Goal: Task Accomplishment & Management: Use online tool/utility

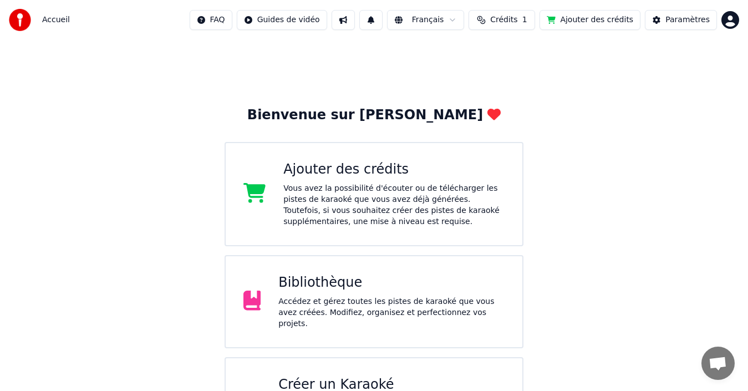
click at [360, 314] on div "Accédez et gérez toutes les pistes de karaoké que vous avez créées. Modifiez, o…" at bounding box center [391, 312] width 226 height 33
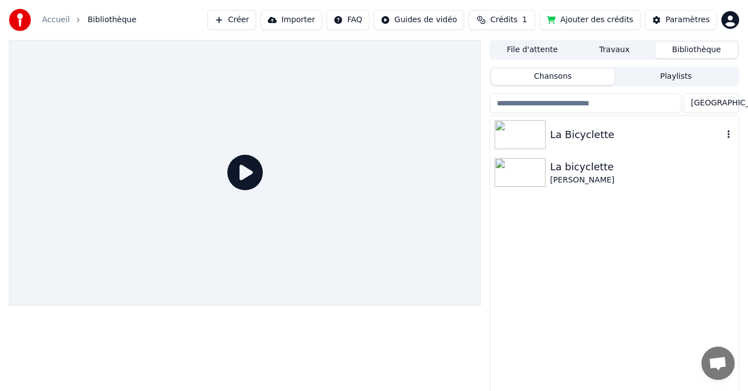
click at [560, 134] on div "La Bicyclette" at bounding box center [636, 135] width 173 height 16
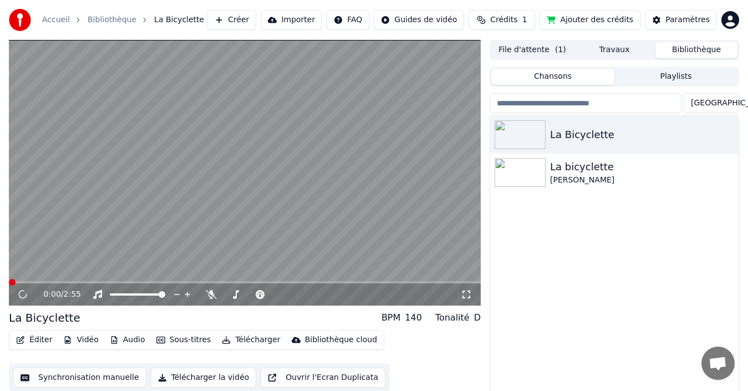
click at [66, 374] on button "Synchronisation manuelle" at bounding box center [79, 378] width 133 height 20
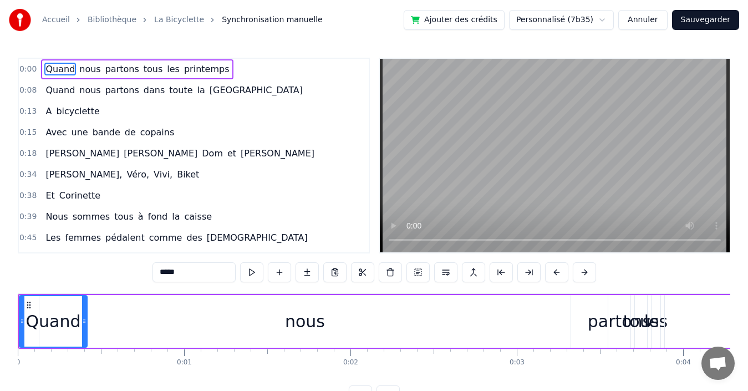
click at [232, 92] on div "0:08 Quand nous partons dans toute la [GEOGRAPHIC_DATA]" at bounding box center [194, 90] width 350 height 21
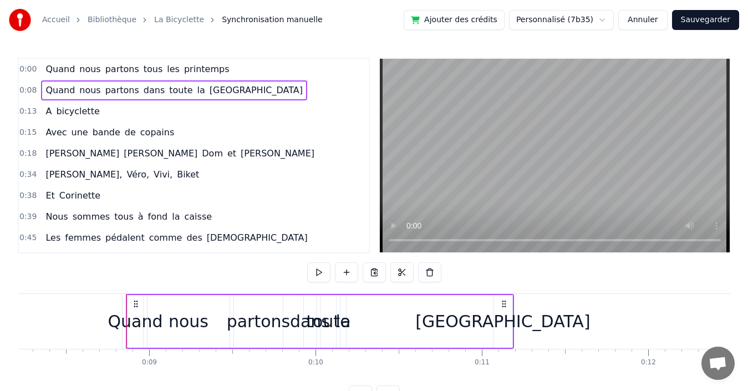
scroll to position [0, 1418]
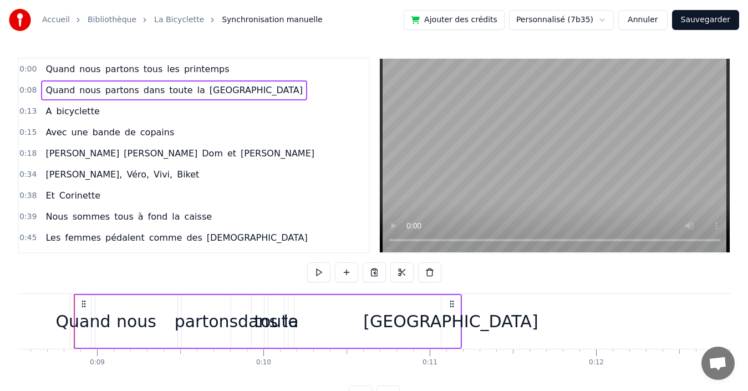
click at [211, 218] on div "0:39 Nous sommes tous à fond la caisse" at bounding box center [194, 216] width 350 height 21
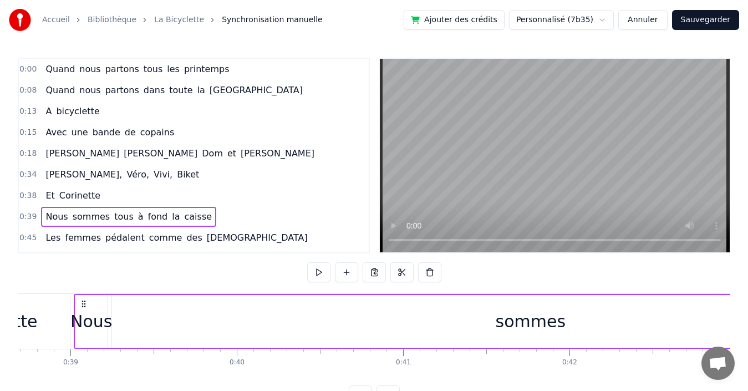
scroll to position [166, 0]
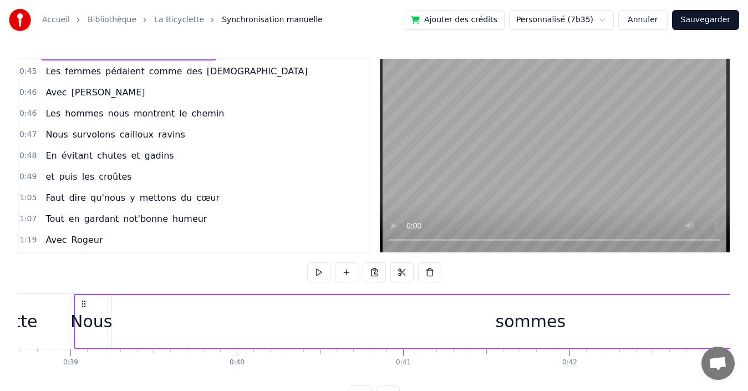
click at [212, 196] on div "1:05 Faut dire qu'nous y mettons du cœur" at bounding box center [194, 197] width 350 height 21
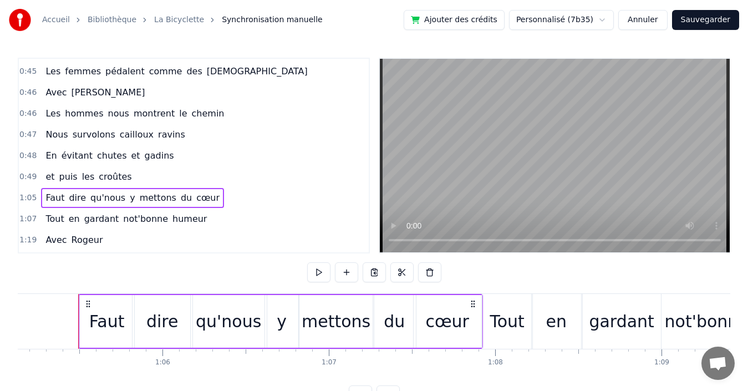
scroll to position [0, 10841]
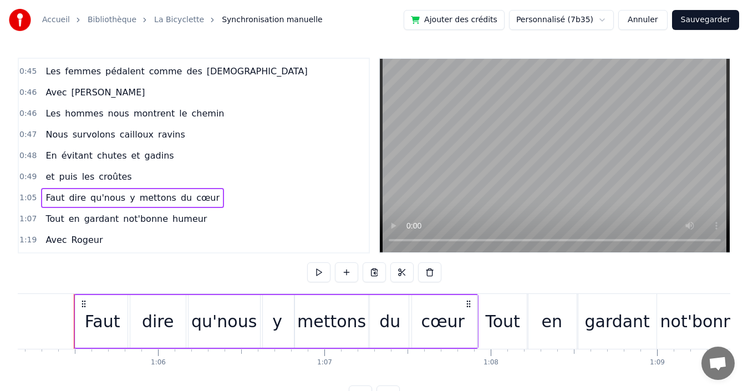
click at [189, 175] on div "0:49 et puis les croûtes" at bounding box center [194, 176] width 350 height 21
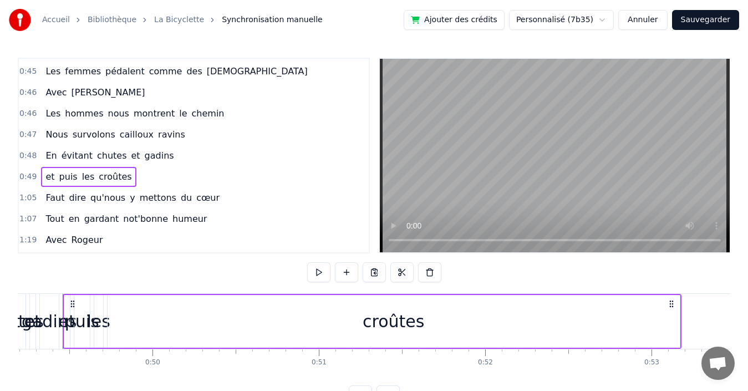
scroll to position [0, 8173]
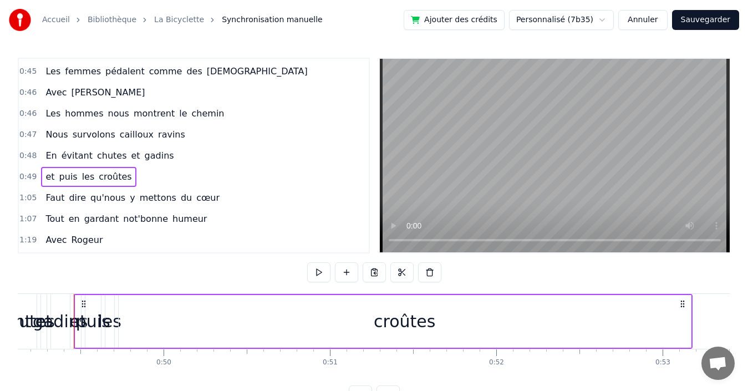
click at [82, 176] on span "les" at bounding box center [88, 176] width 15 height 13
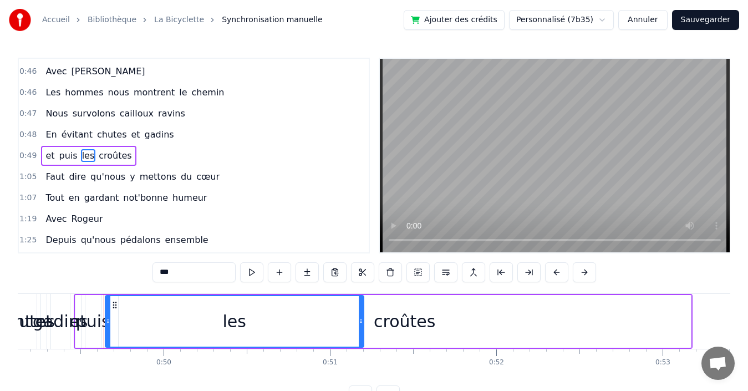
drag, startPoint x: 112, startPoint y: 321, endPoint x: 362, endPoint y: 320, distance: 249.6
click at [362, 320] on icon at bounding box center [361, 321] width 4 height 9
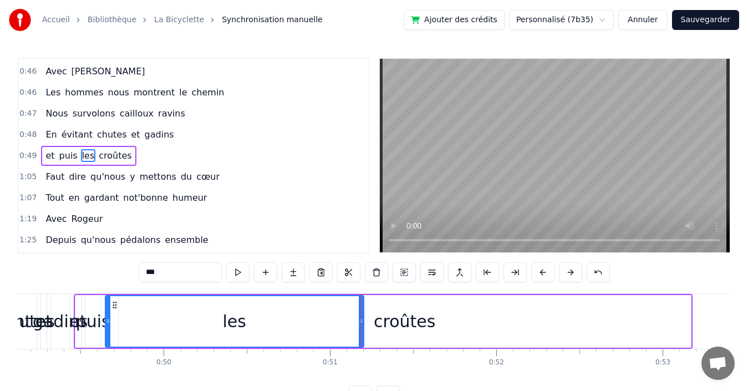
click at [427, 318] on div "croûtes" at bounding box center [405, 321] width 62 height 25
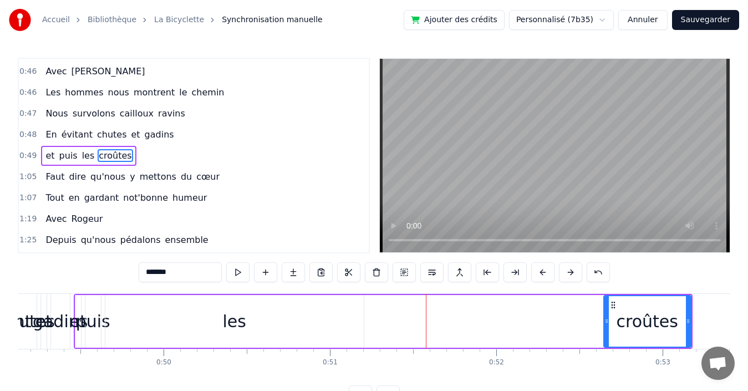
drag, startPoint x: 133, startPoint y: 318, endPoint x: 606, endPoint y: 322, distance: 472.6
click at [606, 322] on icon at bounding box center [607, 321] width 4 height 9
click at [238, 322] on div "les" at bounding box center [233, 321] width 23 height 25
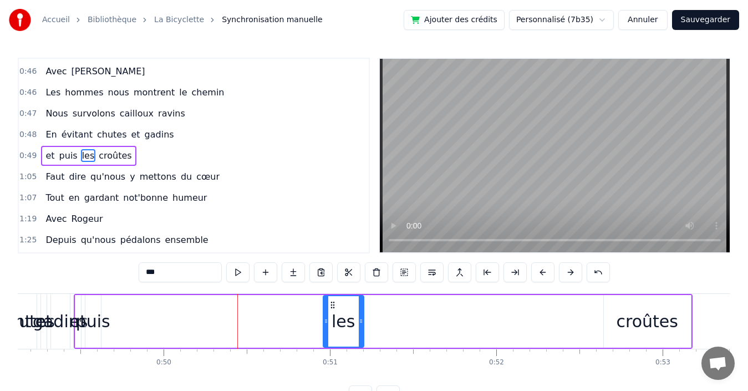
drag, startPoint x: 109, startPoint y: 321, endPoint x: 327, endPoint y: 324, distance: 218.0
click at [327, 324] on icon at bounding box center [326, 321] width 4 height 9
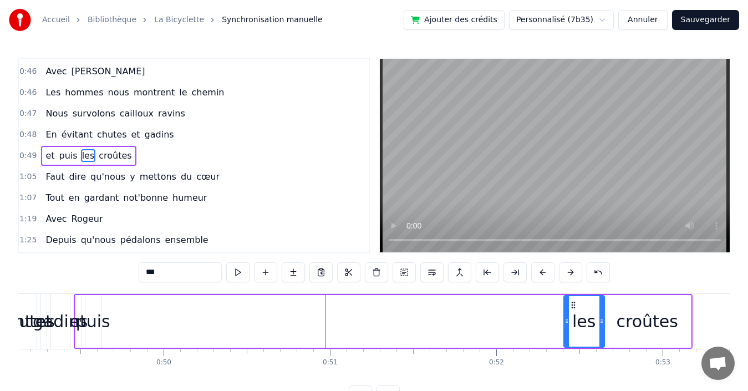
drag, startPoint x: 332, startPoint y: 303, endPoint x: 572, endPoint y: 307, distance: 240.7
click at [572, 307] on icon at bounding box center [573, 305] width 9 height 9
click at [58, 156] on span "puis" at bounding box center [68, 155] width 21 height 13
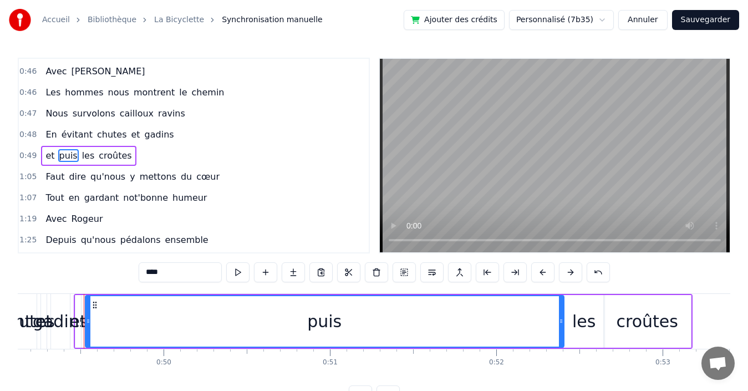
drag, startPoint x: 100, startPoint y: 321, endPoint x: 563, endPoint y: 325, distance: 463.1
click at [563, 325] on icon at bounding box center [561, 321] width 4 height 9
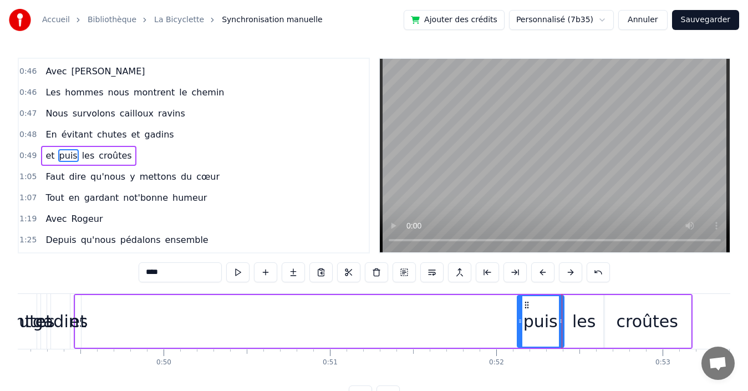
drag, startPoint x: 88, startPoint y: 316, endPoint x: 520, endPoint y: 328, distance: 432.2
click at [520, 328] on div at bounding box center [520, 321] width 4 height 50
click at [47, 155] on span "et" at bounding box center [49, 155] width 11 height 13
type input "**"
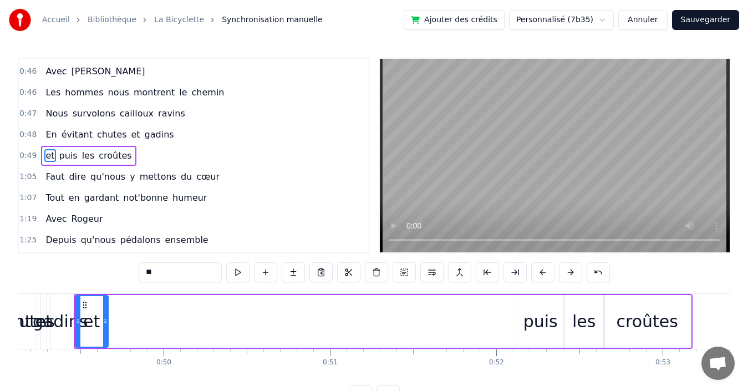
drag, startPoint x: 80, startPoint y: 322, endPoint x: 107, endPoint y: 321, distance: 27.2
click at [107, 321] on icon at bounding box center [105, 321] width 4 height 9
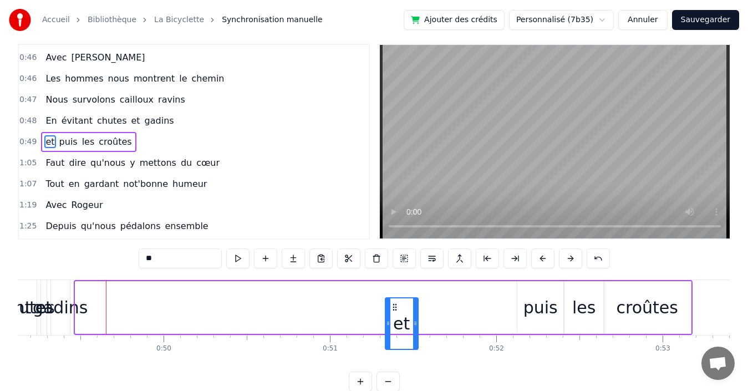
scroll to position [24, 0]
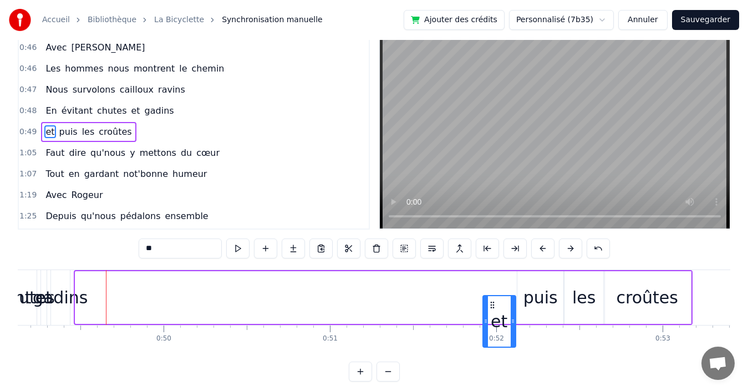
drag, startPoint x: 84, startPoint y: 304, endPoint x: 490, endPoint y: 296, distance: 406.1
click at [490, 296] on div "et" at bounding box center [500, 321] width 32 height 50
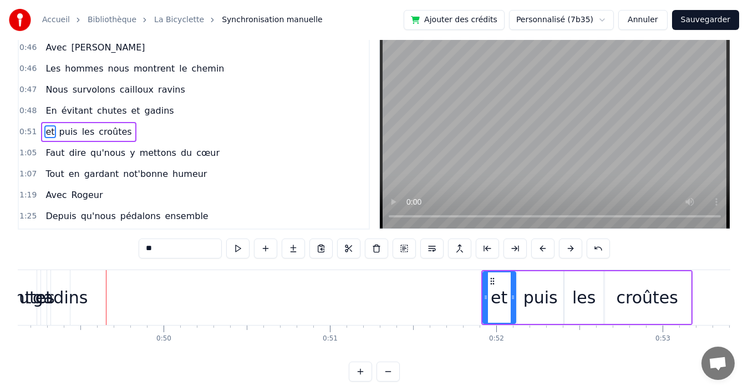
click at [181, 132] on div "0:51 et puis les croûtes" at bounding box center [194, 131] width 350 height 21
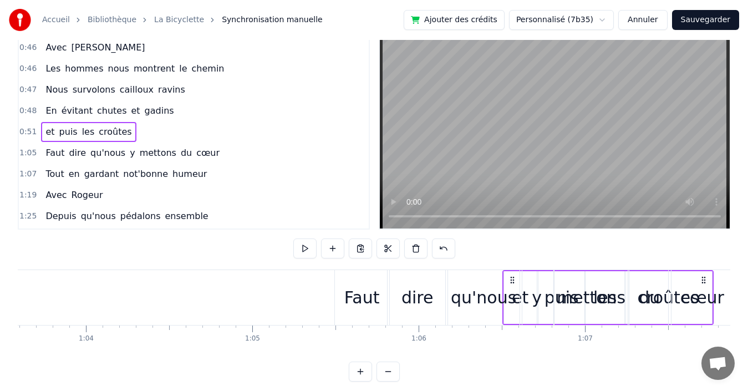
scroll to position [0, 10615]
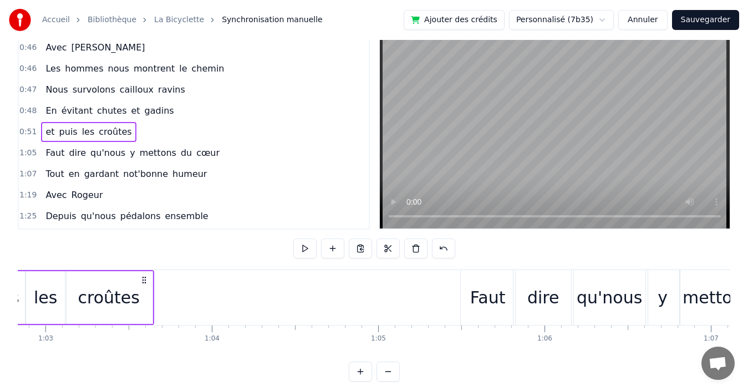
drag, startPoint x: 682, startPoint y: 280, endPoint x: 145, endPoint y: 289, distance: 536.4
click at [145, 289] on div "et puis les croûtes" at bounding box center [48, 297] width 211 height 55
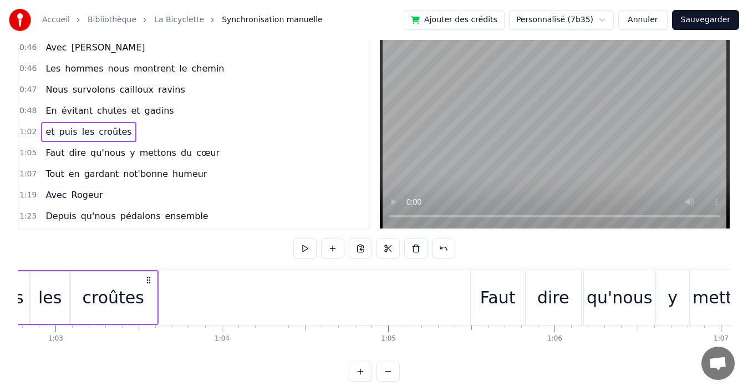
click at [202, 113] on div "0:48 En évitant chutes et gadins" at bounding box center [194, 110] width 350 height 21
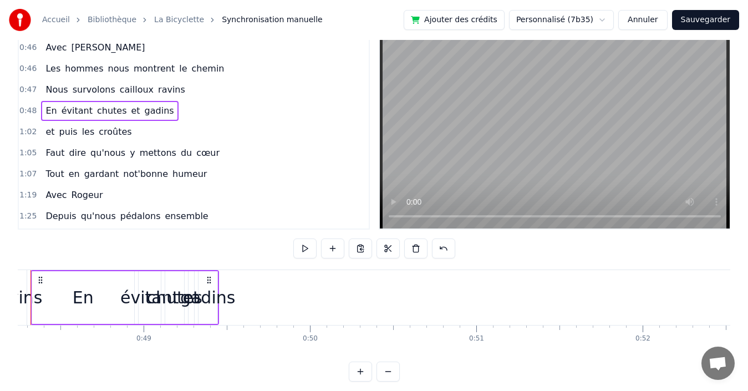
scroll to position [0, 7984]
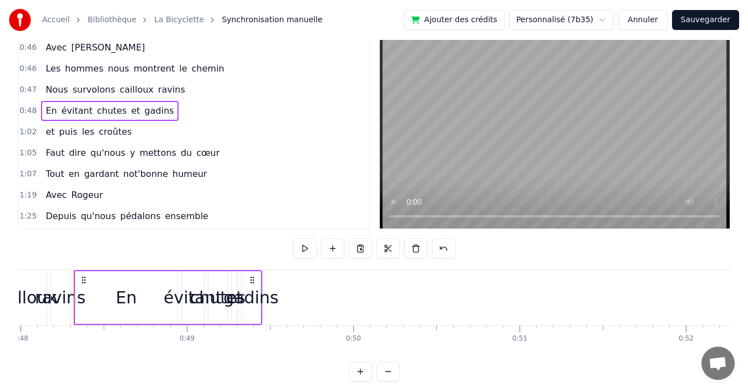
click at [149, 110] on span "gadins" at bounding box center [160, 110] width 32 height 13
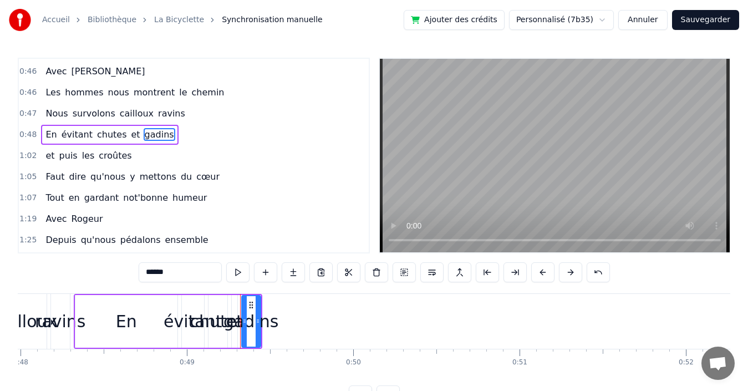
scroll to position [166, 0]
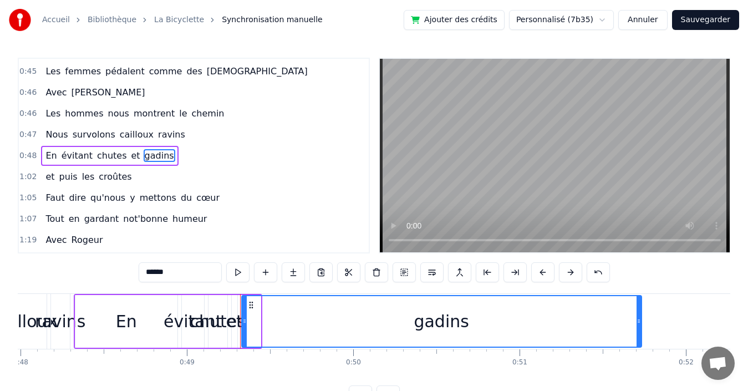
drag, startPoint x: 258, startPoint y: 332, endPoint x: 637, endPoint y: 335, distance: 378.3
click at [639, 335] on div at bounding box center [639, 321] width 4 height 50
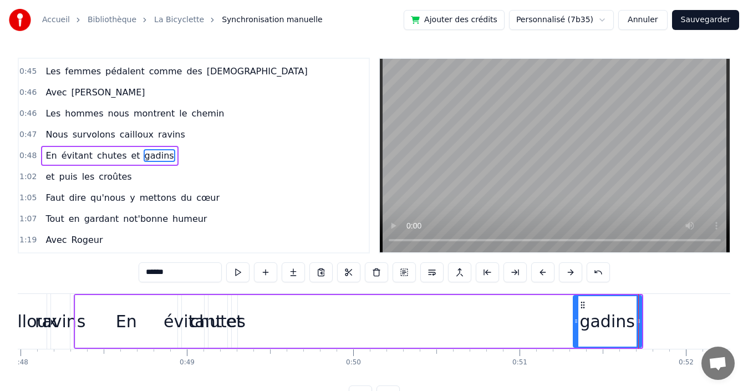
drag, startPoint x: 263, startPoint y: 317, endPoint x: 576, endPoint y: 318, distance: 312.8
click at [576, 318] on icon at bounding box center [576, 321] width 4 height 9
click at [130, 156] on span "et" at bounding box center [135, 155] width 11 height 13
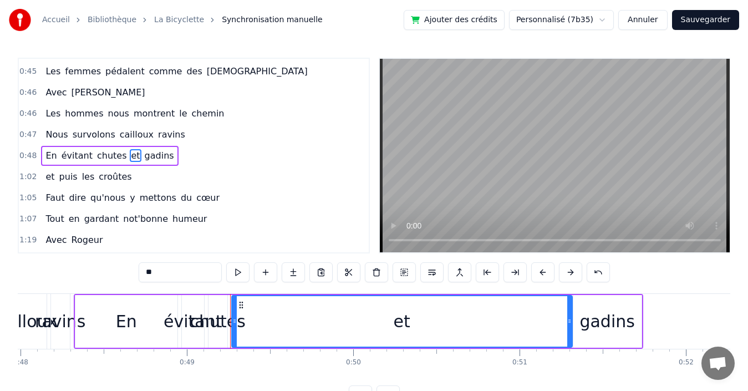
drag, startPoint x: 236, startPoint y: 321, endPoint x: 571, endPoint y: 328, distance: 335.1
click at [571, 328] on div at bounding box center [569, 321] width 4 height 50
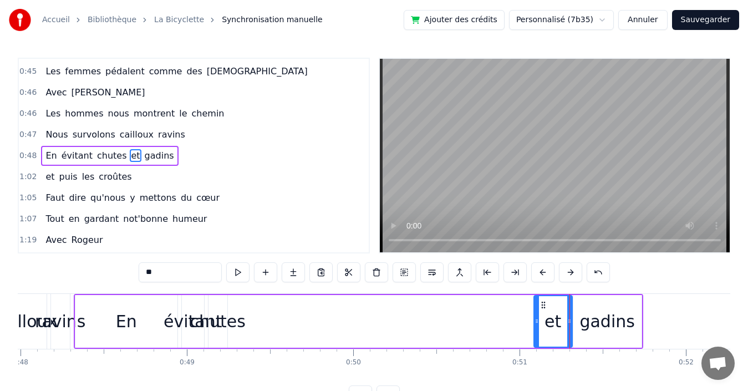
drag, startPoint x: 234, startPoint y: 318, endPoint x: 536, endPoint y: 327, distance: 302.4
click at [536, 327] on div at bounding box center [537, 321] width 4 height 50
click at [101, 156] on span "chutes" at bounding box center [112, 155] width 32 height 13
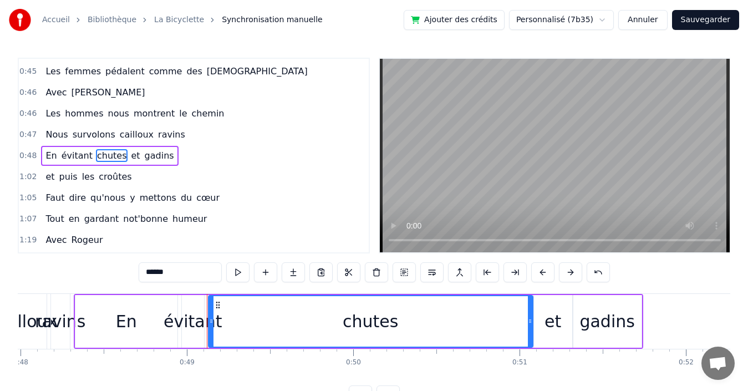
drag, startPoint x: 225, startPoint y: 305, endPoint x: 531, endPoint y: 302, distance: 305.6
click at [531, 302] on div at bounding box center [530, 321] width 4 height 50
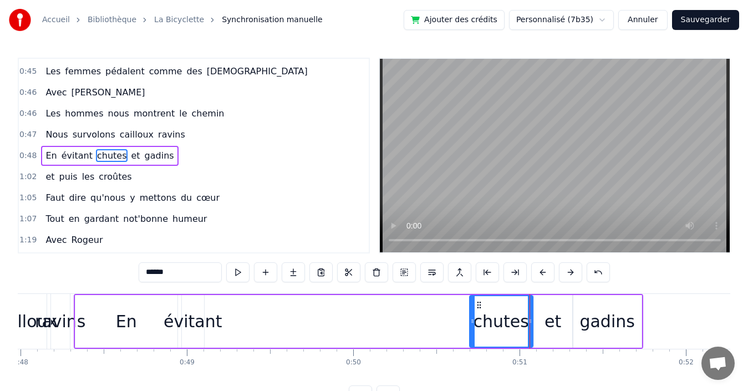
drag, startPoint x: 212, startPoint y: 311, endPoint x: 473, endPoint y: 304, distance: 261.3
click at [473, 304] on div at bounding box center [472, 321] width 4 height 50
click at [75, 157] on span "évitant" at bounding box center [76, 155] width 33 height 13
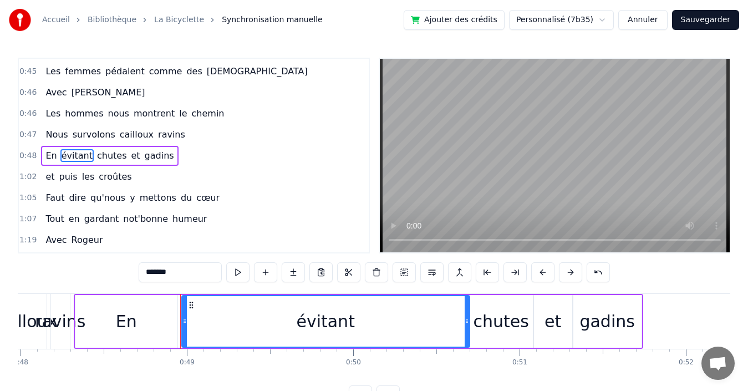
drag, startPoint x: 206, startPoint y: 317, endPoint x: 468, endPoint y: 306, distance: 261.5
click at [468, 306] on div at bounding box center [467, 321] width 4 height 50
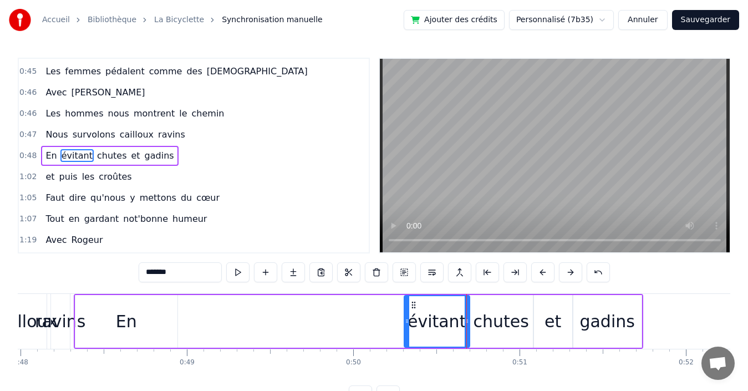
drag, startPoint x: 184, startPoint y: 320, endPoint x: 407, endPoint y: 313, distance: 222.5
click at [407, 313] on div at bounding box center [407, 321] width 4 height 50
drag, startPoint x: 98, startPoint y: 321, endPoint x: 111, endPoint y: 319, distance: 12.9
click at [98, 322] on div "En" at bounding box center [126, 321] width 102 height 53
type input "**"
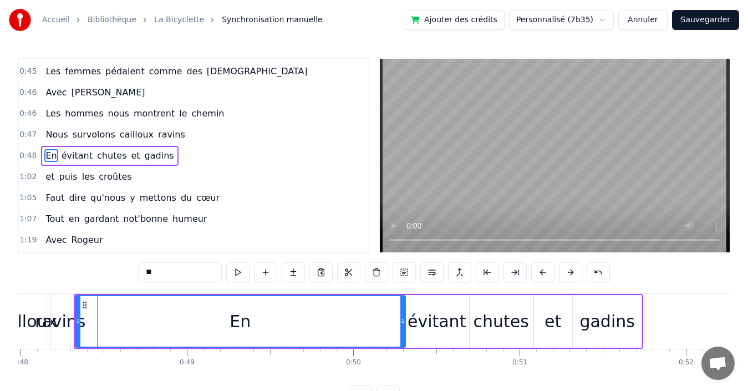
drag, startPoint x: 175, startPoint y: 321, endPoint x: 403, endPoint y: 318, distance: 228.0
click at [403, 318] on icon at bounding box center [402, 321] width 4 height 9
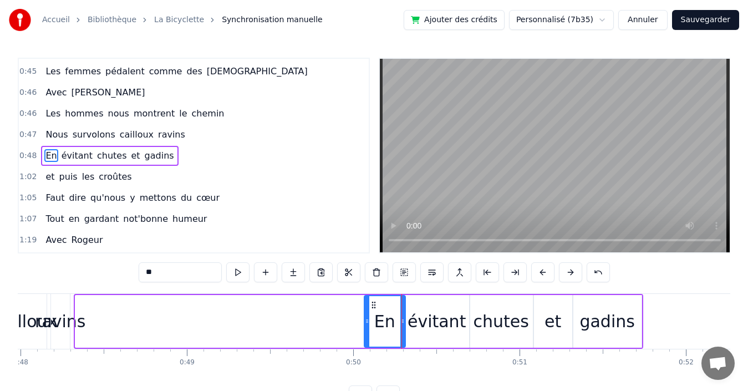
drag, startPoint x: 76, startPoint y: 312, endPoint x: 365, endPoint y: 311, distance: 289.0
click at [365, 311] on div at bounding box center [367, 321] width 4 height 50
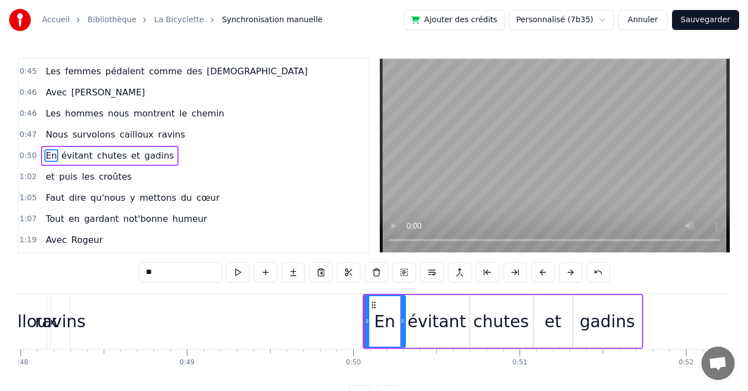
click at [181, 156] on div "0:50 En évitant chutes et gadins" at bounding box center [194, 155] width 350 height 21
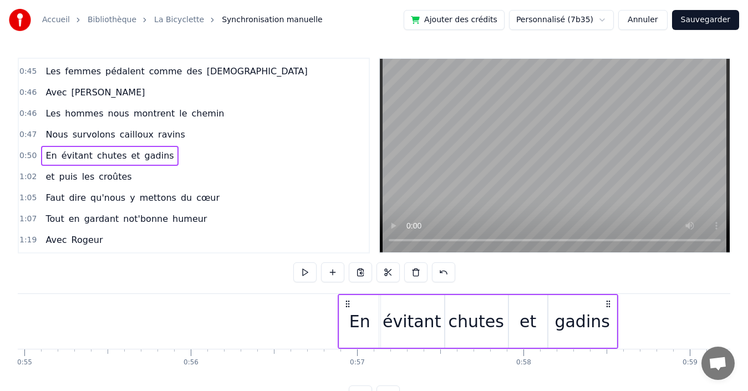
drag, startPoint x: 632, startPoint y: 303, endPoint x: 637, endPoint y: 309, distance: 7.5
click at [618, 309] on div "En évitant chutes et gadins" at bounding box center [478, 321] width 281 height 55
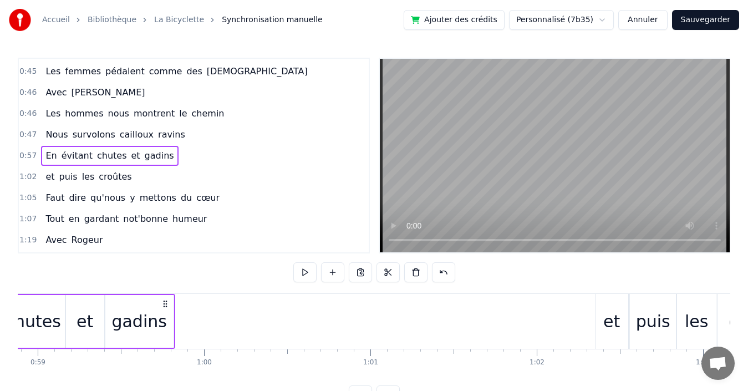
scroll to position [0, 9793]
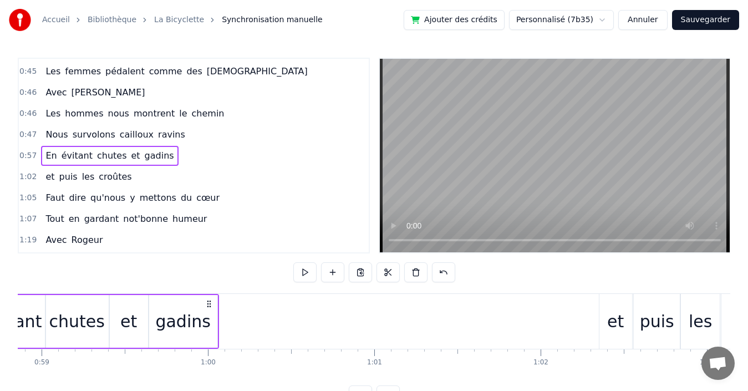
drag, startPoint x: 636, startPoint y: 302, endPoint x: 208, endPoint y: 298, distance: 427.6
click at [208, 298] on div "En évitant chutes et gadins" at bounding box center [78, 321] width 281 height 55
click at [179, 135] on div "0:47 Nous survolons cailloux ravins" at bounding box center [194, 134] width 350 height 21
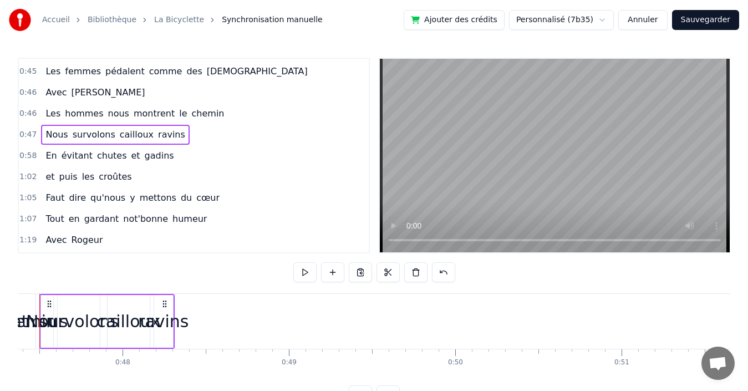
scroll to position [0, 7847]
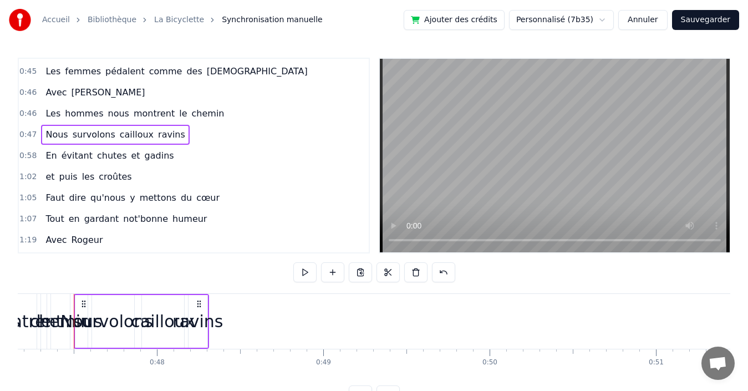
click at [157, 134] on span "ravins" at bounding box center [171, 134] width 29 height 13
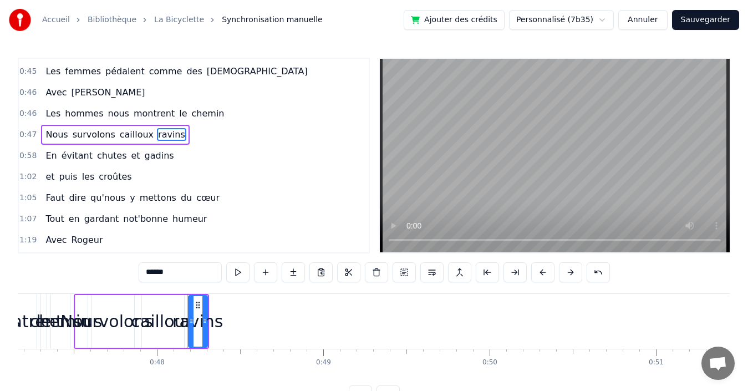
scroll to position [145, 0]
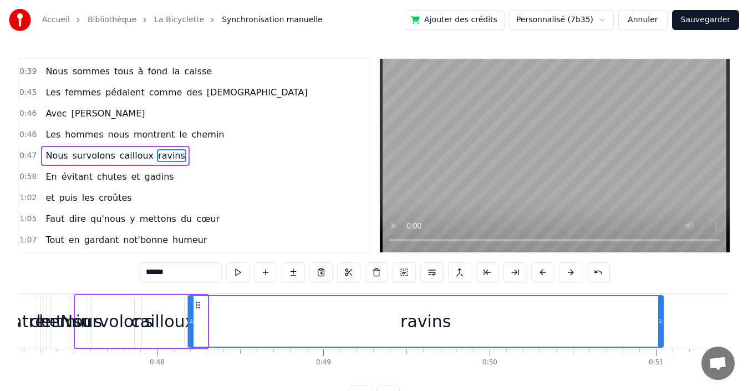
drag, startPoint x: 206, startPoint y: 304, endPoint x: 662, endPoint y: 306, distance: 455.9
click at [662, 306] on div at bounding box center [660, 321] width 4 height 50
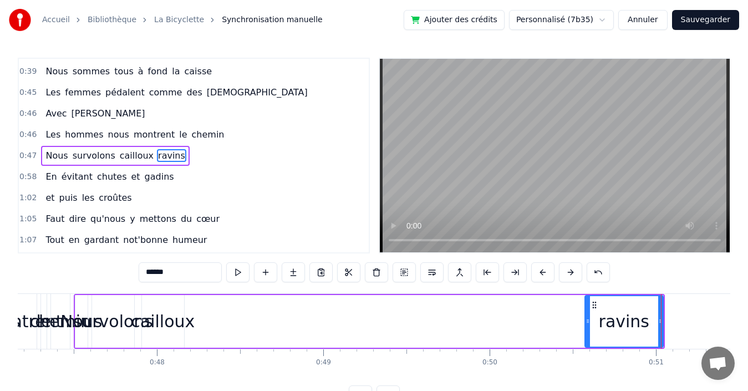
drag, startPoint x: 190, startPoint y: 311, endPoint x: 586, endPoint y: 309, distance: 396.6
click at [586, 309] on div at bounding box center [588, 321] width 4 height 50
click at [128, 154] on span "cailloux" at bounding box center [137, 155] width 36 height 13
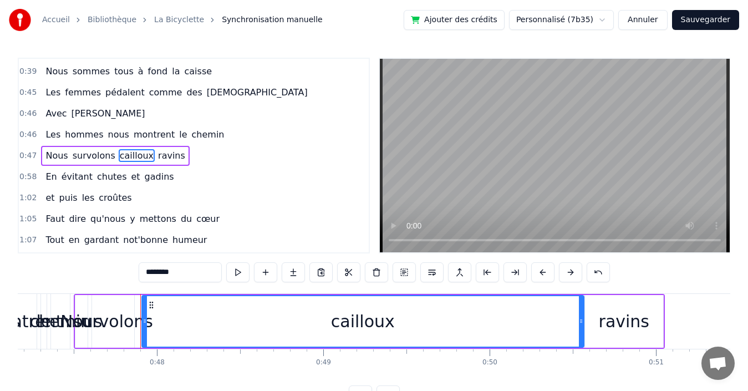
drag, startPoint x: 182, startPoint y: 306, endPoint x: 582, endPoint y: 312, distance: 399.9
click at [582, 312] on div at bounding box center [581, 321] width 4 height 50
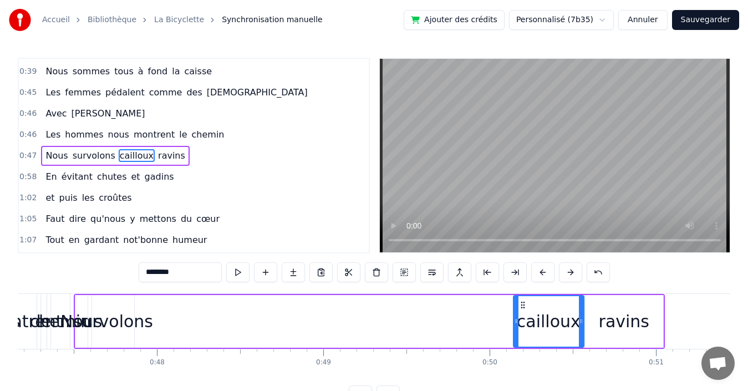
drag, startPoint x: 144, startPoint y: 307, endPoint x: 515, endPoint y: 309, distance: 371.6
click at [515, 309] on div at bounding box center [516, 321] width 4 height 50
click at [79, 151] on span "survolons" at bounding box center [94, 155] width 45 height 13
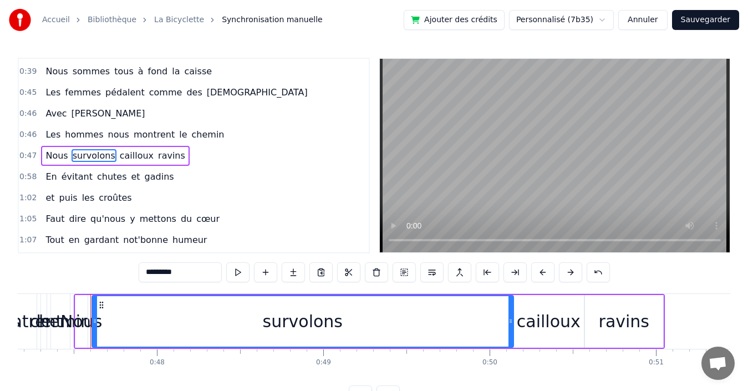
drag, startPoint x: 132, startPoint y: 313, endPoint x: 511, endPoint y: 311, distance: 379.4
click at [511, 311] on div at bounding box center [511, 321] width 4 height 50
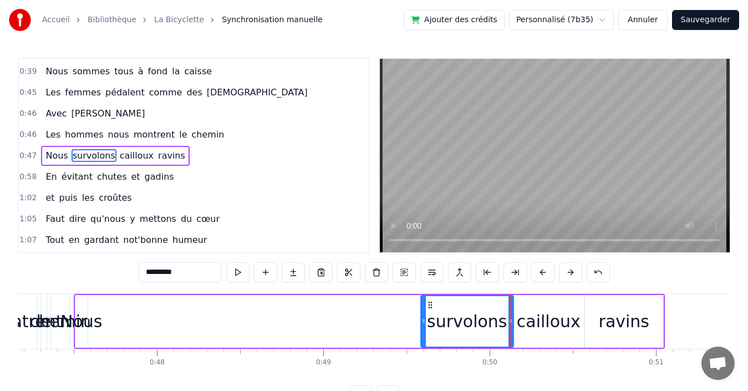
drag, startPoint x: 106, startPoint y: 309, endPoint x: 424, endPoint y: 308, distance: 317.2
click at [424, 308] on div at bounding box center [424, 321] width 4 height 50
click at [48, 159] on span "Nous" at bounding box center [56, 155] width 24 height 13
type input "****"
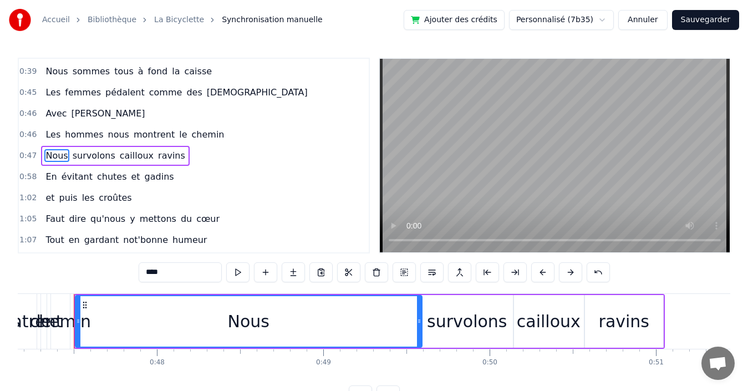
drag, startPoint x: 85, startPoint y: 307, endPoint x: 419, endPoint y: 312, distance: 334.5
click at [419, 312] on div at bounding box center [419, 321] width 4 height 50
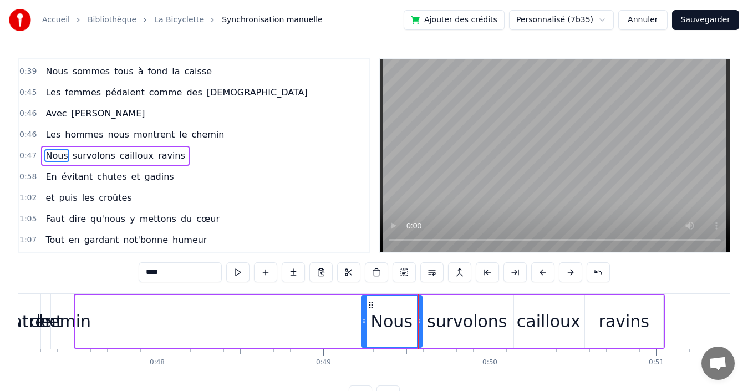
drag, startPoint x: 78, startPoint y: 308, endPoint x: 364, endPoint y: 311, distance: 286.2
click at [364, 311] on div at bounding box center [364, 321] width 4 height 50
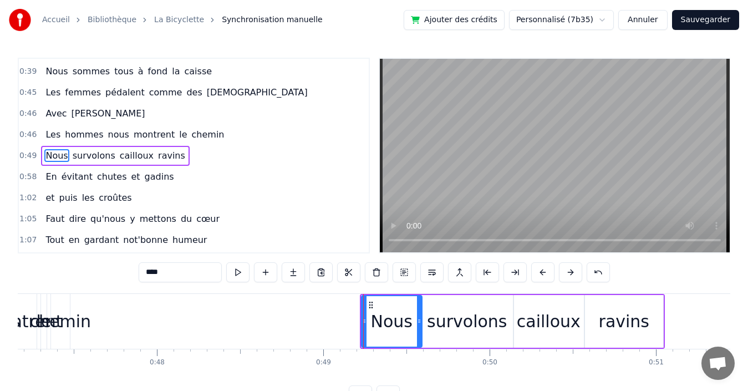
click at [222, 154] on div "0:49 Nous survolons cailloux ravins" at bounding box center [194, 155] width 350 height 21
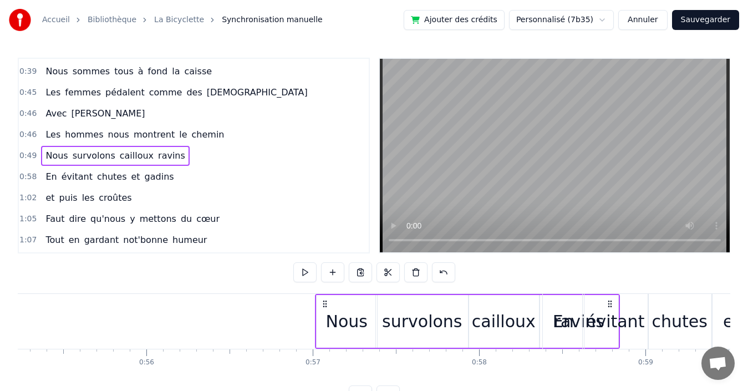
scroll to position [0, 9194]
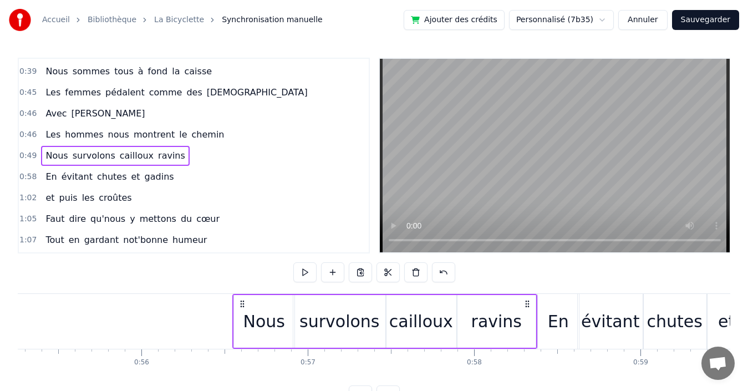
drag, startPoint x: 653, startPoint y: 305, endPoint x: 526, endPoint y: 300, distance: 127.7
click at [526, 300] on icon at bounding box center [527, 303] width 9 height 9
click at [215, 134] on div "0:46 Les hommes nous montrent le chemin" at bounding box center [194, 134] width 350 height 21
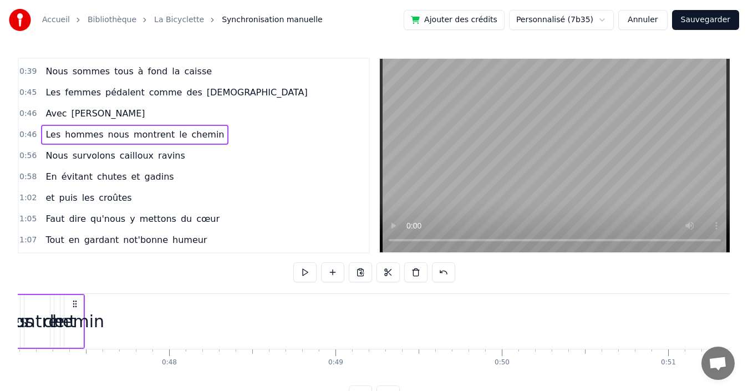
scroll to position [0, 7728]
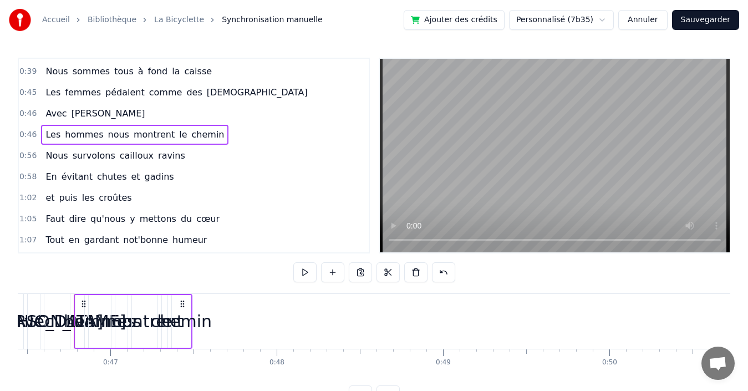
click at [192, 135] on span "chemin" at bounding box center [208, 134] width 35 height 13
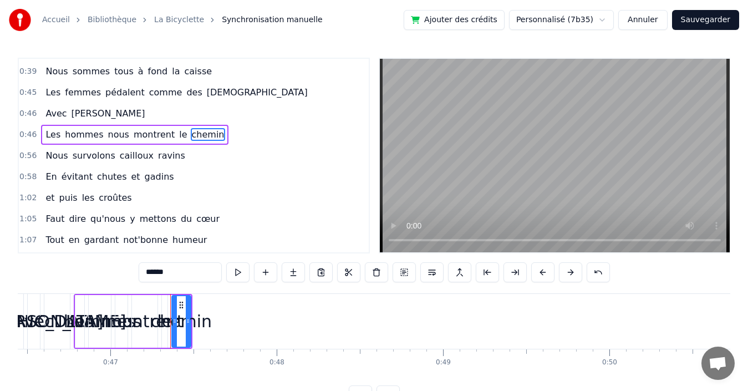
scroll to position [124, 0]
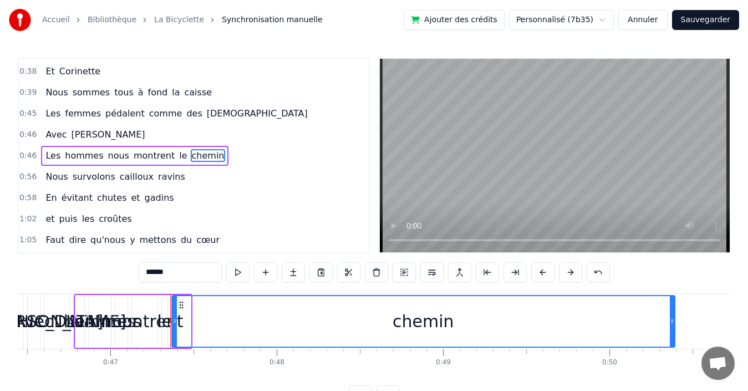
drag, startPoint x: 189, startPoint y: 316, endPoint x: 673, endPoint y: 324, distance: 484.2
click at [673, 324] on div at bounding box center [672, 321] width 4 height 50
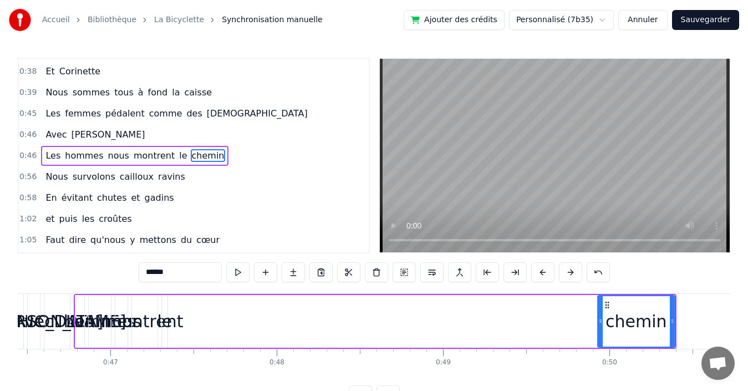
drag, startPoint x: 191, startPoint y: 313, endPoint x: 602, endPoint y: 316, distance: 411.0
click at [602, 316] on div at bounding box center [600, 321] width 4 height 50
click at [178, 156] on span "le" at bounding box center [183, 155] width 10 height 13
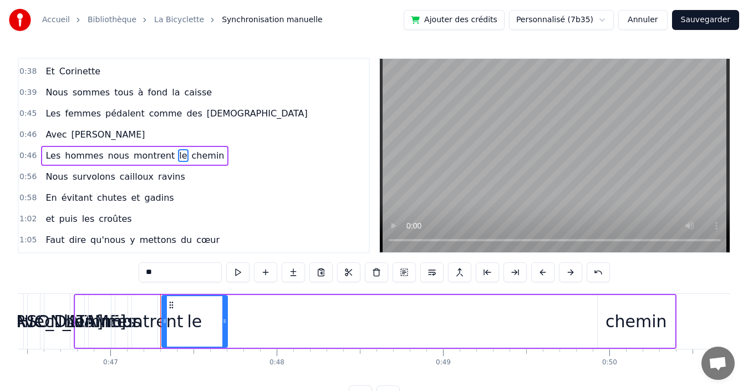
drag, startPoint x: 164, startPoint y: 316, endPoint x: 224, endPoint y: 316, distance: 59.9
click at [224, 316] on div at bounding box center [224, 321] width 4 height 50
drag, startPoint x: 163, startPoint y: 310, endPoint x: 197, endPoint y: 311, distance: 33.9
click at [197, 311] on div at bounding box center [198, 321] width 4 height 50
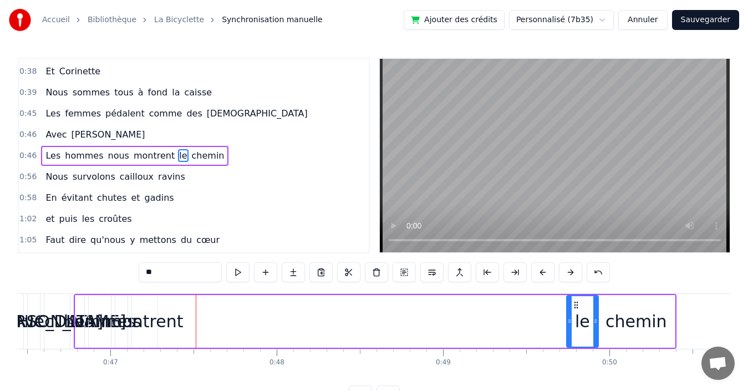
drag, startPoint x: 205, startPoint y: 304, endPoint x: 576, endPoint y: 302, distance: 371.0
click at [576, 302] on icon at bounding box center [576, 305] width 9 height 9
drag, startPoint x: 138, startPoint y: 155, endPoint x: 148, endPoint y: 170, distance: 18.2
click at [138, 155] on span "montrent" at bounding box center [154, 155] width 43 height 13
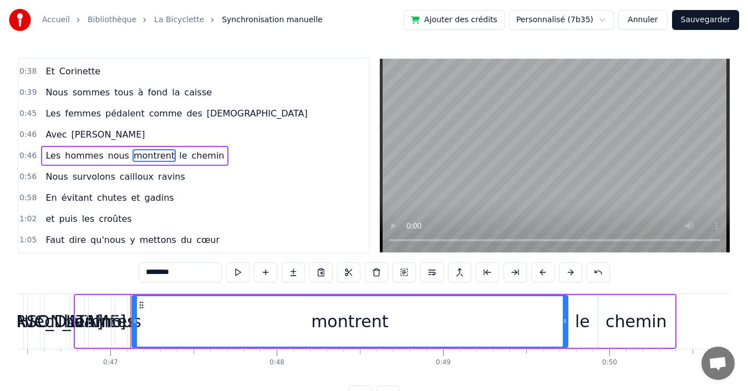
drag, startPoint x: 156, startPoint y: 309, endPoint x: 566, endPoint y: 307, distance: 410.4
click at [566, 307] on div at bounding box center [565, 321] width 4 height 50
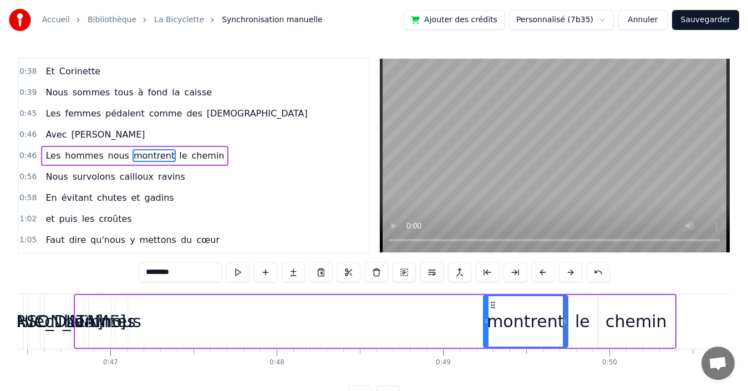
drag, startPoint x: 141, startPoint y: 313, endPoint x: 485, endPoint y: 309, distance: 344.4
click at [485, 309] on div at bounding box center [486, 321] width 4 height 50
click at [108, 158] on span "nous" at bounding box center [118, 155] width 23 height 13
type input "****"
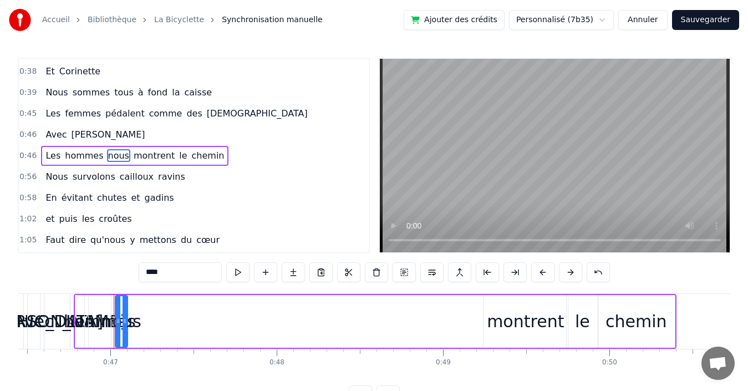
drag, startPoint x: 145, startPoint y: 311, endPoint x: 483, endPoint y: 314, distance: 337.8
click at [483, 314] on div "Les hommes nous montrent le chemin" at bounding box center [375, 321] width 603 height 55
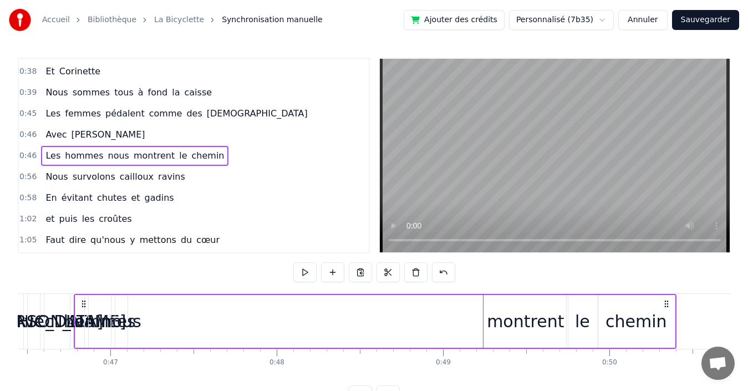
click at [109, 156] on span "nous" at bounding box center [118, 155] width 23 height 13
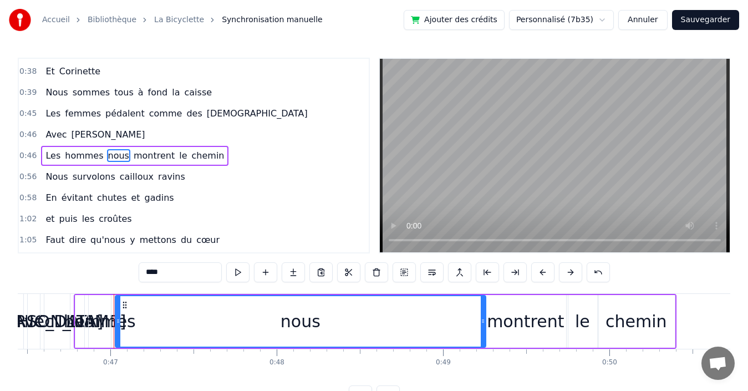
drag, startPoint x: 126, startPoint y: 307, endPoint x: 484, endPoint y: 321, distance: 358.6
click at [484, 321] on div at bounding box center [483, 321] width 4 height 50
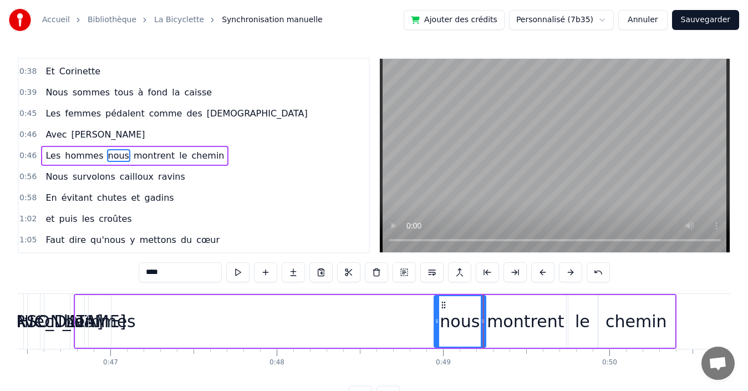
drag, startPoint x: 145, startPoint y: 311, endPoint x: 438, endPoint y: 311, distance: 292.3
click at [438, 311] on div at bounding box center [437, 321] width 4 height 50
click at [73, 155] on span "hommes" at bounding box center [84, 155] width 40 height 13
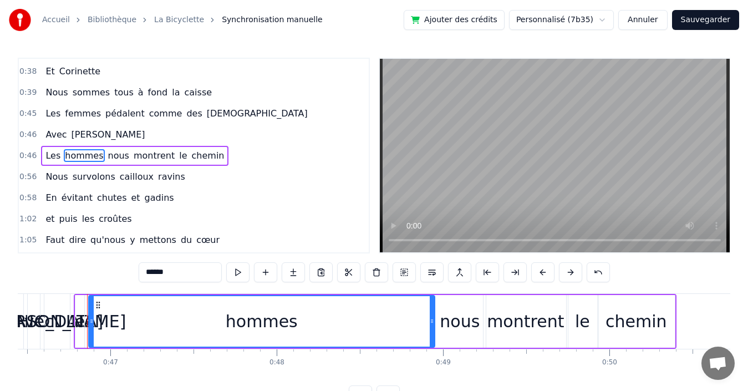
drag, startPoint x: 126, startPoint y: 306, endPoint x: 434, endPoint y: 306, distance: 307.3
click at [434, 306] on div at bounding box center [432, 321] width 4 height 50
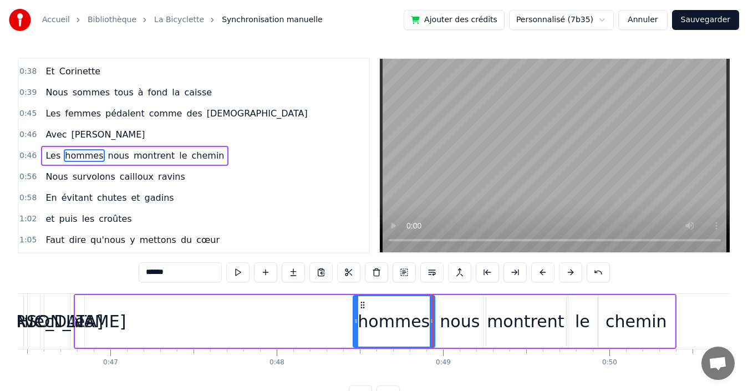
drag, startPoint x: 89, startPoint y: 314, endPoint x: 353, endPoint y: 313, distance: 264.6
click at [354, 313] on div at bounding box center [356, 321] width 4 height 50
click at [47, 158] on span "Les" at bounding box center [52, 155] width 17 height 13
type input "***"
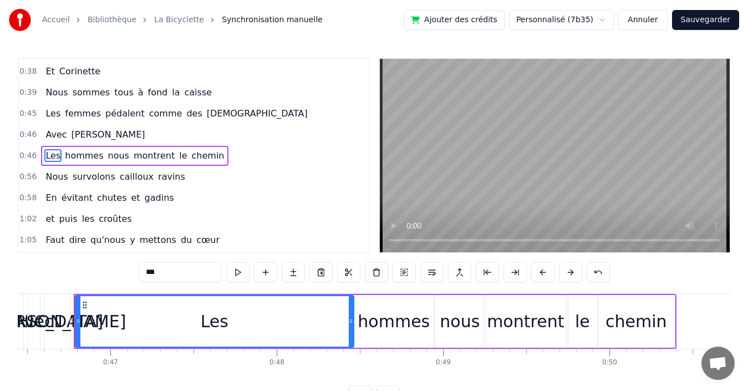
drag, startPoint x: 83, startPoint y: 321, endPoint x: 352, endPoint y: 326, distance: 269.6
click at [352, 326] on div at bounding box center [351, 321] width 4 height 50
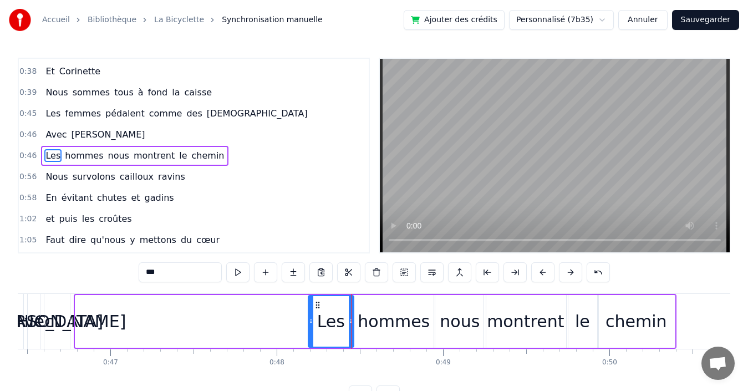
drag, startPoint x: 78, startPoint y: 320, endPoint x: 311, endPoint y: 327, distance: 233.1
click at [311, 327] on div at bounding box center [311, 321] width 4 height 50
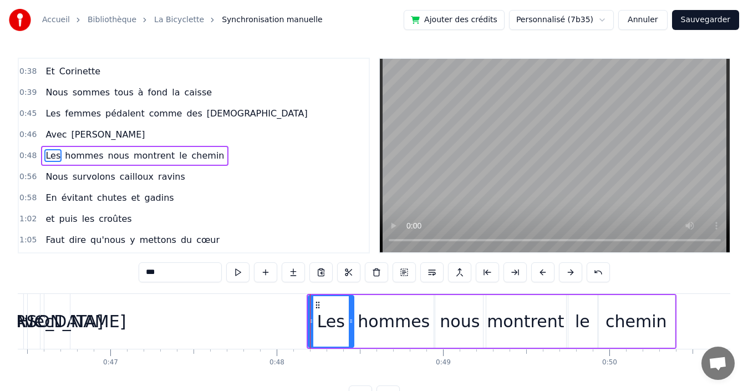
click at [252, 158] on div "0:48 Les hommes nous montrent le chemin" at bounding box center [194, 155] width 350 height 21
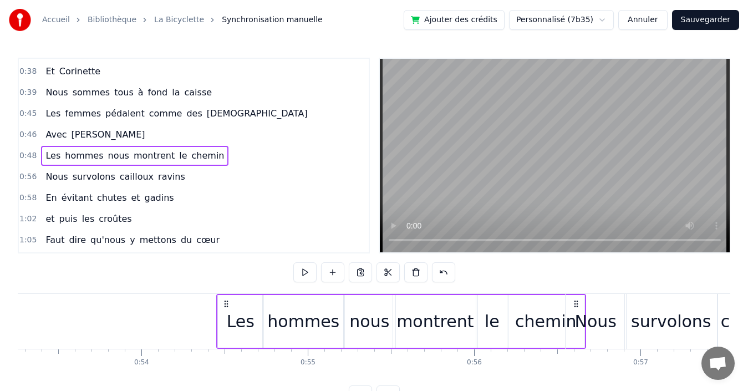
scroll to position [0, 8866]
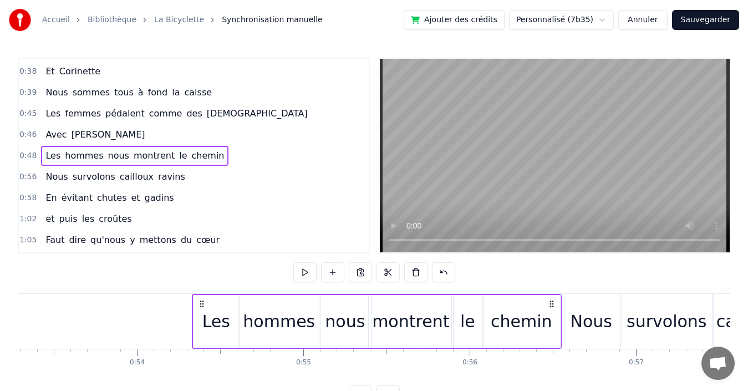
drag, startPoint x: 666, startPoint y: 301, endPoint x: 551, endPoint y: 285, distance: 115.9
click at [551, 285] on div "0:00 Quand nous partons tous les printemps 0:08 Quand nous partons dans toute l…" at bounding box center [374, 232] width 713 height 348
click at [189, 134] on div "0:46 Avec [PERSON_NAME]" at bounding box center [194, 134] width 350 height 21
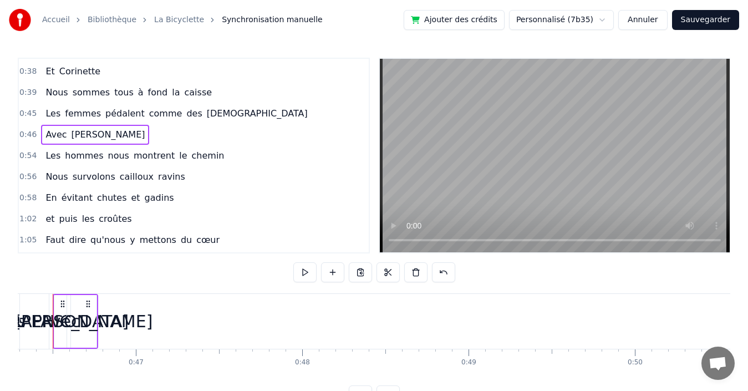
scroll to position [0, 7681]
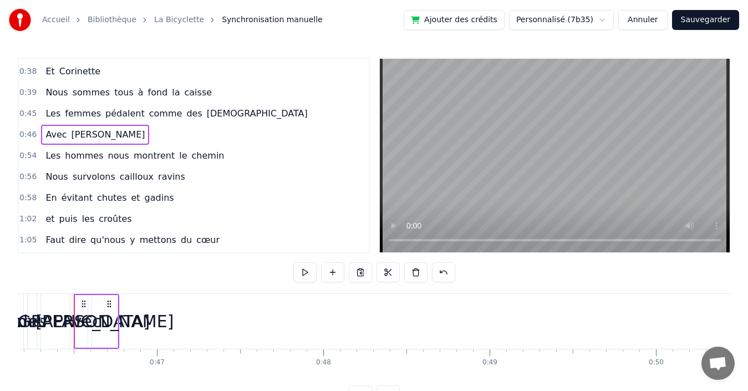
click at [87, 133] on span "[PERSON_NAME]" at bounding box center [108, 134] width 76 height 13
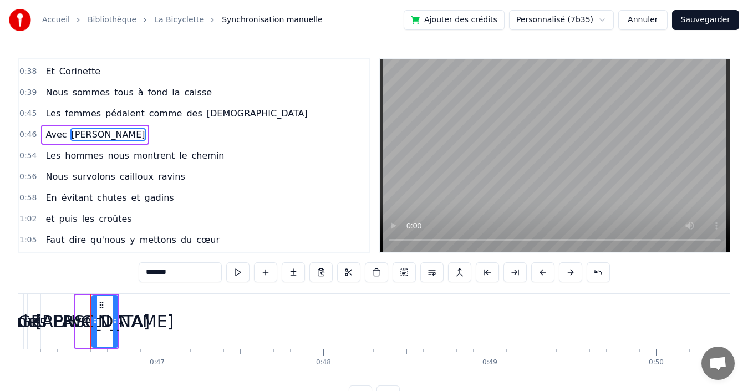
scroll to position [103, 0]
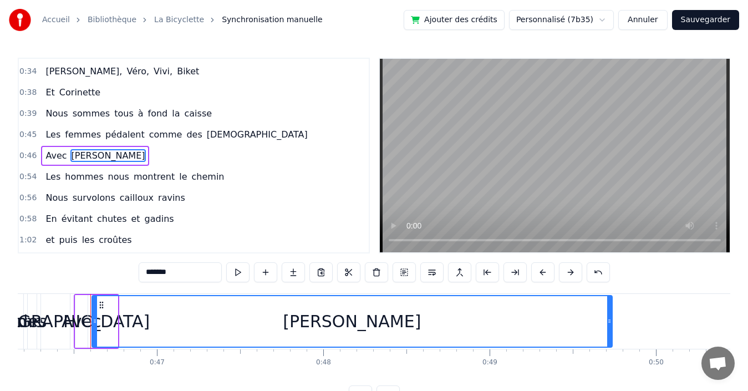
drag, startPoint x: 116, startPoint y: 313, endPoint x: 611, endPoint y: 311, distance: 494.7
click at [611, 311] on div at bounding box center [609, 321] width 4 height 50
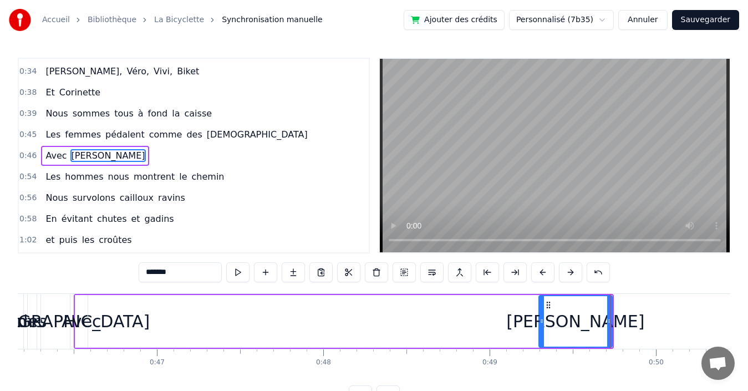
drag, startPoint x: 94, startPoint y: 304, endPoint x: 541, endPoint y: 305, distance: 447.0
click at [541, 305] on div at bounding box center [542, 321] width 4 height 50
click at [51, 156] on span "Avec" at bounding box center [55, 155] width 23 height 13
type input "****"
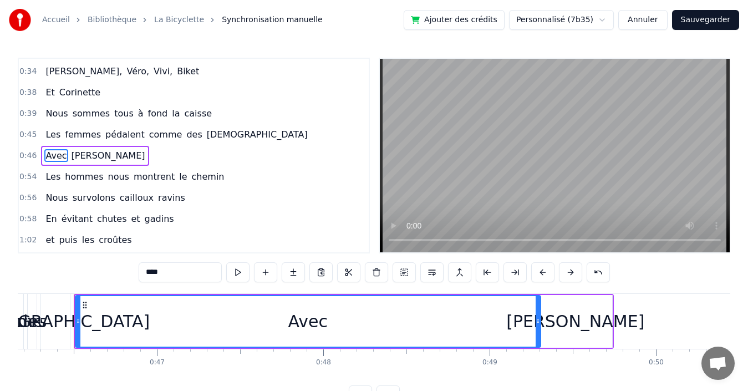
drag, startPoint x: 86, startPoint y: 311, endPoint x: 539, endPoint y: 308, distance: 453.1
click at [539, 308] on div at bounding box center [538, 321] width 4 height 50
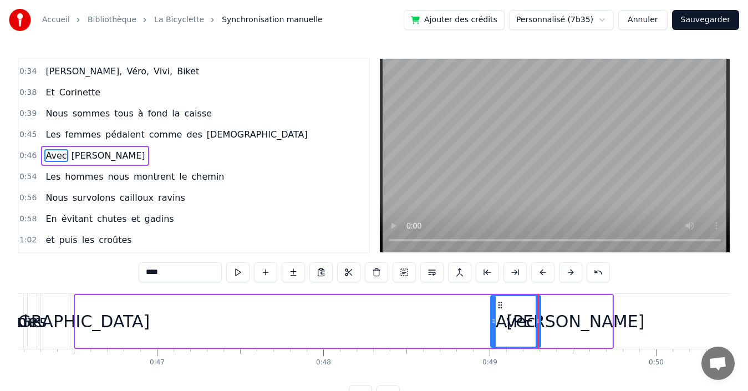
drag, startPoint x: 107, startPoint y: 308, endPoint x: 493, endPoint y: 309, distance: 386.0
click at [493, 309] on div at bounding box center [493, 321] width 4 height 50
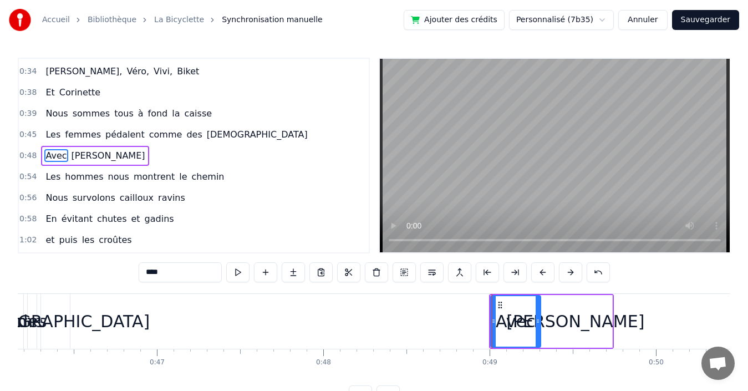
click at [225, 158] on div "0:48 Avec [PERSON_NAME]" at bounding box center [194, 155] width 350 height 21
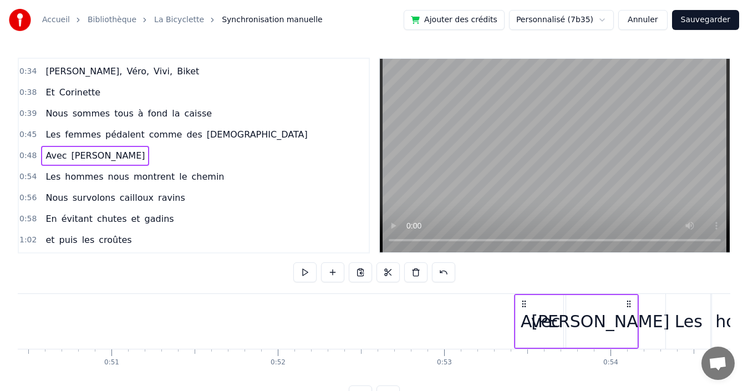
scroll to position [0, 8395]
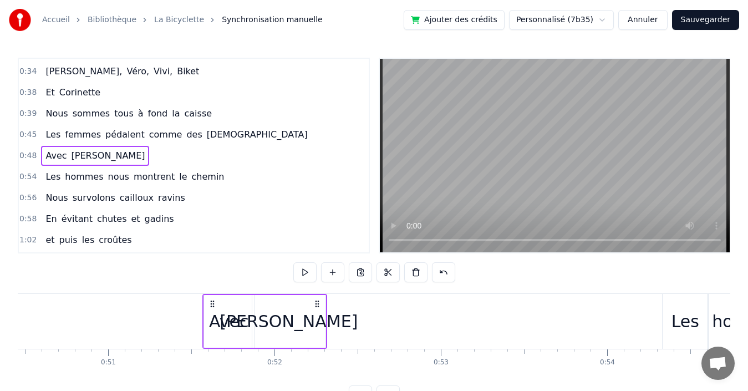
drag, startPoint x: 602, startPoint y: 304, endPoint x: 316, endPoint y: 311, distance: 286.8
click at [316, 311] on div "Avec [PERSON_NAME]" at bounding box center [264, 321] width 125 height 55
click at [236, 136] on div "0:45 Les femmes pédalent comme des [DEMOGRAPHIC_DATA]" at bounding box center [194, 134] width 350 height 21
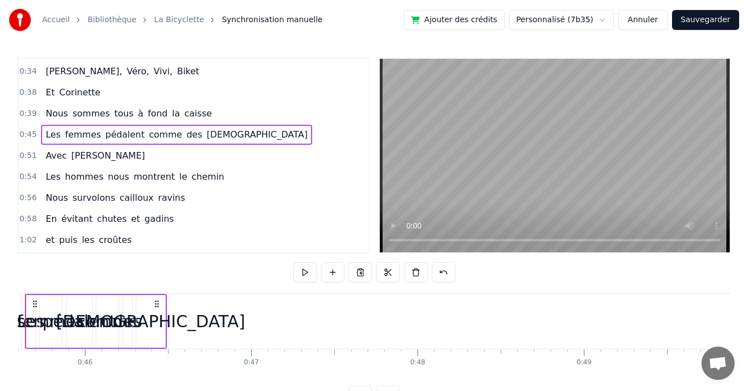
scroll to position [0, 7538]
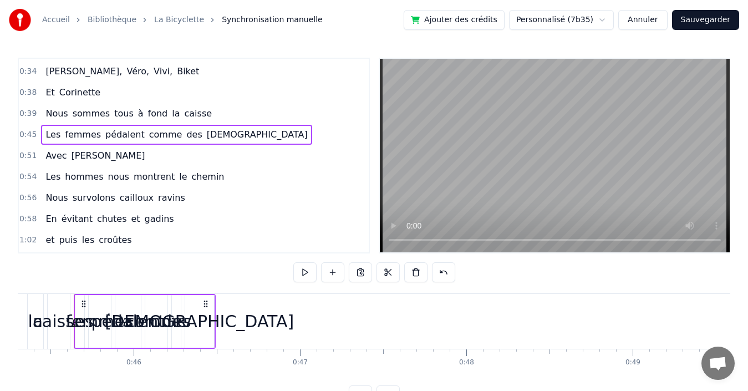
click at [206, 132] on span "[DEMOGRAPHIC_DATA]" at bounding box center [257, 134] width 103 height 13
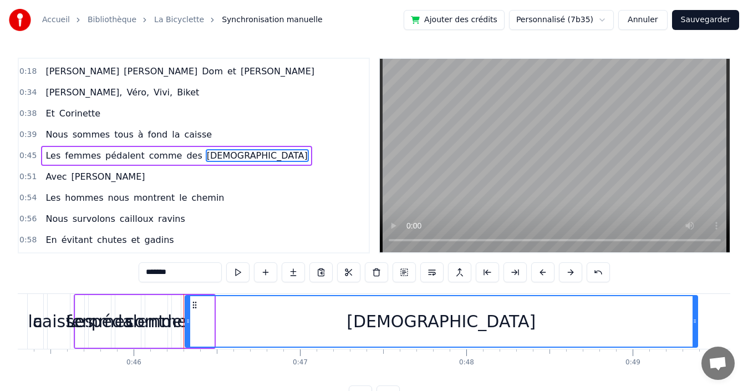
drag, startPoint x: 211, startPoint y: 319, endPoint x: 693, endPoint y: 307, distance: 481.6
click at [695, 307] on div at bounding box center [695, 321] width 4 height 50
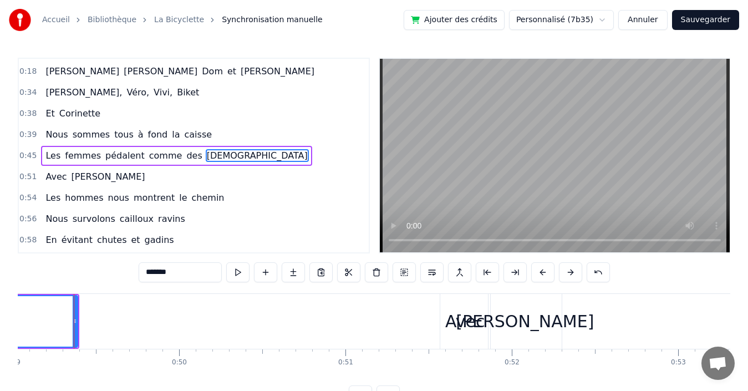
scroll to position [0, 8158]
click at [207, 156] on span "[DEMOGRAPHIC_DATA]" at bounding box center [257, 155] width 103 height 13
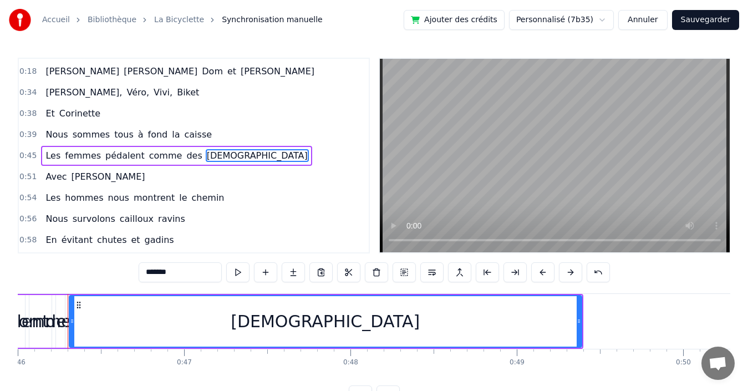
scroll to position [0, 7648]
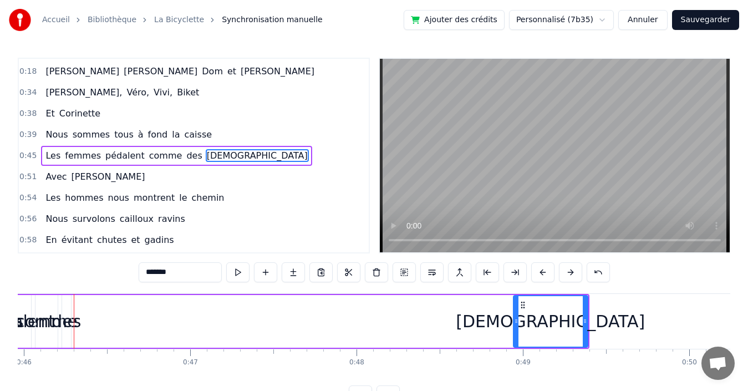
drag, startPoint x: 126, startPoint y: 309, endPoint x: 515, endPoint y: 309, distance: 389.3
click at [515, 309] on div at bounding box center [516, 321] width 4 height 50
click at [185, 156] on span "des" at bounding box center [194, 155] width 18 height 13
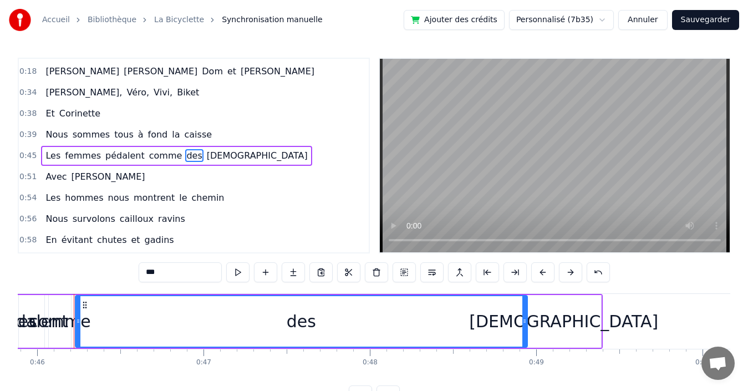
drag, startPoint x: 83, startPoint y: 319, endPoint x: 522, endPoint y: 310, distance: 439.9
click at [522, 310] on div at bounding box center [524, 321] width 4 height 50
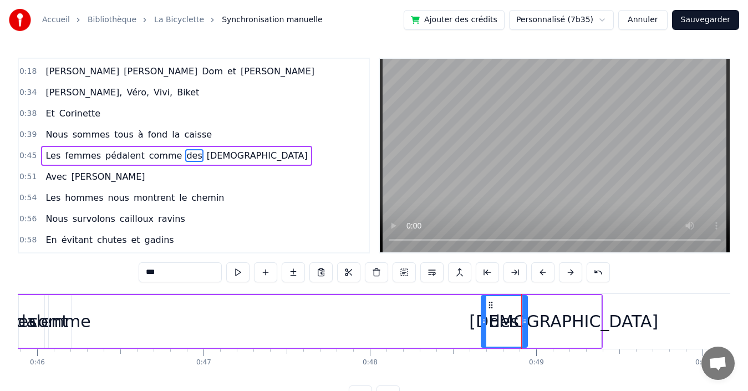
drag, startPoint x: 76, startPoint y: 315, endPoint x: 482, endPoint y: 319, distance: 406.0
click at [482, 319] on div at bounding box center [484, 321] width 4 height 50
click at [149, 159] on span "comme" at bounding box center [165, 155] width 35 height 13
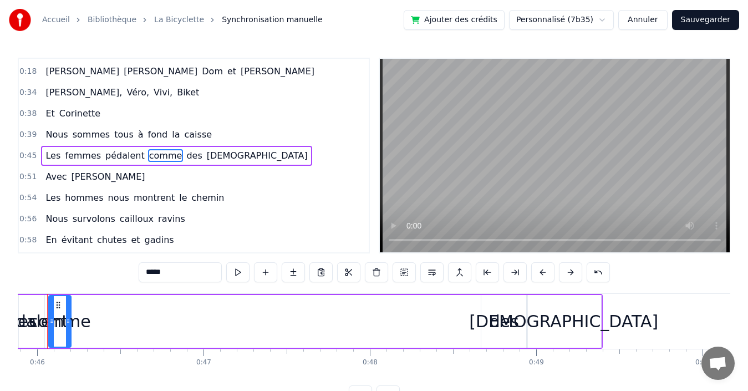
scroll to position [0, 7608]
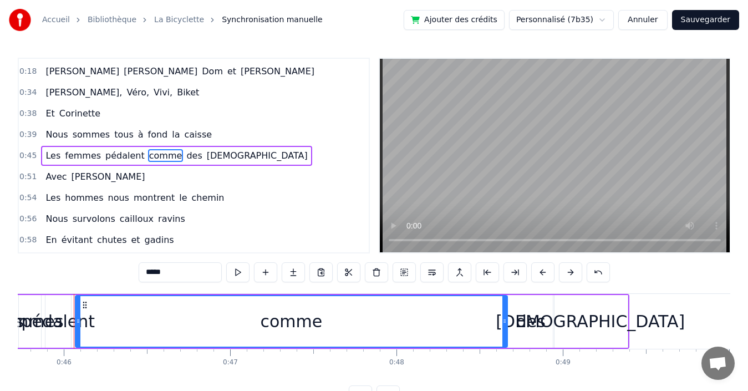
drag, startPoint x: 95, startPoint y: 311, endPoint x: 505, endPoint y: 326, distance: 410.2
click at [505, 326] on div at bounding box center [504, 321] width 4 height 50
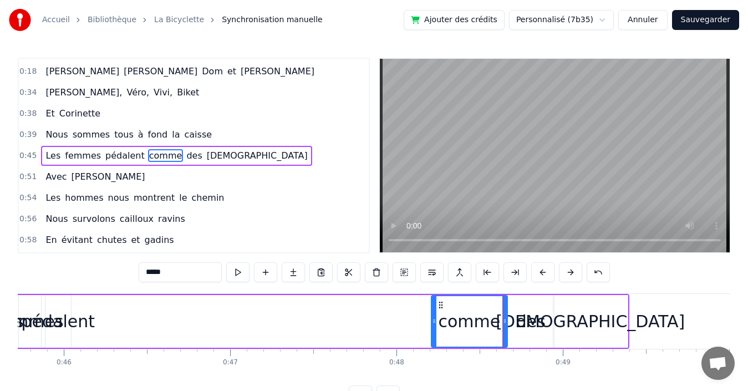
drag, startPoint x: 79, startPoint y: 314, endPoint x: 435, endPoint y: 322, distance: 356.2
click at [435, 322] on div at bounding box center [434, 321] width 4 height 50
click at [109, 154] on span "pédalent" at bounding box center [125, 155] width 42 height 13
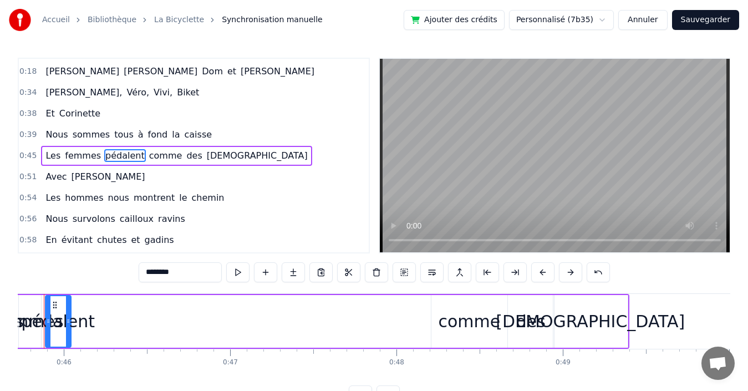
scroll to position [0, 7578]
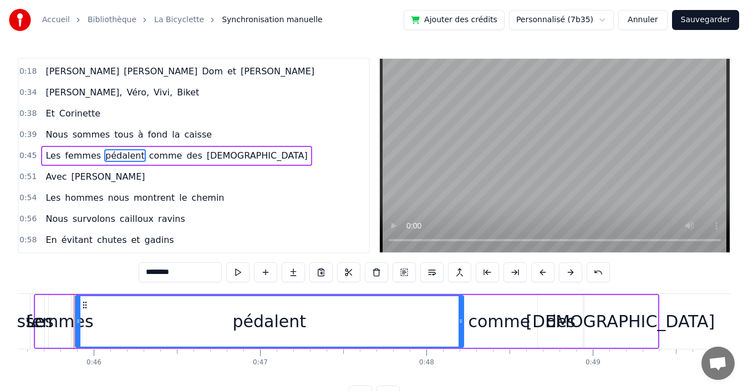
drag, startPoint x: 99, startPoint y: 310, endPoint x: 462, endPoint y: 310, distance: 362.7
click at [462, 310] on div at bounding box center [461, 321] width 4 height 50
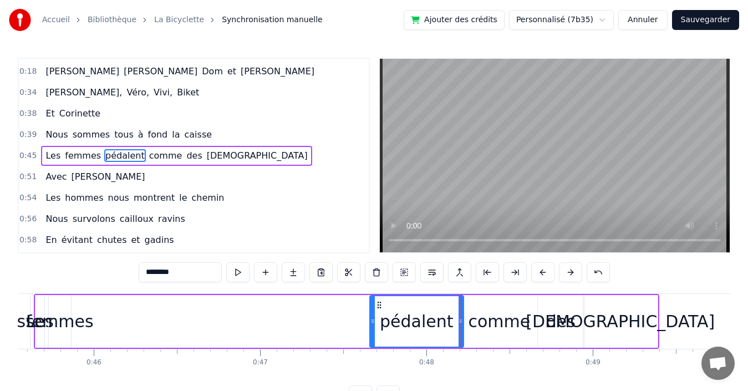
drag, startPoint x: 82, startPoint y: 307, endPoint x: 374, endPoint y: 308, distance: 292.8
click at [374, 308] on div at bounding box center [372, 321] width 4 height 50
click at [66, 155] on span "femmes" at bounding box center [83, 155] width 38 height 13
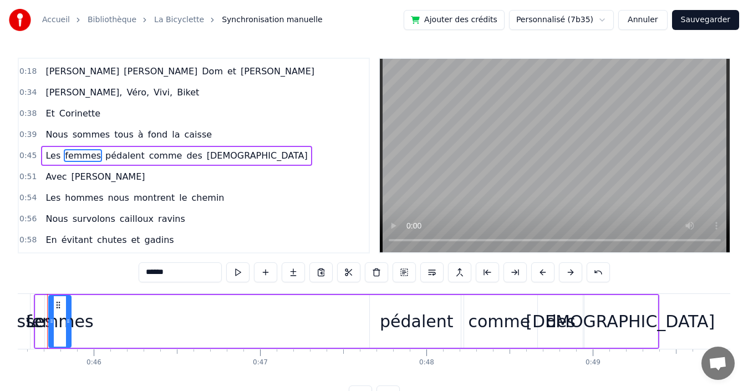
scroll to position [0, 7551]
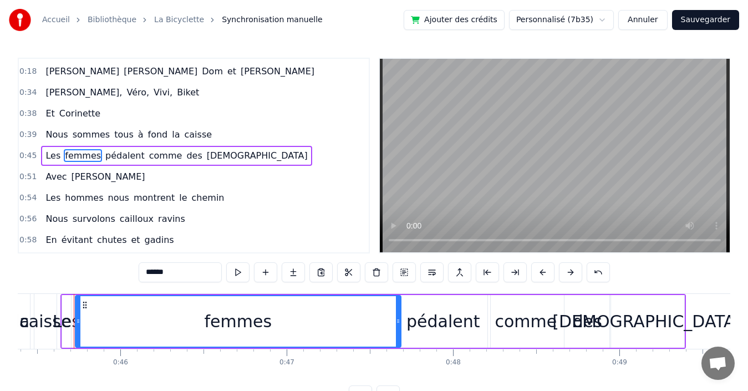
drag, startPoint x: 94, startPoint y: 308, endPoint x: 398, endPoint y: 301, distance: 303.5
click at [398, 301] on div at bounding box center [398, 321] width 4 height 50
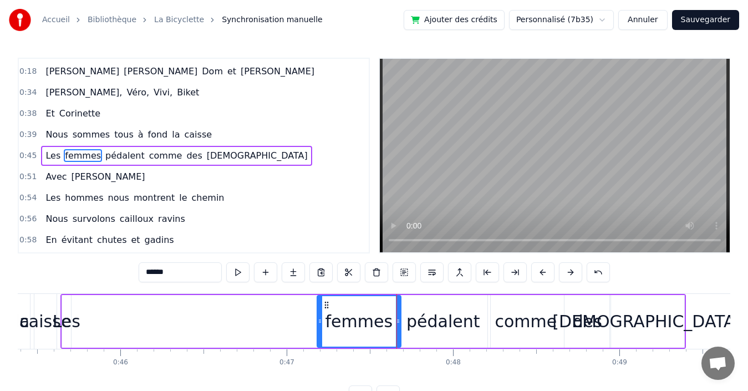
drag, startPoint x: 144, startPoint y: 314, endPoint x: 319, endPoint y: 314, distance: 175.3
click at [319, 314] on div at bounding box center [320, 321] width 4 height 50
click at [51, 156] on span "Les" at bounding box center [52, 155] width 17 height 13
type input "***"
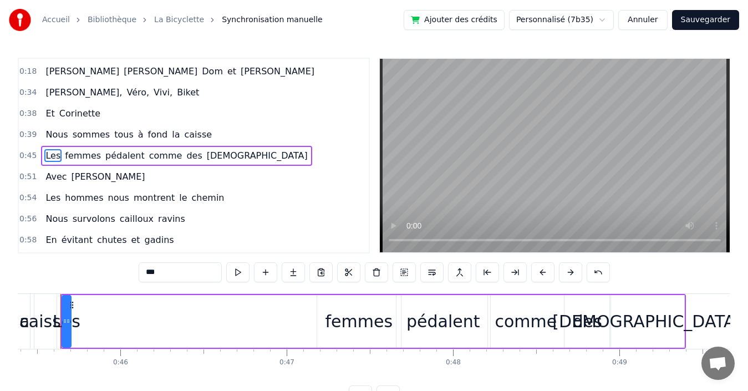
scroll to position [0, 7538]
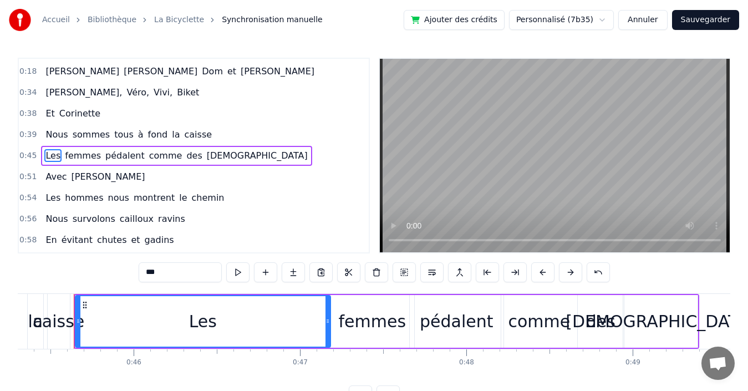
drag, startPoint x: 82, startPoint y: 320, endPoint x: 328, endPoint y: 320, distance: 246.3
click at [328, 320] on icon at bounding box center [328, 321] width 4 height 9
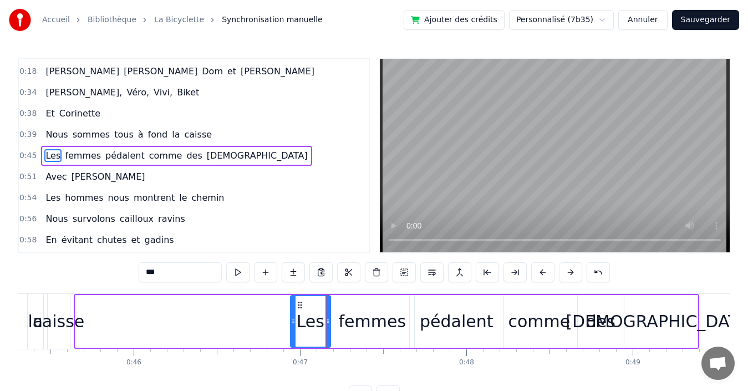
drag, startPoint x: 77, startPoint y: 317, endPoint x: 292, endPoint y: 326, distance: 215.4
click at [292, 326] on div at bounding box center [293, 321] width 4 height 50
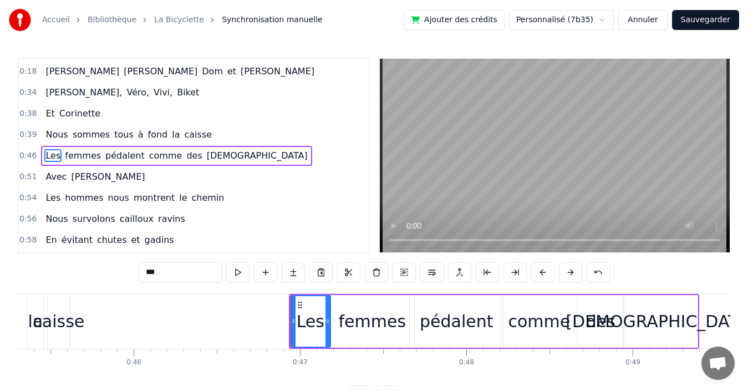
click at [231, 154] on div "0:46 Les femmes pédalent comme des [DEMOGRAPHIC_DATA]" at bounding box center [194, 155] width 350 height 21
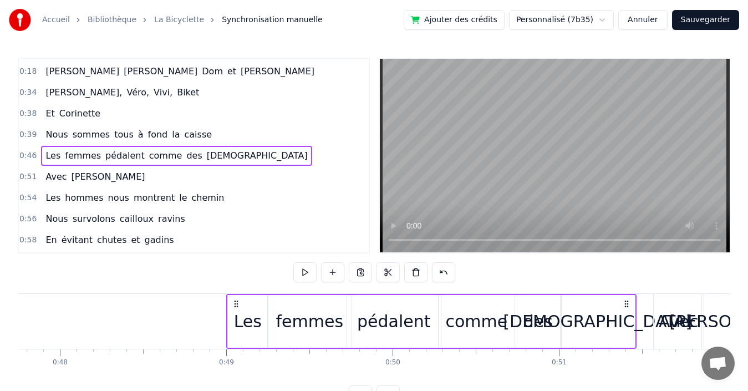
scroll to position [0, 7967]
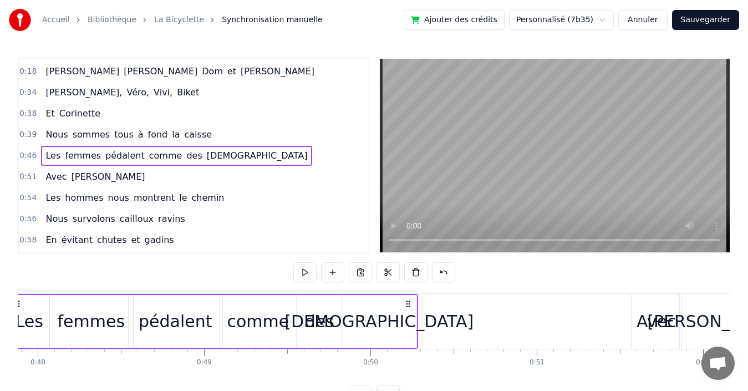
drag, startPoint x: 688, startPoint y: 303, endPoint x: 407, endPoint y: 313, distance: 281.4
click at [407, 313] on div "Les femmes pédalent comme des déesses" at bounding box center [213, 321] width 410 height 55
click at [206, 134] on div "0:39 Nous sommes tous à fond la caisse" at bounding box center [194, 134] width 350 height 21
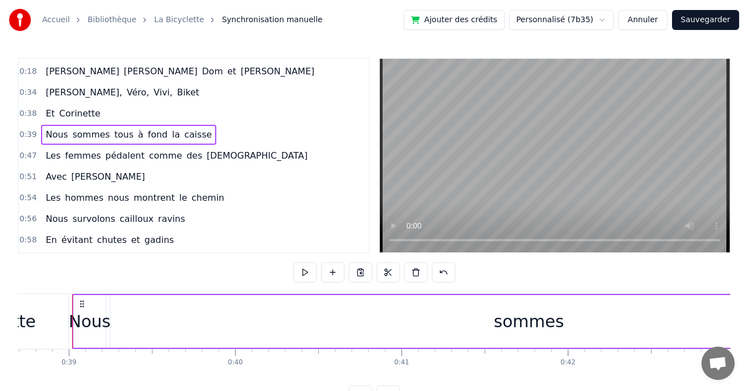
scroll to position [0, 6436]
click at [161, 320] on div "sommes" at bounding box center [530, 321] width 837 height 53
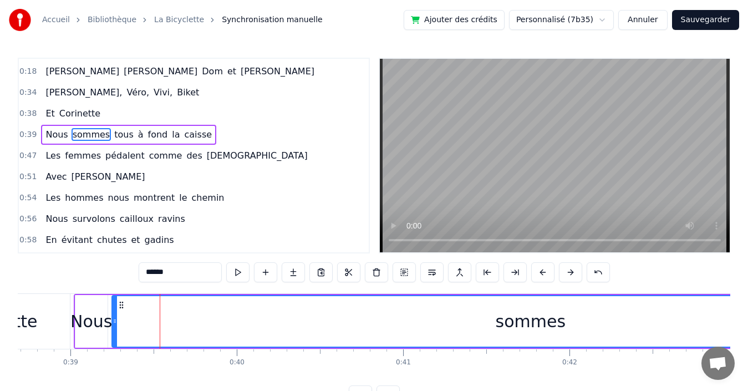
scroll to position [61, 0]
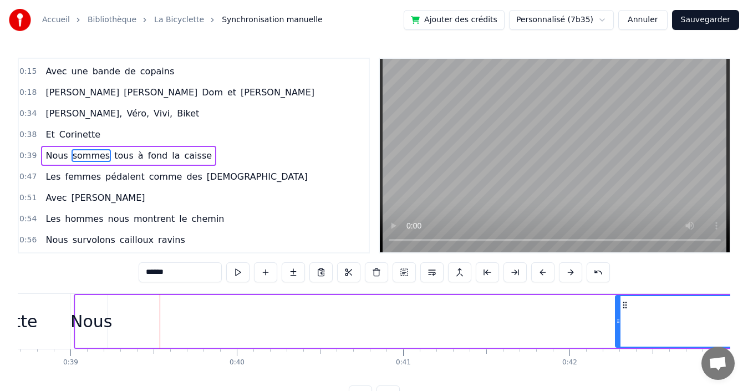
drag, startPoint x: 113, startPoint y: 317, endPoint x: 617, endPoint y: 311, distance: 504.2
click at [617, 311] on div at bounding box center [618, 321] width 4 height 50
click at [184, 154] on span "caisse" at bounding box center [199, 155] width 30 height 13
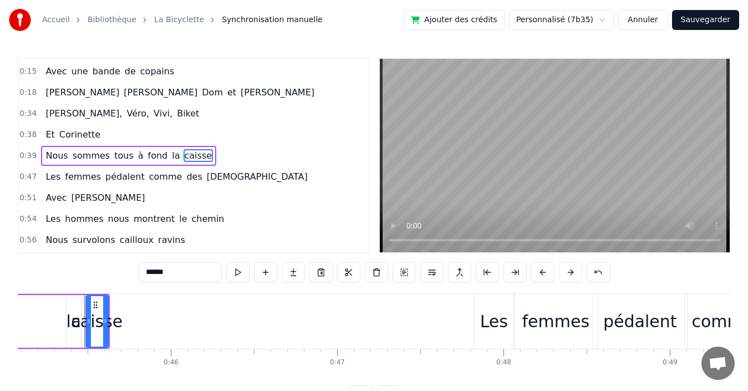
scroll to position [0, 7511]
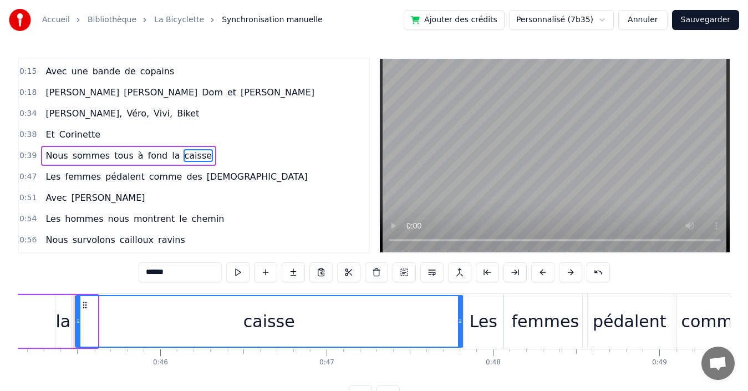
drag, startPoint x: 95, startPoint y: 313, endPoint x: 461, endPoint y: 313, distance: 365.5
click at [461, 313] on div at bounding box center [460, 321] width 4 height 50
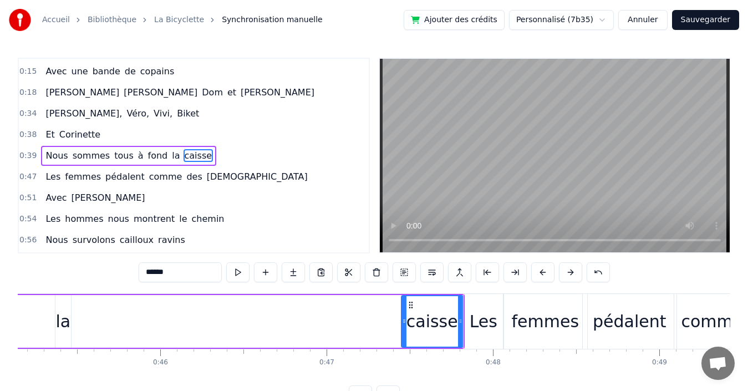
drag, startPoint x: 99, startPoint y: 318, endPoint x: 404, endPoint y: 318, distance: 305.0
click at [404, 318] on icon at bounding box center [404, 321] width 4 height 9
click at [62, 323] on div "la" at bounding box center [62, 321] width 15 height 25
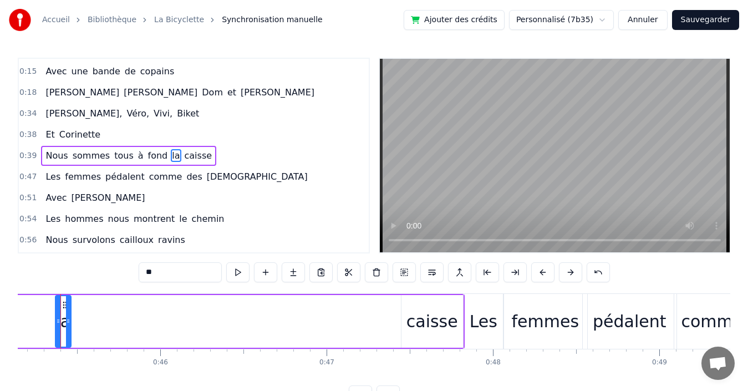
scroll to position [0, 7498]
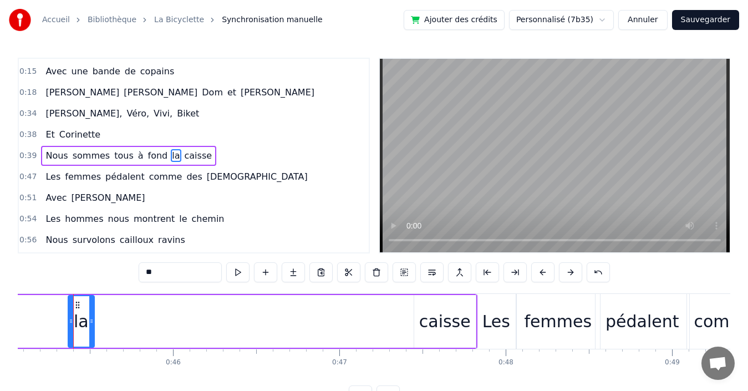
drag, startPoint x: 80, startPoint y: 313, endPoint x: 91, endPoint y: 312, distance: 10.6
click at [91, 312] on div at bounding box center [91, 321] width 4 height 50
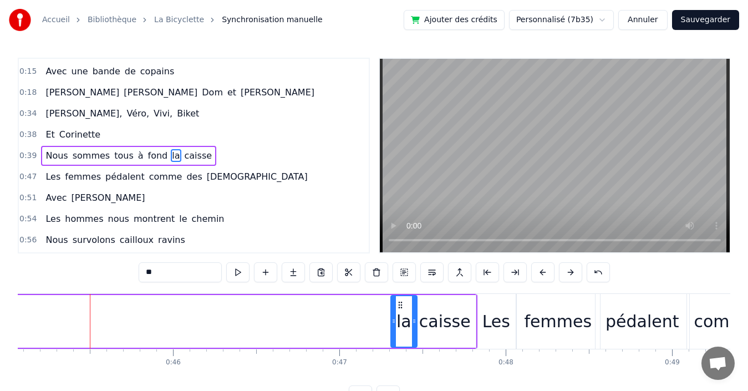
drag, startPoint x: 76, startPoint y: 304, endPoint x: 399, endPoint y: 311, distance: 322.9
click at [399, 311] on div "la" at bounding box center [404, 321] width 25 height 50
click at [148, 155] on span "fond" at bounding box center [158, 155] width 22 height 13
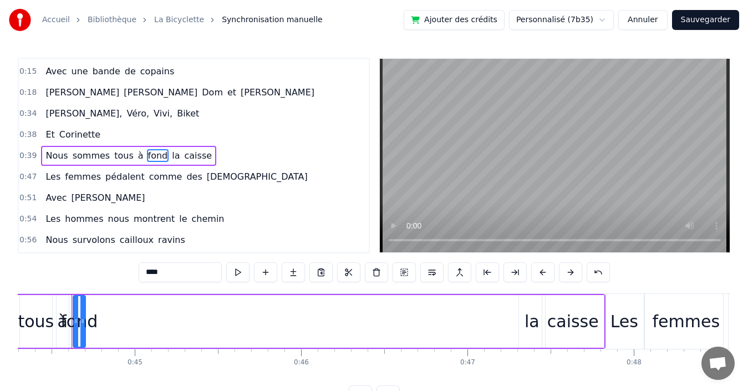
scroll to position [0, 7368]
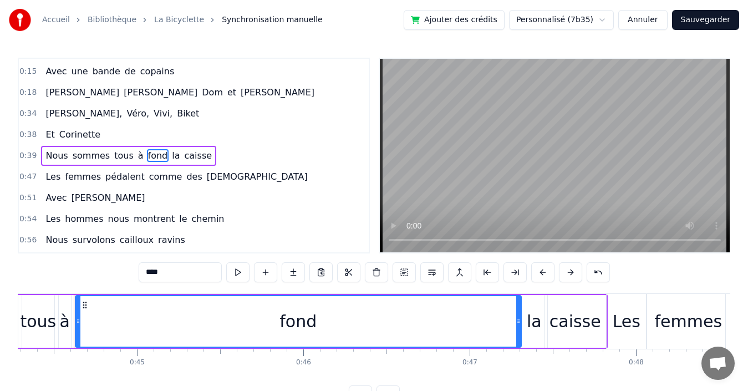
drag, startPoint x: 85, startPoint y: 313, endPoint x: 519, endPoint y: 312, distance: 433.7
click at [519, 312] on div at bounding box center [518, 321] width 4 height 50
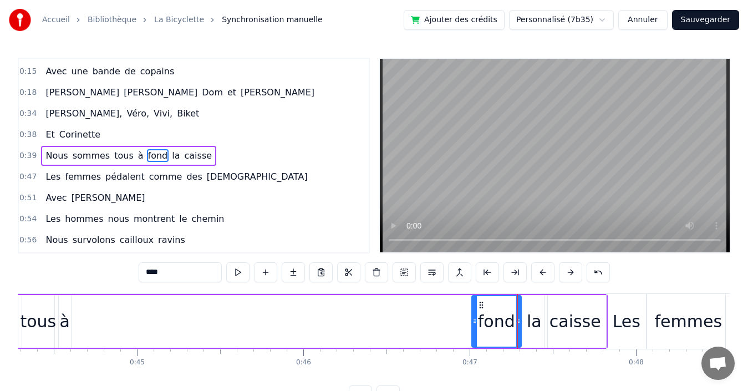
drag, startPoint x: 77, startPoint y: 317, endPoint x: 474, endPoint y: 321, distance: 396.6
click at [474, 321] on icon at bounding box center [475, 321] width 4 height 9
click at [137, 156] on span "à" at bounding box center [141, 155] width 8 height 13
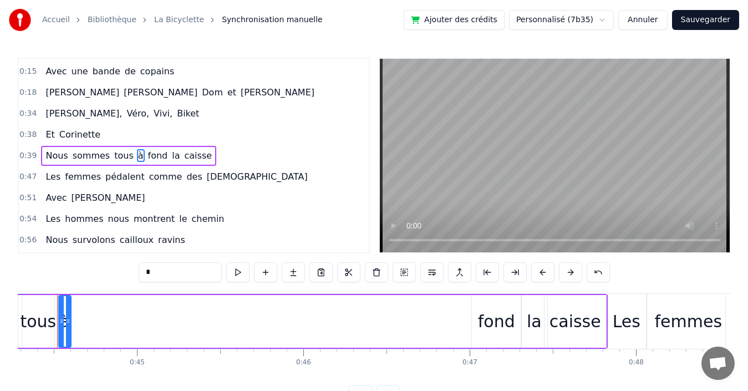
scroll to position [0, 7352]
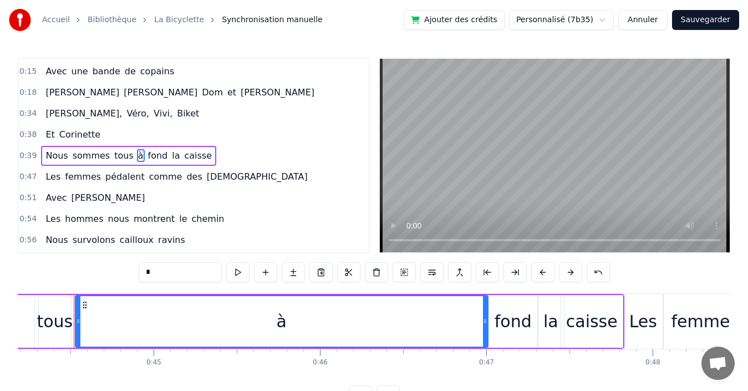
drag, startPoint x: 87, startPoint y: 317, endPoint x: 487, endPoint y: 309, distance: 400.5
click at [487, 309] on div at bounding box center [485, 321] width 4 height 50
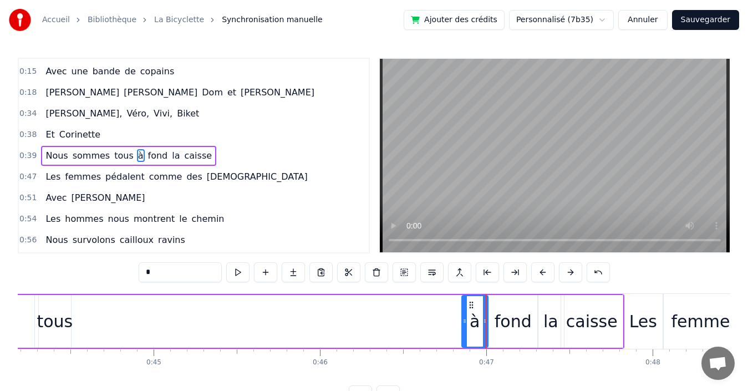
drag, startPoint x: 78, startPoint y: 313, endPoint x: 465, endPoint y: 316, distance: 386.6
click at [465, 316] on div at bounding box center [465, 321] width 4 height 50
click at [113, 155] on span "tous" at bounding box center [124, 155] width 22 height 13
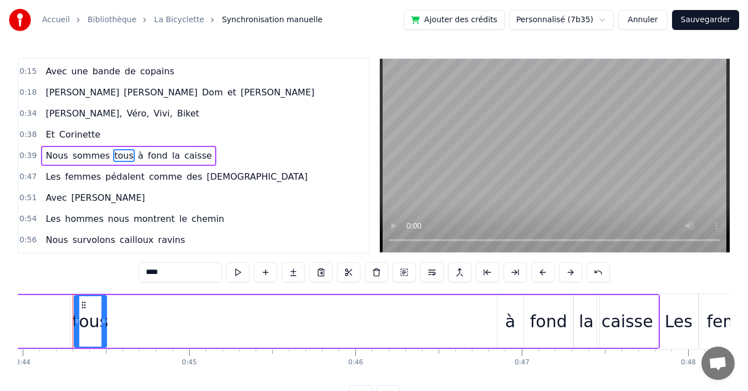
scroll to position [0, 7315]
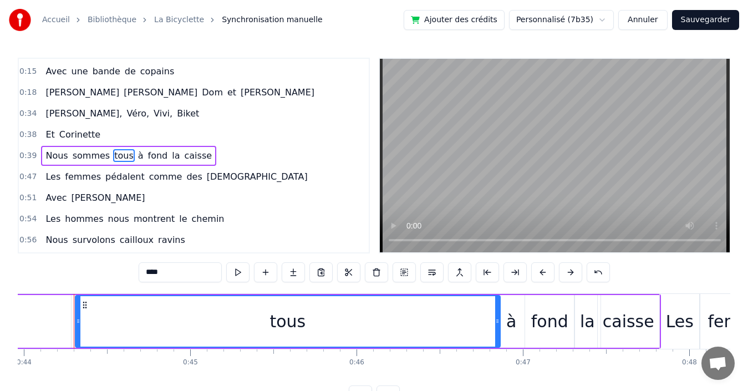
drag, startPoint x: 152, startPoint y: 300, endPoint x: 498, endPoint y: 297, distance: 346.1
click at [498, 297] on div at bounding box center [497, 321] width 4 height 50
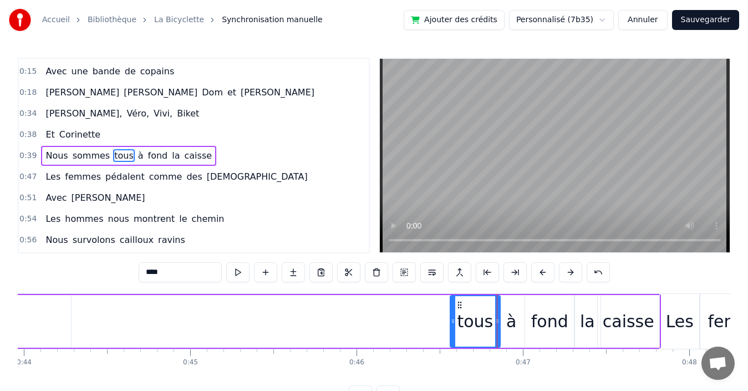
drag, startPoint x: 78, startPoint y: 319, endPoint x: 453, endPoint y: 301, distance: 375.4
click at [453, 301] on div at bounding box center [453, 321] width 4 height 50
click at [82, 159] on span "sommes" at bounding box center [91, 155] width 39 height 13
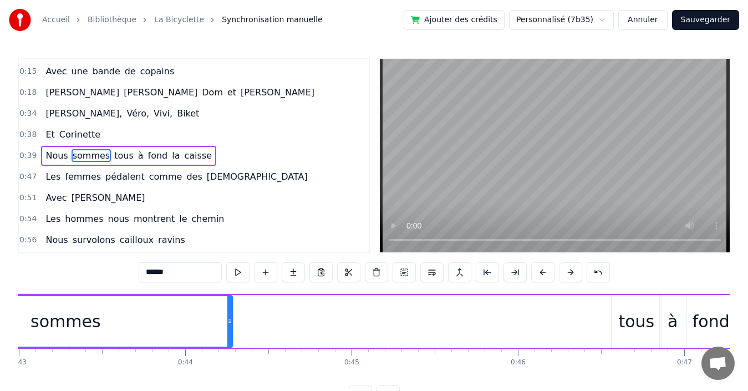
scroll to position [0, 6977]
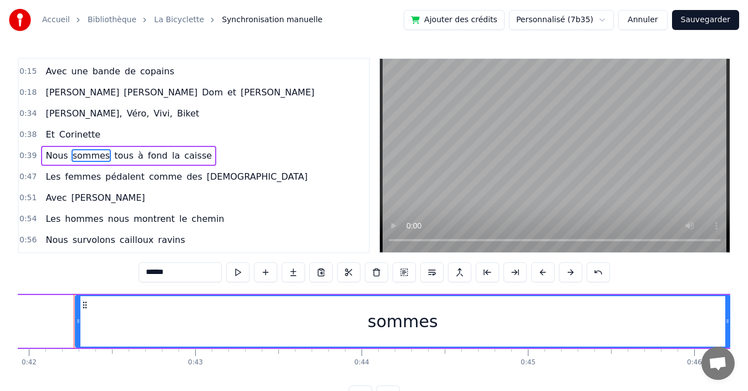
drag, startPoint x: 405, startPoint y: 321, endPoint x: 727, endPoint y: 317, distance: 321.7
click at [727, 317] on icon at bounding box center [727, 321] width 4 height 9
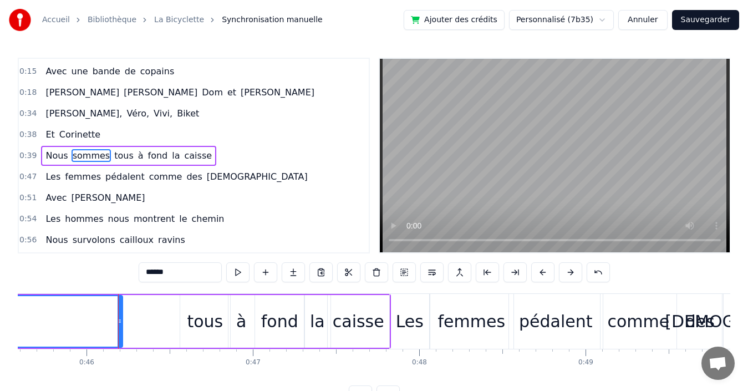
scroll to position [0, 7630]
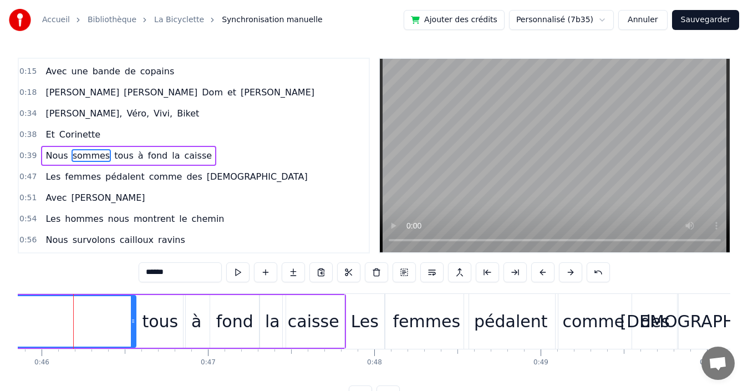
drag, startPoint x: 74, startPoint y: 313, endPoint x: 133, endPoint y: 313, distance: 58.2
click at [133, 313] on div at bounding box center [133, 321] width 4 height 50
click at [78, 153] on span "sommes" at bounding box center [91, 155] width 39 height 13
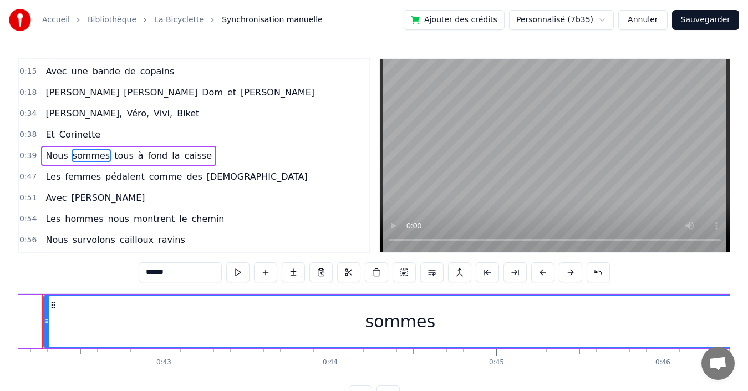
scroll to position [0, 6977]
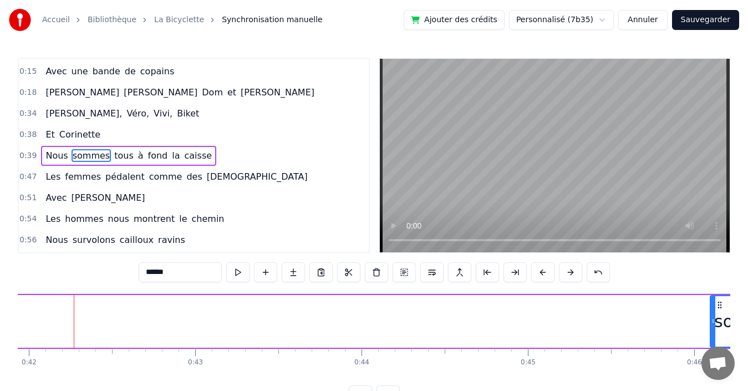
drag, startPoint x: 78, startPoint y: 312, endPoint x: 713, endPoint y: 314, distance: 635.0
click at [713, 314] on div at bounding box center [713, 321] width 4 height 50
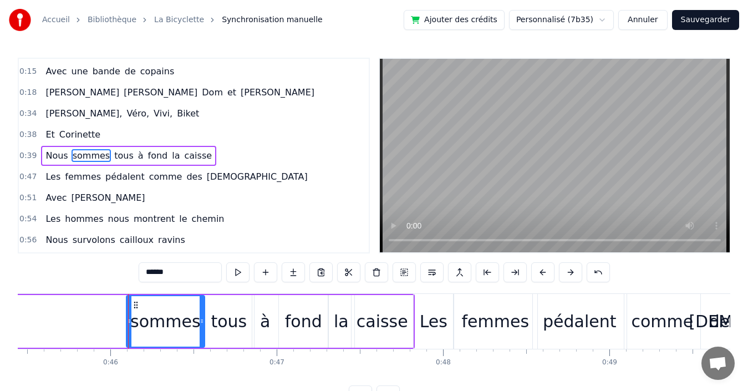
scroll to position [0, 7616]
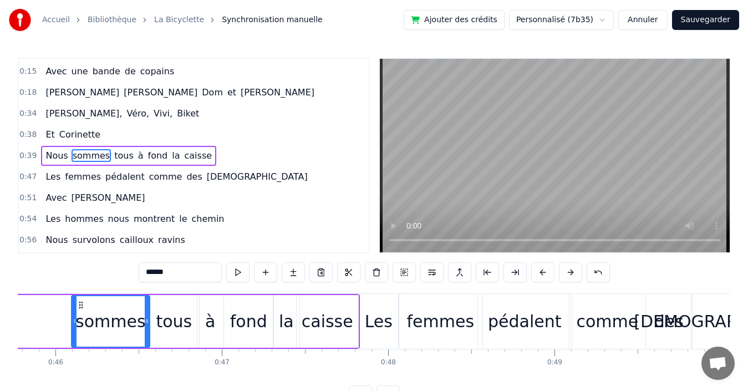
click at [48, 153] on span "Nous" at bounding box center [56, 155] width 24 height 13
type input "****"
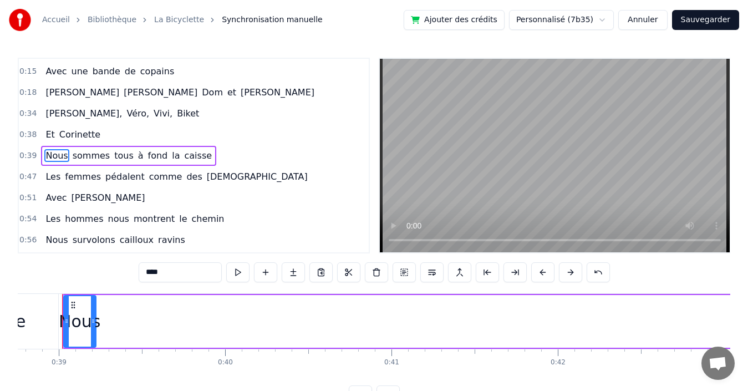
scroll to position [0, 6436]
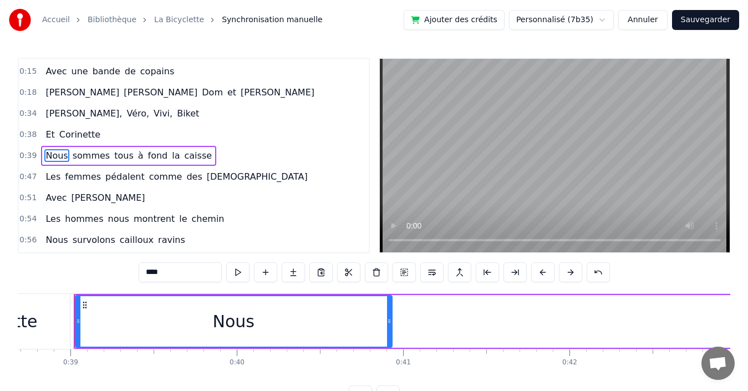
drag, startPoint x: 106, startPoint y: 315, endPoint x: 388, endPoint y: 314, distance: 281.8
click at [392, 313] on div at bounding box center [389, 321] width 4 height 50
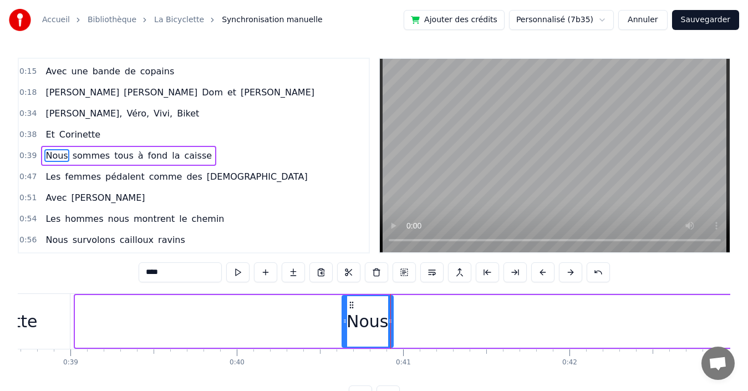
drag, startPoint x: 150, startPoint y: 313, endPoint x: 343, endPoint y: 313, distance: 193.6
click at [343, 313] on div at bounding box center [345, 321] width 4 height 50
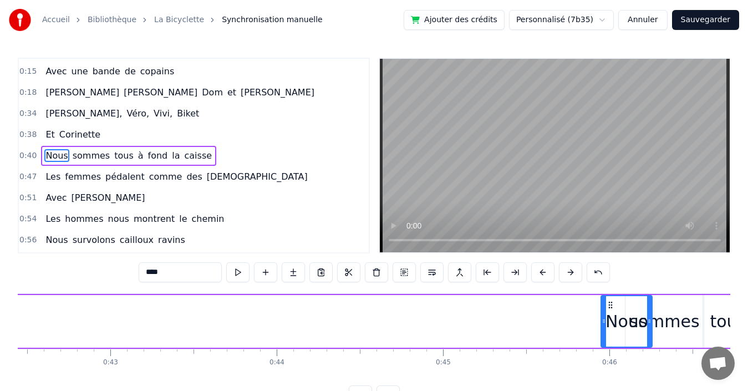
scroll to position [0, 7067]
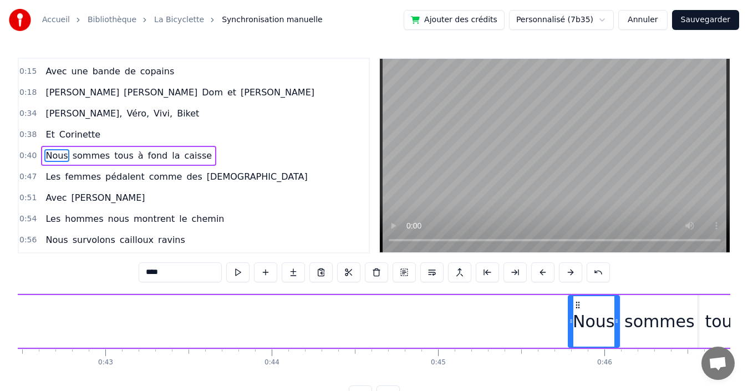
drag, startPoint x: 351, startPoint y: 303, endPoint x: 577, endPoint y: 295, distance: 226.4
click at [577, 295] on div "Nous" at bounding box center [594, 321] width 52 height 53
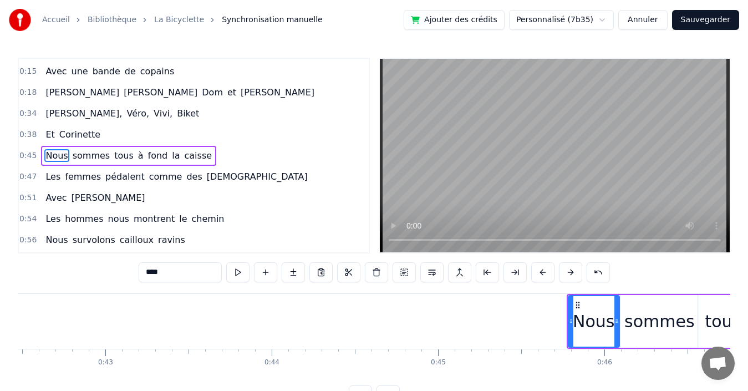
click at [204, 134] on div "0:38 Et Corinette" at bounding box center [194, 134] width 350 height 21
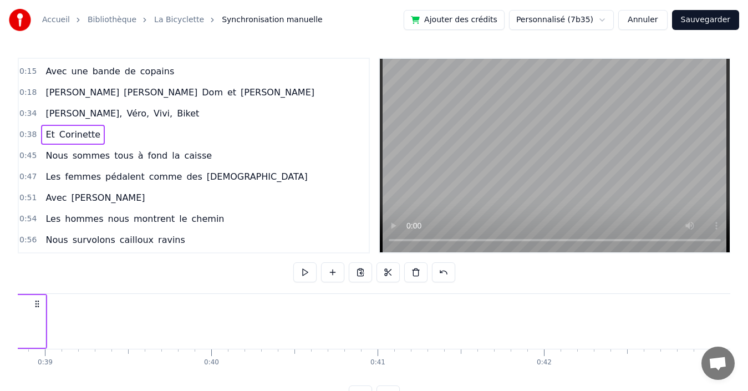
scroll to position [0, 6280]
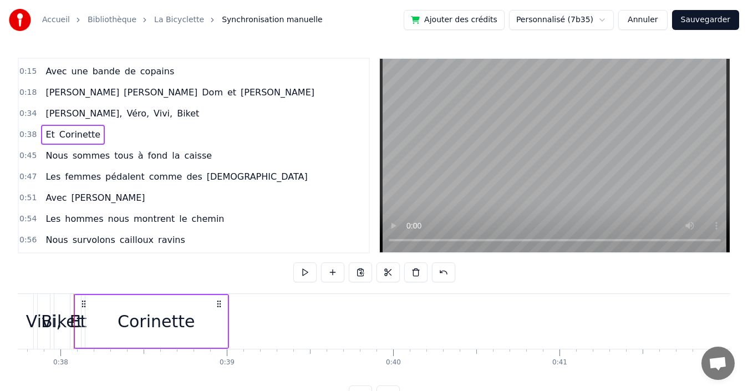
click at [159, 322] on div "Corinette" at bounding box center [156, 321] width 77 height 25
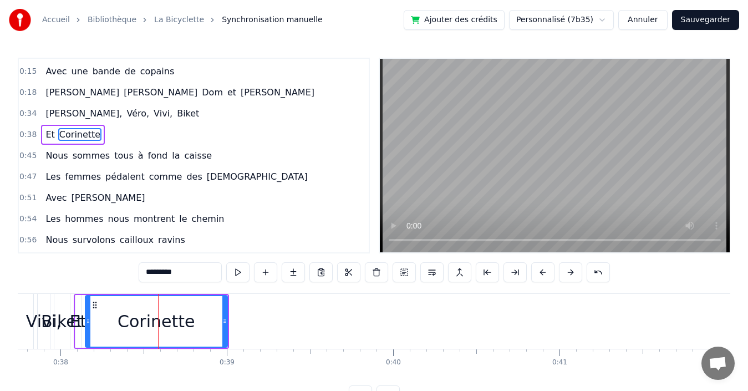
scroll to position [40, 0]
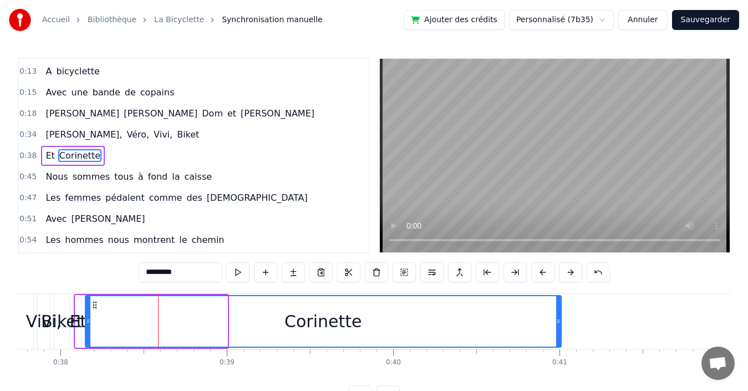
drag, startPoint x: 225, startPoint y: 317, endPoint x: 559, endPoint y: 317, distance: 333.9
click at [559, 317] on icon at bounding box center [558, 321] width 4 height 9
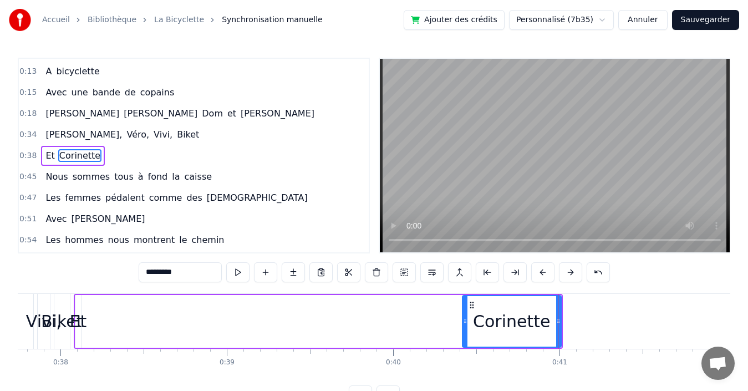
drag, startPoint x: 89, startPoint y: 316, endPoint x: 466, endPoint y: 316, distance: 377.1
click at [466, 316] on div at bounding box center [465, 321] width 4 height 50
click at [45, 156] on span "Et" at bounding box center [49, 155] width 11 height 13
type input "**"
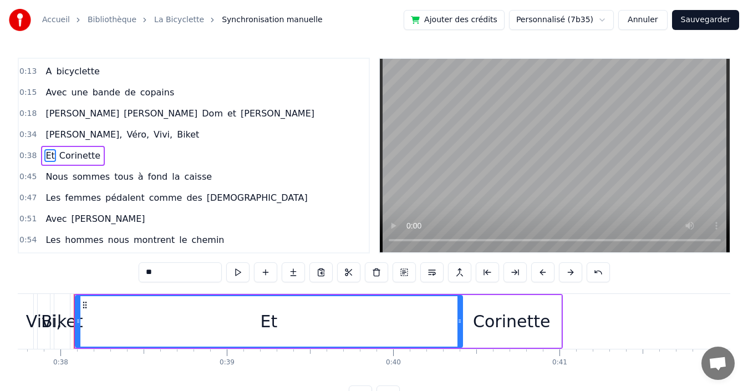
drag, startPoint x: 79, startPoint y: 311, endPoint x: 461, endPoint y: 312, distance: 381.6
click at [461, 312] on div at bounding box center [460, 321] width 4 height 50
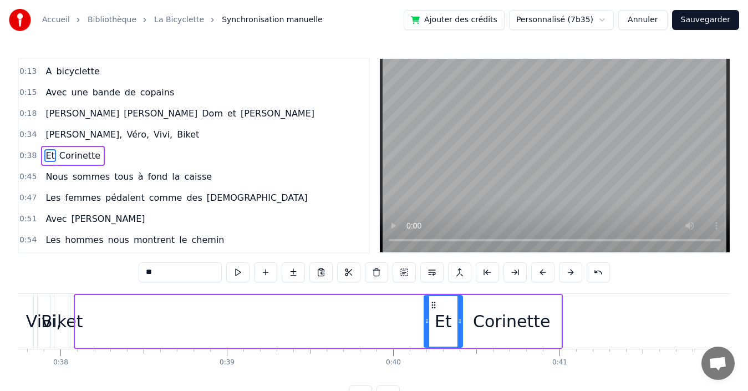
drag, startPoint x: 78, startPoint y: 309, endPoint x: 427, endPoint y: 312, distance: 348.9
click at [427, 312] on div at bounding box center [427, 321] width 4 height 50
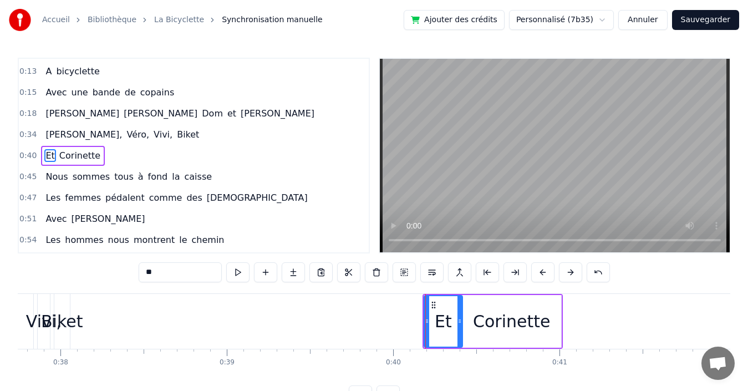
click at [158, 131] on div "0:34 [PERSON_NAME], Véro, Vivi, Biket" at bounding box center [194, 134] width 350 height 21
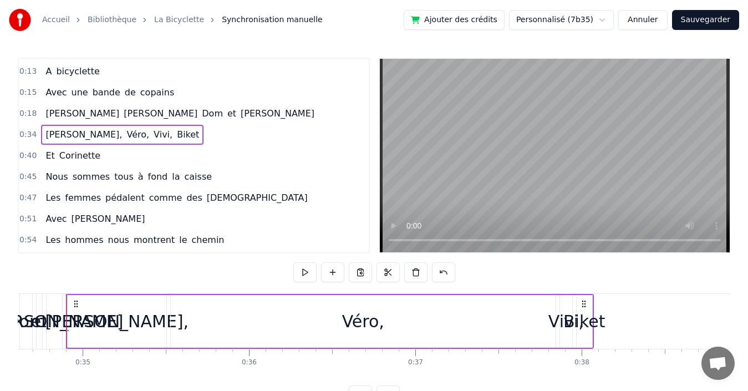
scroll to position [0, 5751]
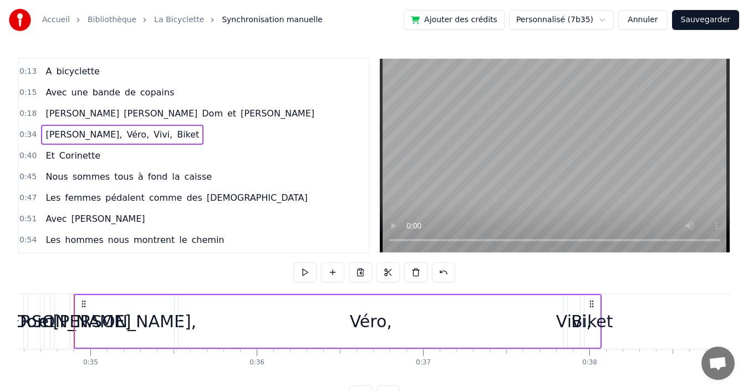
click at [176, 135] on span "Biket" at bounding box center [188, 134] width 24 height 13
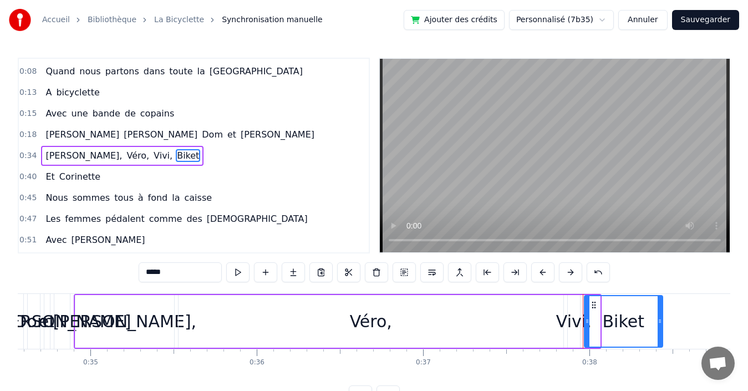
drag, startPoint x: 599, startPoint y: 319, endPoint x: 662, endPoint y: 319, distance: 62.7
click at [662, 319] on icon at bounding box center [660, 321] width 4 height 9
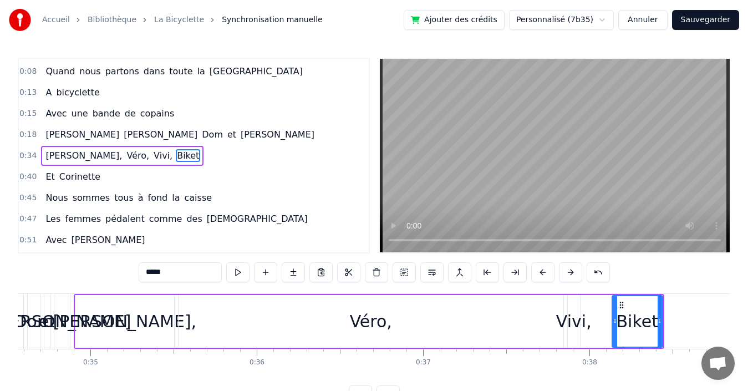
drag, startPoint x: 586, startPoint y: 319, endPoint x: 612, endPoint y: 319, distance: 26.6
click at [613, 319] on icon at bounding box center [615, 321] width 4 height 9
click at [153, 153] on span "Vivi," at bounding box center [163, 155] width 21 height 13
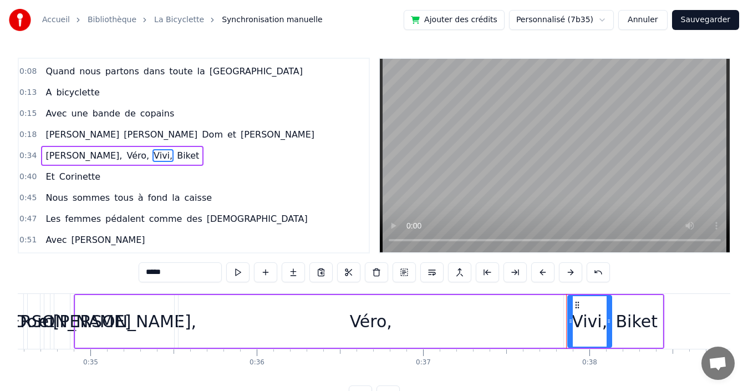
drag, startPoint x: 585, startPoint y: 326, endPoint x: 610, endPoint y: 326, distance: 25.5
click at [610, 326] on div at bounding box center [609, 321] width 4 height 50
click at [379, 321] on div "Véro," at bounding box center [371, 321] width 42 height 25
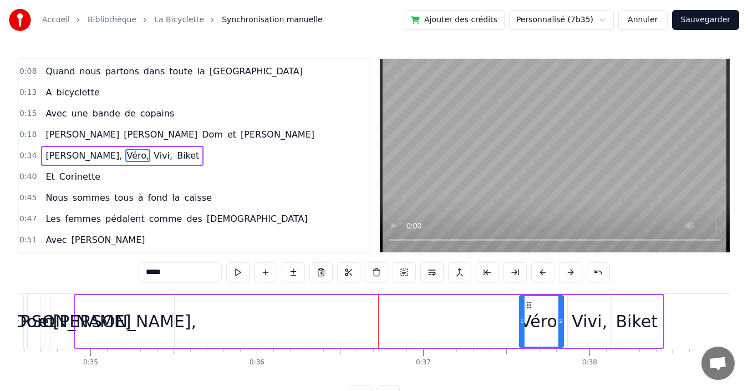
drag, startPoint x: 251, startPoint y: 308, endPoint x: 524, endPoint y: 317, distance: 273.0
click at [524, 317] on div at bounding box center [522, 321] width 4 height 50
click at [120, 326] on div "[PERSON_NAME]," at bounding box center [125, 321] width 144 height 25
type input "*******"
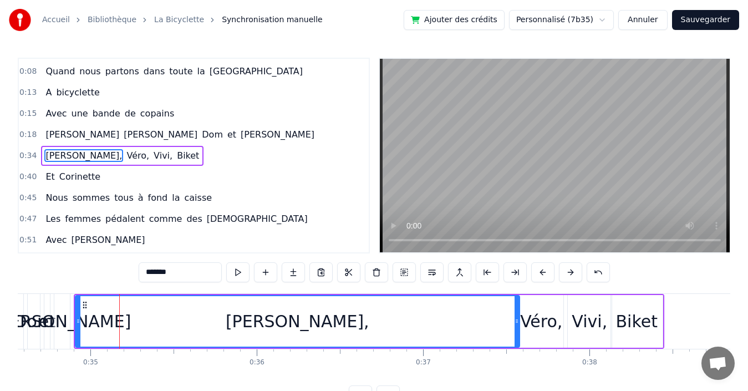
drag, startPoint x: 173, startPoint y: 322, endPoint x: 519, endPoint y: 320, distance: 345.5
click at [519, 320] on icon at bounding box center [517, 321] width 4 height 9
drag, startPoint x: 81, startPoint y: 315, endPoint x: 193, endPoint y: 315, distance: 112.0
click at [193, 315] on div "[PERSON_NAME]," at bounding box center [297, 321] width 443 height 50
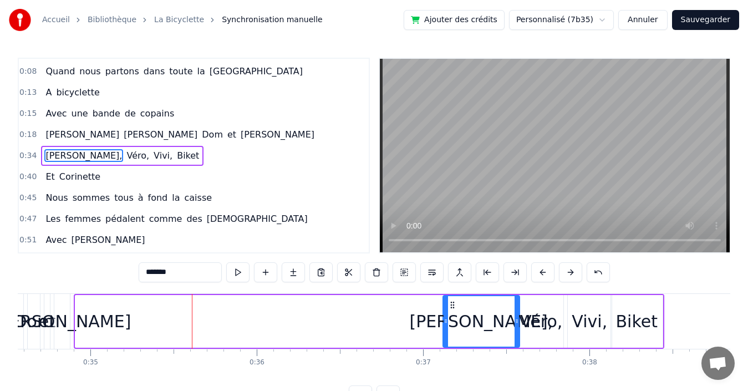
drag, startPoint x: 76, startPoint y: 312, endPoint x: 444, endPoint y: 317, distance: 367.8
click at [444, 317] on div at bounding box center [446, 321] width 4 height 50
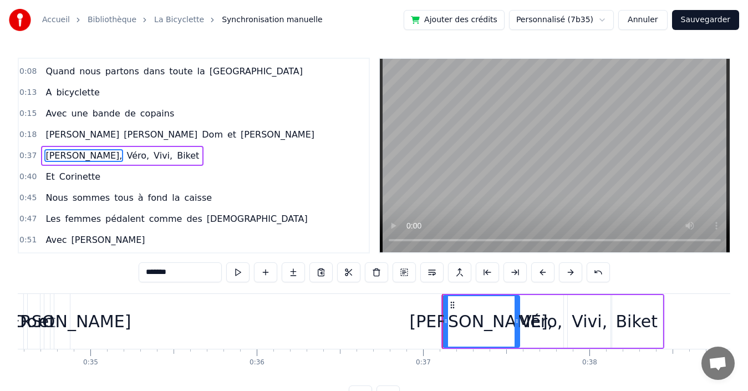
click at [197, 134] on div "0:18 [PERSON_NAME] et [PERSON_NAME]" at bounding box center [194, 134] width 350 height 21
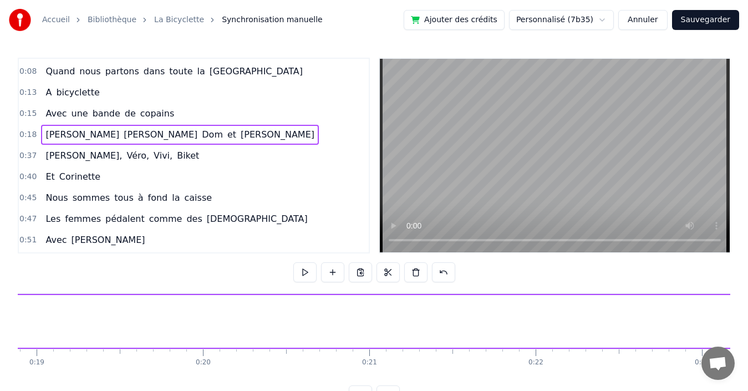
scroll to position [0, 3035]
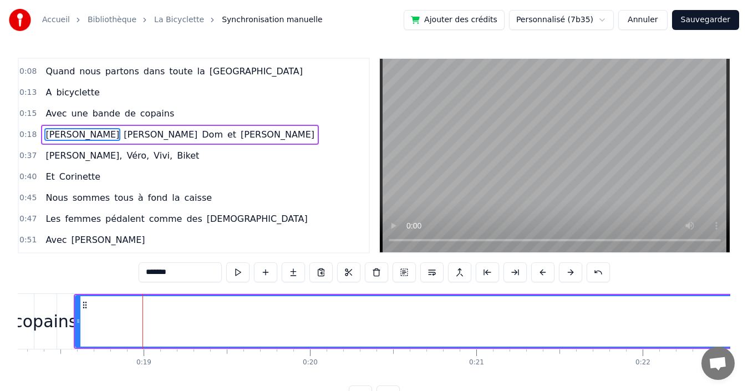
scroll to position [0, 0]
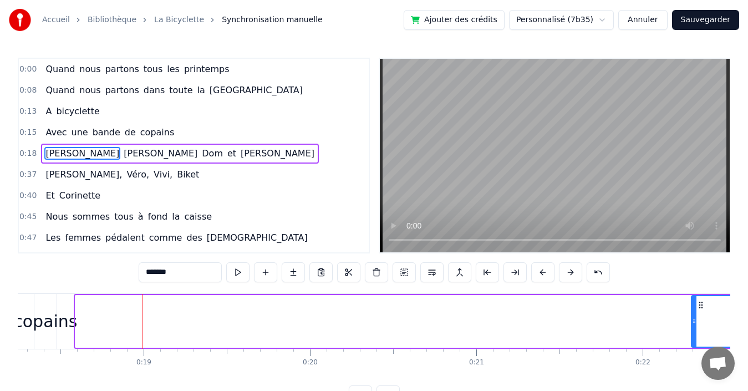
drag, startPoint x: 77, startPoint y: 316, endPoint x: 697, endPoint y: 342, distance: 620.6
click at [697, 342] on div at bounding box center [694, 321] width 4 height 50
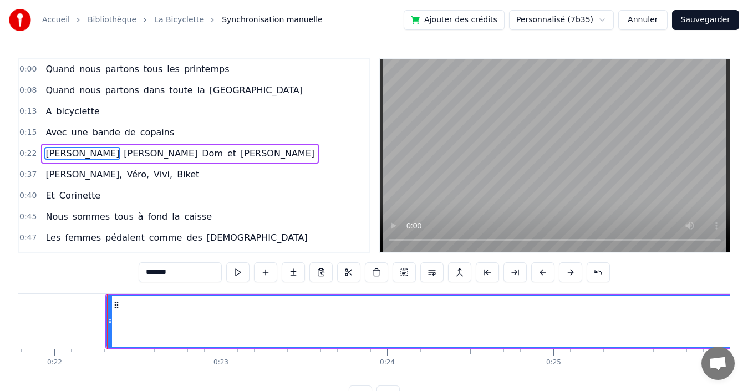
scroll to position [0, 3658]
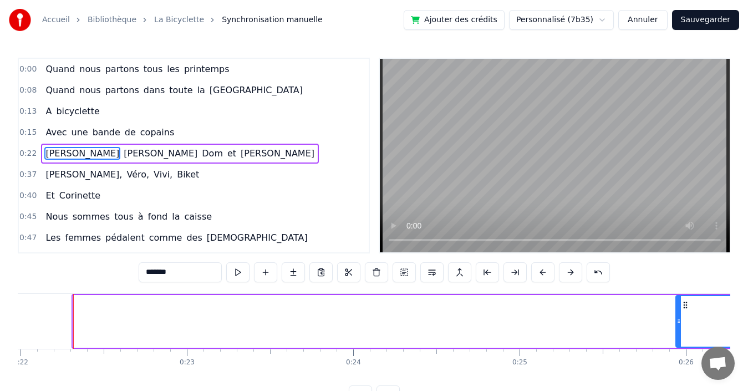
drag, startPoint x: 75, startPoint y: 311, endPoint x: 678, endPoint y: 323, distance: 603.0
click at [678, 323] on div at bounding box center [679, 321] width 4 height 50
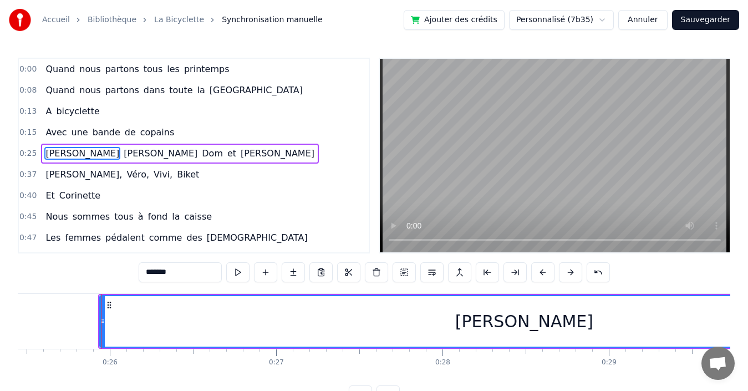
scroll to position [0, 4262]
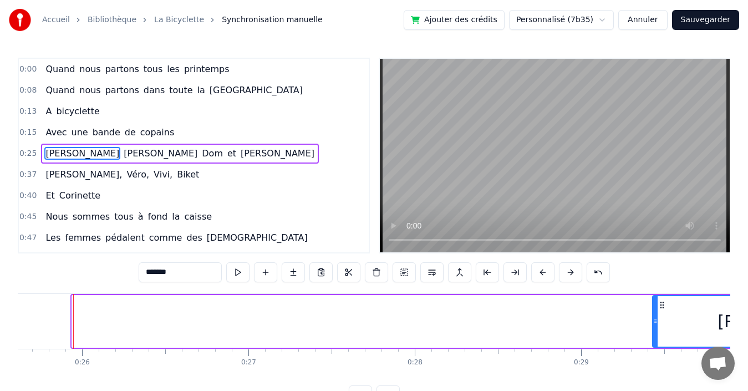
drag, startPoint x: 75, startPoint y: 311, endPoint x: 656, endPoint y: 311, distance: 580.7
click at [656, 311] on div at bounding box center [655, 321] width 4 height 50
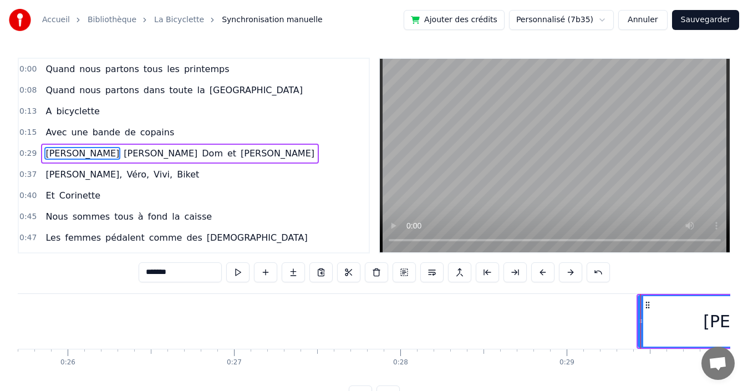
scroll to position [0, 4284]
click at [60, 155] on span "[PERSON_NAME]" at bounding box center [82, 153] width 76 height 13
click at [240, 155] on span "[PERSON_NAME]" at bounding box center [278, 153] width 76 height 13
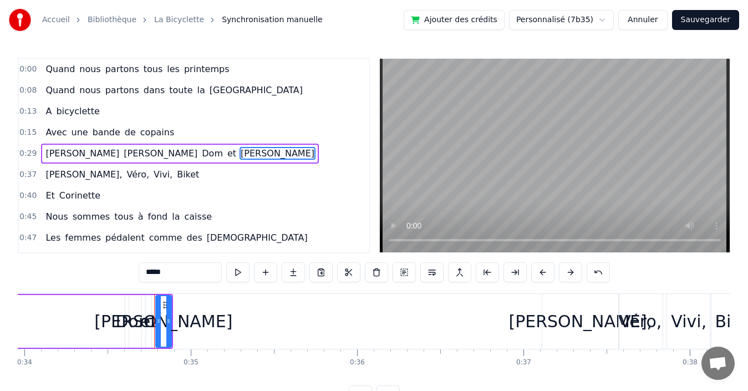
scroll to position [0, 5731]
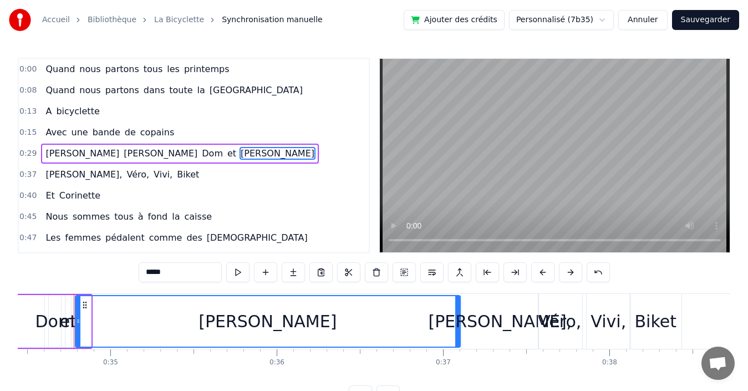
drag, startPoint x: 88, startPoint y: 314, endPoint x: 458, endPoint y: 318, distance: 369.4
click at [458, 318] on div at bounding box center [457, 321] width 4 height 50
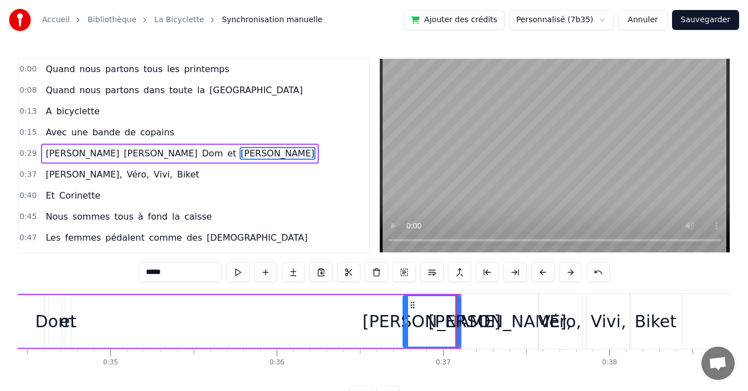
drag, startPoint x: 78, startPoint y: 311, endPoint x: 406, endPoint y: 319, distance: 328.4
click at [406, 319] on div at bounding box center [406, 321] width 4 height 50
click at [226, 148] on span "et" at bounding box center [231, 153] width 11 height 13
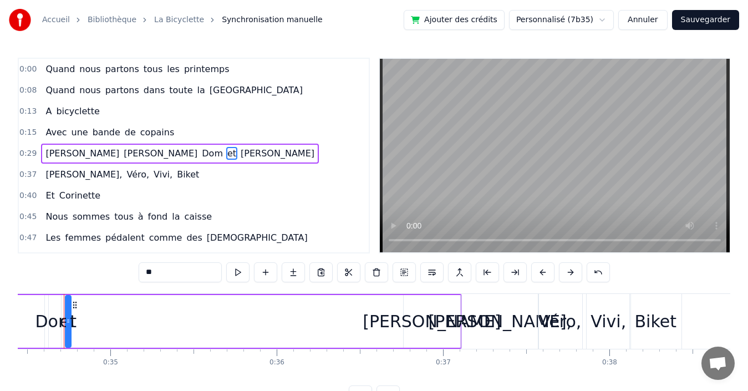
scroll to position [0, 5721]
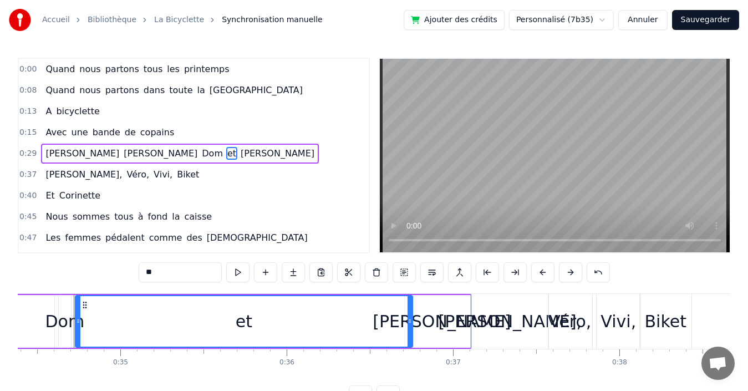
drag, startPoint x: 79, startPoint y: 321, endPoint x: 411, endPoint y: 319, distance: 331.7
click at [411, 319] on icon at bounding box center [410, 321] width 4 height 9
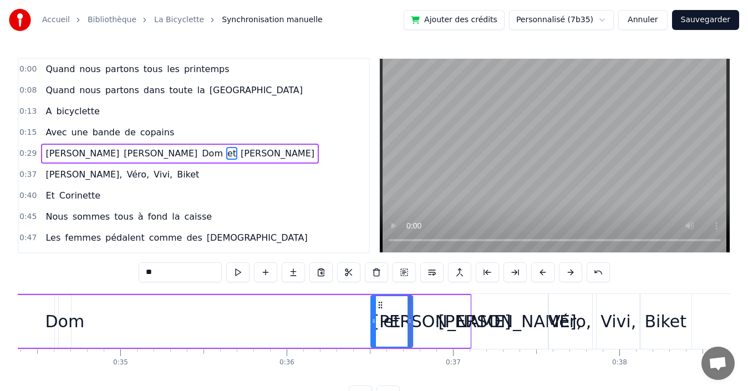
drag, startPoint x: 79, startPoint y: 321, endPoint x: 374, endPoint y: 319, distance: 295.6
click at [374, 319] on icon at bounding box center [374, 321] width 4 height 9
click at [201, 153] on span "Dom" at bounding box center [212, 153] width 23 height 13
type input "***"
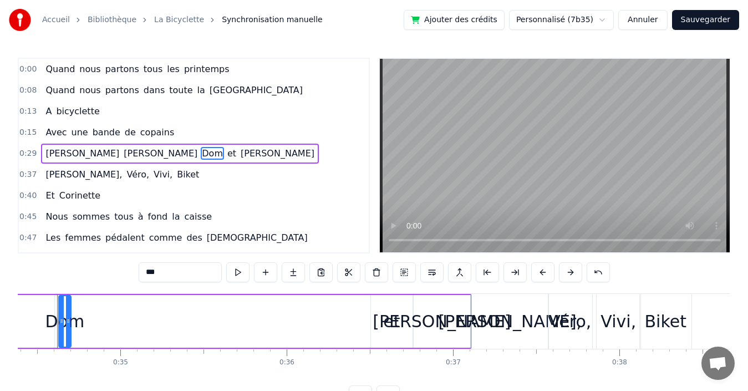
scroll to position [0, 5704]
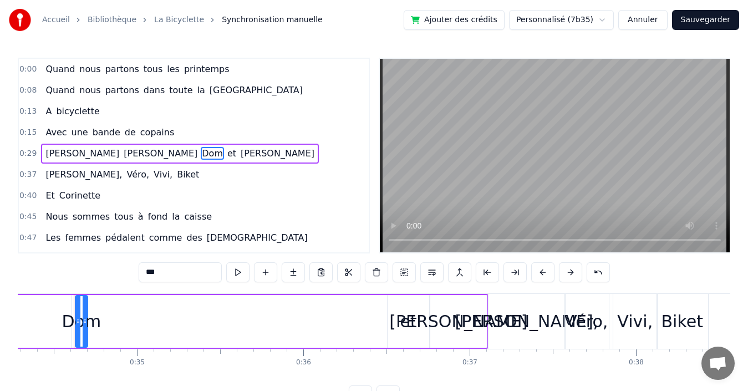
drag, startPoint x: 93, startPoint y: 311, endPoint x: 358, endPoint y: 308, distance: 265.7
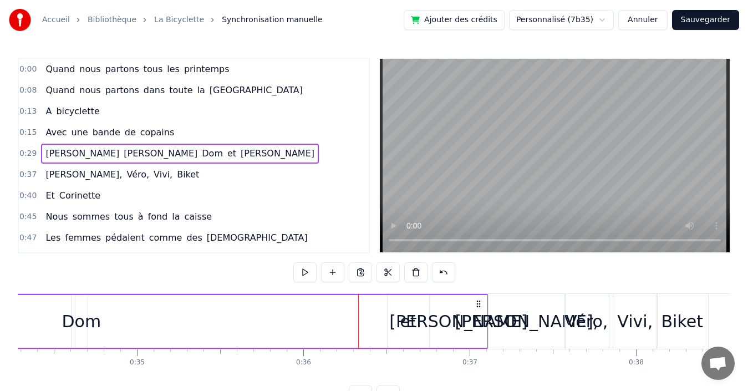
click at [82, 319] on div "Dom" at bounding box center [81, 321] width 39 height 25
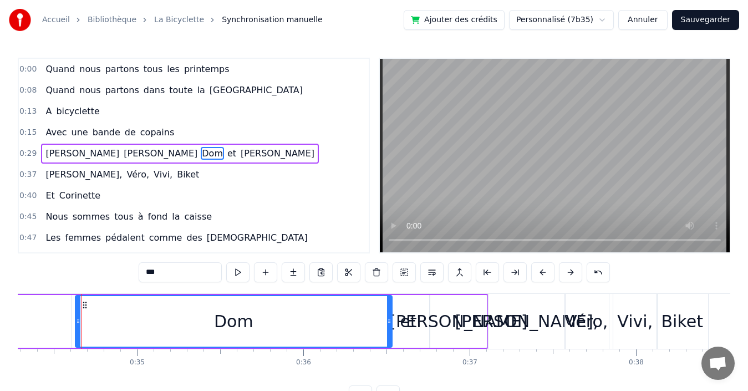
drag, startPoint x: 84, startPoint y: 314, endPoint x: 388, endPoint y: 311, distance: 304.5
click at [388, 311] on div at bounding box center [389, 321] width 4 height 50
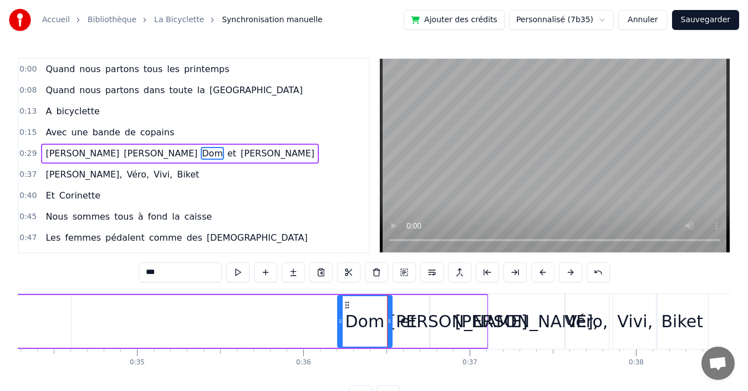
drag, startPoint x: 118, startPoint y: 313, endPoint x: 341, endPoint y: 316, distance: 223.0
click at [341, 316] on div at bounding box center [340, 321] width 4 height 50
click at [123, 156] on span "[PERSON_NAME]" at bounding box center [161, 153] width 76 height 13
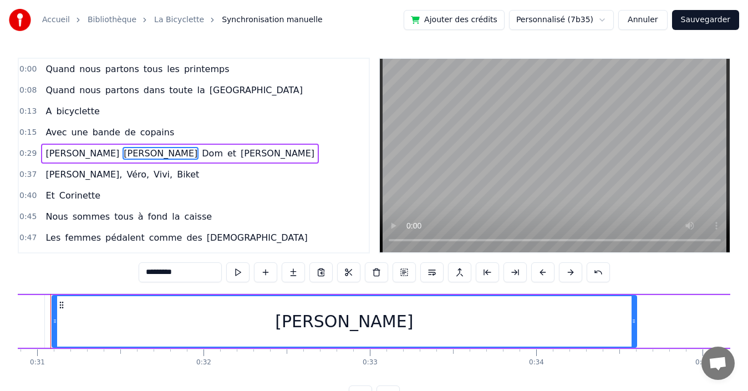
scroll to position [0, 5115]
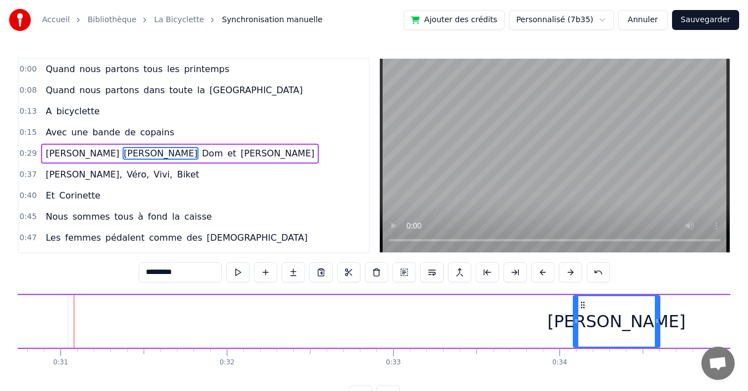
drag, startPoint x: 106, startPoint y: 311, endPoint x: 577, endPoint y: 313, distance: 470.9
click at [577, 313] on div at bounding box center [576, 321] width 4 height 50
click at [53, 155] on span "[PERSON_NAME]" at bounding box center [82, 153] width 76 height 13
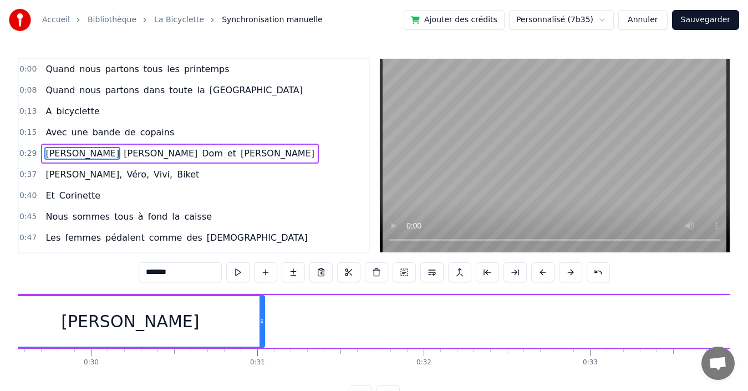
scroll to position [0, 4839]
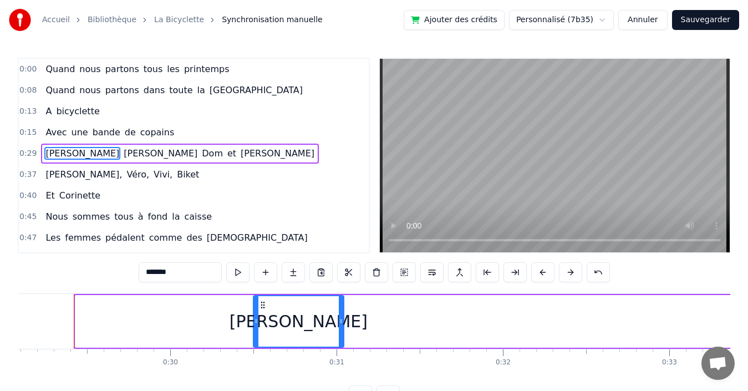
drag, startPoint x: 78, startPoint y: 314, endPoint x: 256, endPoint y: 312, distance: 178.0
click at [256, 312] on div at bounding box center [256, 321] width 4 height 50
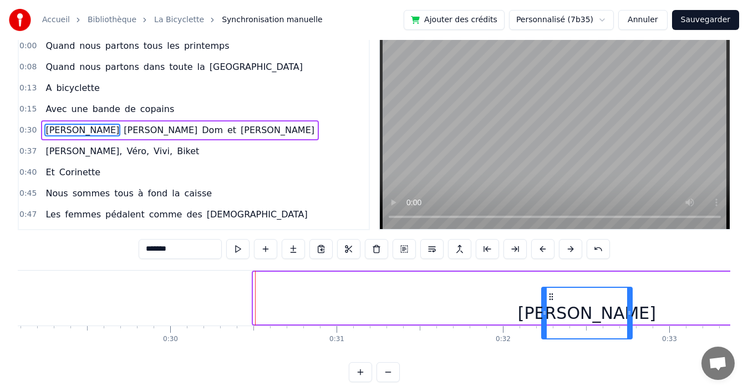
scroll to position [31, 0]
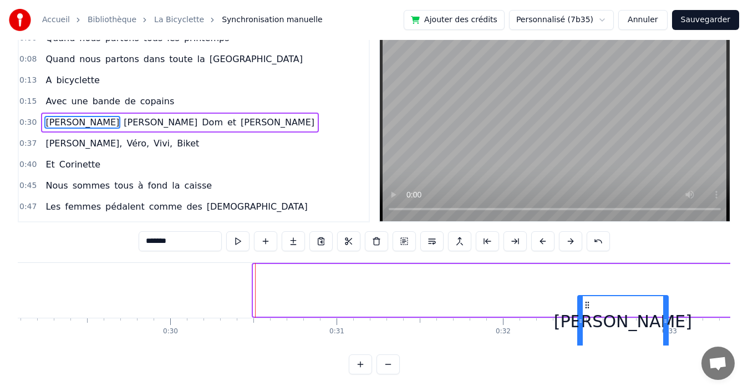
drag, startPoint x: 262, startPoint y: 304, endPoint x: 586, endPoint y: 292, distance: 324.7
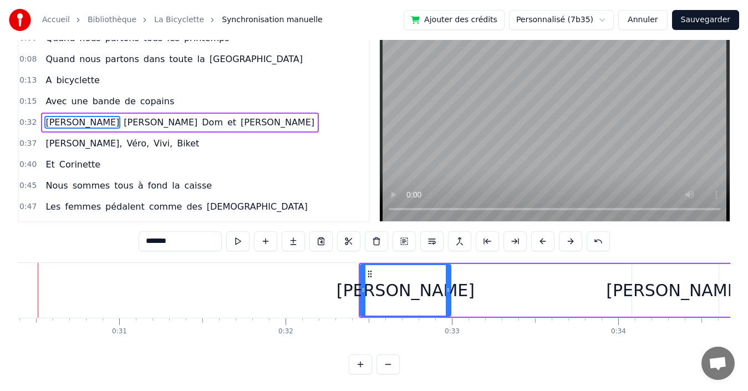
scroll to position [0, 5150]
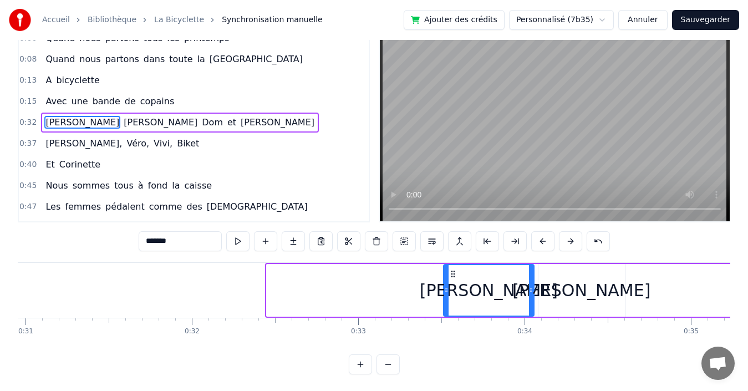
drag, startPoint x: 275, startPoint y: 273, endPoint x: 452, endPoint y: 282, distance: 177.2
click at [452, 282] on div "[PERSON_NAME]" at bounding box center [488, 290] width 89 height 50
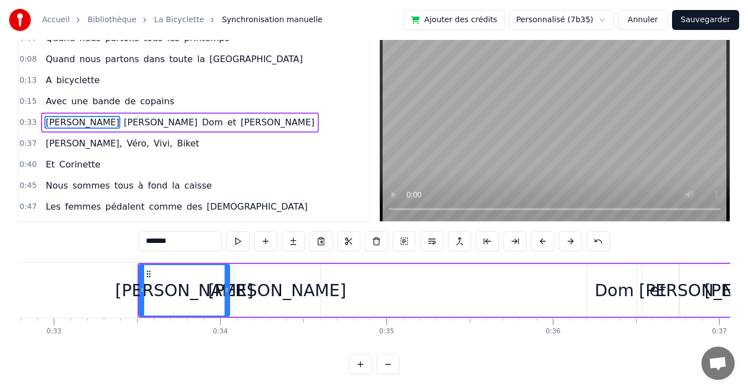
scroll to position [0, 5595]
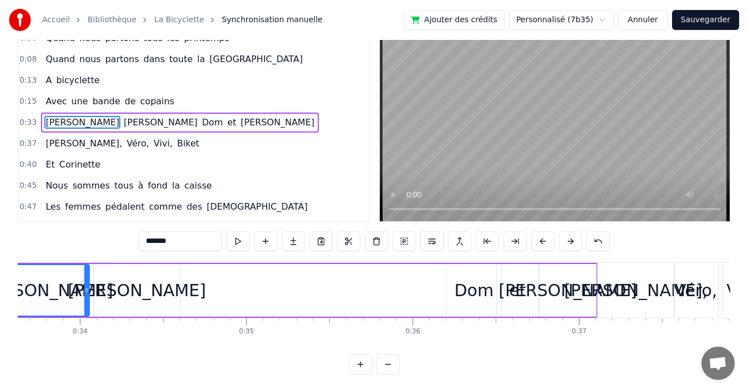
click at [146, 302] on div "[PERSON_NAME]" at bounding box center [137, 290] width 138 height 25
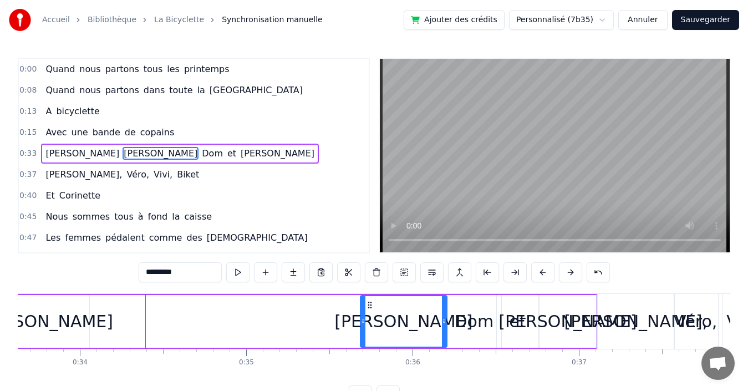
drag, startPoint x: 101, startPoint y: 301, endPoint x: 368, endPoint y: 305, distance: 266.8
click at [368, 305] on icon at bounding box center [369, 305] width 9 height 9
click at [70, 314] on div "[PERSON_NAME]" at bounding box center [44, 321] width 90 height 53
type input "*******"
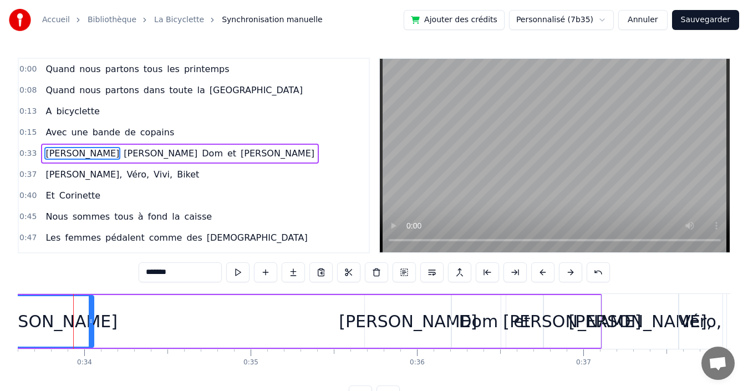
scroll to position [0, 5568]
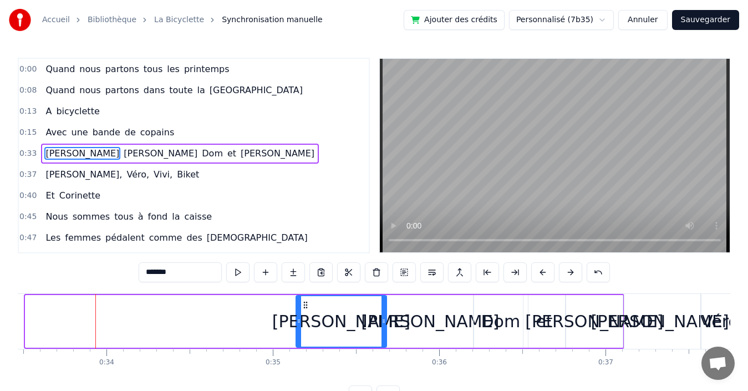
drag, startPoint x: 35, startPoint y: 304, endPoint x: 306, endPoint y: 304, distance: 270.7
click at [306, 304] on icon at bounding box center [305, 305] width 9 height 9
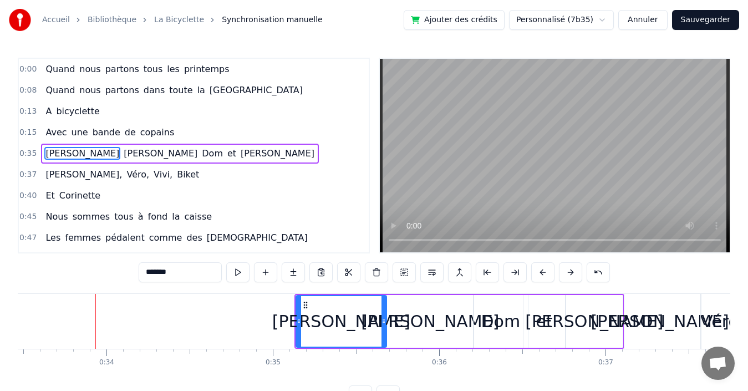
click at [183, 130] on div "0:15 Avec une bande de copains" at bounding box center [194, 132] width 350 height 21
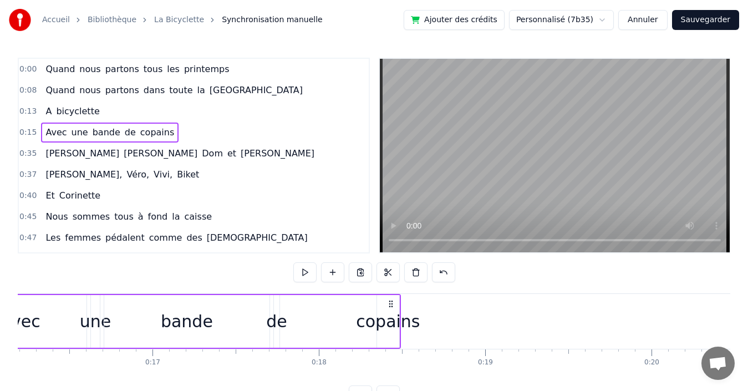
scroll to position [0, 2573]
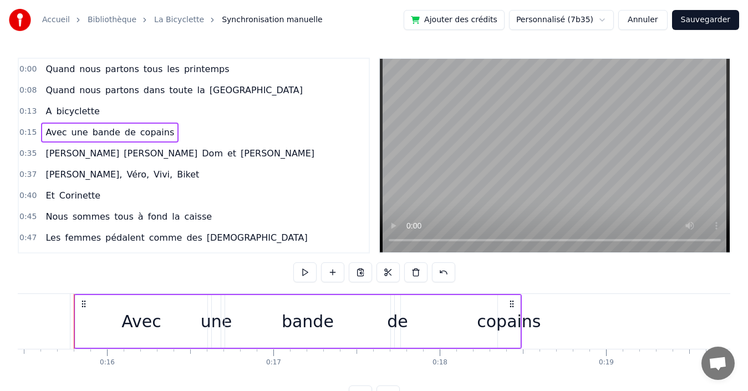
click at [500, 324] on div "copains" at bounding box center [509, 321] width 64 height 25
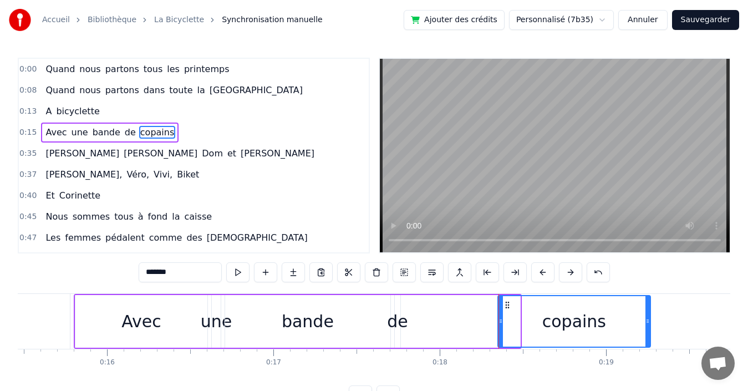
drag, startPoint x: 518, startPoint y: 329, endPoint x: 648, endPoint y: 329, distance: 130.3
click at [648, 329] on div at bounding box center [648, 321] width 4 height 50
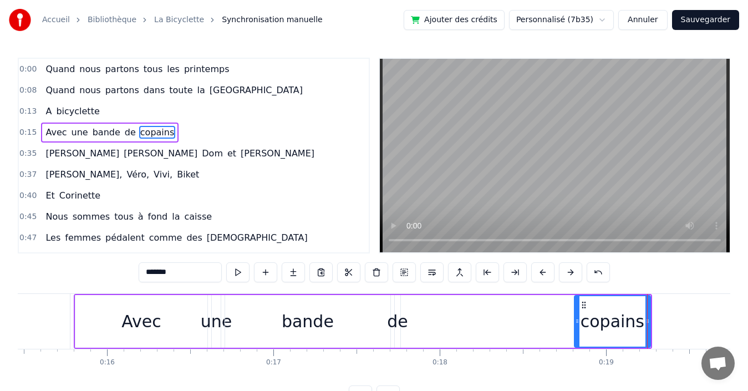
drag, startPoint x: 500, startPoint y: 326, endPoint x: 576, endPoint y: 323, distance: 76.6
click at [576, 323] on div at bounding box center [577, 321] width 4 height 50
click at [124, 135] on span "de" at bounding box center [130, 132] width 13 height 13
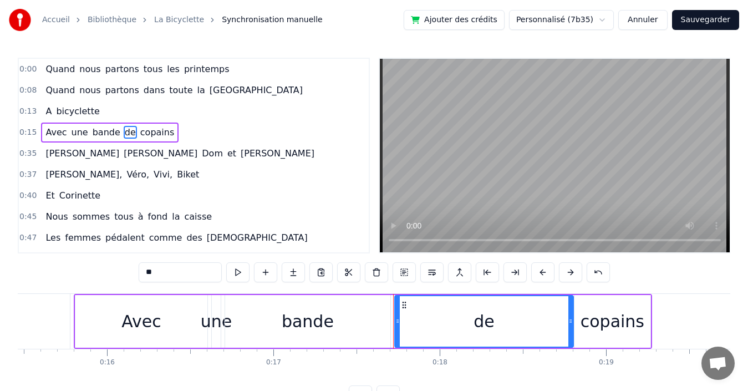
drag, startPoint x: 399, startPoint y: 327, endPoint x: 572, endPoint y: 326, distance: 173.0
click at [572, 326] on div at bounding box center [570, 321] width 4 height 50
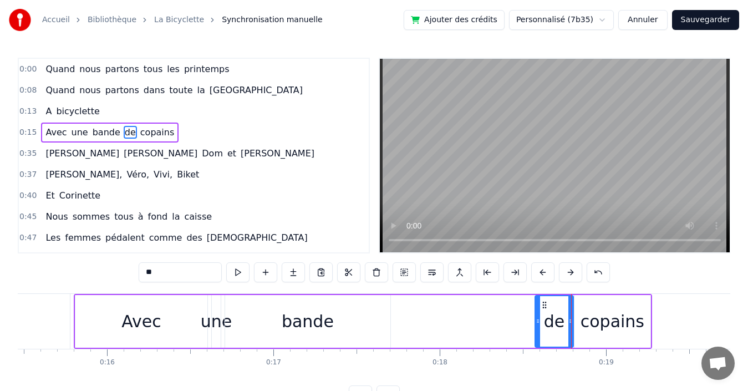
drag, startPoint x: 397, startPoint y: 317, endPoint x: 537, endPoint y: 317, distance: 140.3
click at [537, 317] on icon at bounding box center [538, 321] width 4 height 9
click at [99, 133] on span "bande" at bounding box center [107, 132] width 30 height 13
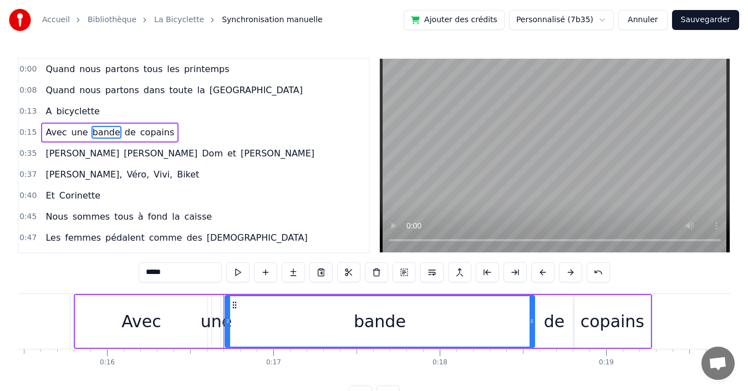
drag, startPoint x: 388, startPoint y: 326, endPoint x: 532, endPoint y: 325, distance: 144.2
click at [532, 325] on div at bounding box center [532, 321] width 4 height 50
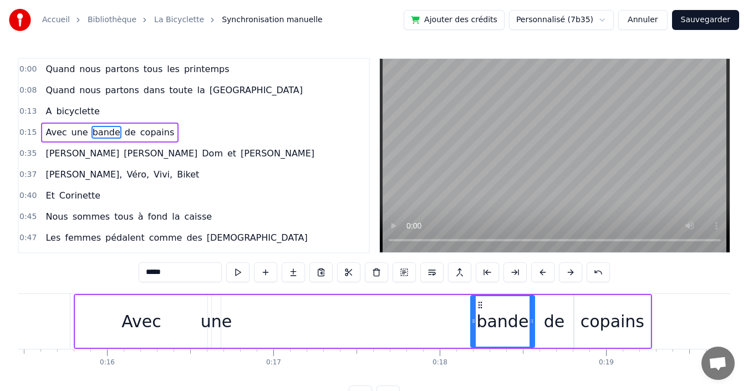
drag, startPoint x: 228, startPoint y: 313, endPoint x: 474, endPoint y: 314, distance: 245.7
click at [474, 314] on div at bounding box center [473, 321] width 4 height 50
click at [70, 130] on span "une" at bounding box center [79, 132] width 19 height 13
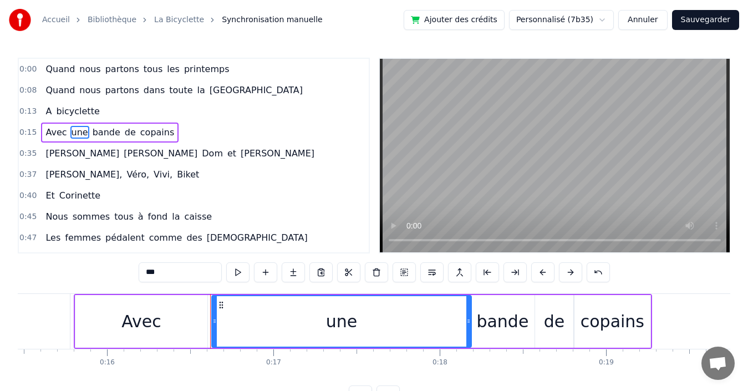
drag, startPoint x: 219, startPoint y: 323, endPoint x: 469, endPoint y: 319, distance: 250.7
click at [469, 319] on icon at bounding box center [468, 321] width 4 height 9
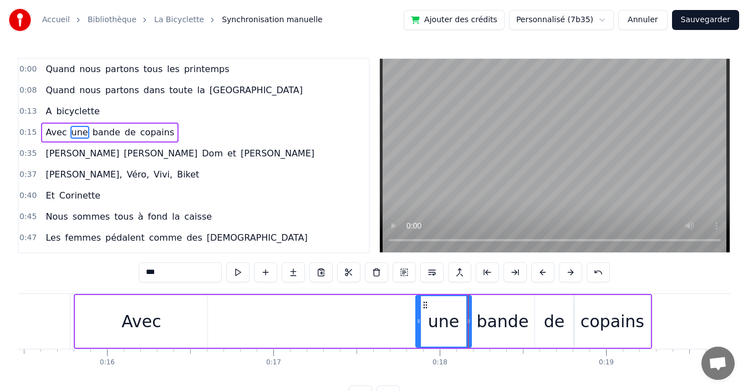
drag, startPoint x: 215, startPoint y: 311, endPoint x: 419, endPoint y: 309, distance: 204.1
click at [419, 309] on div at bounding box center [419, 321] width 4 height 50
click at [55, 136] on span "Avec" at bounding box center [55, 132] width 23 height 13
type input "****"
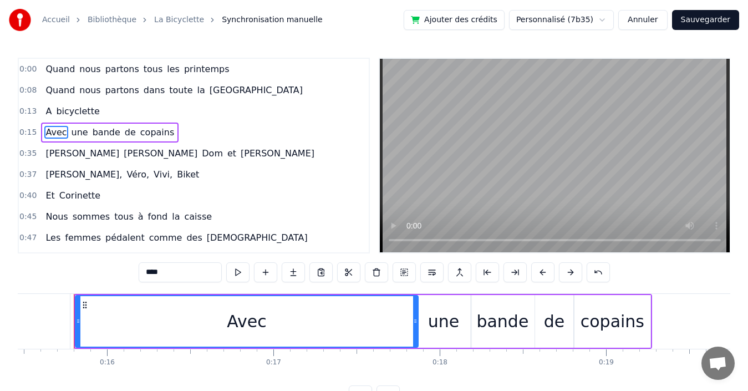
drag, startPoint x: 206, startPoint y: 323, endPoint x: 417, endPoint y: 326, distance: 210.8
click at [417, 326] on div at bounding box center [415, 321] width 4 height 50
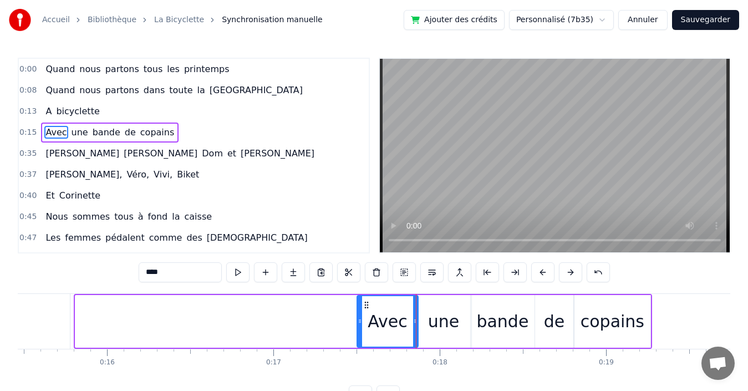
drag, startPoint x: 76, startPoint y: 316, endPoint x: 358, endPoint y: 317, distance: 281.7
click at [358, 317] on div at bounding box center [360, 321] width 4 height 50
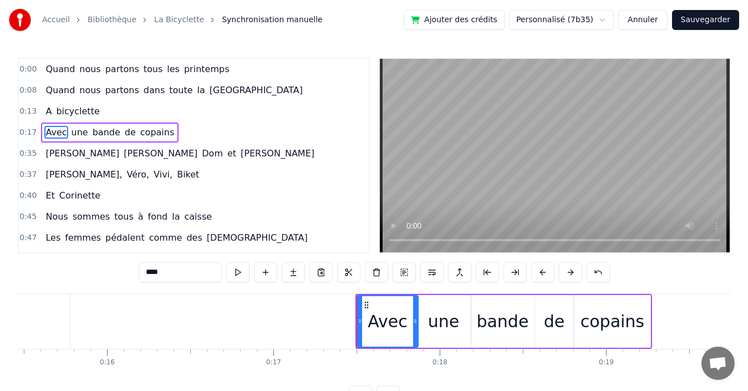
click at [168, 127] on div "0:17 Avec une bande de copains" at bounding box center [194, 132] width 350 height 21
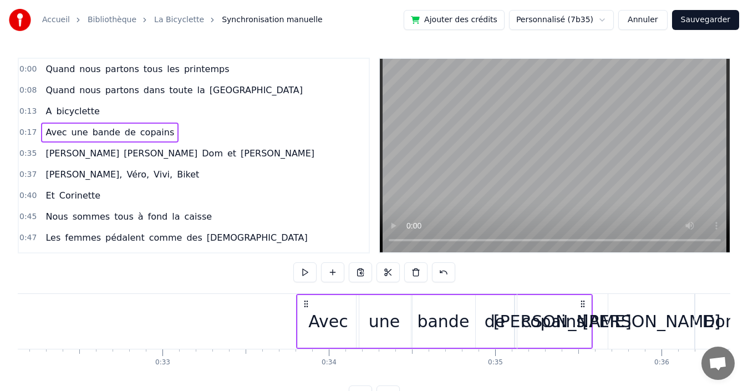
scroll to position [0, 5346]
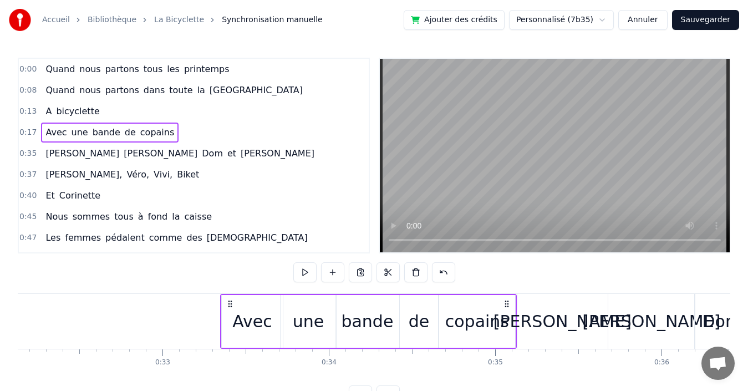
drag, startPoint x: 642, startPoint y: 303, endPoint x: 507, endPoint y: 311, distance: 135.6
click at [507, 311] on div "Avec une bande de copains" at bounding box center [368, 321] width 297 height 55
click at [161, 110] on div "0:13 A bicyclette" at bounding box center [194, 111] width 350 height 21
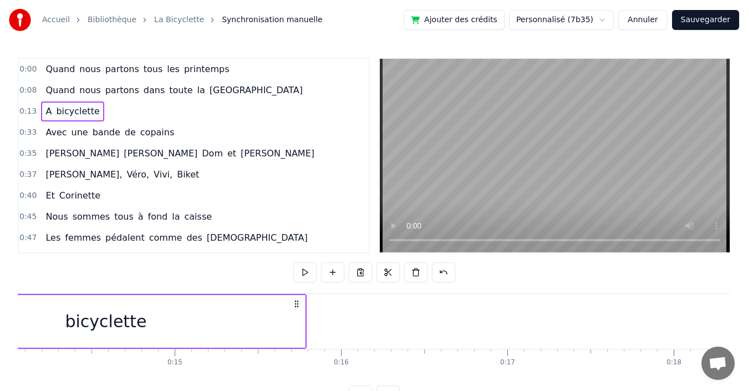
scroll to position [0, 2164]
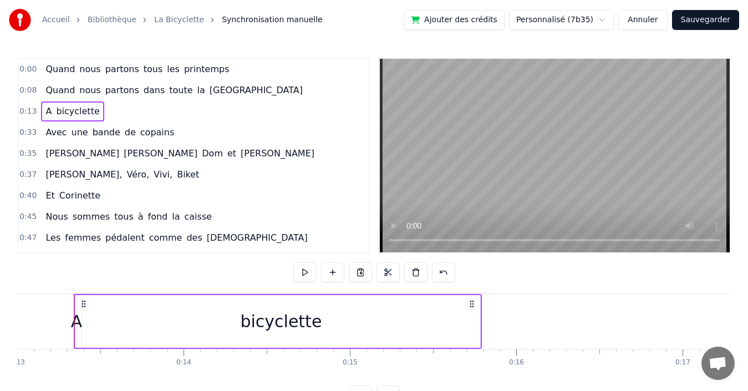
click at [285, 326] on div "bicyclette" at bounding box center [281, 321] width 82 height 25
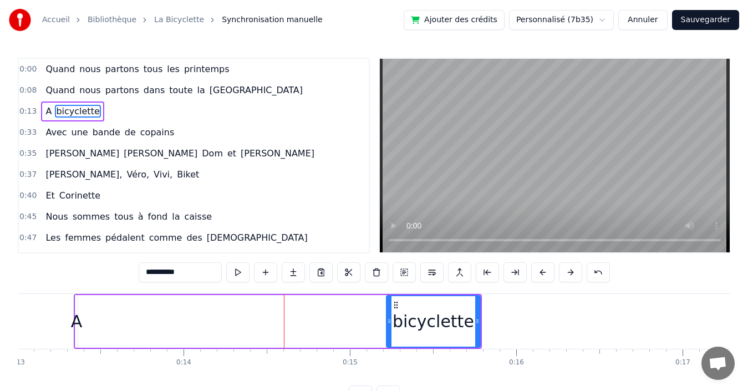
drag, startPoint x: 85, startPoint y: 310, endPoint x: 389, endPoint y: 306, distance: 304.5
click at [389, 306] on div at bounding box center [389, 321] width 4 height 50
click at [45, 111] on span "A" at bounding box center [48, 111] width 8 height 13
type input "*"
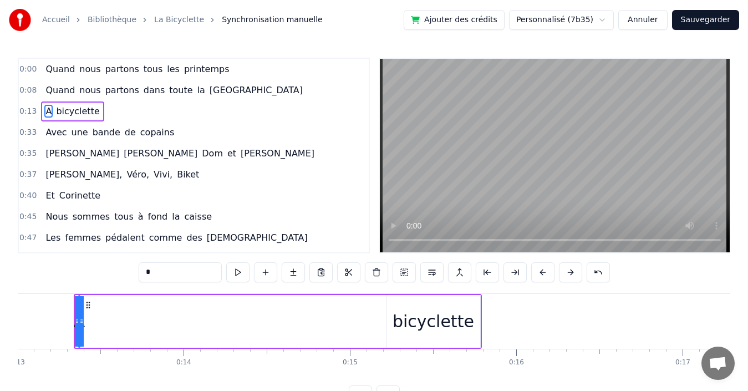
drag, startPoint x: 77, startPoint y: 316, endPoint x: 333, endPoint y: 314, distance: 255.7
click at [333, 314] on div "A bicyclette" at bounding box center [278, 321] width 408 height 55
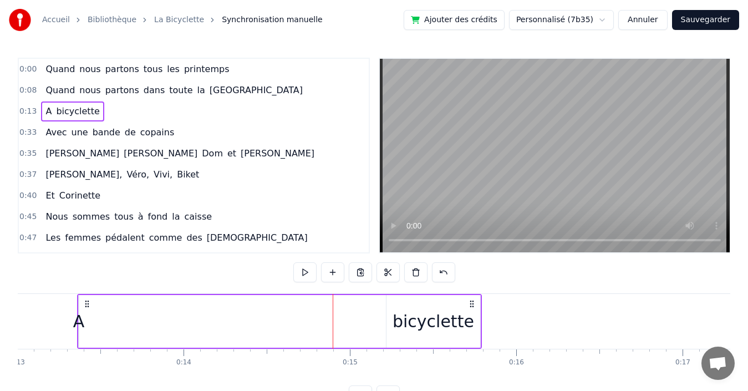
click at [49, 109] on div "A bicyclette" at bounding box center [72, 111] width 63 height 20
click at [45, 111] on span "A" at bounding box center [48, 111] width 8 height 13
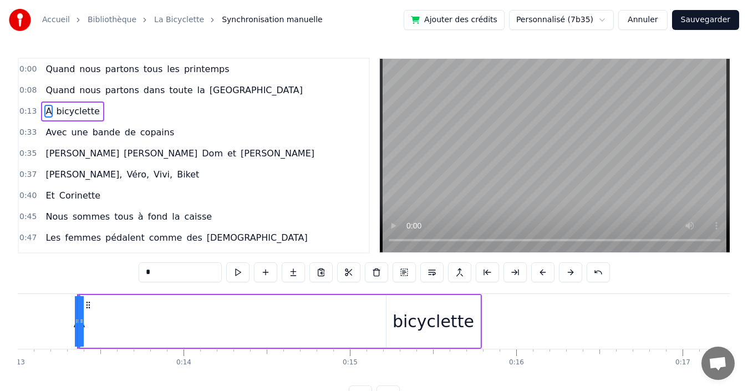
drag, startPoint x: 79, startPoint y: 319, endPoint x: 278, endPoint y: 319, distance: 198.6
click at [278, 319] on div "A bicyclette" at bounding box center [279, 321] width 405 height 55
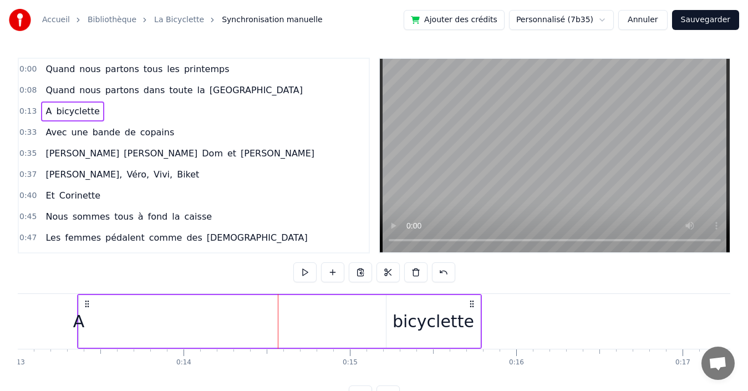
click at [79, 321] on div "A" at bounding box center [79, 321] width 12 height 25
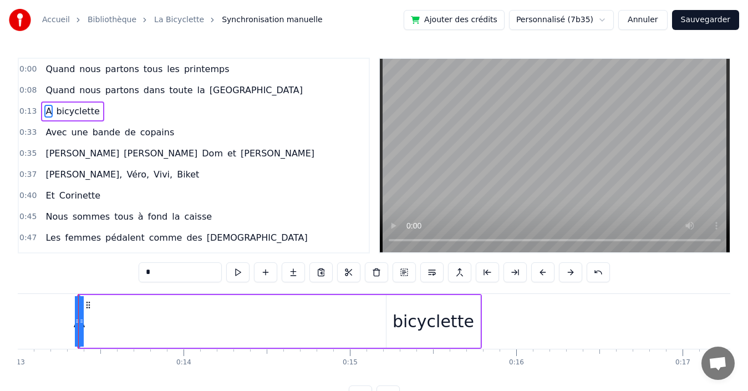
drag, startPoint x: 79, startPoint y: 321, endPoint x: 116, endPoint y: 317, distance: 36.8
click at [116, 317] on div "A bicyclette" at bounding box center [279, 321] width 405 height 55
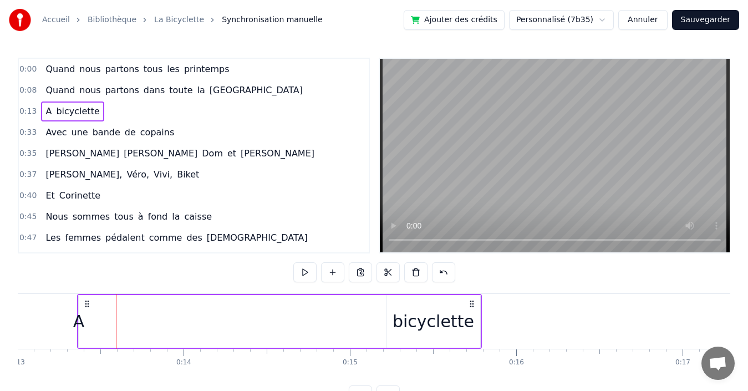
click at [74, 322] on div "A" at bounding box center [79, 321] width 12 height 25
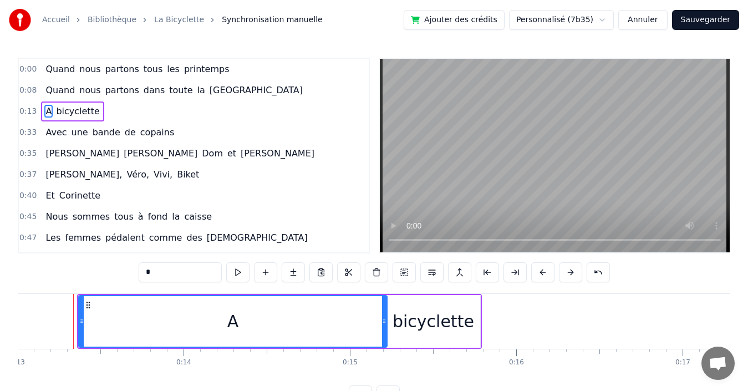
drag, startPoint x: 77, startPoint y: 321, endPoint x: 387, endPoint y: 338, distance: 310.0
click at [387, 338] on div "A" at bounding box center [232, 321] width 309 height 53
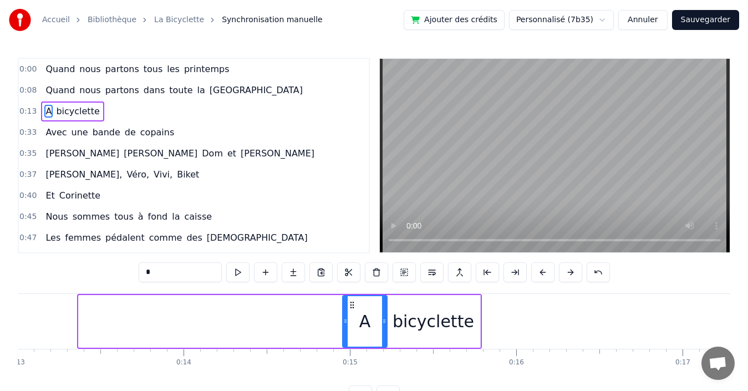
drag, startPoint x: 82, startPoint y: 321, endPoint x: 346, endPoint y: 316, distance: 264.0
click at [346, 316] on div at bounding box center [345, 321] width 4 height 50
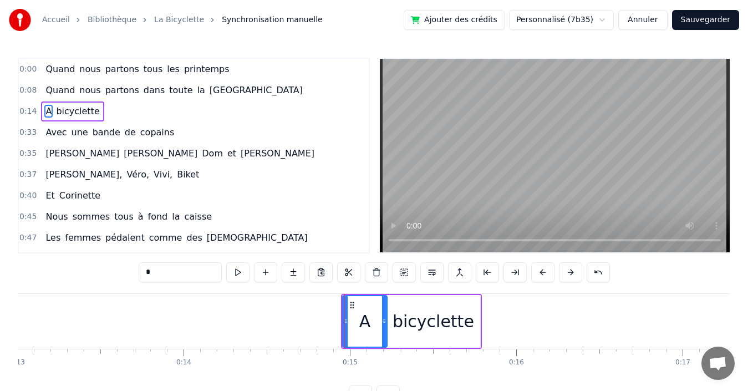
click at [138, 106] on div "0:14 A bicyclette" at bounding box center [194, 111] width 350 height 21
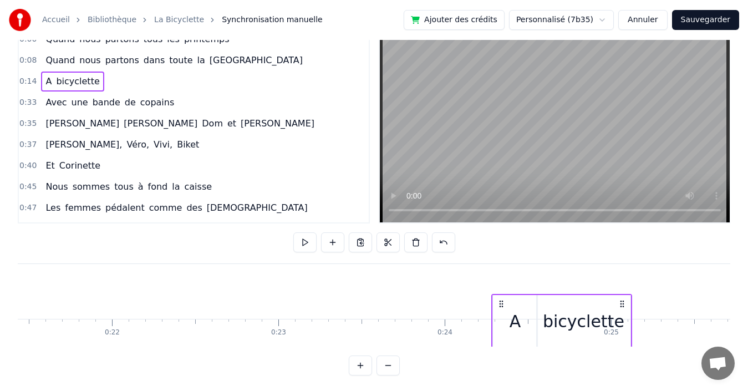
scroll to position [0, 3582]
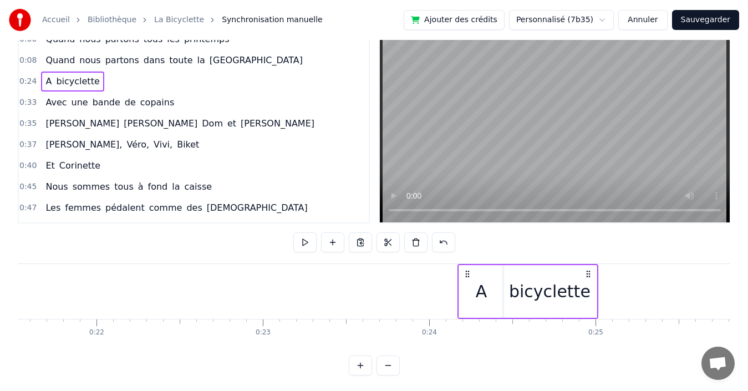
click at [246, 59] on div "0:08 Quand nous partons dans toute la [GEOGRAPHIC_DATA]" at bounding box center [194, 60] width 350 height 21
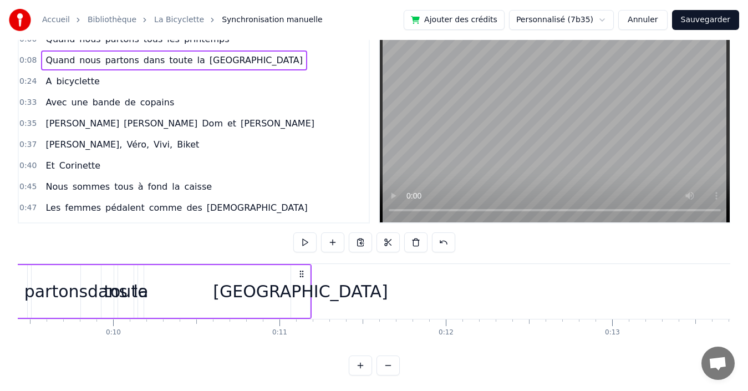
scroll to position [0, 1418]
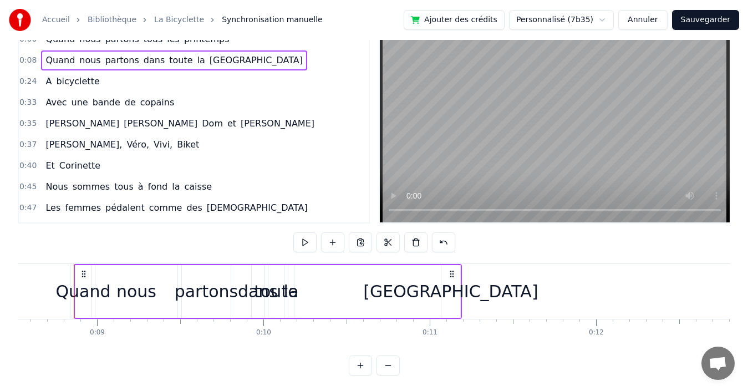
click at [453, 296] on div "[GEOGRAPHIC_DATA]" at bounding box center [450, 291] width 175 height 25
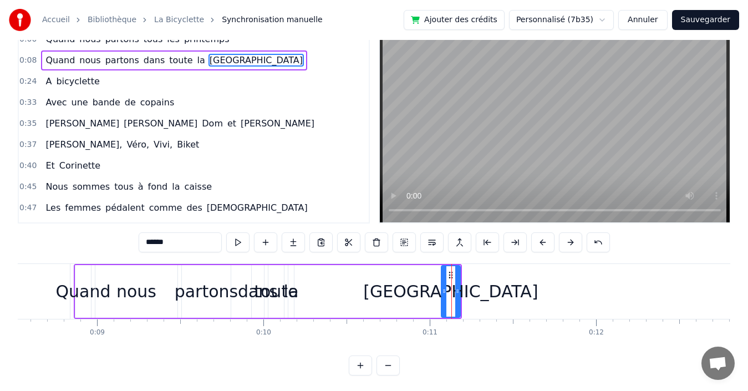
scroll to position [0, 0]
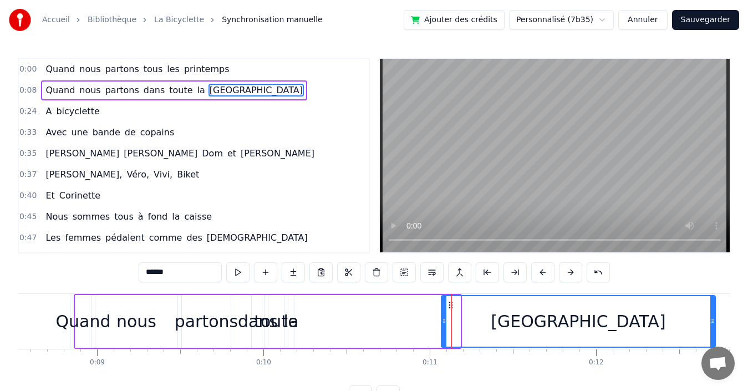
drag, startPoint x: 458, startPoint y: 322, endPoint x: 658, endPoint y: 316, distance: 200.3
click at [713, 321] on icon at bounding box center [712, 321] width 4 height 9
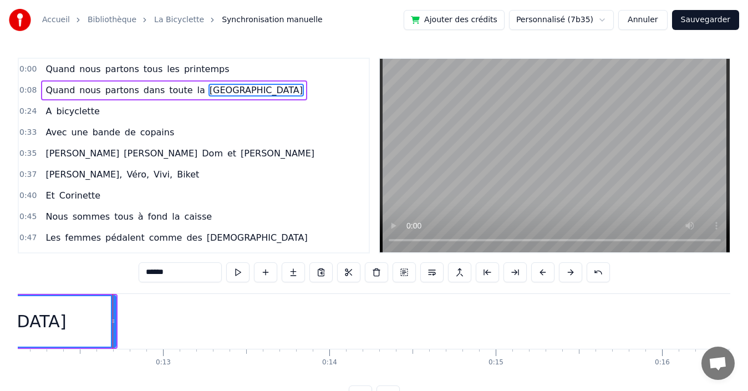
scroll to position [0, 2057]
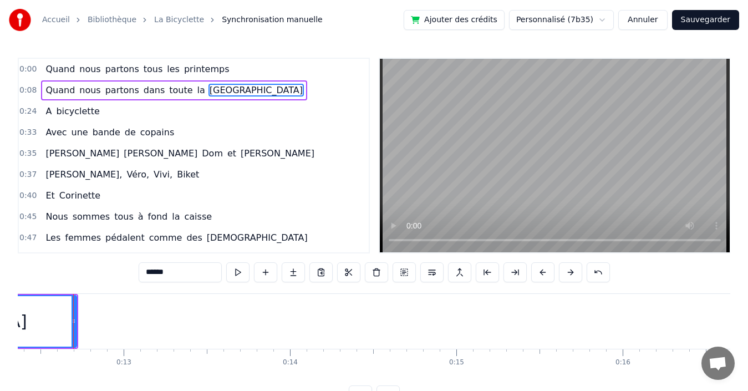
click at [209, 94] on span "[GEOGRAPHIC_DATA]" at bounding box center [256, 90] width 95 height 13
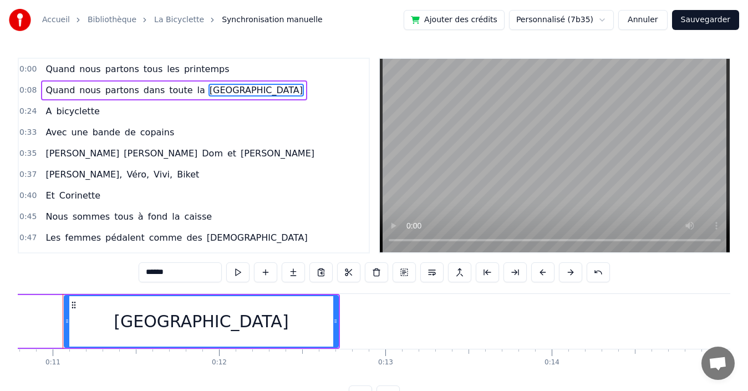
scroll to position [0, 1784]
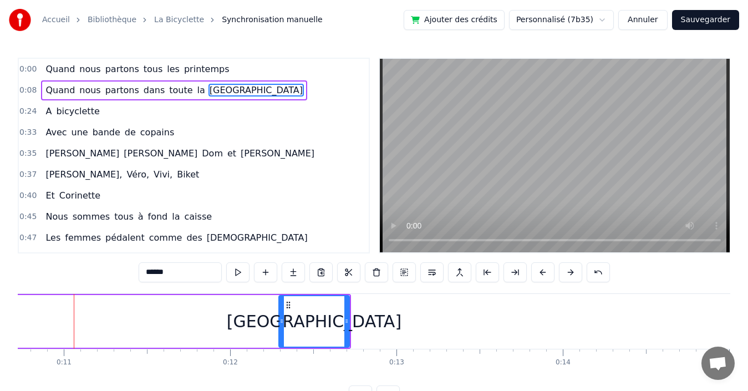
drag, startPoint x: 77, startPoint y: 314, endPoint x: 280, endPoint y: 312, distance: 203.6
click at [280, 312] on div at bounding box center [282, 321] width 4 height 50
click at [196, 92] on span "la" at bounding box center [201, 90] width 10 height 13
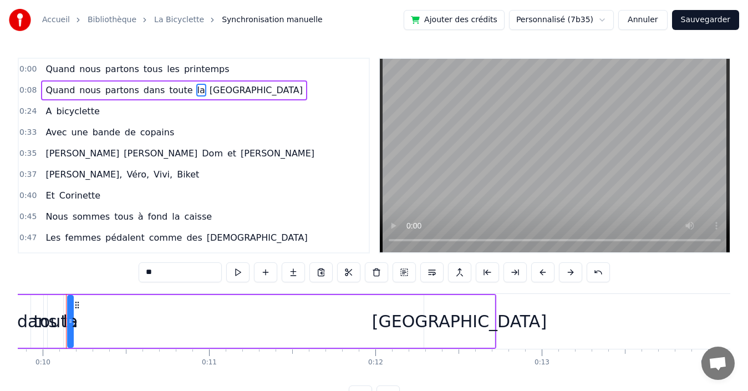
scroll to position [0, 1631]
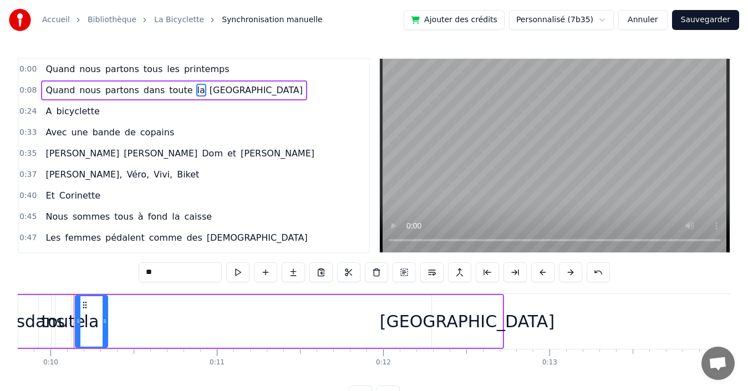
drag, startPoint x: 77, startPoint y: 319, endPoint x: 104, endPoint y: 319, distance: 26.6
click at [104, 319] on icon at bounding box center [105, 321] width 4 height 9
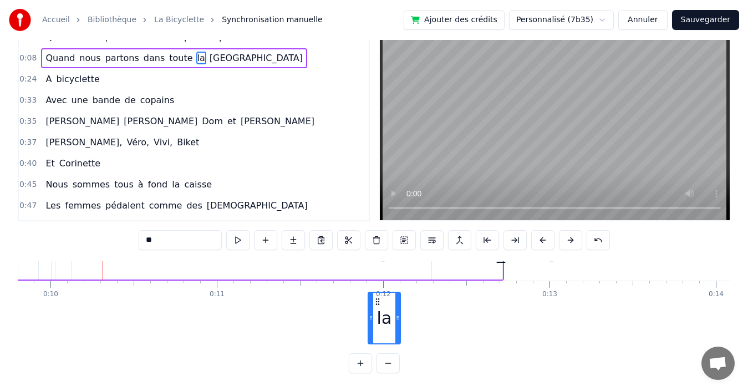
scroll to position [60, 1631]
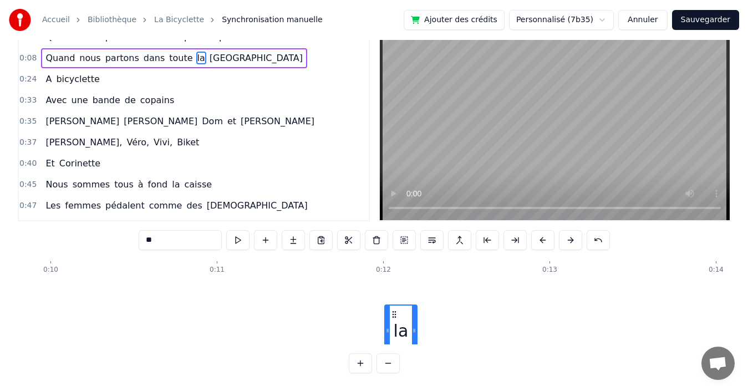
drag, startPoint x: 85, startPoint y: 304, endPoint x: 394, endPoint y: 311, distance: 309.6
click at [394, 311] on div "la" at bounding box center [400, 331] width 31 height 50
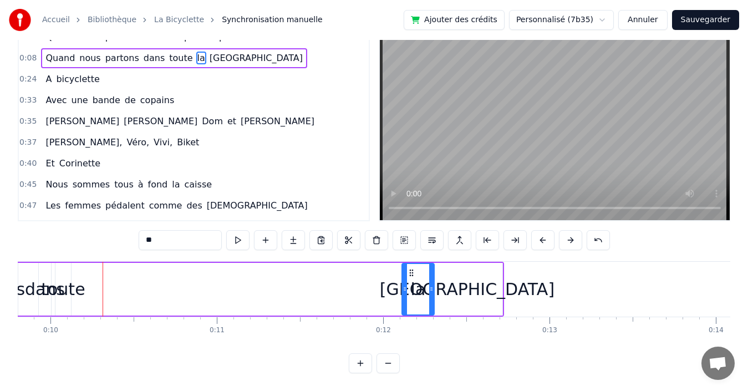
drag, startPoint x: 394, startPoint y: 262, endPoint x: 411, endPoint y: 262, distance: 17.2
click at [411, 268] on icon at bounding box center [411, 272] width 9 height 9
click at [168, 52] on span "toute" at bounding box center [181, 58] width 26 height 13
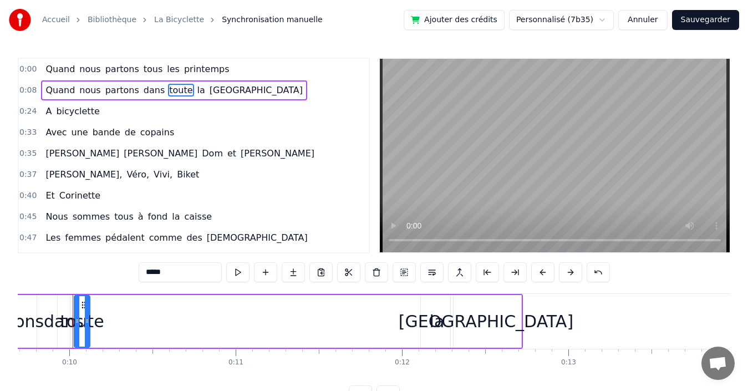
scroll to position [0, 1611]
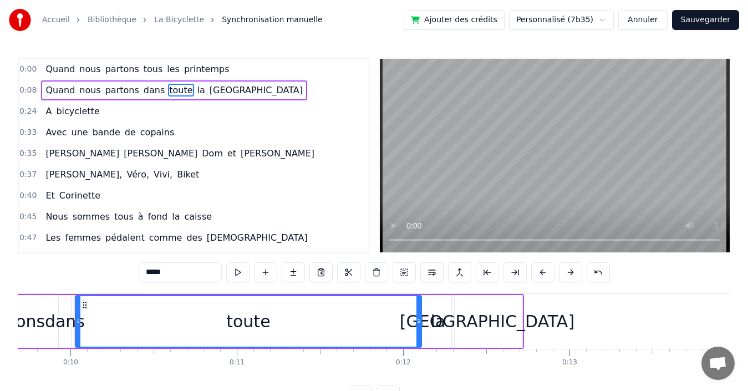
drag, startPoint x: 89, startPoint y: 318, endPoint x: 420, endPoint y: 317, distance: 330.6
click at [420, 317] on icon at bounding box center [419, 321] width 4 height 9
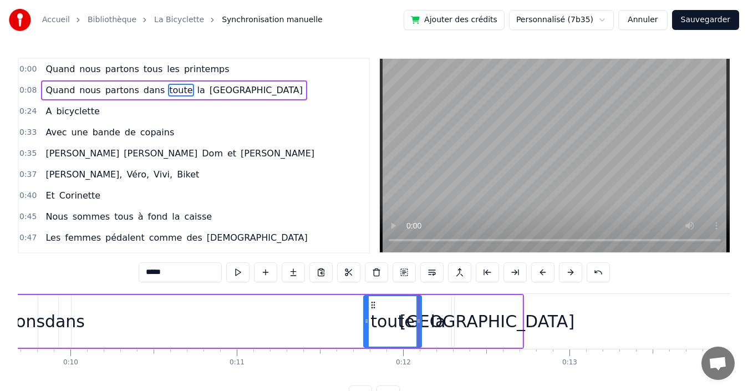
drag, startPoint x: 79, startPoint y: 317, endPoint x: 367, endPoint y: 329, distance: 288.7
click at [367, 329] on div at bounding box center [366, 321] width 4 height 50
click at [143, 89] on span "dans" at bounding box center [154, 90] width 23 height 13
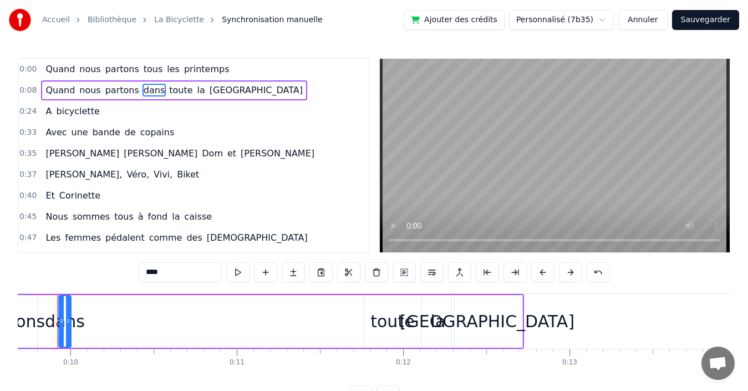
scroll to position [0, 1595]
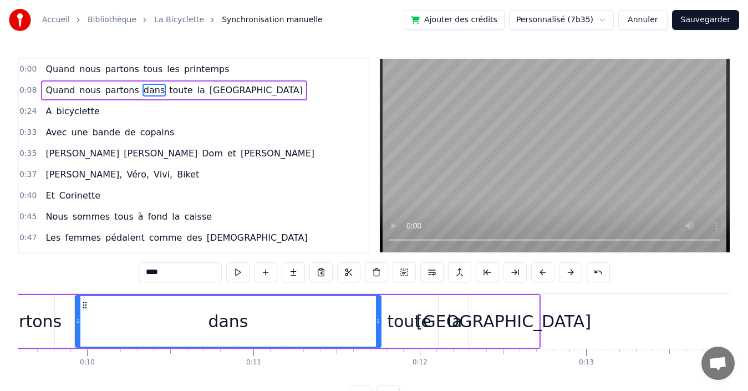
drag, startPoint x: 85, startPoint y: 316, endPoint x: 378, endPoint y: 317, distance: 293.4
click at [378, 317] on div at bounding box center [378, 321] width 4 height 50
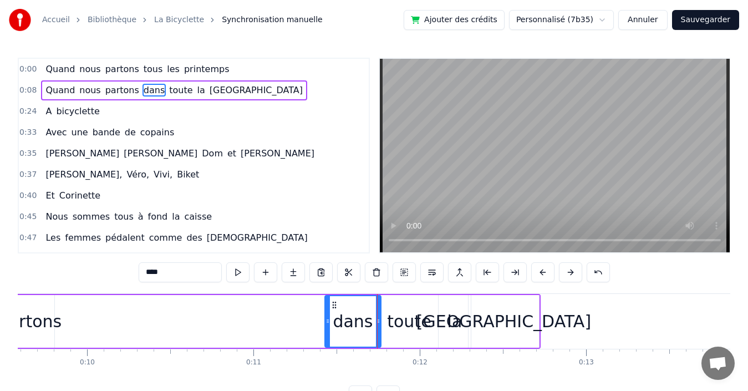
drag, startPoint x: 77, startPoint y: 314, endPoint x: 327, endPoint y: 323, distance: 249.7
click at [327, 323] on div at bounding box center [328, 321] width 4 height 50
click at [110, 90] on span "partons" at bounding box center [122, 90] width 36 height 13
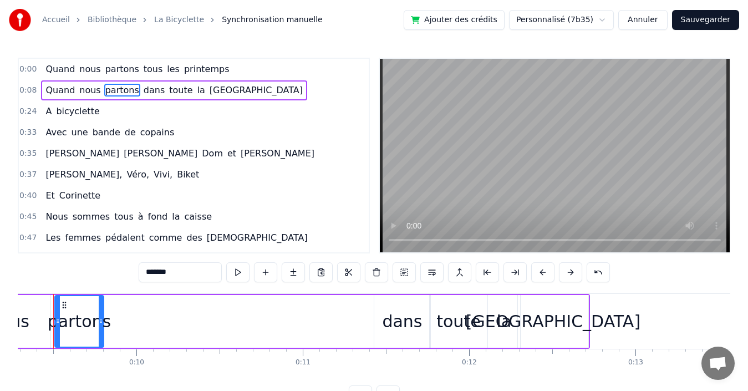
scroll to position [0, 1525]
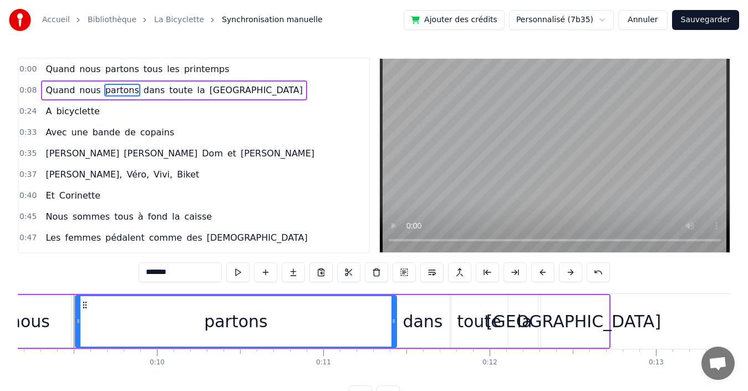
drag, startPoint x: 122, startPoint y: 314, endPoint x: 394, endPoint y: 315, distance: 272.3
click at [394, 315] on div at bounding box center [394, 321] width 4 height 50
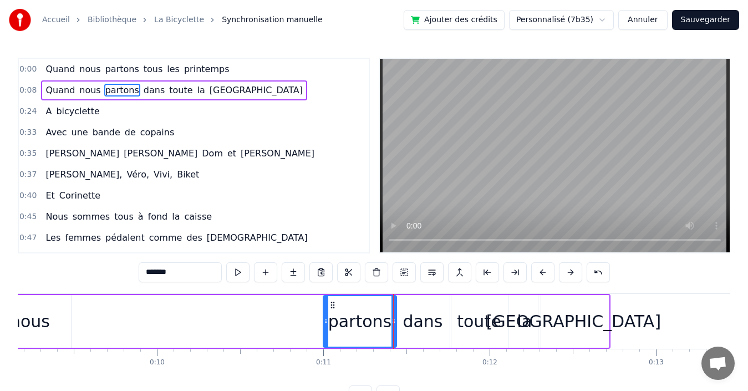
drag, startPoint x: 77, startPoint y: 321, endPoint x: 324, endPoint y: 319, distance: 247.9
click at [324, 319] on icon at bounding box center [326, 321] width 4 height 9
click at [82, 90] on span "nous" at bounding box center [89, 90] width 23 height 13
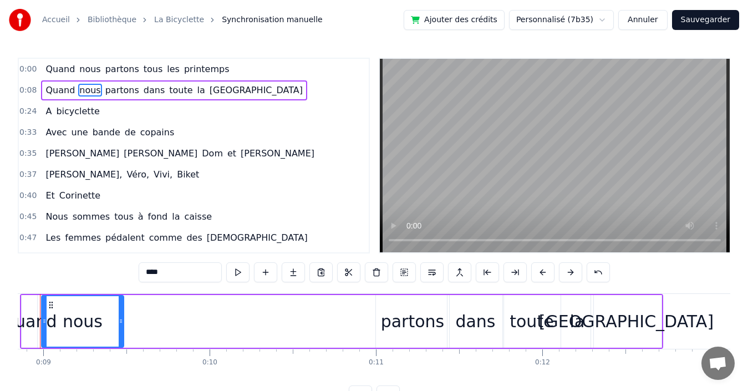
scroll to position [0, 1438]
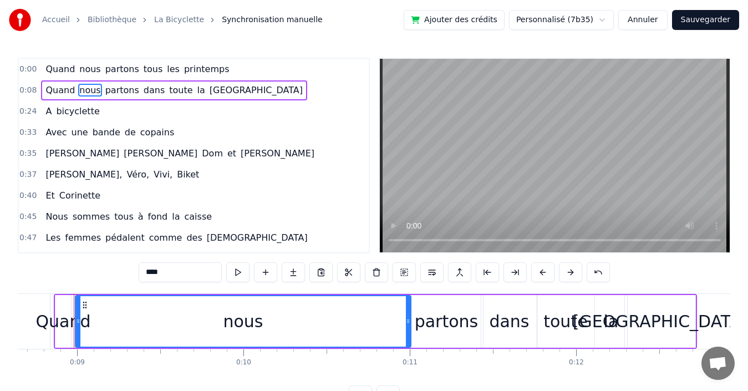
drag, startPoint x: 156, startPoint y: 322, endPoint x: 409, endPoint y: 329, distance: 253.6
click at [409, 329] on div at bounding box center [408, 321] width 4 height 50
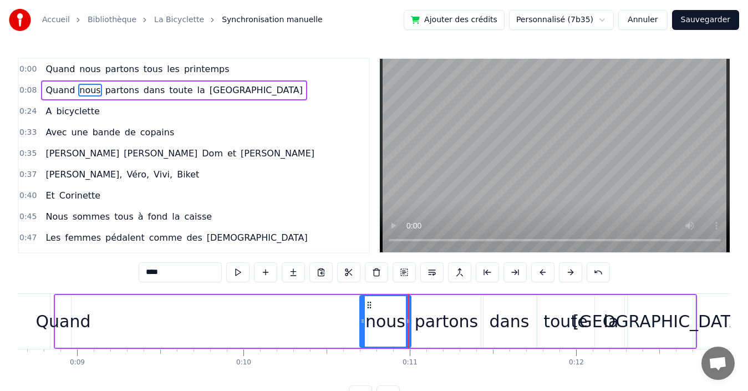
drag, startPoint x: 89, startPoint y: 314, endPoint x: 362, endPoint y: 323, distance: 273.6
click at [362, 323] on div at bounding box center [363, 321] width 4 height 50
drag, startPoint x: 53, startPoint y: 90, endPoint x: 49, endPoint y: 146, distance: 56.1
click at [53, 90] on span "Quand" at bounding box center [60, 90] width 32 height 13
type input "*****"
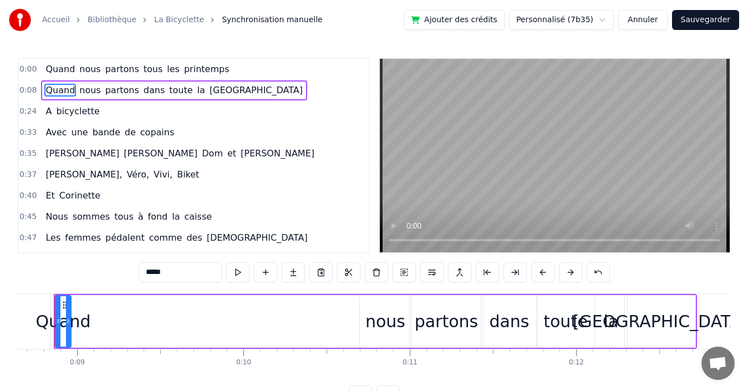
scroll to position [0, 1418]
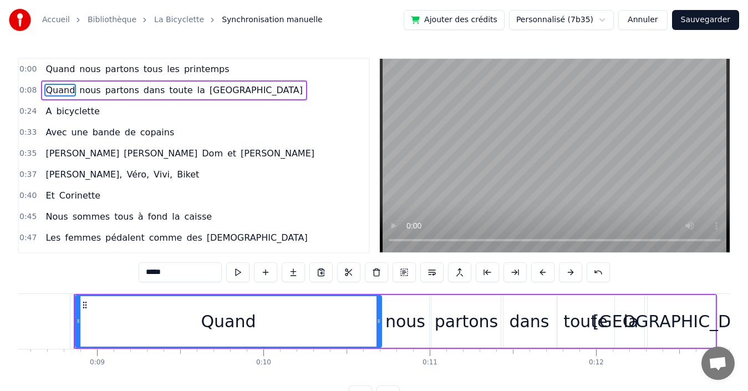
drag, startPoint x: 95, startPoint y: 316, endPoint x: 380, endPoint y: 312, distance: 285.1
click at [380, 312] on div at bounding box center [379, 321] width 4 height 50
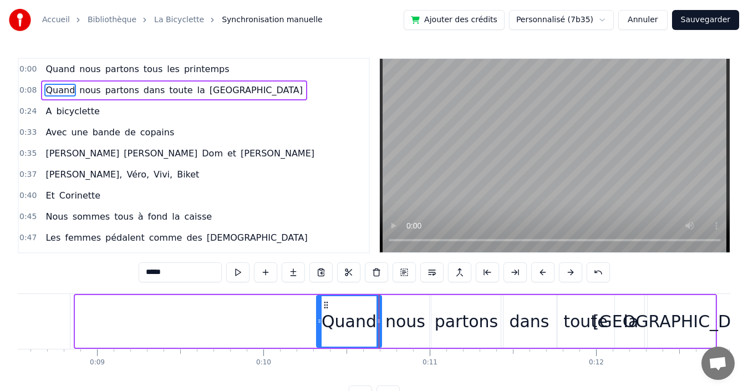
drag, startPoint x: 106, startPoint y: 316, endPoint x: 319, endPoint y: 316, distance: 213.5
click at [319, 316] on div at bounding box center [319, 321] width 4 height 50
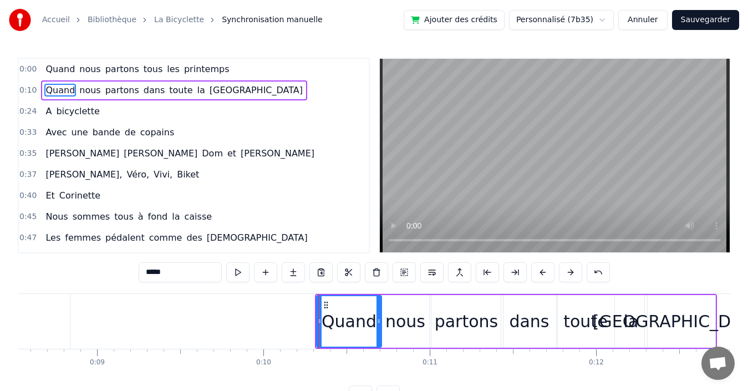
click at [237, 92] on div "0:10 Quand nous partons dans toute la [GEOGRAPHIC_DATA]" at bounding box center [194, 90] width 350 height 21
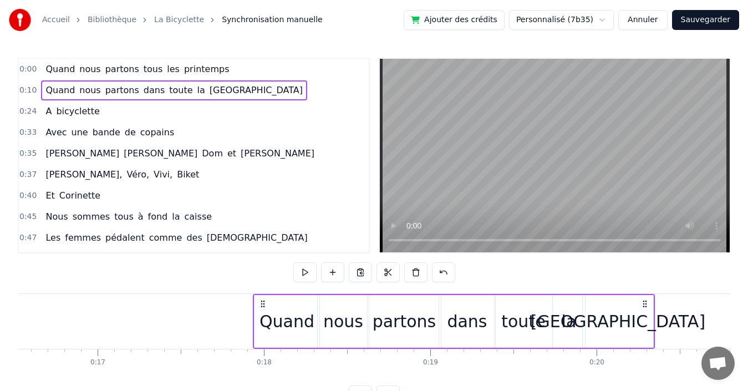
scroll to position [0, 2760]
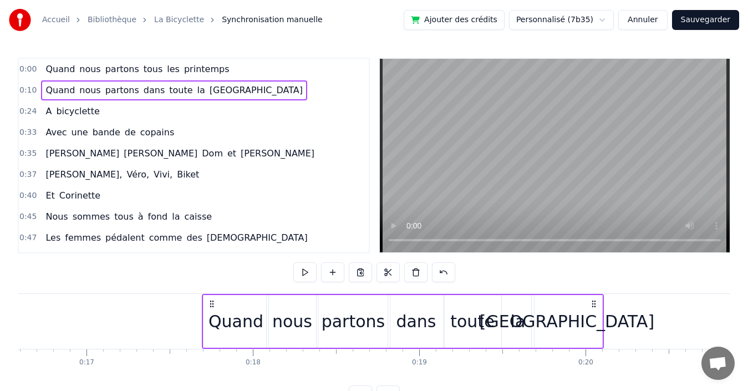
drag, startPoint x: 707, startPoint y: 301, endPoint x: 594, endPoint y: 278, distance: 115.5
click at [594, 278] on div "0:00 Quand nous partons tous les printemps 0:10 Quand nous partons dans toute l…" at bounding box center [374, 232] width 713 height 348
click at [238, 73] on div "0:00 Quand nous partons tous les printemps" at bounding box center [194, 69] width 350 height 21
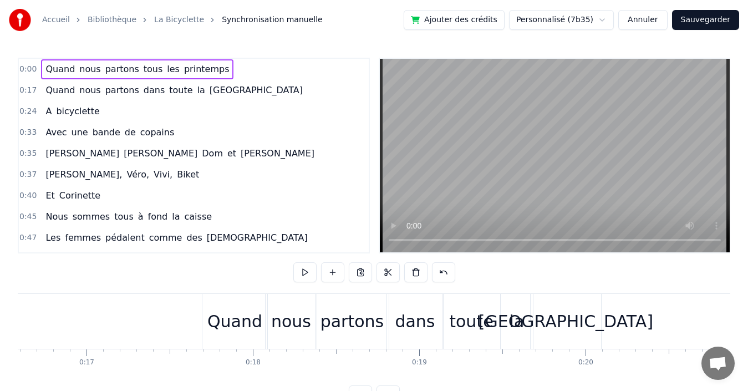
click at [221, 69] on div "0:00 Quand nous partons tous les printemps" at bounding box center [194, 69] width 350 height 21
click at [194, 72] on span "printemps" at bounding box center [207, 69] width 48 height 13
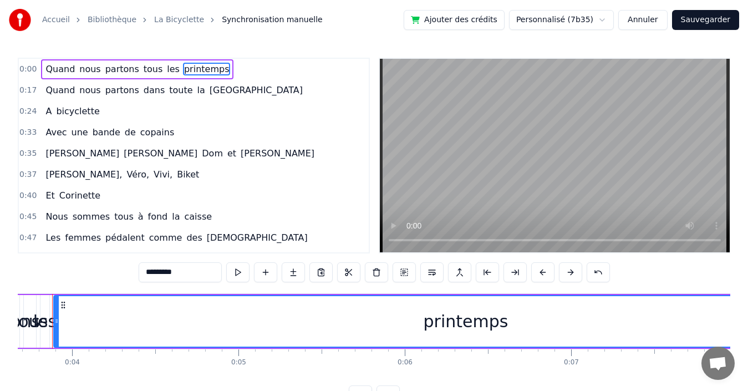
scroll to position [0, 590]
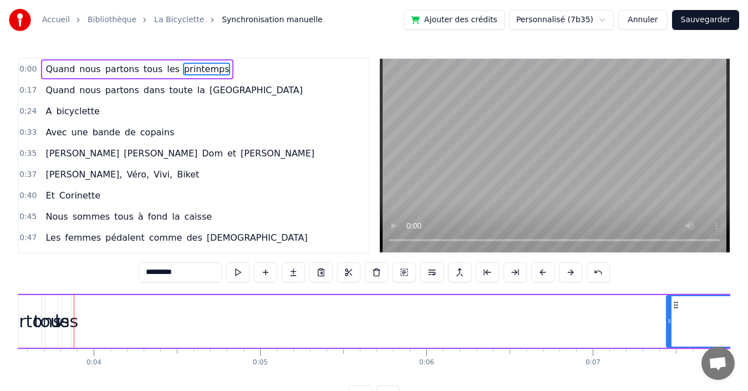
drag, startPoint x: 78, startPoint y: 319, endPoint x: 669, endPoint y: 352, distance: 592.2
click at [669, 352] on div "Quand nous partons tous les printemps Quand nous partons dans toute la [GEOGRAP…" at bounding box center [374, 334] width 713 height 83
click at [187, 70] on span "printemps" at bounding box center [207, 69] width 48 height 13
click at [166, 68] on span "les" at bounding box center [173, 69] width 15 height 13
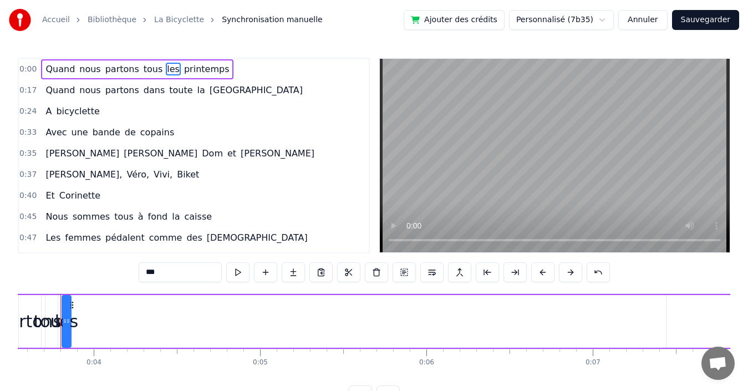
scroll to position [0, 576]
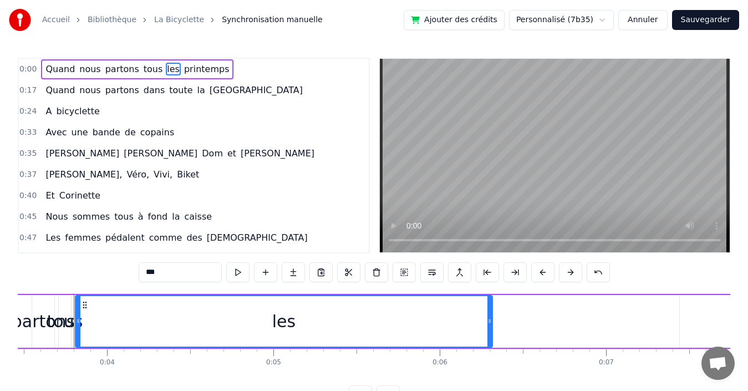
drag, startPoint x: 84, startPoint y: 319, endPoint x: 491, endPoint y: 352, distance: 409.0
click at [493, 352] on div "Quand nous partons tous les printemps Quand nous partons dans toute la [GEOGRAP…" at bounding box center [374, 334] width 713 height 83
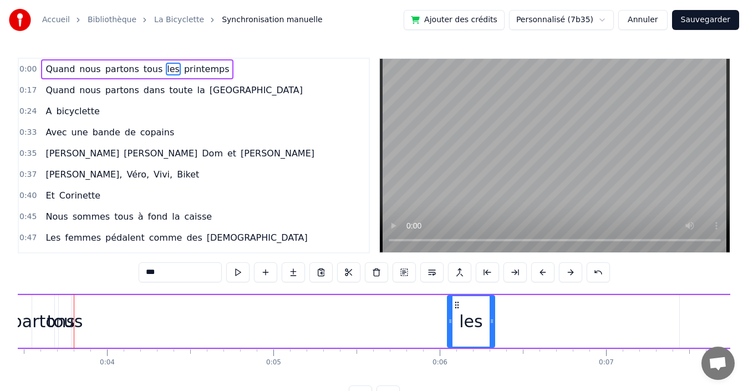
drag, startPoint x: 76, startPoint y: 319, endPoint x: 448, endPoint y: 346, distance: 373.1
click at [448, 346] on div at bounding box center [450, 321] width 4 height 50
click at [189, 67] on span "printemps" at bounding box center [207, 69] width 48 height 13
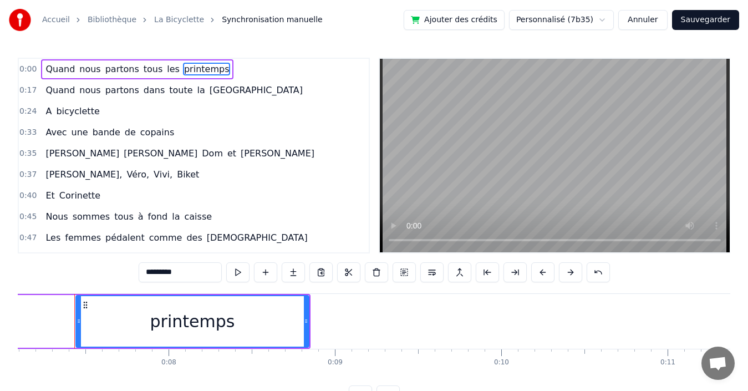
scroll to position [0, 1181]
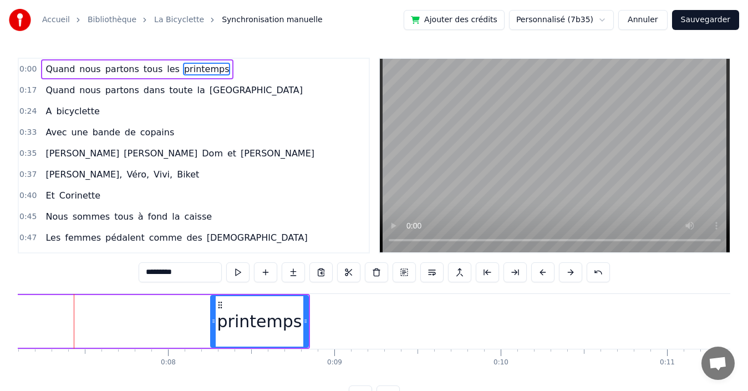
drag, startPoint x: 79, startPoint y: 318, endPoint x: 215, endPoint y: 317, distance: 135.3
click at [215, 317] on icon at bounding box center [213, 321] width 4 height 9
click at [166, 66] on span "les" at bounding box center [173, 69] width 15 height 13
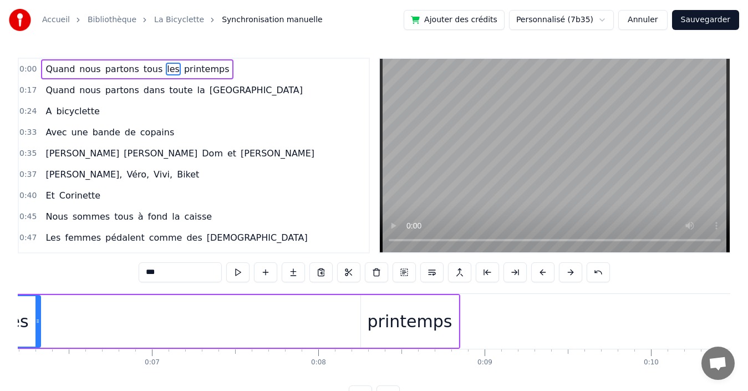
scroll to position [0, 948]
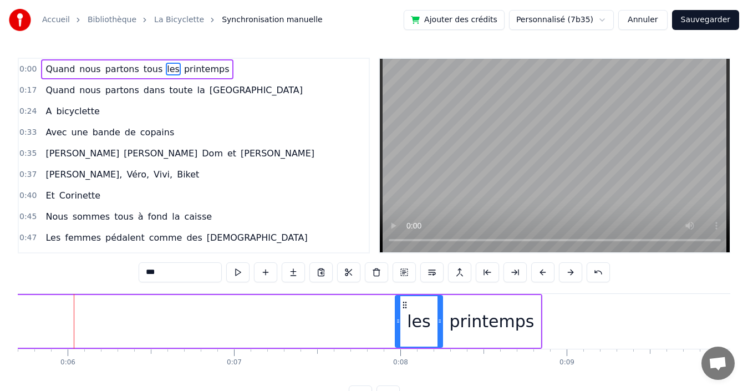
drag, startPoint x: 84, startPoint y: 304, endPoint x: 404, endPoint y: 296, distance: 320.1
click at [404, 296] on div "les" at bounding box center [419, 321] width 46 height 50
click at [143, 69] on span "tous" at bounding box center [154, 69] width 22 height 13
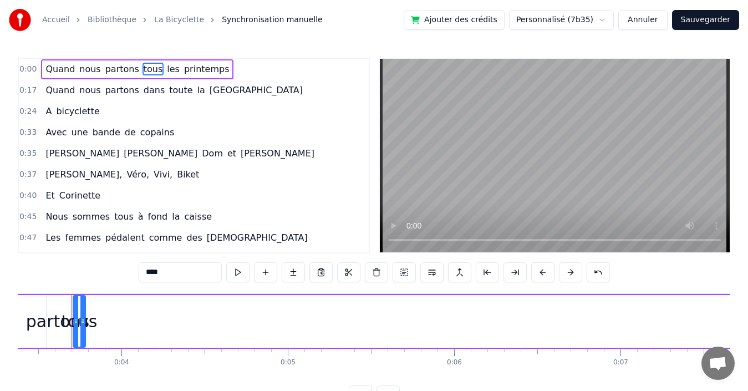
scroll to position [0, 560]
drag, startPoint x: 84, startPoint y: 316, endPoint x: 120, endPoint y: 311, distance: 36.4
click at [120, 311] on div at bounding box center [121, 321] width 4 height 50
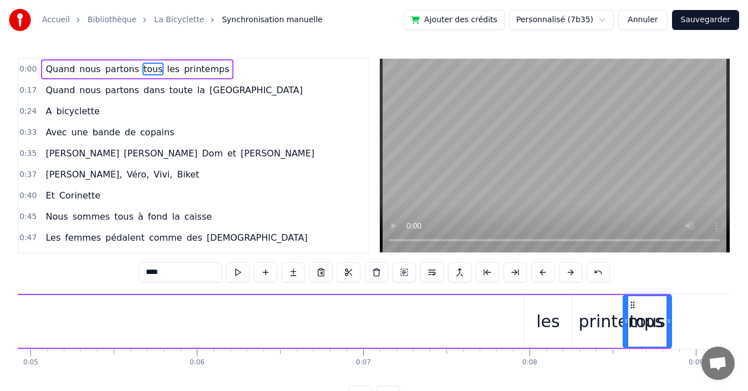
scroll to position [0, 826]
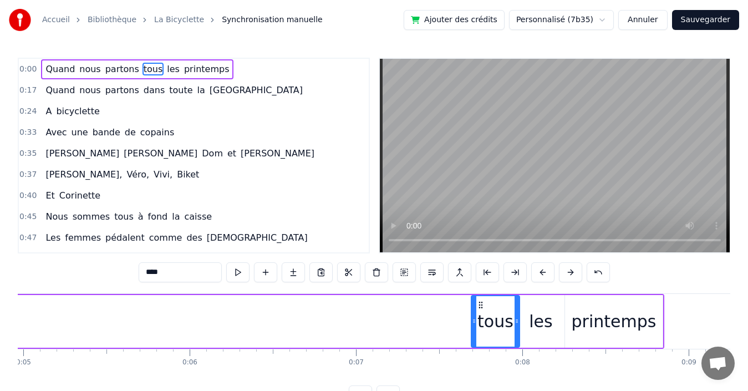
drag, startPoint x: 84, startPoint y: 304, endPoint x: 480, endPoint y: 291, distance: 396.2
click at [480, 291] on div "0:00 Quand nous partons tous les printemps 0:17 Quand nous partons dans toute l…" at bounding box center [374, 232] width 713 height 348
click at [114, 70] on span "partons" at bounding box center [122, 69] width 36 height 13
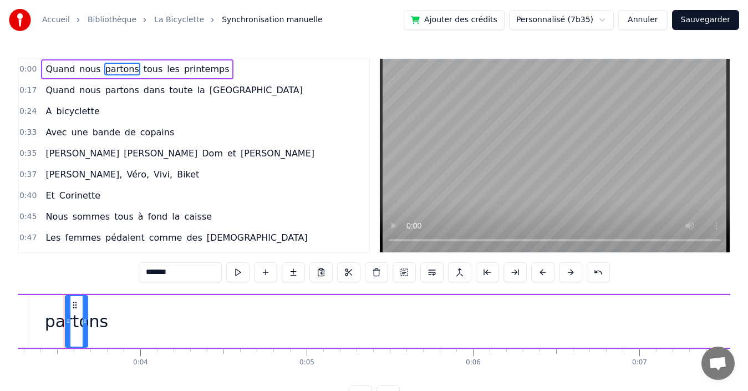
scroll to position [0, 533]
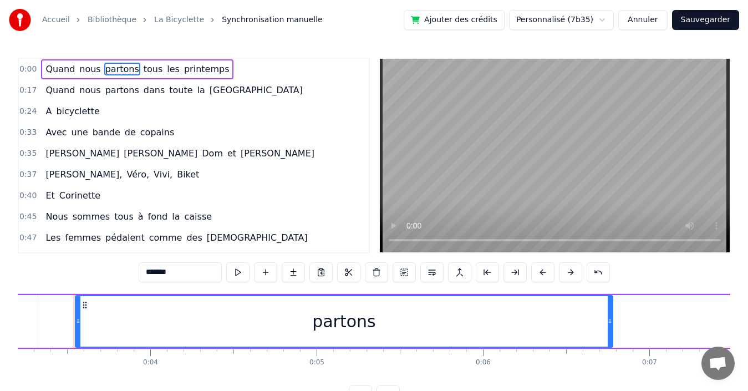
drag, startPoint x: 94, startPoint y: 307, endPoint x: 608, endPoint y: 322, distance: 513.8
click at [612, 322] on div at bounding box center [610, 321] width 4 height 50
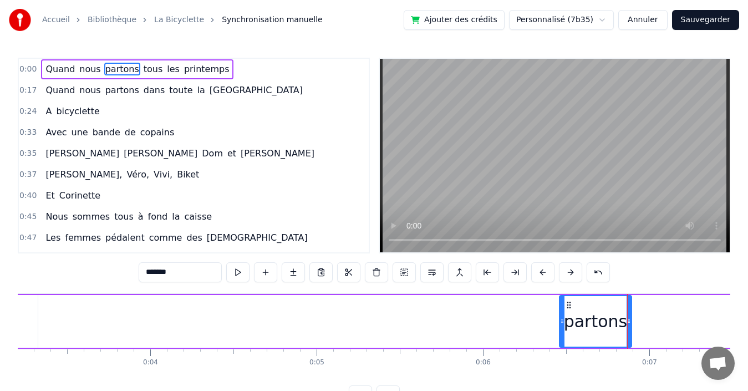
drag, startPoint x: 79, startPoint y: 311, endPoint x: 563, endPoint y: 313, distance: 484.2
click at [563, 313] on div at bounding box center [562, 321] width 4 height 50
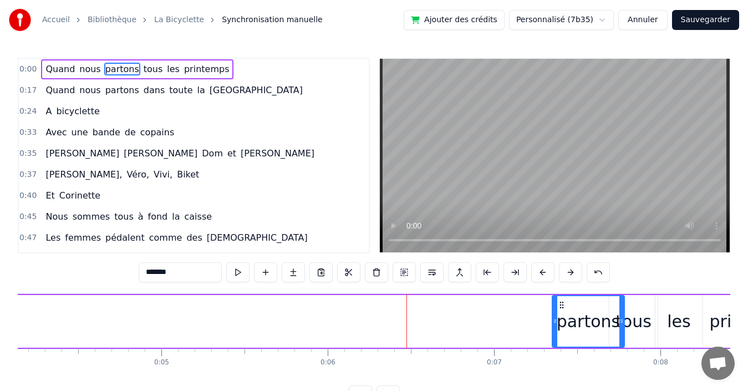
scroll to position [0, 690]
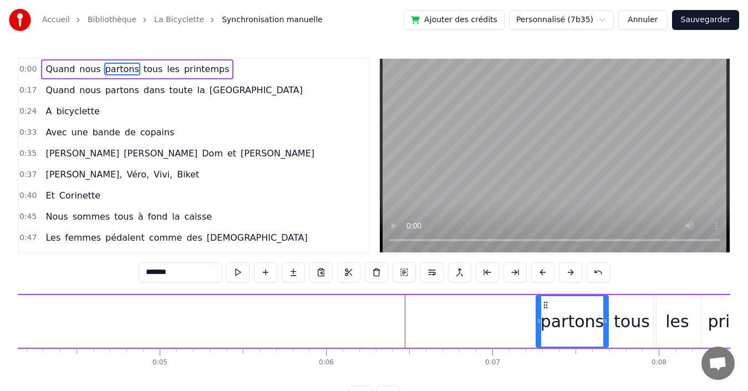
drag, startPoint x: 568, startPoint y: 304, endPoint x: 545, endPoint y: 308, distance: 23.6
click at [545, 308] on icon at bounding box center [545, 305] width 9 height 9
click at [78, 69] on span "nous" at bounding box center [89, 69] width 23 height 13
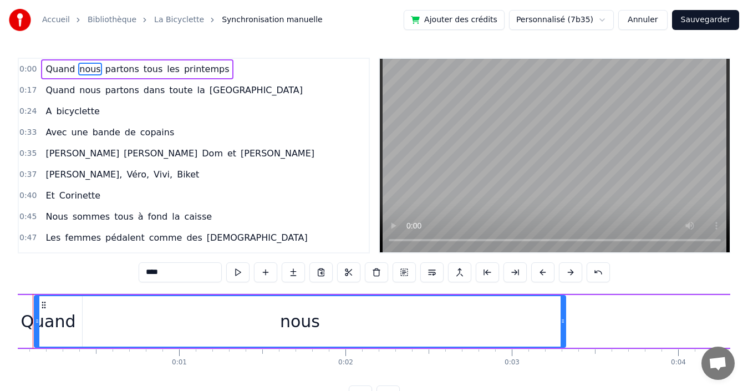
scroll to position [0, 0]
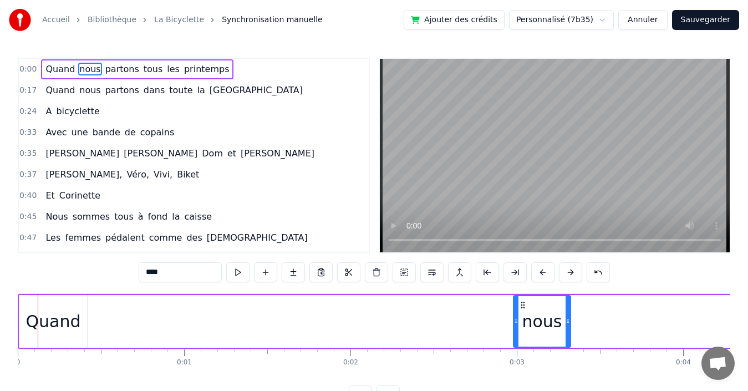
drag, startPoint x: 41, startPoint y: 306, endPoint x: 515, endPoint y: 308, distance: 474.2
click at [515, 308] on div at bounding box center [516, 321] width 4 height 50
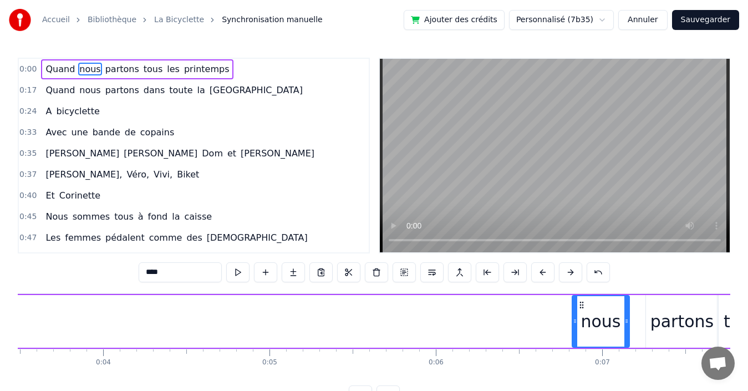
scroll to position [0, 592]
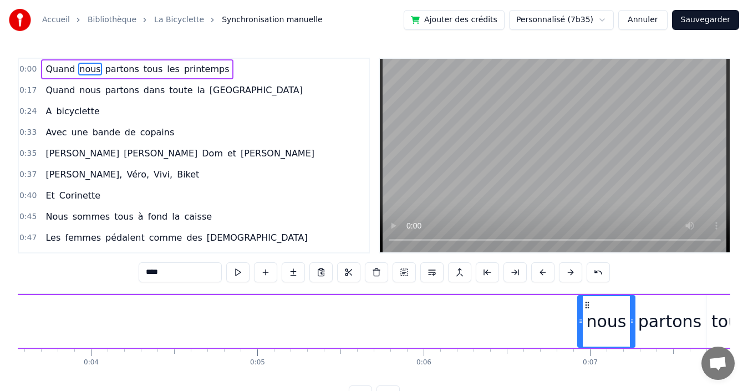
drag, startPoint x: 521, startPoint y: 304, endPoint x: 586, endPoint y: 311, distance: 64.6
click at [586, 311] on div "nous" at bounding box center [606, 321] width 56 height 50
click at [55, 69] on span "Quand" at bounding box center [60, 69] width 32 height 13
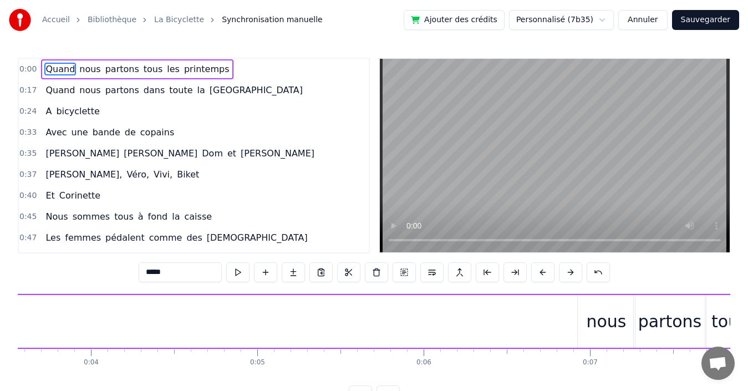
click at [78, 68] on span "nous" at bounding box center [89, 69] width 23 height 13
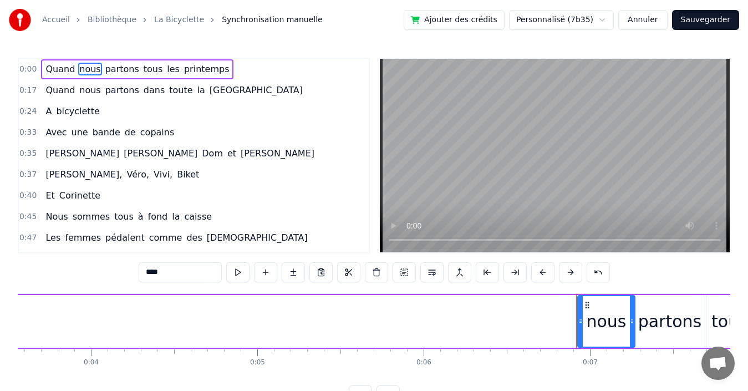
click at [57, 70] on span "Quand" at bounding box center [60, 69] width 32 height 13
type input "*****"
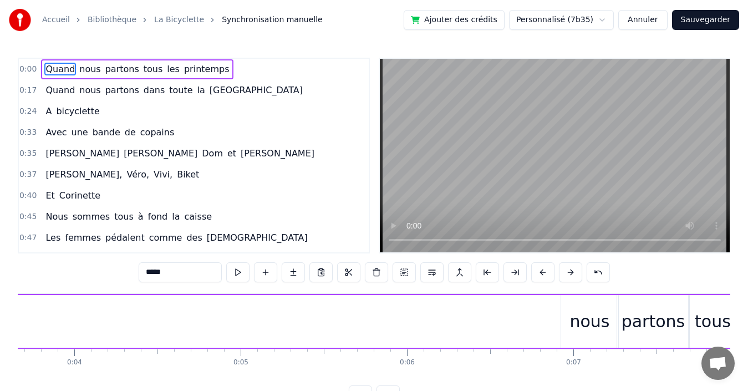
scroll to position [0, 693]
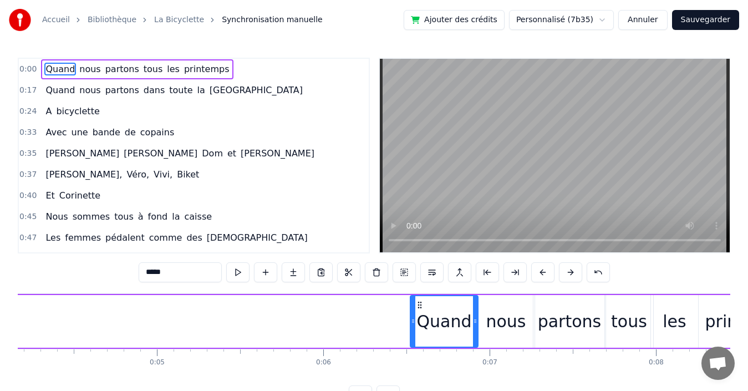
drag, startPoint x: 27, startPoint y: 304, endPoint x: 418, endPoint y: 293, distance: 391.2
click at [418, 294] on div "Quand nous partons tous les printemps" at bounding box center [61, 321] width 1473 height 55
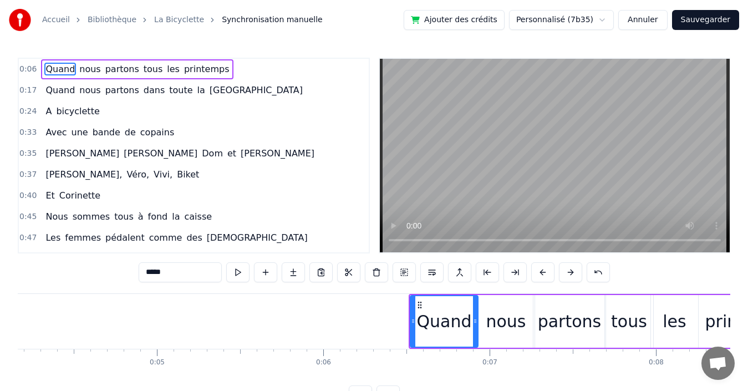
click at [238, 68] on div "0:06 Quand nous partons tous les printemps" at bounding box center [194, 69] width 350 height 21
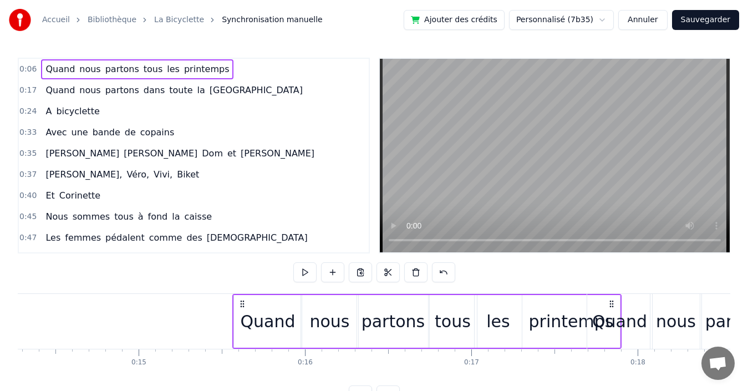
scroll to position [0, 2375]
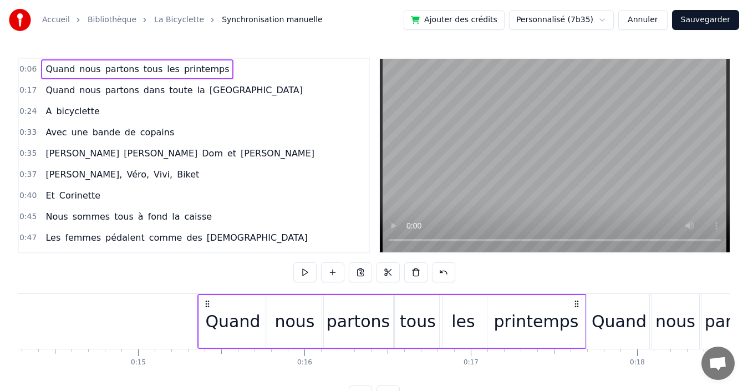
drag, startPoint x: 433, startPoint y: 303, endPoint x: 576, endPoint y: 300, distance: 143.7
click at [576, 300] on icon at bounding box center [576, 303] width 9 height 9
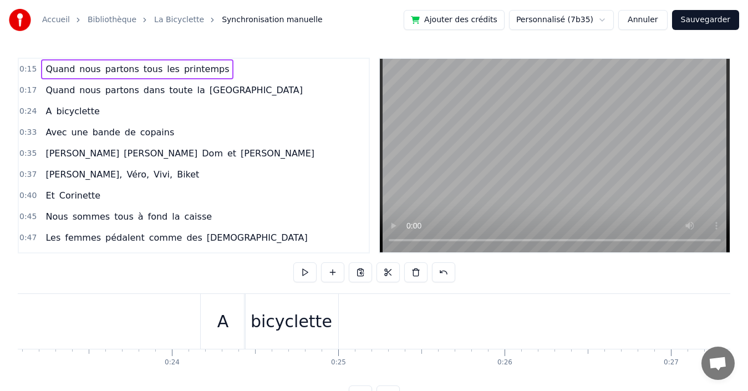
scroll to position [0, 3910]
click at [109, 113] on div "0:24 A bicyclette" at bounding box center [194, 111] width 350 height 21
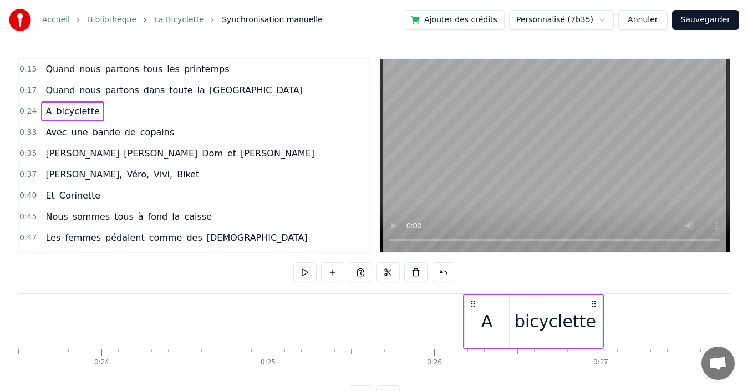
drag, startPoint x: 260, startPoint y: 301, endPoint x: 593, endPoint y: 302, distance: 333.3
click at [593, 302] on icon at bounding box center [594, 303] width 9 height 9
click at [255, 90] on div "0:17 Quand nous partons dans toute la [GEOGRAPHIC_DATA]" at bounding box center [194, 90] width 350 height 21
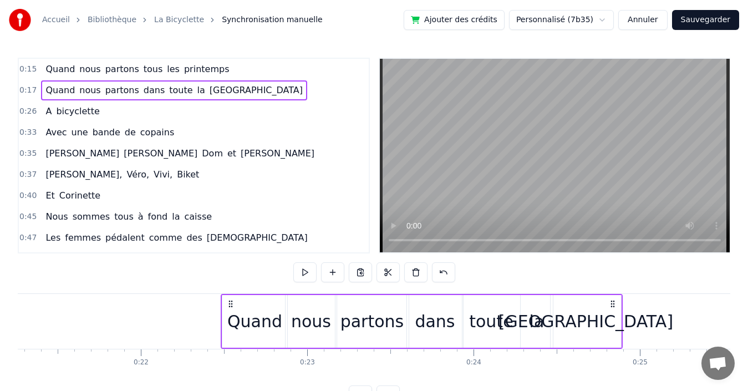
scroll to position [0, 3537]
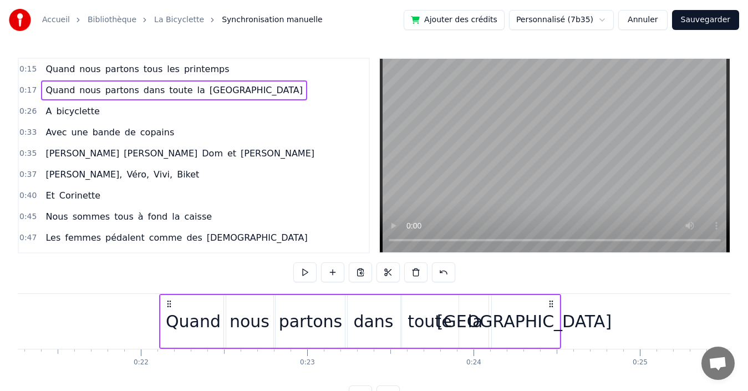
drag, startPoint x: 464, startPoint y: 300, endPoint x: 550, endPoint y: 295, distance: 85.6
click at [550, 295] on div "Quand nous partons dans toute la [GEOGRAPHIC_DATA]" at bounding box center [360, 321] width 402 height 55
click at [250, 69] on div "0:15 Quand nous partons tous les printemps" at bounding box center [194, 69] width 350 height 21
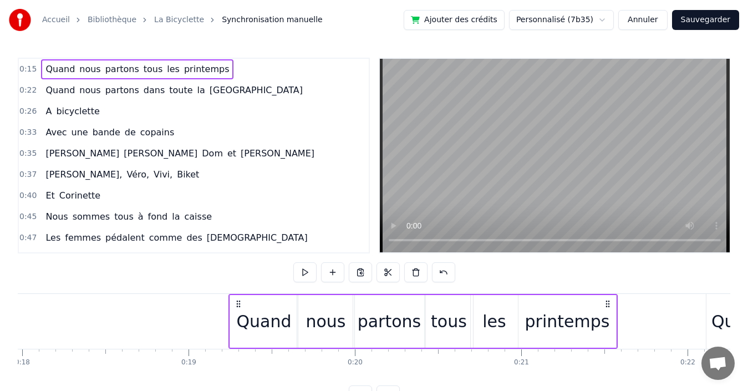
scroll to position [0, 2992]
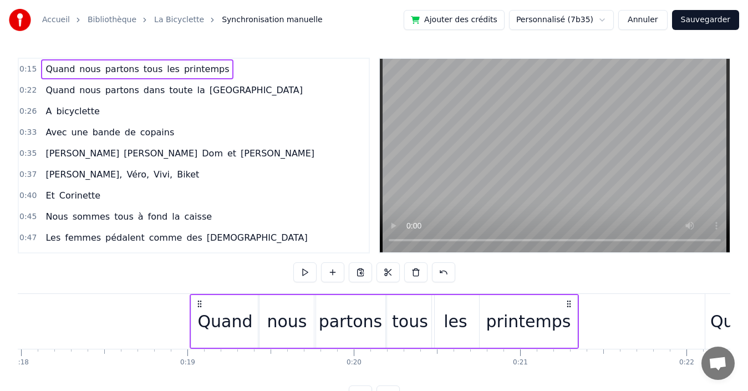
drag, startPoint x: 452, startPoint y: 303, endPoint x: 568, endPoint y: 316, distance: 117.2
click at [568, 316] on div "Quand nous partons tous les printemps" at bounding box center [384, 321] width 389 height 55
click at [270, 92] on div "0:22 Quand nous partons dans toute la [GEOGRAPHIC_DATA]" at bounding box center [194, 90] width 350 height 21
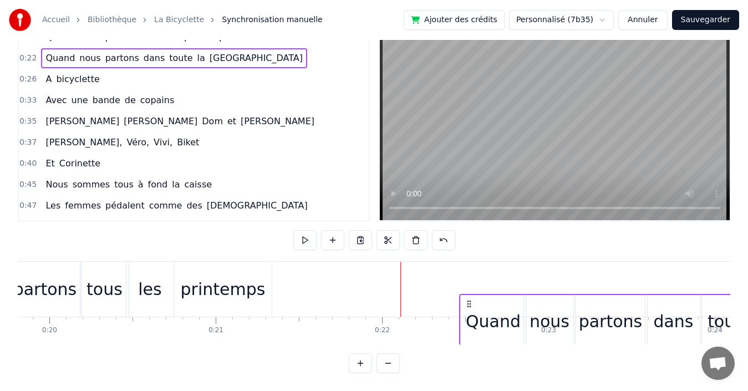
scroll to position [42, 0]
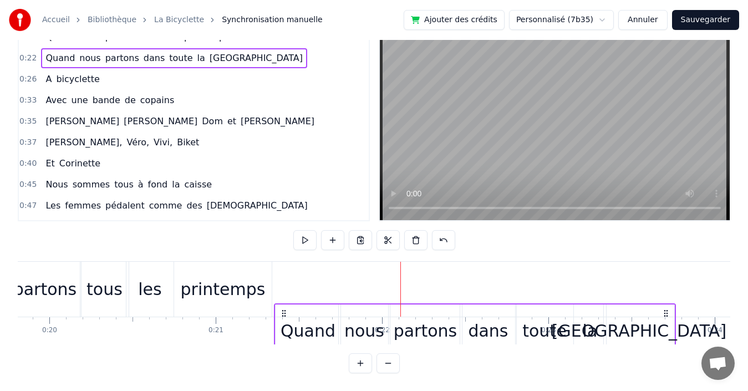
drag, startPoint x: 84, startPoint y: 302, endPoint x: 285, endPoint y: 298, distance: 200.3
click at [285, 303] on div "Quand nous partons dans toute la [GEOGRAPHIC_DATA]" at bounding box center [475, 330] width 402 height 55
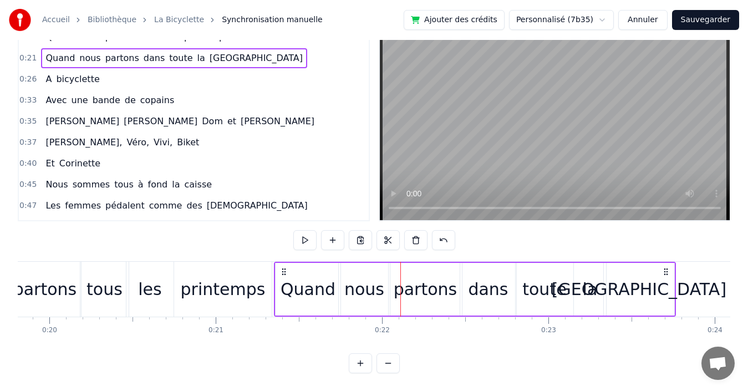
click at [186, 73] on div "0:26 A bicyclette" at bounding box center [194, 79] width 350 height 21
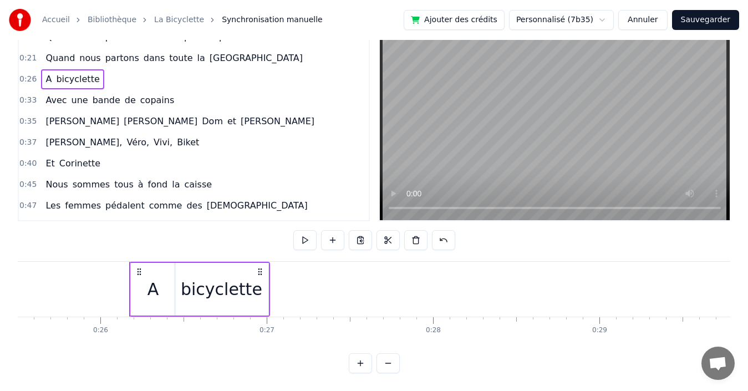
scroll to position [0, 4299]
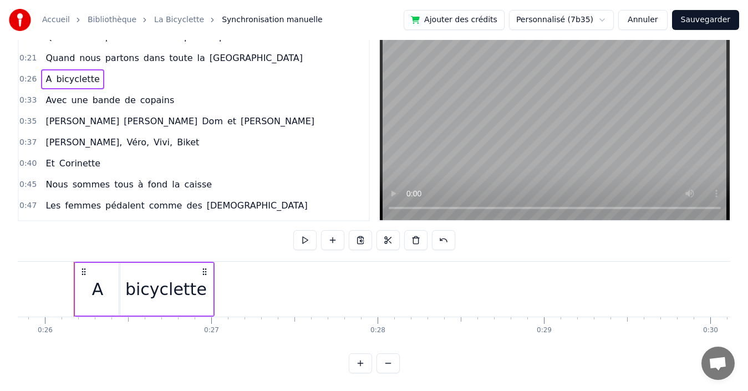
click at [209, 90] on div "0:33 Avec une bande de copains" at bounding box center [194, 100] width 350 height 21
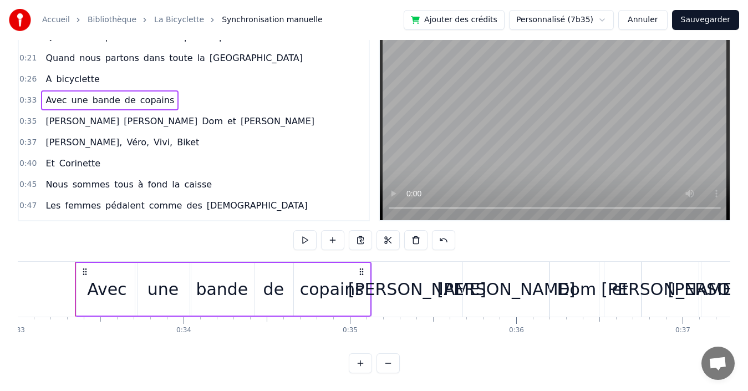
scroll to position [0, 5492]
click at [709, 19] on button "Sauvegarder" at bounding box center [705, 20] width 67 height 20
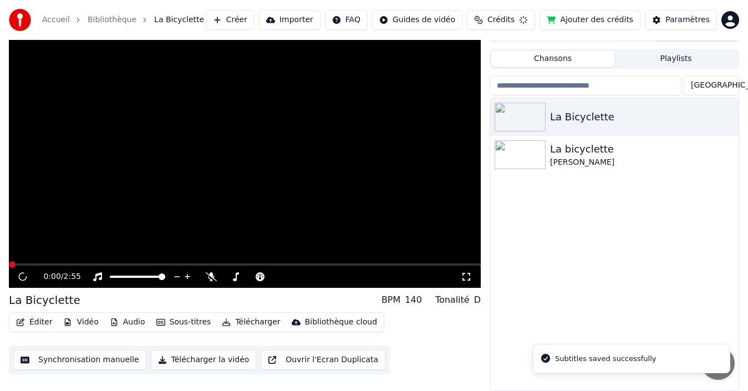
scroll to position [18, 0]
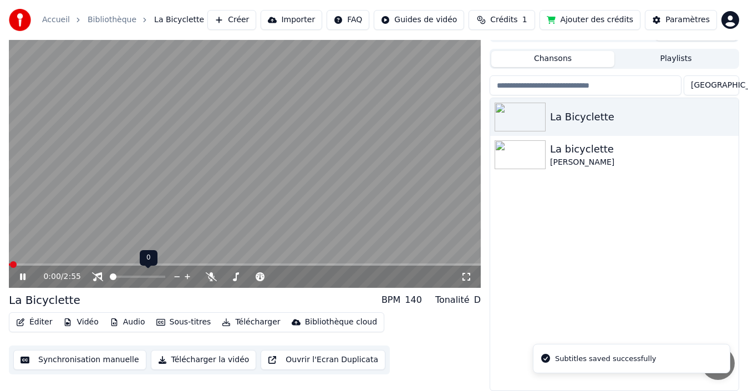
click at [110, 276] on span at bounding box center [113, 276] width 7 height 7
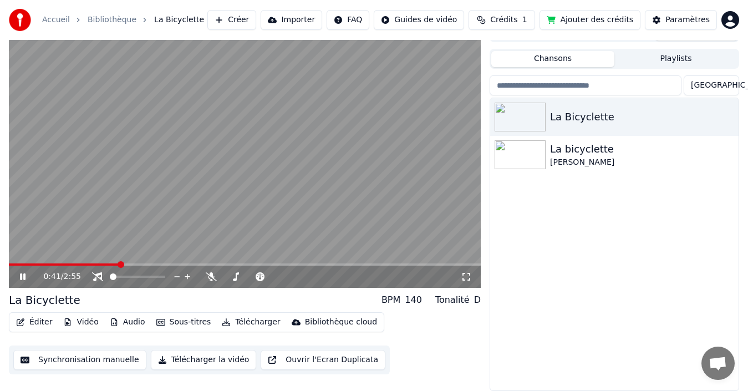
click at [24, 275] on icon at bounding box center [23, 276] width 6 height 7
click at [17, 265] on span at bounding box center [20, 264] width 7 height 7
click at [22, 277] on icon at bounding box center [22, 277] width 7 height 8
click at [184, 276] on icon at bounding box center [187, 276] width 11 height 11
click at [189, 275] on icon at bounding box center [187, 276] width 11 height 11
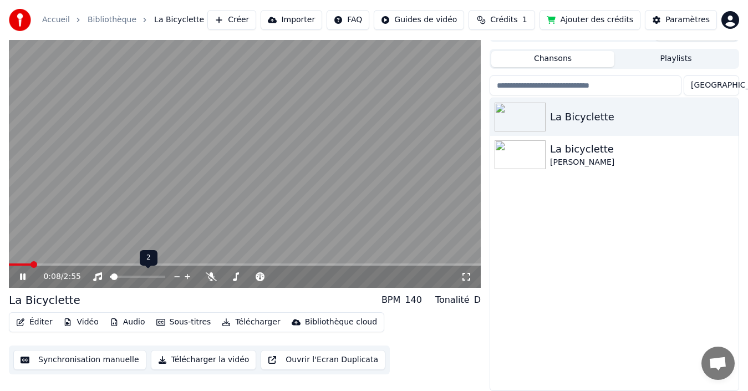
click at [189, 275] on icon at bounding box center [187, 276] width 11 height 11
click at [187, 275] on icon at bounding box center [187, 276] width 11 height 11
click at [59, 268] on span at bounding box center [62, 264] width 7 height 7
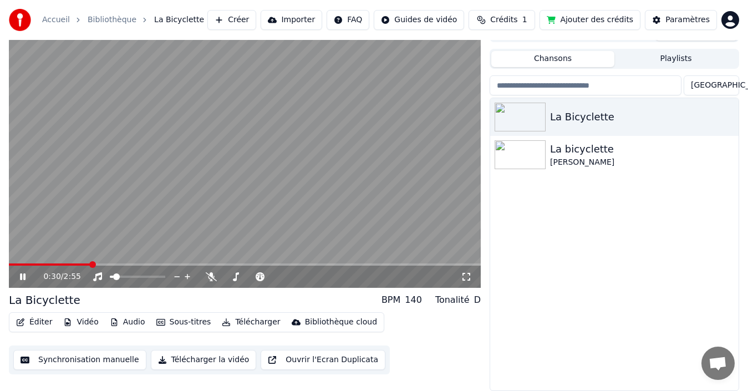
click at [24, 275] on icon at bounding box center [23, 276] width 6 height 7
click at [60, 359] on button "Synchronisation manuelle" at bounding box center [79, 360] width 133 height 20
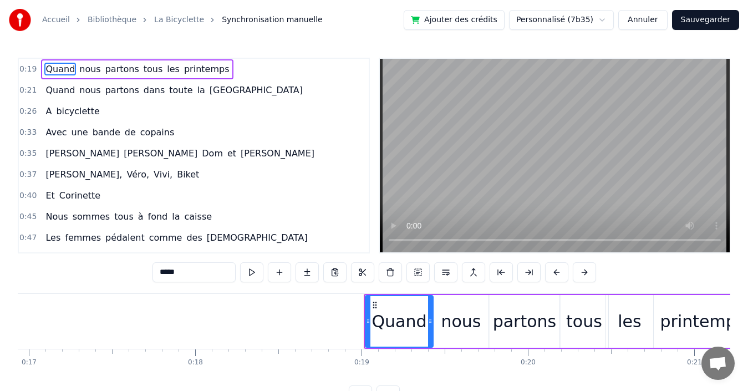
scroll to position [0, 3108]
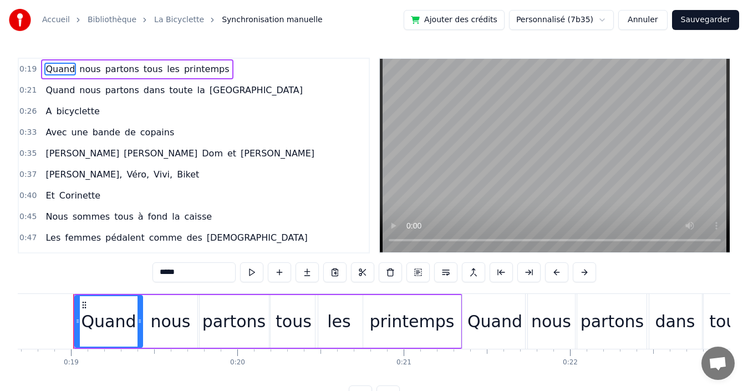
click at [182, 133] on div "0:33 Avec une bande de copains" at bounding box center [194, 132] width 350 height 21
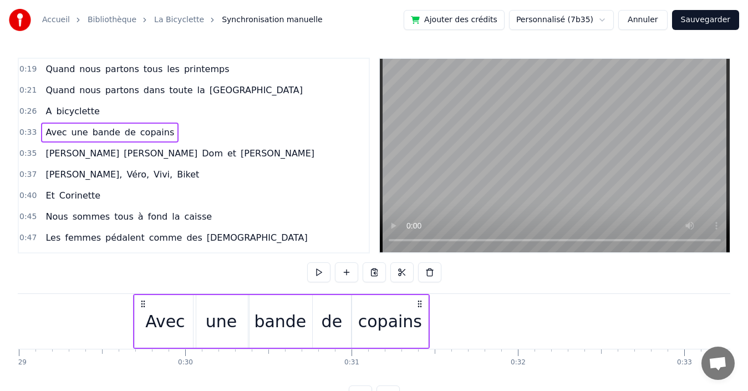
scroll to position [0, 4824]
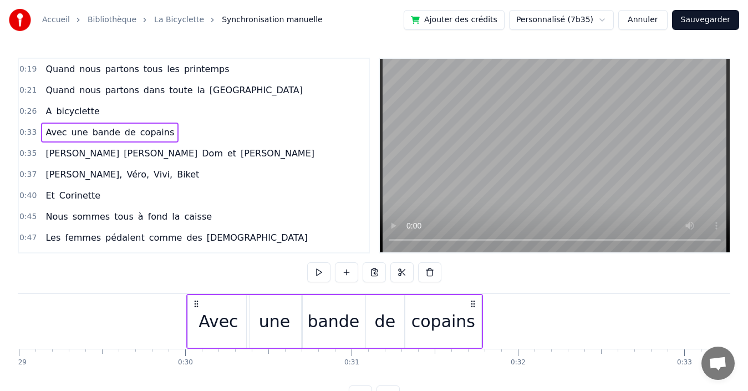
drag, startPoint x: 84, startPoint y: 304, endPoint x: 196, endPoint y: 297, distance: 112.8
click at [196, 297] on div "Avec une bande de copains" at bounding box center [334, 321] width 297 height 55
click at [183, 153] on div "0:35 [PERSON_NAME] et [PERSON_NAME]" at bounding box center [194, 153] width 350 height 21
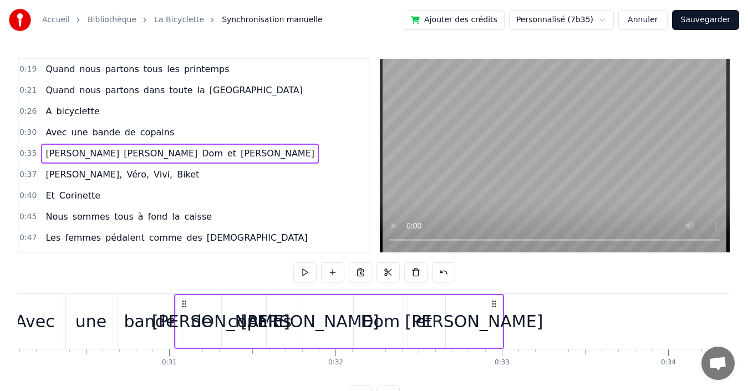
scroll to position [0, 5007]
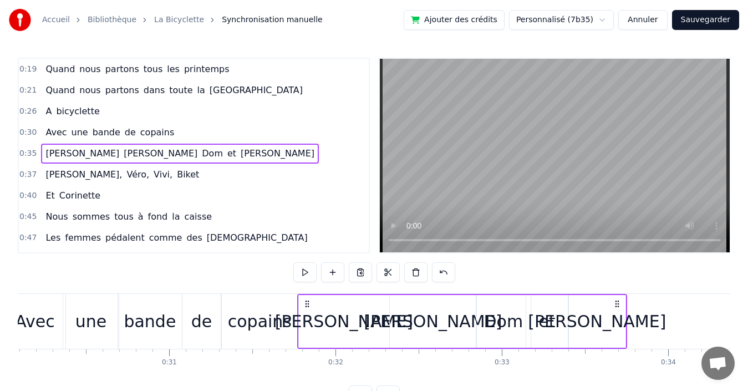
drag, startPoint x: 82, startPoint y: 301, endPoint x: 305, endPoint y: 311, distance: 223.7
click at [305, 311] on div "[PERSON_NAME] et [PERSON_NAME]" at bounding box center [462, 321] width 330 height 55
click at [159, 171] on div "0:37 [PERSON_NAME], [PERSON_NAME], Vivi, Biket" at bounding box center [194, 174] width 350 height 21
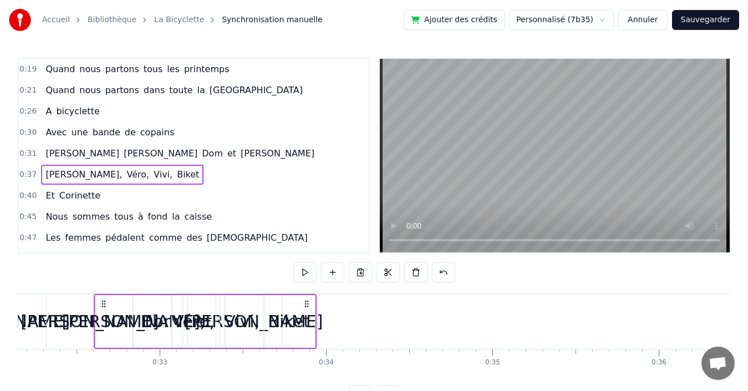
scroll to position [0, 5339]
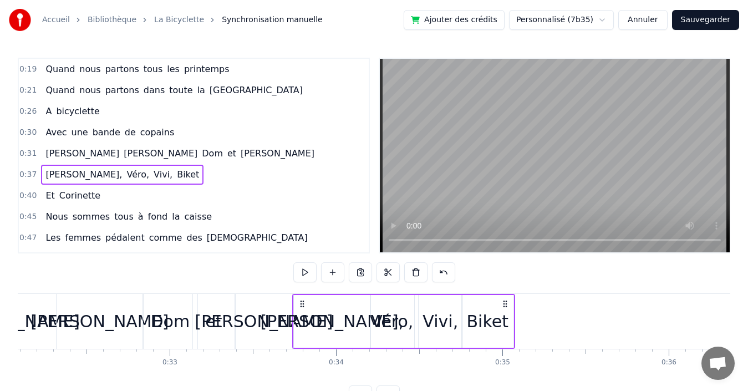
drag, startPoint x: 80, startPoint y: 303, endPoint x: 299, endPoint y: 296, distance: 218.6
click at [299, 296] on div "[PERSON_NAME], Véro, Vivi, Biket" at bounding box center [403, 321] width 223 height 55
click at [175, 197] on div "0:40 Et Corinette" at bounding box center [194, 195] width 350 height 21
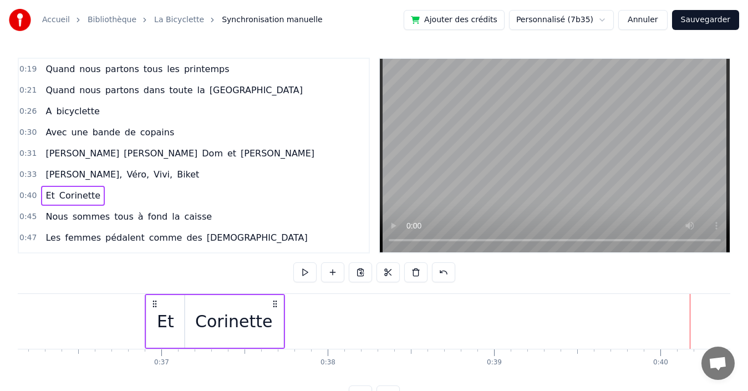
scroll to position [0, 6010]
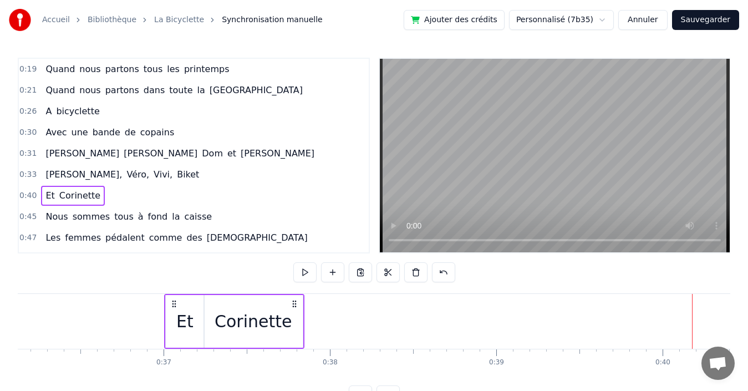
drag, startPoint x: 82, startPoint y: 301, endPoint x: 172, endPoint y: 303, distance: 90.4
click at [172, 303] on icon at bounding box center [174, 303] width 9 height 9
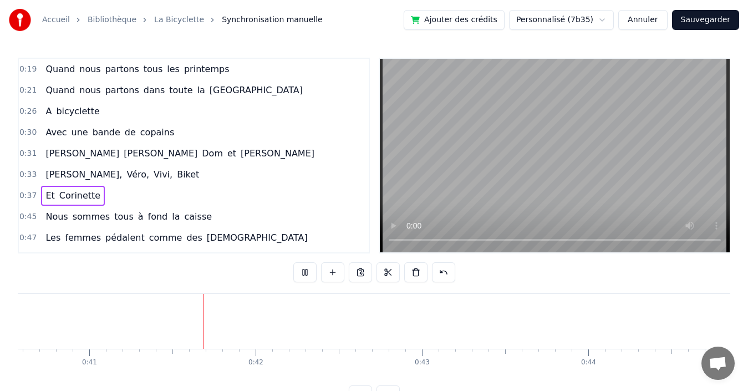
scroll to position [0, 6812]
click at [230, 219] on div "0:45 Nous sommes tous à fond la caisse" at bounding box center [194, 216] width 350 height 21
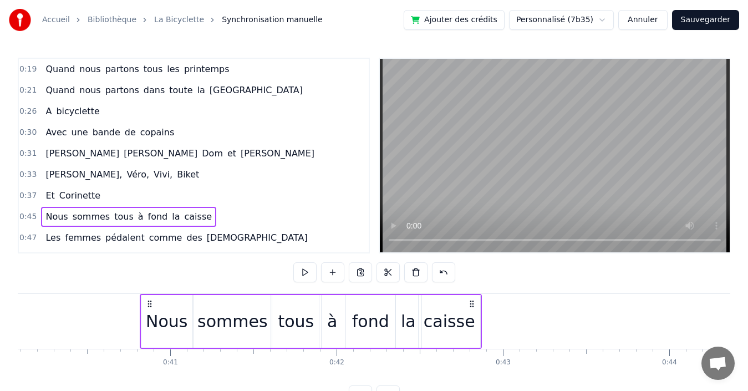
scroll to position [0, 6668]
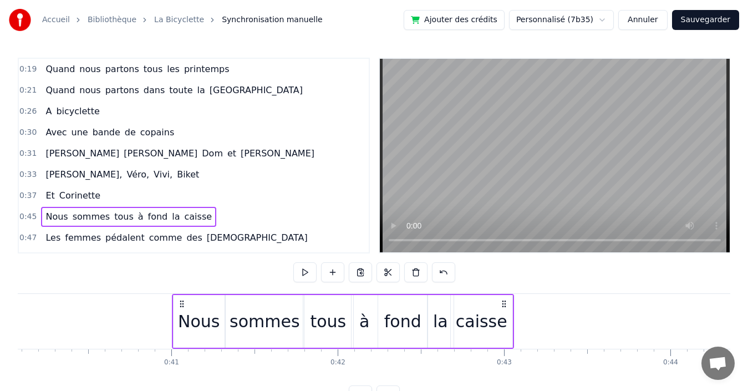
drag, startPoint x: 85, startPoint y: 302, endPoint x: 184, endPoint y: 300, distance: 98.2
click at [184, 300] on icon at bounding box center [181, 303] width 9 height 9
click at [233, 238] on div "0:47 Les femmes pédalent comme des [DEMOGRAPHIC_DATA]" at bounding box center [194, 237] width 350 height 21
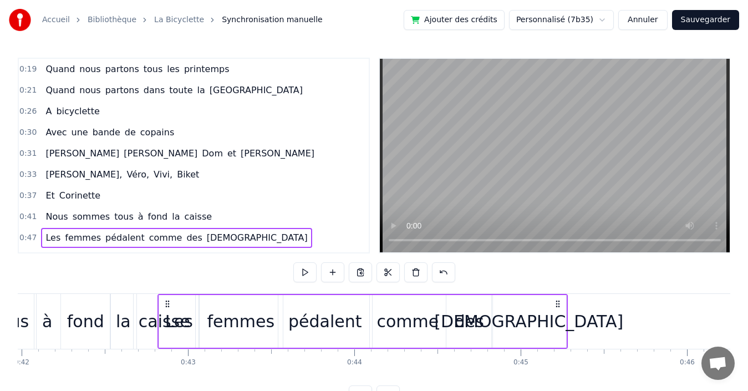
scroll to position [0, 6984]
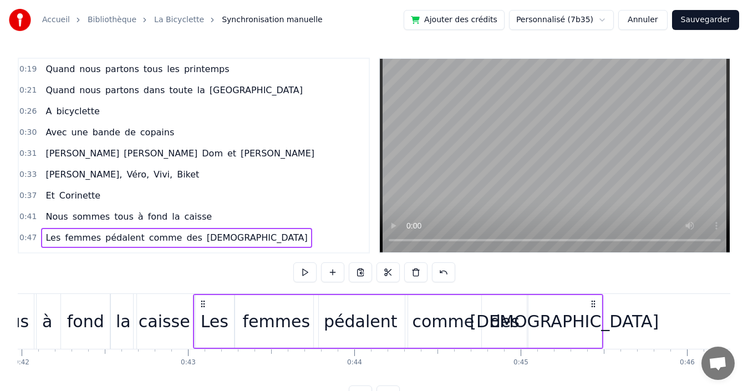
drag, startPoint x: 83, startPoint y: 301, endPoint x: 202, endPoint y: 314, distance: 119.9
click at [202, 314] on div "Les femmes pédalent comme des déesses" at bounding box center [398, 321] width 410 height 55
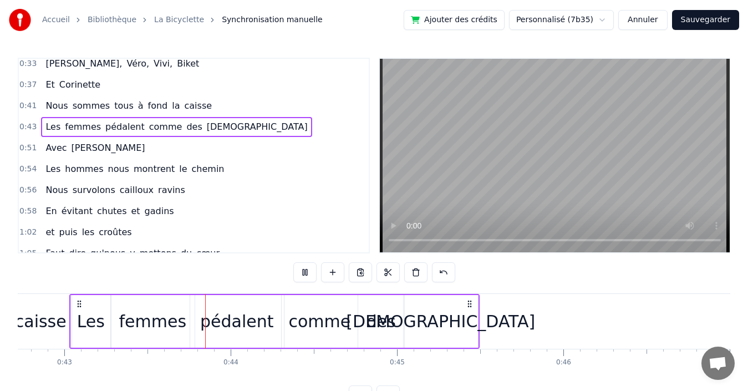
scroll to position [0, 7170]
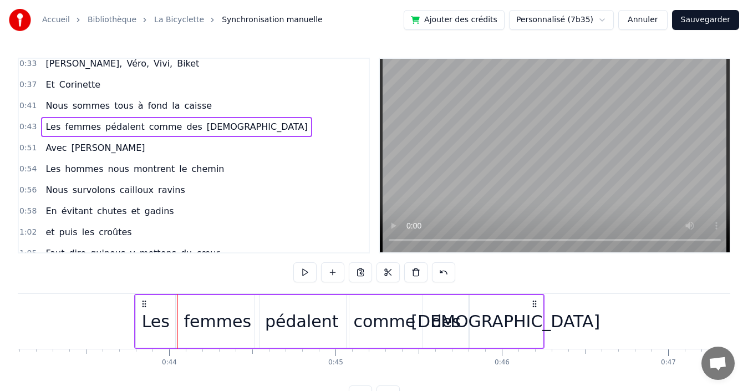
drag, startPoint x: 408, startPoint y: 301, endPoint x: 534, endPoint y: 299, distance: 126.5
click at [534, 299] on icon at bounding box center [534, 303] width 9 height 9
drag, startPoint x: 212, startPoint y: 101, endPoint x: 255, endPoint y: 111, distance: 43.9
click at [213, 101] on div "0:41 Nous sommes tous à fond la caisse" at bounding box center [194, 105] width 350 height 21
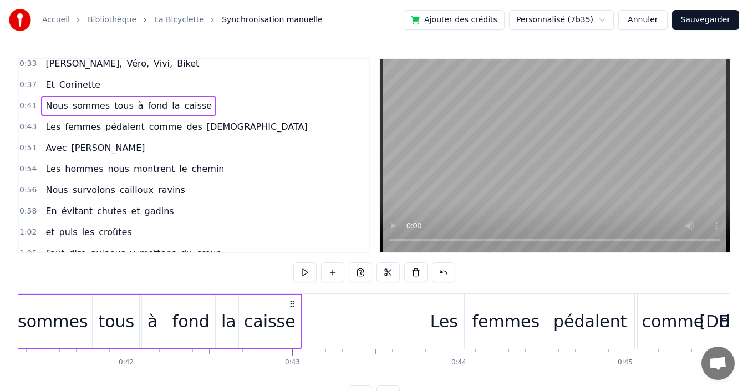
scroll to position [0, 6766]
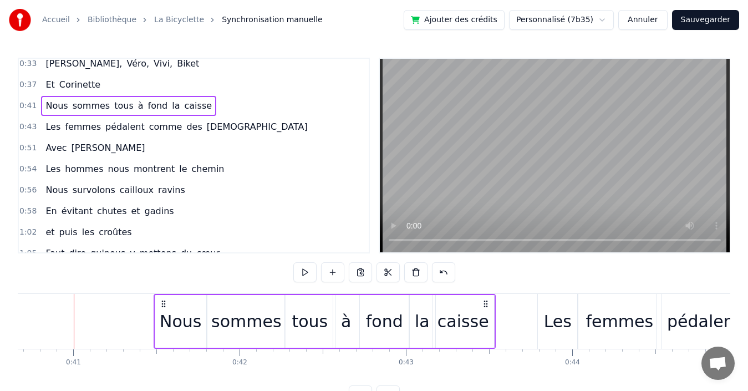
drag, startPoint x: 405, startPoint y: 300, endPoint x: 485, endPoint y: 299, distance: 79.9
click at [485, 299] on icon at bounding box center [485, 303] width 9 height 9
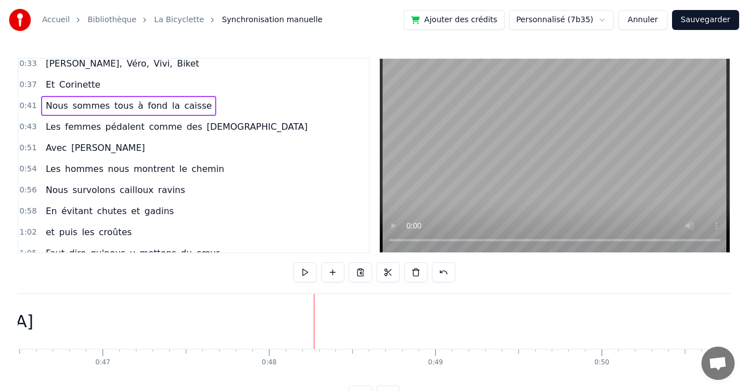
scroll to position [0, 7913]
click at [243, 127] on div "0:43 Les femmes pédalent comme des [DEMOGRAPHIC_DATA]" at bounding box center [194, 126] width 350 height 21
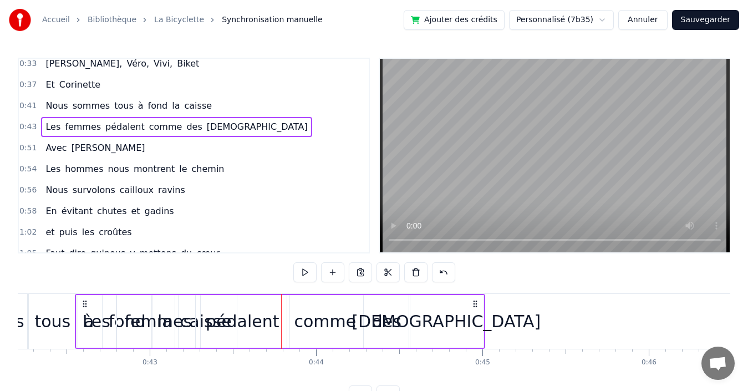
scroll to position [0, 7023]
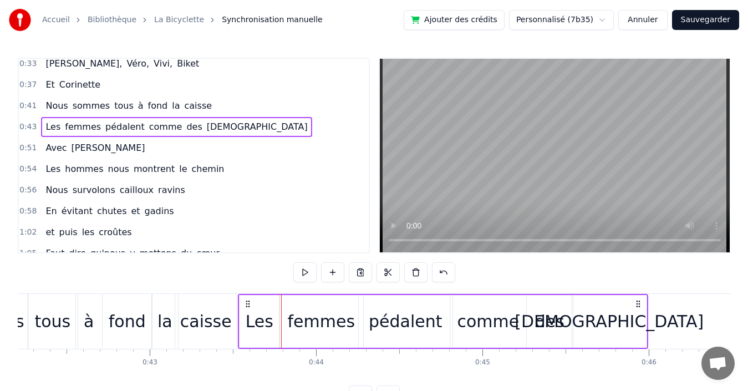
drag, startPoint x: 85, startPoint y: 303, endPoint x: 249, endPoint y: 291, distance: 164.6
click at [249, 291] on div "0:19 Quand nous partons tous les printemps 0:21 Quand nous partons dans toute l…" at bounding box center [374, 232] width 713 height 348
click at [130, 149] on div "0:51 Avec [PERSON_NAME]" at bounding box center [194, 148] width 350 height 21
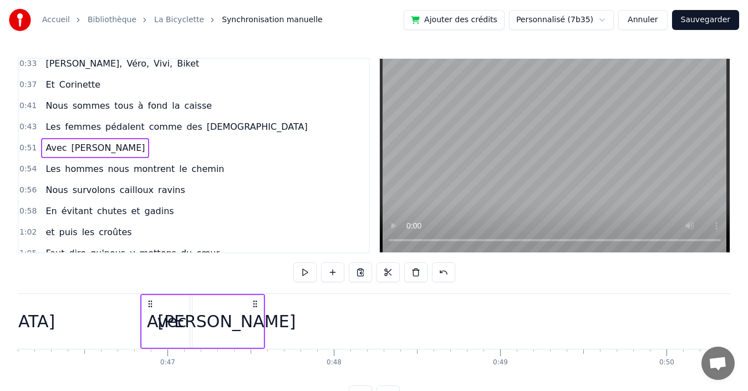
scroll to position [0, 7657]
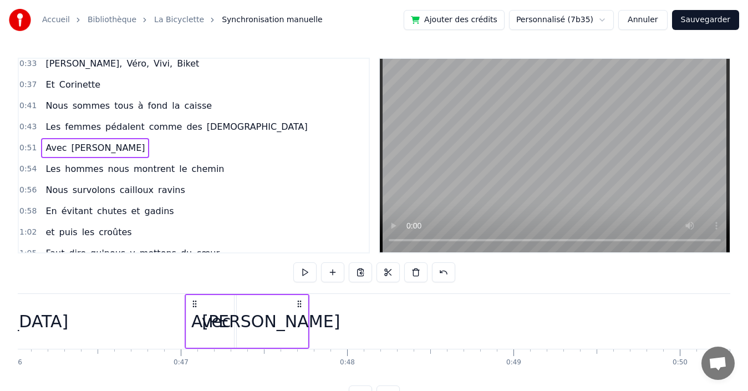
drag, startPoint x: 84, startPoint y: 306, endPoint x: 195, endPoint y: 305, distance: 110.9
click at [195, 305] on icon at bounding box center [194, 303] width 9 height 9
click at [229, 106] on div "0:41 Nous sommes tous à fond la caisse" at bounding box center [194, 105] width 350 height 21
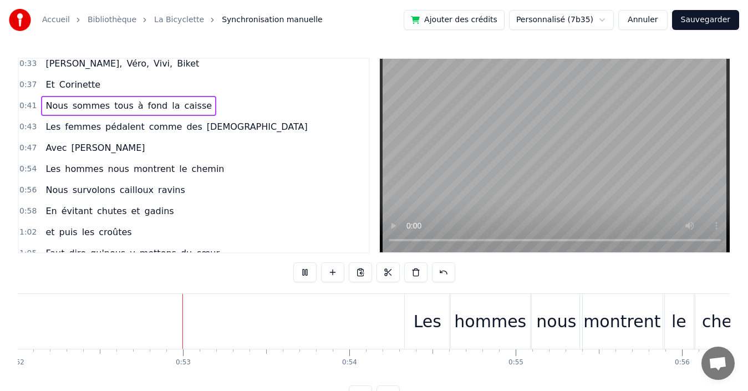
scroll to position [0, 8686]
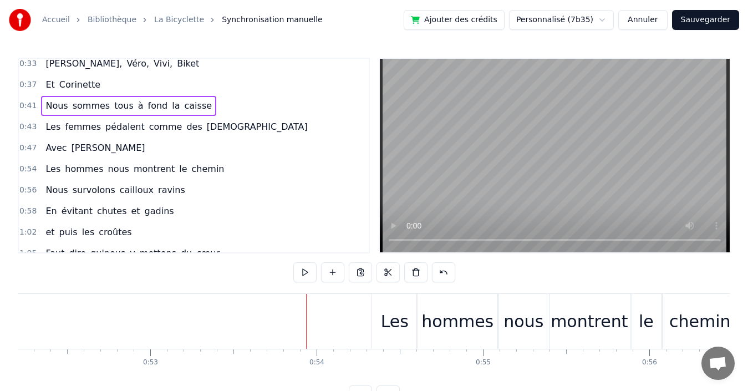
click at [224, 169] on div "0:54 Les hommes nous montrent le chemin" at bounding box center [194, 169] width 350 height 21
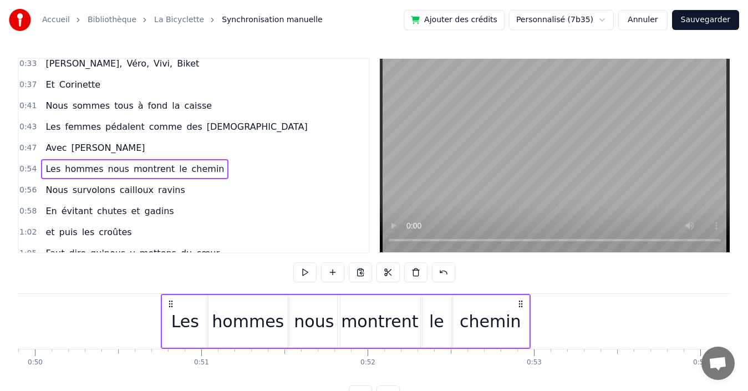
scroll to position [0, 8300]
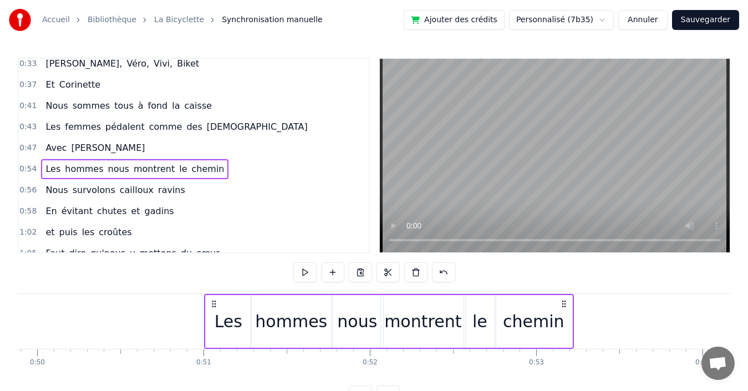
drag, startPoint x: 380, startPoint y: 302, endPoint x: 213, endPoint y: 291, distance: 167.9
click at [213, 291] on div "0:19 Quand nous partons tous les printemps 0:21 Quand nous partons dans toute l…" at bounding box center [374, 232] width 713 height 348
click at [235, 105] on div "0:41 Nous sommes tous à fond la caisse" at bounding box center [194, 105] width 350 height 21
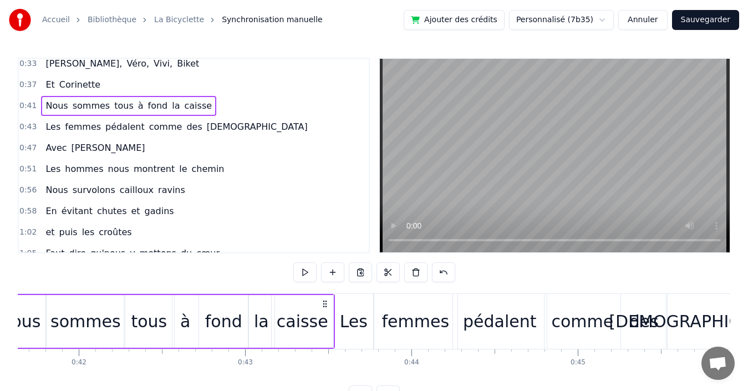
scroll to position [0, 6846]
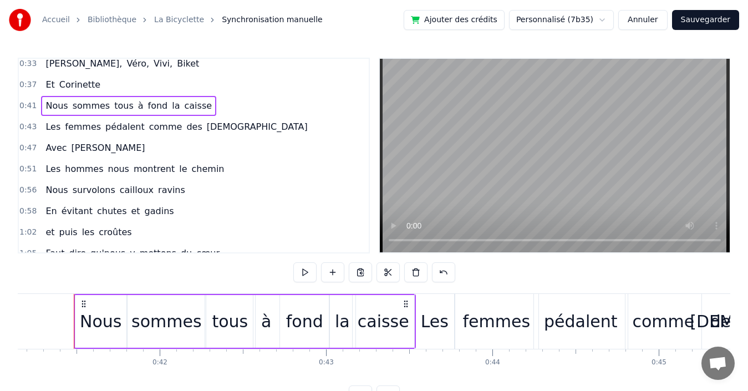
click at [197, 85] on div "0:37 Et Corinette" at bounding box center [194, 84] width 350 height 21
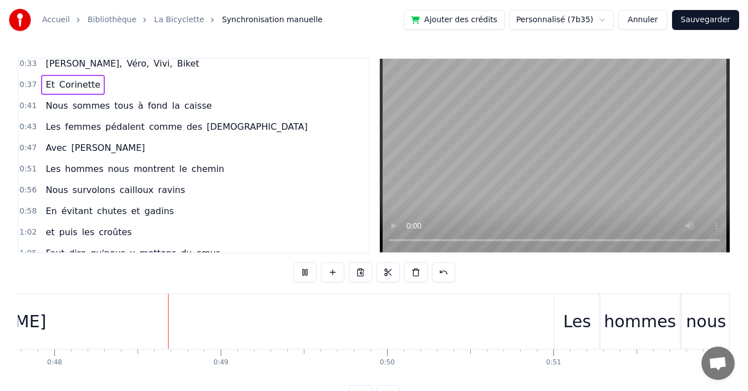
scroll to position [0, 7982]
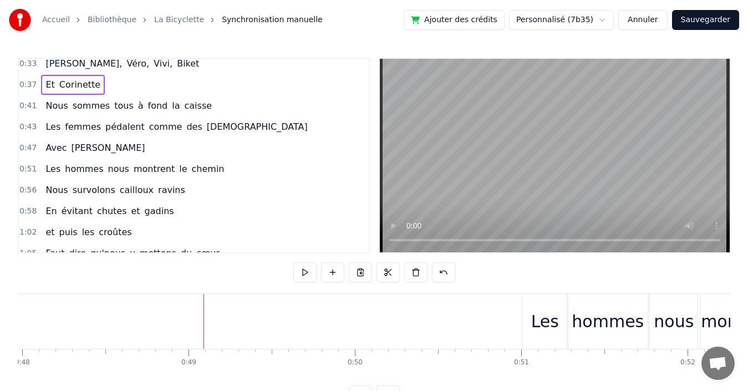
click at [124, 150] on div "0:47 Avec [PERSON_NAME]" at bounding box center [194, 148] width 350 height 21
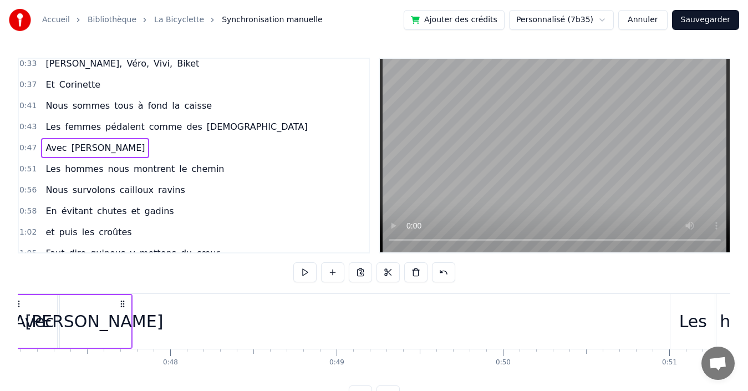
scroll to position [0, 7768]
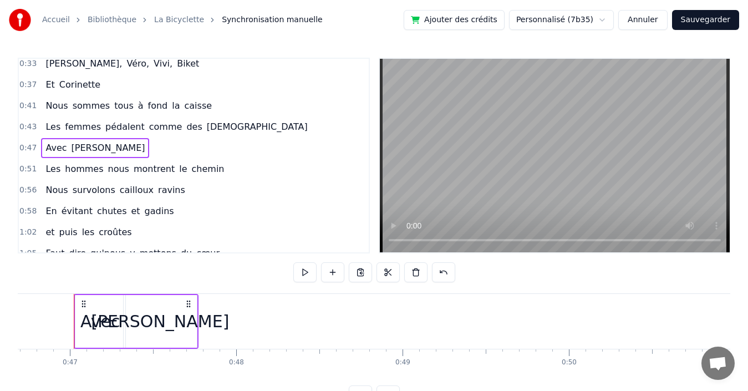
click at [265, 130] on div "0:43 Les femmes pédalent comme des [DEMOGRAPHIC_DATA]" at bounding box center [194, 126] width 350 height 21
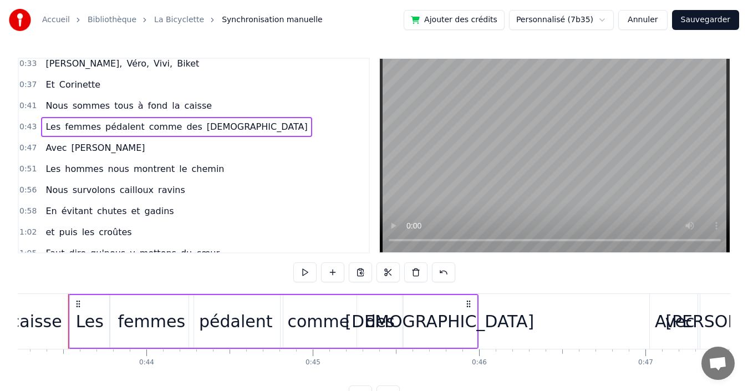
scroll to position [0, 7187]
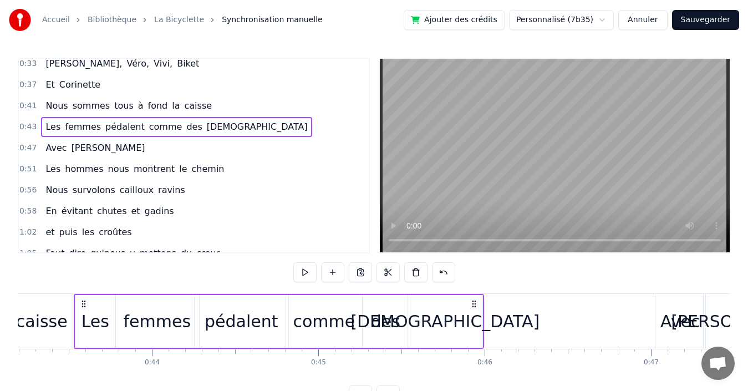
click at [436, 324] on div "[DEMOGRAPHIC_DATA]" at bounding box center [445, 321] width 189 height 25
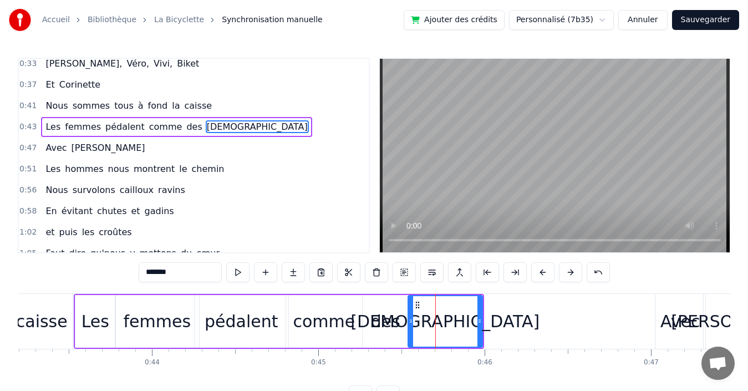
scroll to position [82, 0]
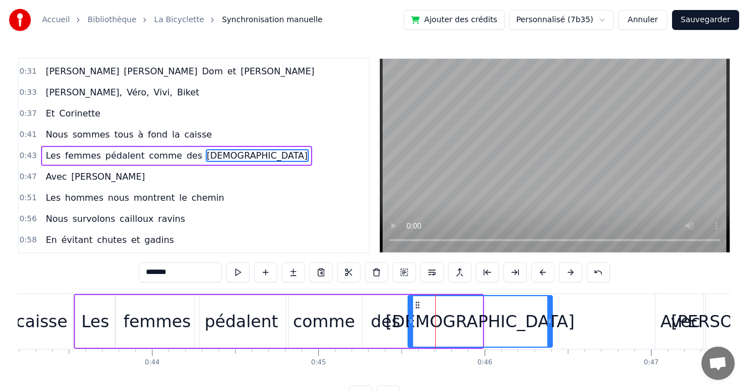
drag, startPoint x: 481, startPoint y: 324, endPoint x: 551, endPoint y: 319, distance: 70.0
click at [551, 319] on icon at bounding box center [549, 321] width 4 height 9
click at [166, 178] on div "0:47 Avec [PERSON_NAME]" at bounding box center [194, 176] width 350 height 21
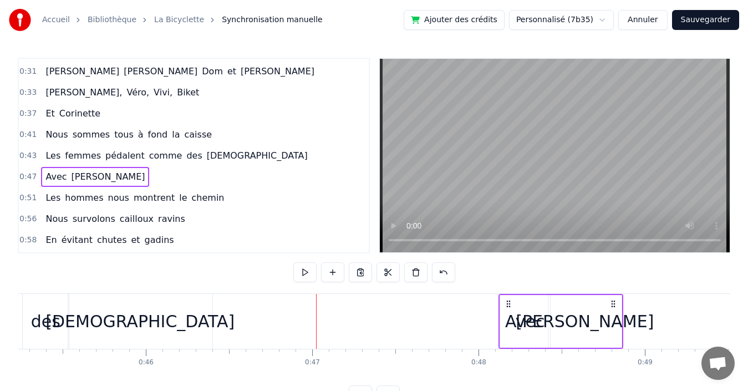
scroll to position [0, 7529]
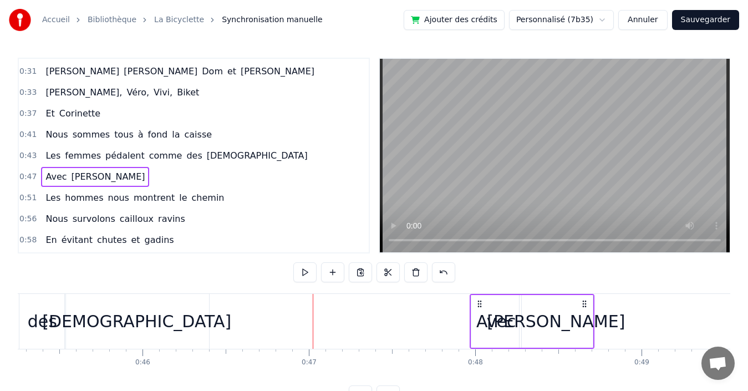
drag, startPoint x: 483, startPoint y: 302, endPoint x: 584, endPoint y: 297, distance: 101.1
click at [584, 297] on div "Avec [PERSON_NAME]" at bounding box center [532, 321] width 125 height 55
click at [191, 115] on div "0:37 Et Corinette" at bounding box center [194, 113] width 350 height 21
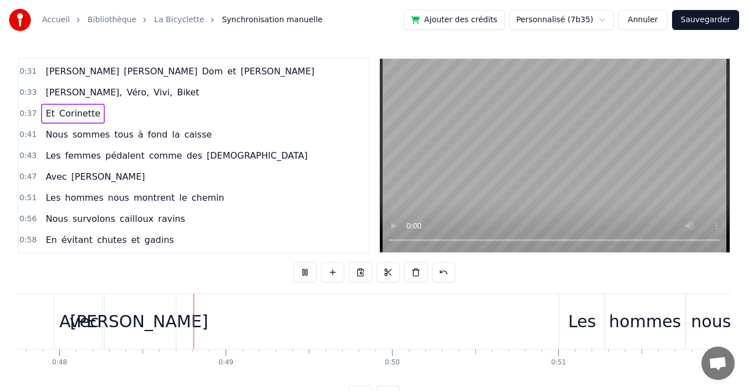
scroll to position [0, 7978]
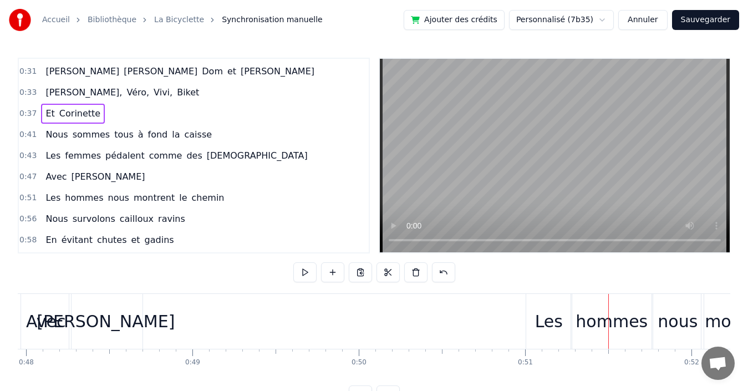
click at [220, 201] on div "0:51 Les hommes nous montrent le chemin" at bounding box center [194, 197] width 350 height 21
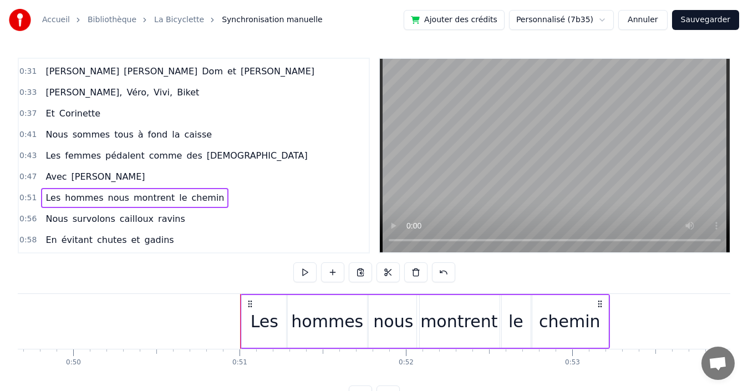
scroll to position [0, 8334]
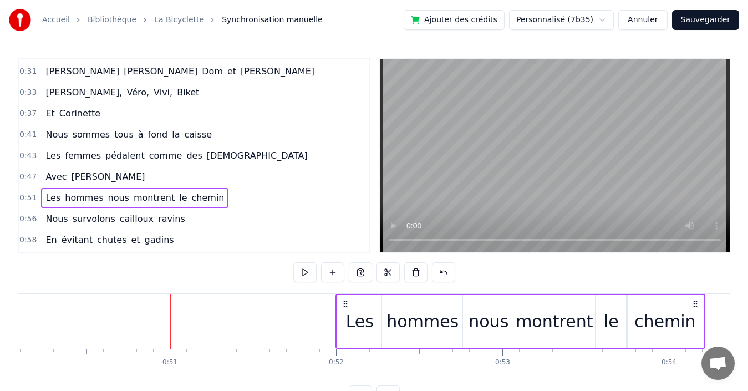
drag, startPoint x: 180, startPoint y: 303, endPoint x: 346, endPoint y: 306, distance: 165.3
click at [346, 306] on icon at bounding box center [345, 303] width 9 height 9
click at [219, 120] on div "0:37 Et Corinette" at bounding box center [194, 113] width 350 height 21
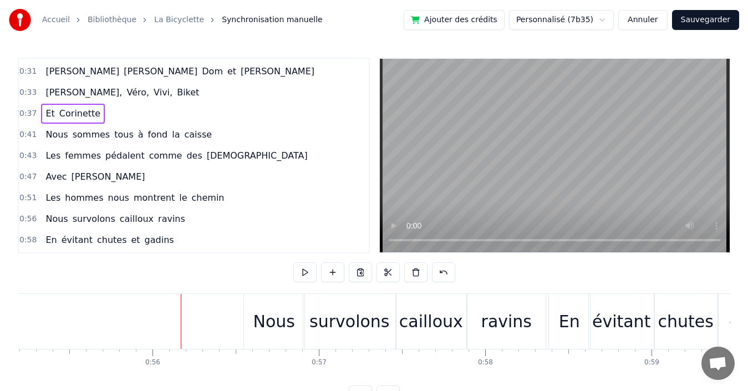
scroll to position [0, 9215]
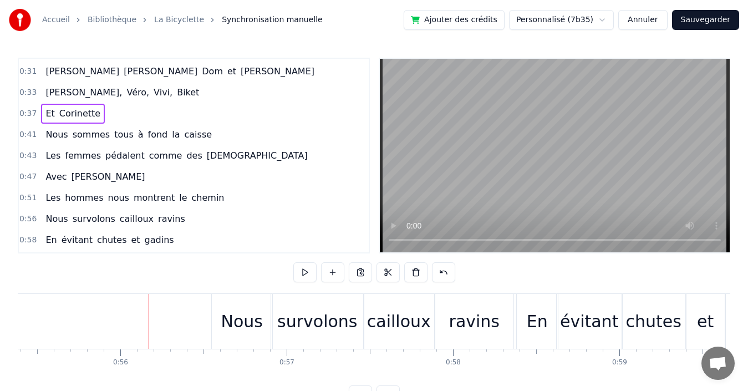
click at [192, 219] on div "0:56 Nous survolons cailloux ravins" at bounding box center [194, 219] width 350 height 21
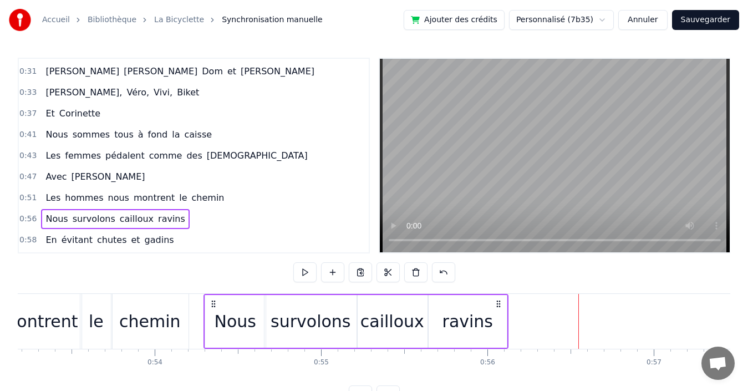
scroll to position [0, 8847]
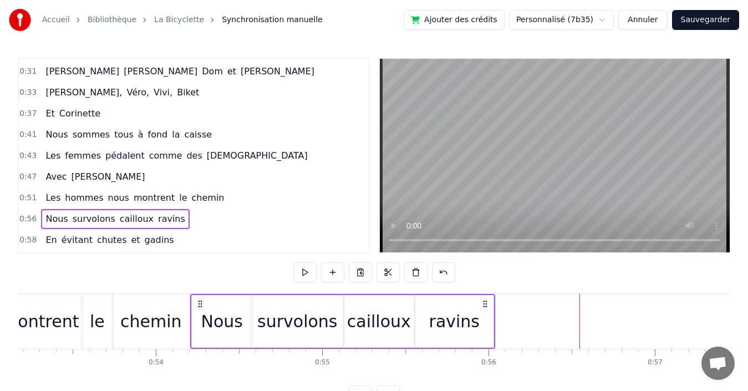
drag, startPoint x: 222, startPoint y: 302, endPoint x: 201, endPoint y: 307, distance: 21.7
click at [201, 307] on icon at bounding box center [200, 303] width 9 height 9
click at [232, 198] on div "0:51 Les hommes nous montrent le chemin" at bounding box center [194, 197] width 350 height 21
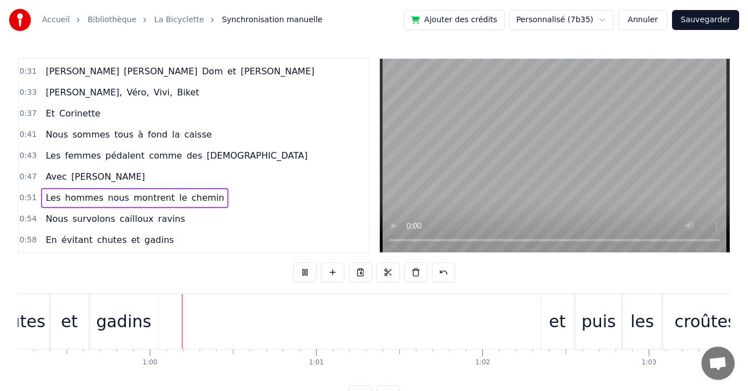
scroll to position [0, 9853]
click at [241, 201] on div "0:51 Les hommes nous montrent le chemin" at bounding box center [194, 197] width 350 height 21
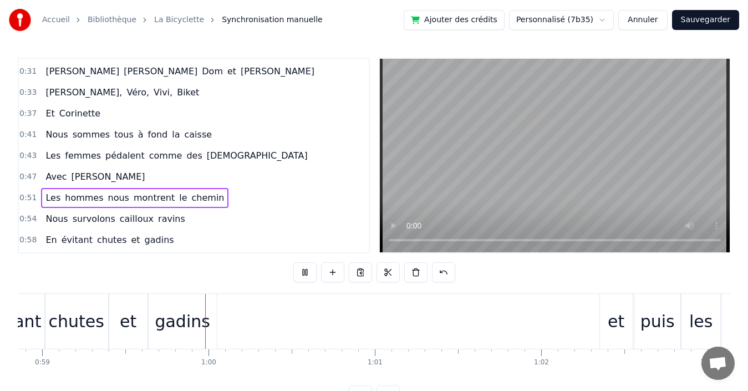
scroll to position [0, 9826]
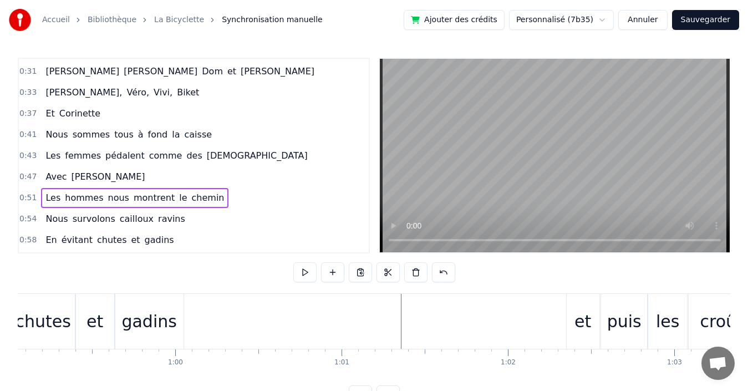
click at [166, 237] on div "0:58 En évitant chutes et gadins" at bounding box center [194, 240] width 350 height 21
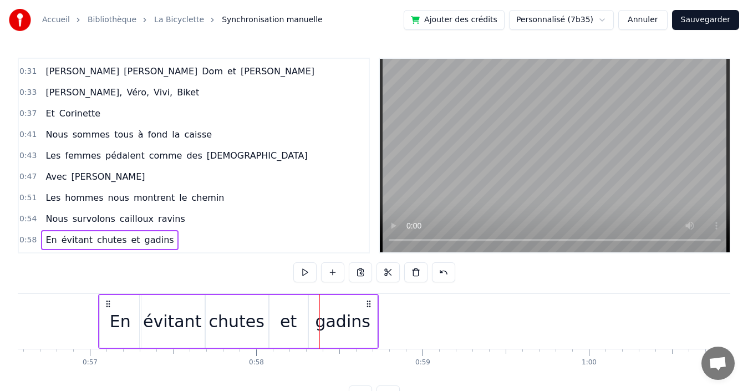
scroll to position [0, 9410]
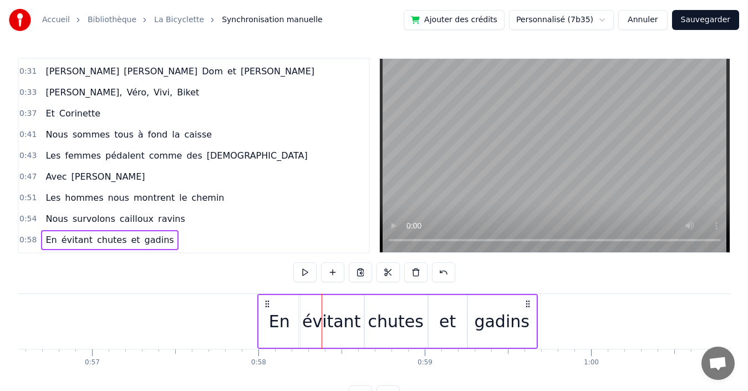
drag, startPoint x: 83, startPoint y: 302, endPoint x: 266, endPoint y: 296, distance: 183.7
click at [266, 296] on div "En évitant chutes et gadins" at bounding box center [397, 321] width 281 height 55
click at [227, 201] on div "0:51 Les hommes nous montrent le chemin" at bounding box center [194, 197] width 350 height 21
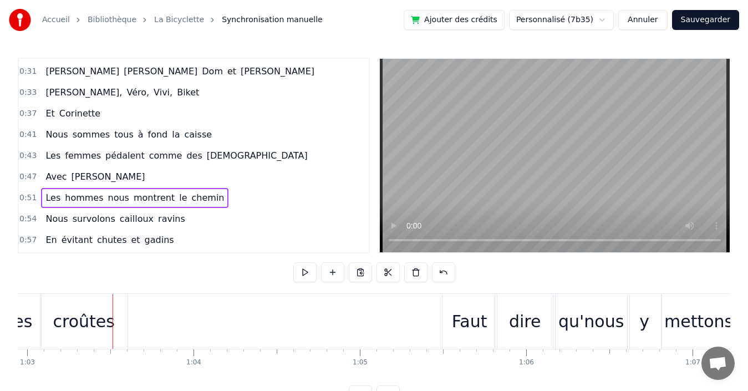
scroll to position [138, 0]
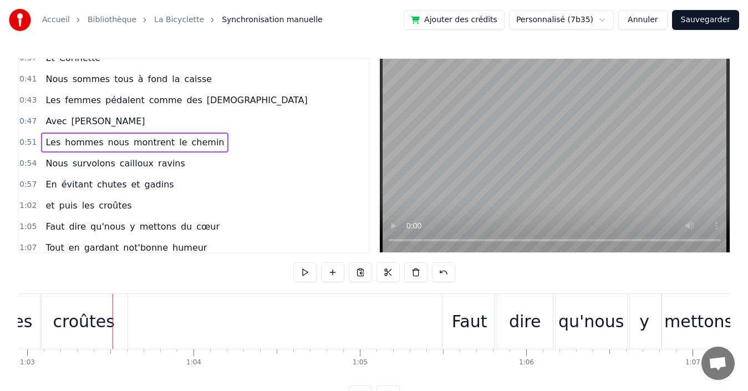
click at [159, 209] on div "1:02 et puis les croûtes" at bounding box center [194, 205] width 350 height 21
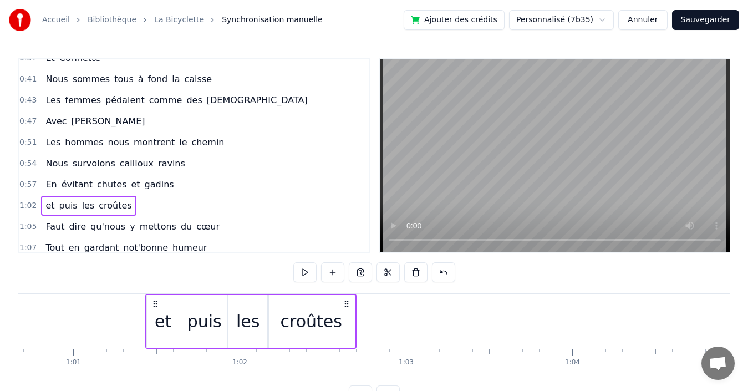
scroll to position [0, 10091]
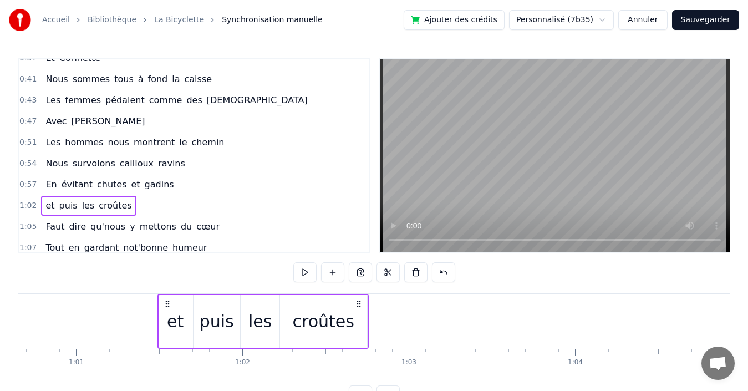
drag, startPoint x: 84, startPoint y: 303, endPoint x: 168, endPoint y: 312, distance: 84.2
click at [168, 312] on div "et puis les croûtes" at bounding box center [263, 321] width 211 height 55
click at [216, 143] on div "0:51 Les hommes nous montrent le chemin" at bounding box center [194, 142] width 350 height 21
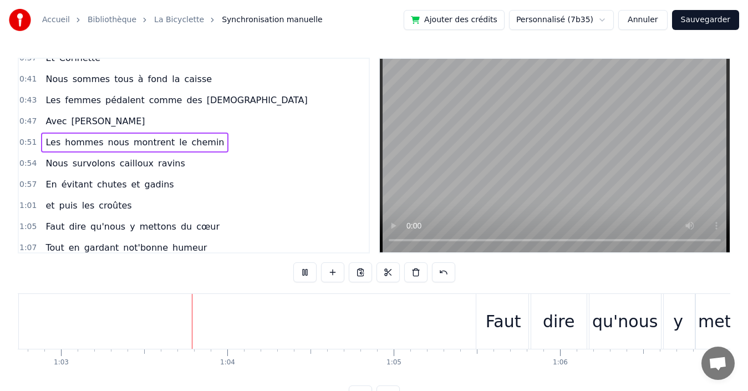
scroll to position [0, 10472]
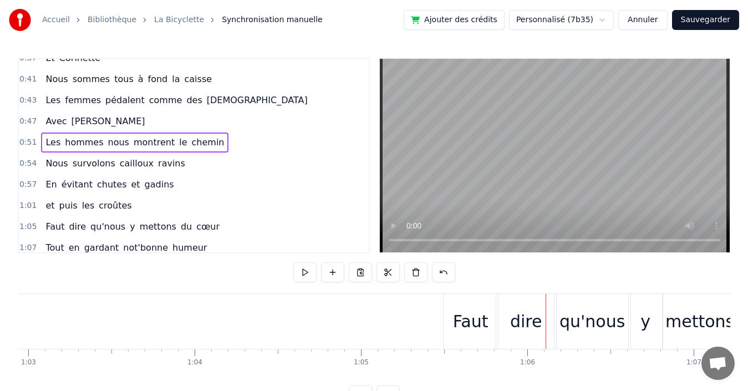
click at [182, 184] on div "0:57 En évitant chutes et gadins" at bounding box center [194, 184] width 350 height 21
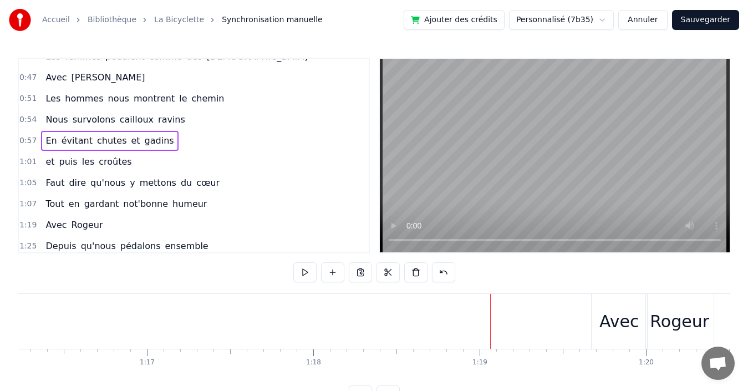
scroll to position [248, 0]
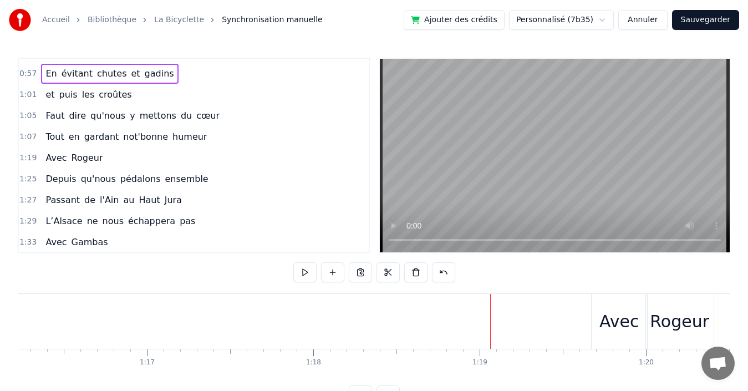
click at [113, 158] on div "1:19 Avec [PERSON_NAME]" at bounding box center [194, 158] width 350 height 21
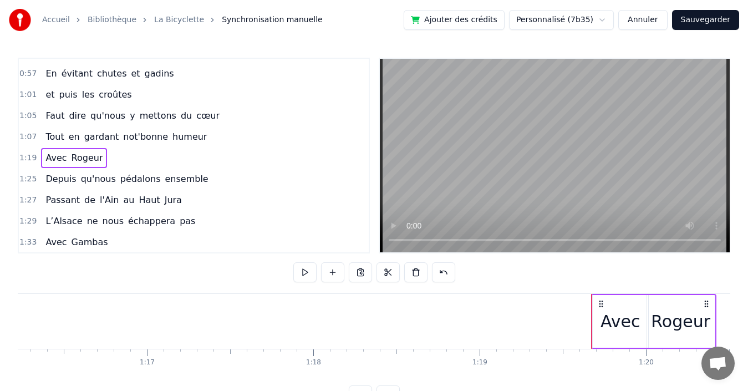
click at [217, 138] on div "1:07 Tout en gardant not'bonne humeur" at bounding box center [194, 136] width 350 height 21
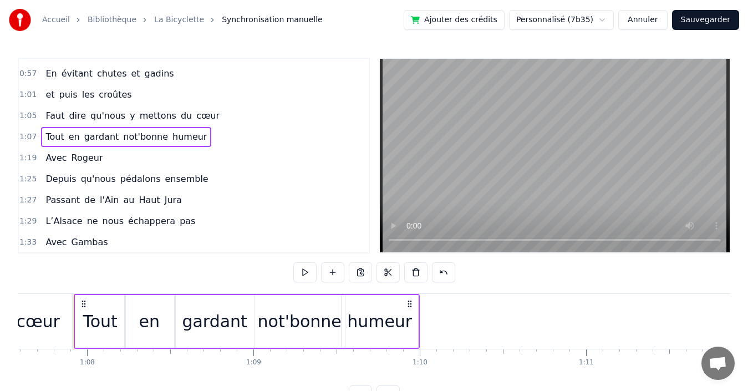
click at [200, 161] on div "1:19 Avec [PERSON_NAME]" at bounding box center [194, 158] width 350 height 21
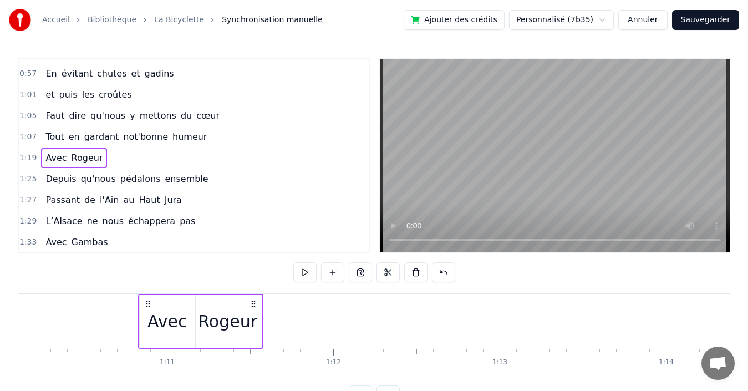
scroll to position [0, 11659]
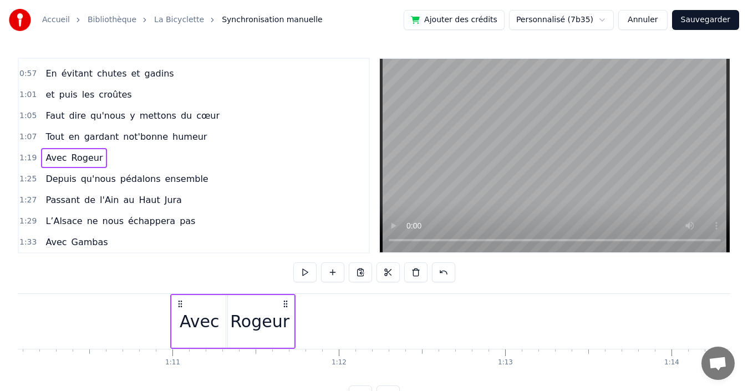
drag, startPoint x: 83, startPoint y: 302, endPoint x: 179, endPoint y: 300, distance: 96.5
click at [179, 300] on icon at bounding box center [180, 303] width 9 height 9
click at [210, 116] on div "1:05 Faut dire qu'nous y mettons du cœur" at bounding box center [194, 115] width 350 height 21
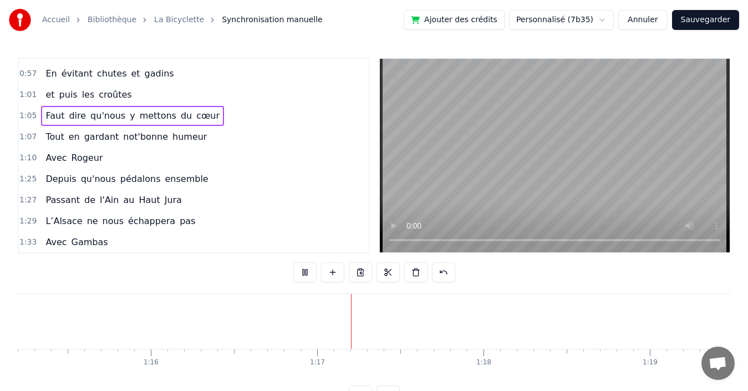
scroll to position [0, 12719]
click at [208, 181] on div "1:25 Depuis qu'nous pédalons ensemble" at bounding box center [194, 179] width 350 height 21
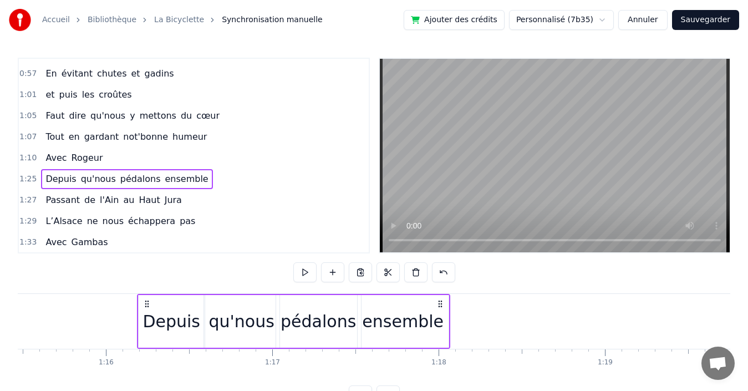
scroll to position [0, 12555]
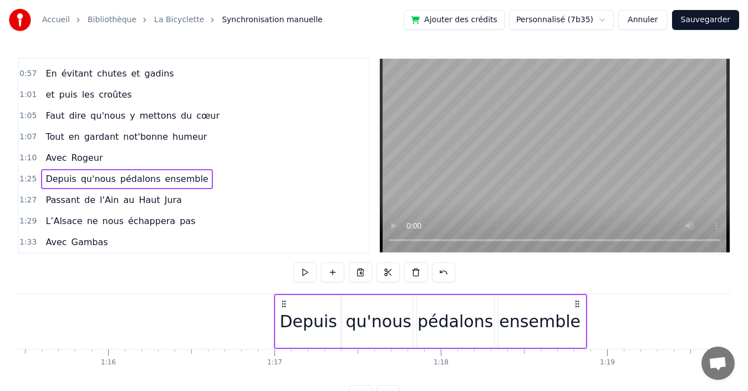
drag, startPoint x: 83, startPoint y: 301, endPoint x: 283, endPoint y: 293, distance: 200.4
click at [214, 141] on div "1:07 Tout en gardant not'bonne humeur" at bounding box center [194, 136] width 350 height 21
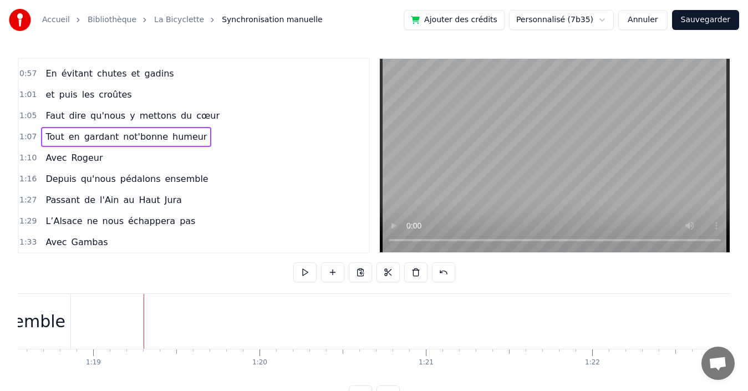
scroll to position [0, 13082]
click at [189, 202] on div "1:27 Passant de l'Ain au [GEOGRAPHIC_DATA]" at bounding box center [194, 200] width 350 height 21
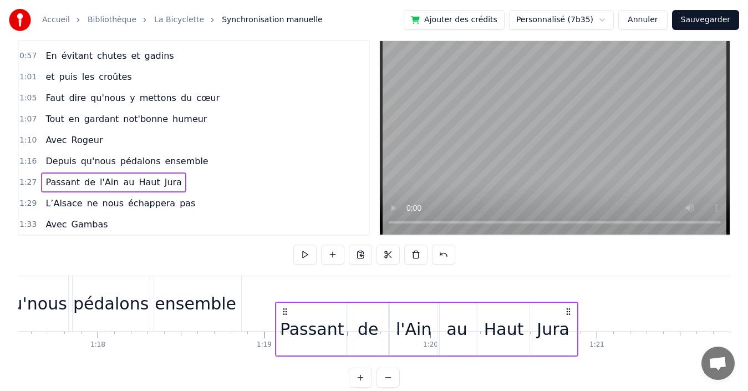
scroll to position [31, 0]
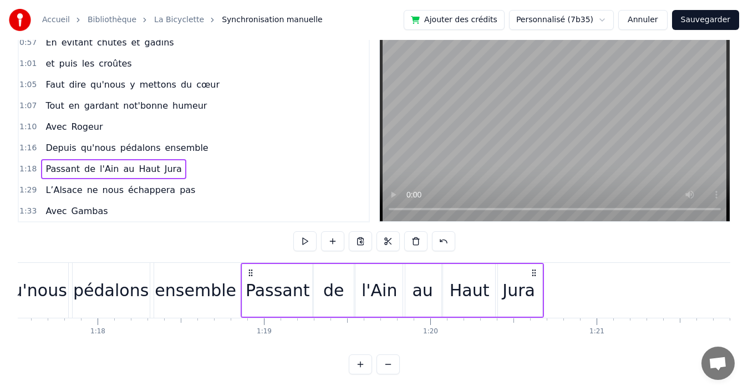
click at [192, 189] on div "1:29 L’Alsace ne nous échappera pas" at bounding box center [194, 190] width 350 height 21
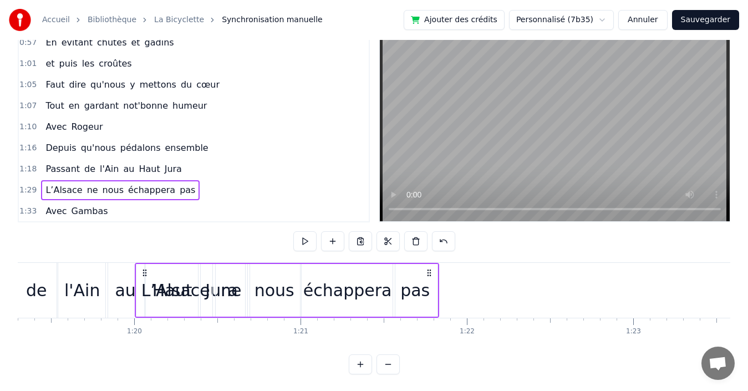
scroll to position [0, 13193]
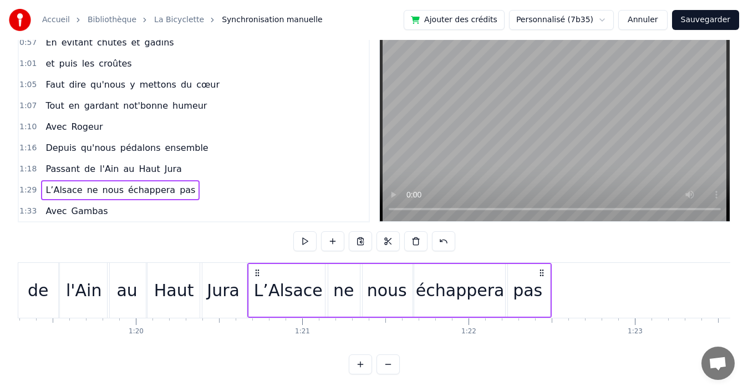
drag, startPoint x: 83, startPoint y: 273, endPoint x: 257, endPoint y: 274, distance: 173.6
click at [257, 274] on icon at bounding box center [257, 272] width 9 height 9
click at [181, 206] on div "1:33 Avec Gambas" at bounding box center [194, 211] width 350 height 21
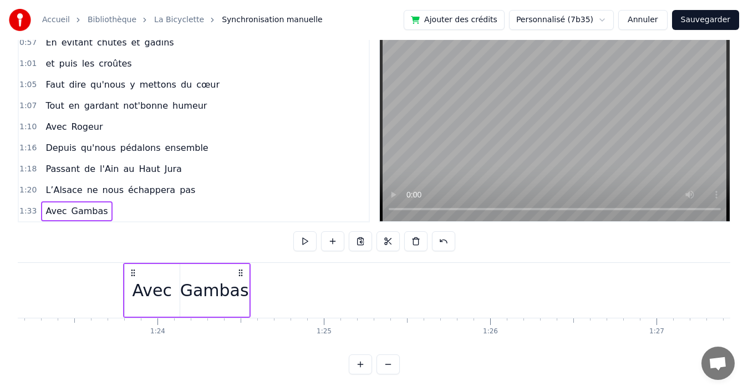
scroll to position [0, 13836]
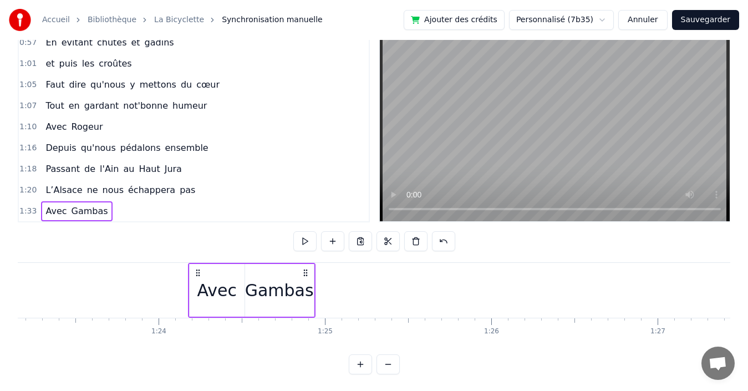
drag, startPoint x: 85, startPoint y: 272, endPoint x: 199, endPoint y: 296, distance: 116.6
click at [199, 296] on div "Avec Gambas" at bounding box center [252, 290] width 128 height 55
click at [202, 129] on div "1:10 Avec [PERSON_NAME]" at bounding box center [194, 126] width 350 height 21
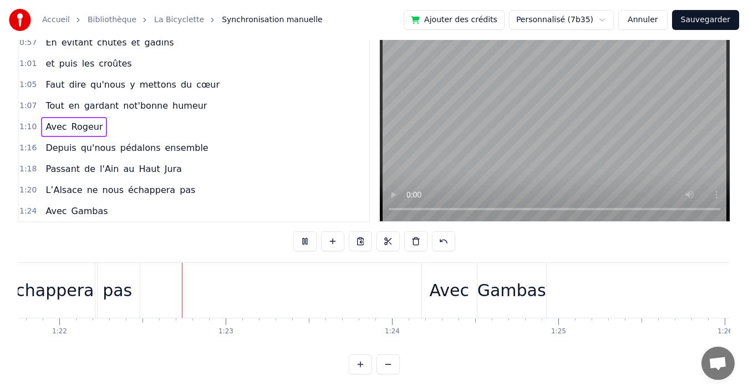
scroll to position [0, 13634]
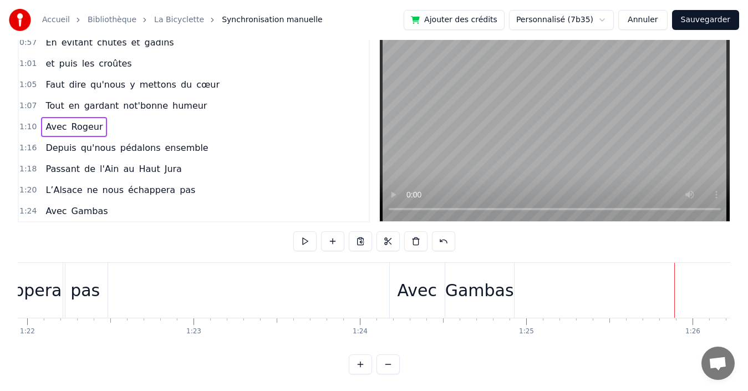
click at [208, 148] on div "1:16 Depuis qu'nous pédalons ensemble" at bounding box center [194, 148] width 350 height 21
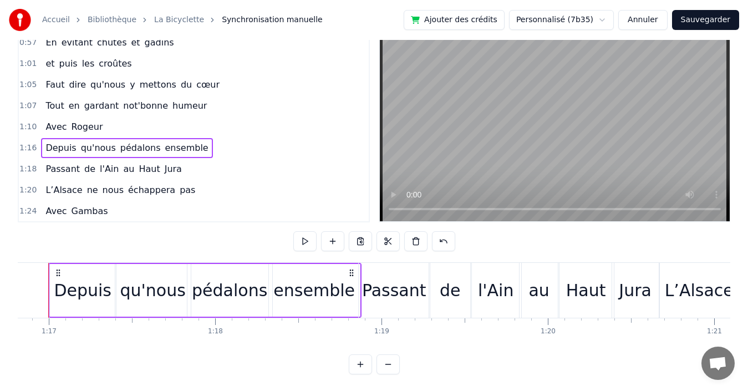
scroll to position [0, 12755]
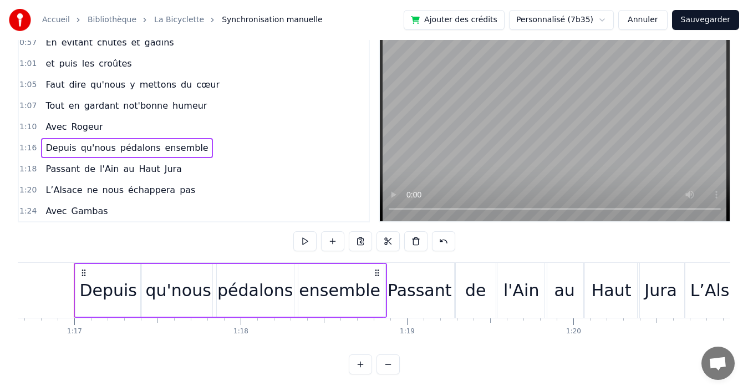
drag, startPoint x: 212, startPoint y: 108, endPoint x: 224, endPoint y: 104, distance: 12.5
click at [212, 108] on div "1:07 Tout en gardant not'bonne humeur" at bounding box center [194, 105] width 350 height 21
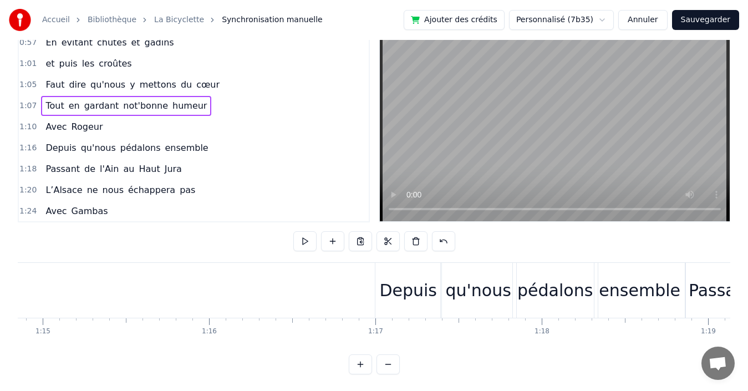
scroll to position [0, 12548]
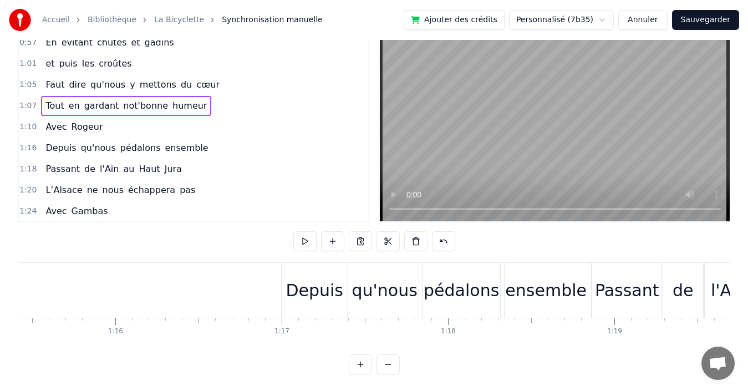
click at [331, 273] on div "Depuis" at bounding box center [315, 290] width 66 height 55
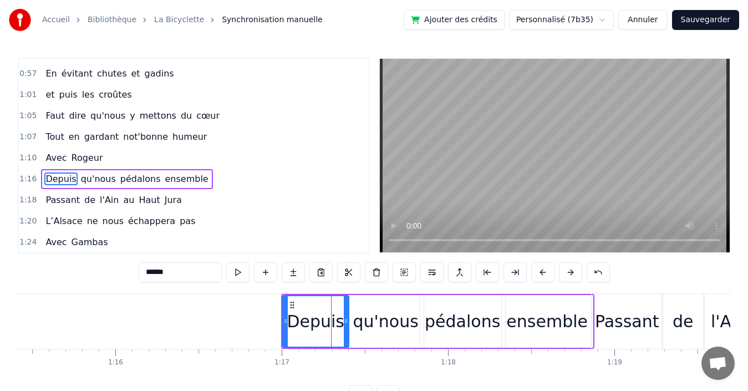
scroll to position [272, 0]
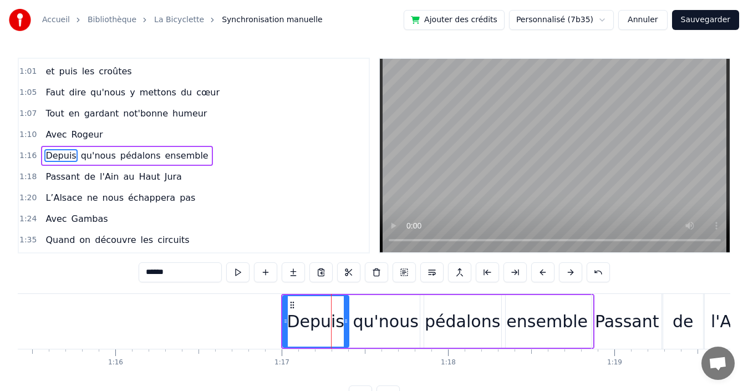
click at [375, 305] on div "qu'nous" at bounding box center [385, 321] width 75 height 53
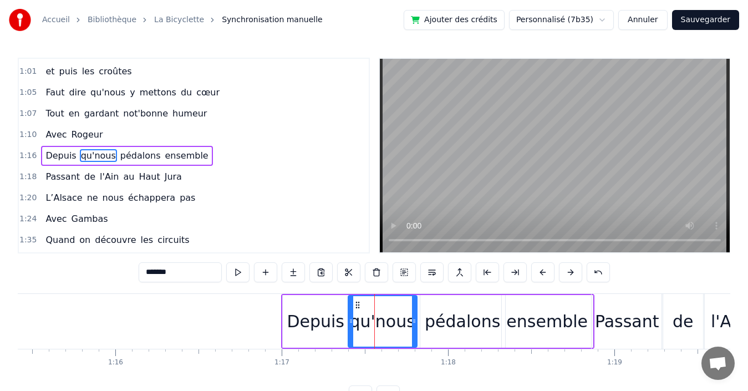
drag, startPoint x: 421, startPoint y: 299, endPoint x: 414, endPoint y: 299, distance: 6.7
click at [414, 299] on div at bounding box center [414, 321] width 4 height 50
click at [450, 309] on div "pédalons" at bounding box center [462, 321] width 75 height 25
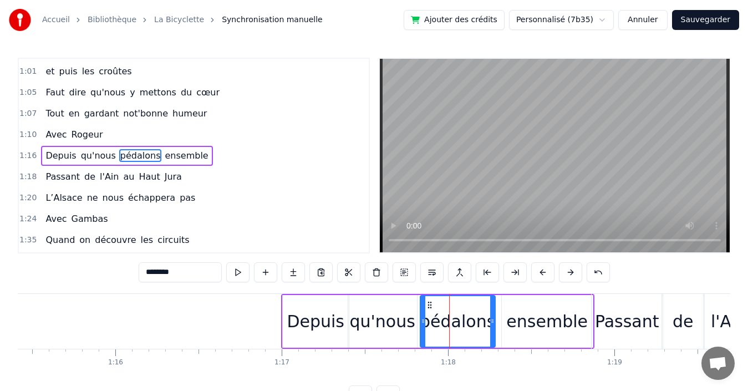
drag, startPoint x: 504, startPoint y: 301, endPoint x: 494, endPoint y: 301, distance: 10.0
click at [494, 301] on div at bounding box center [492, 321] width 4 height 50
click at [533, 306] on div "ensemble" at bounding box center [547, 321] width 91 height 53
type input "********"
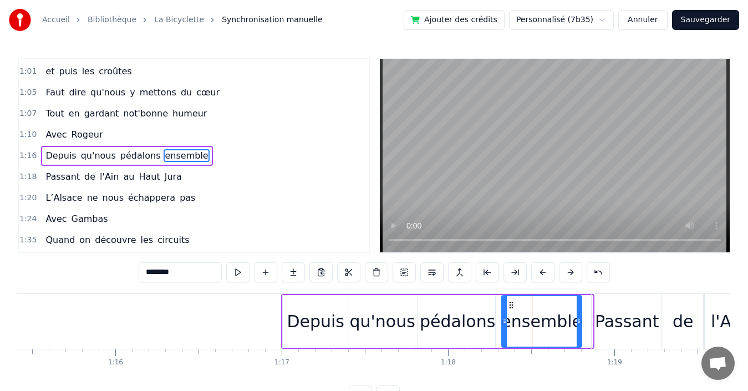
drag, startPoint x: 590, startPoint y: 301, endPoint x: 578, endPoint y: 300, distance: 11.1
click at [578, 300] on div at bounding box center [579, 321] width 4 height 50
click at [185, 176] on div "1:18 Passant de l'Ain au [GEOGRAPHIC_DATA]" at bounding box center [194, 176] width 350 height 21
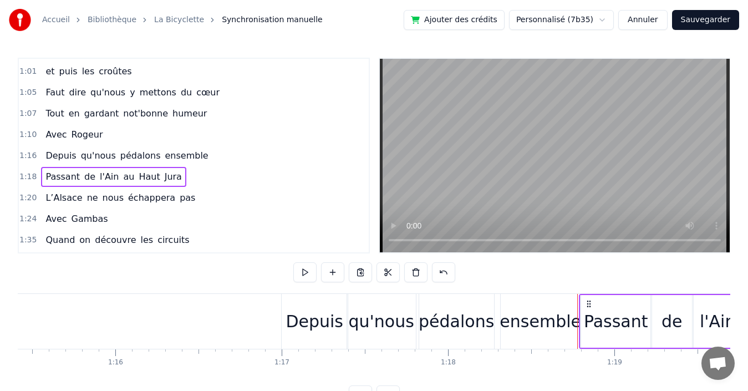
drag, startPoint x: 600, startPoint y: 302, endPoint x: 587, endPoint y: 301, distance: 12.3
click at [587, 301] on icon at bounding box center [589, 303] width 9 height 9
click at [672, 308] on div "de" at bounding box center [672, 321] width 42 height 53
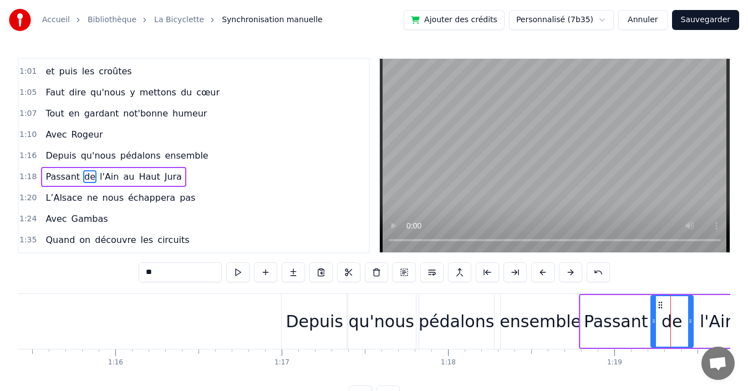
scroll to position [293, 0]
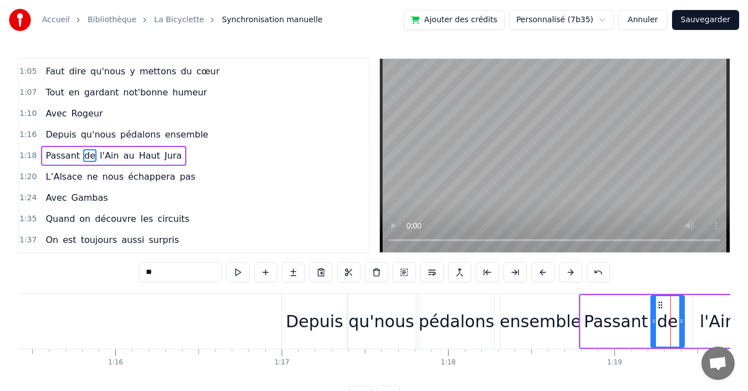
drag, startPoint x: 692, startPoint y: 304, endPoint x: 683, endPoint y: 306, distance: 8.9
click at [683, 306] on div at bounding box center [681, 321] width 4 height 50
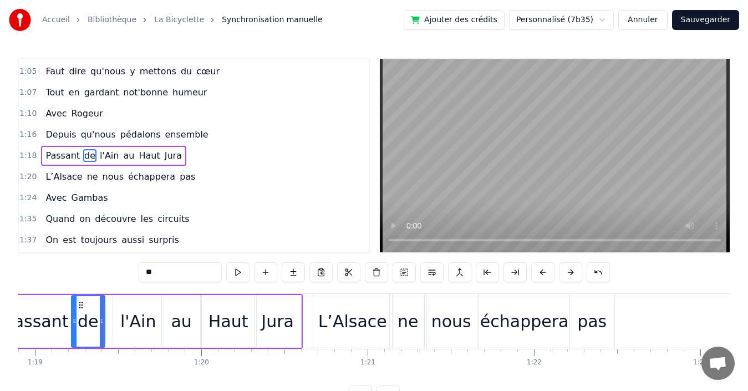
scroll to position [0, 13157]
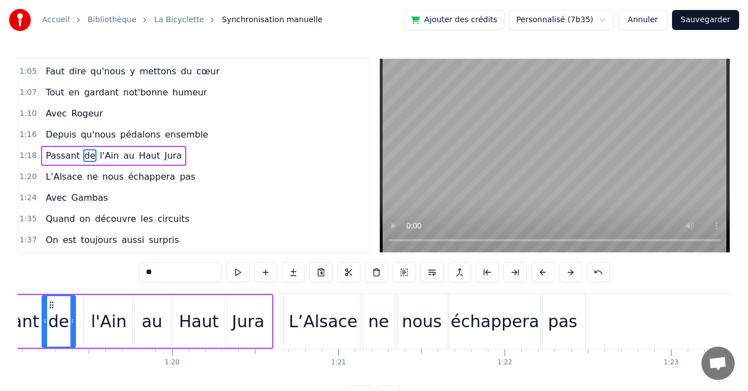
click at [97, 319] on div "l'Ain" at bounding box center [108, 321] width 35 height 25
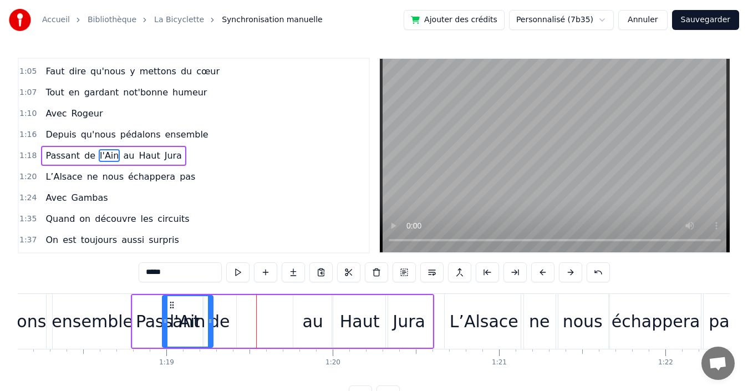
scroll to position [0, 12991]
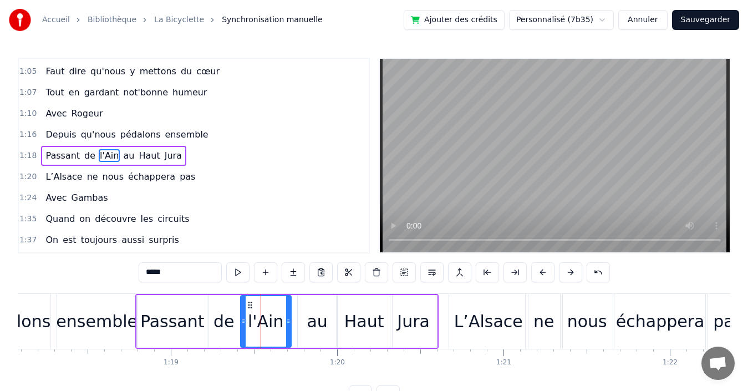
drag, startPoint x: 93, startPoint y: 304, endPoint x: 250, endPoint y: 308, distance: 157.0
click at [250, 308] on icon at bounding box center [250, 305] width 9 height 9
click at [314, 312] on div "au" at bounding box center [317, 321] width 21 height 25
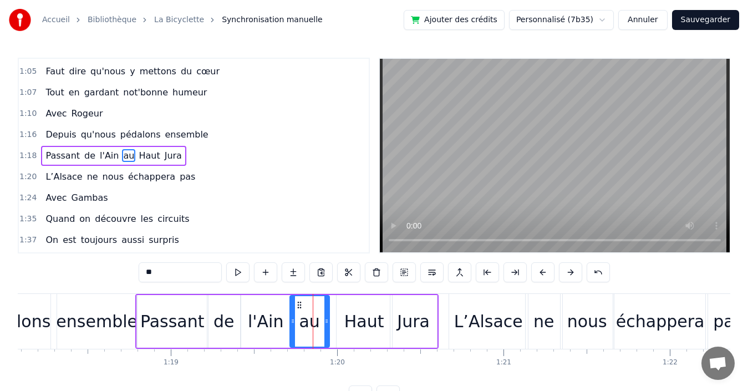
click at [298, 301] on icon at bounding box center [299, 305] width 9 height 9
click at [322, 311] on div at bounding box center [321, 321] width 4 height 50
click at [345, 310] on div "Haut" at bounding box center [364, 321] width 55 height 53
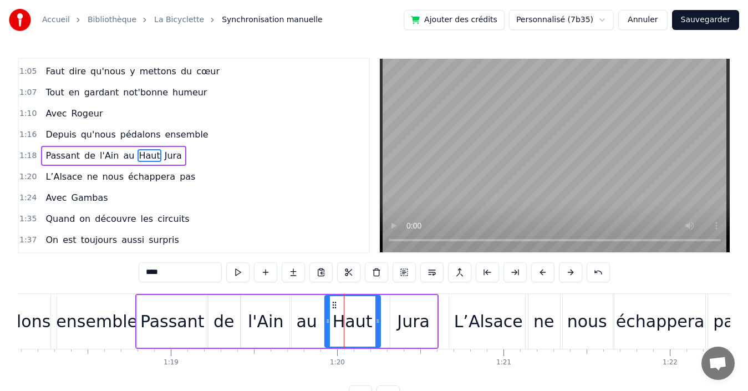
drag, startPoint x: 344, startPoint y: 303, endPoint x: 333, endPoint y: 307, distance: 12.1
click at [333, 307] on icon at bounding box center [334, 305] width 9 height 9
click at [375, 316] on div at bounding box center [375, 321] width 4 height 50
click at [403, 313] on div "Jura" at bounding box center [413, 321] width 33 height 25
type input "****"
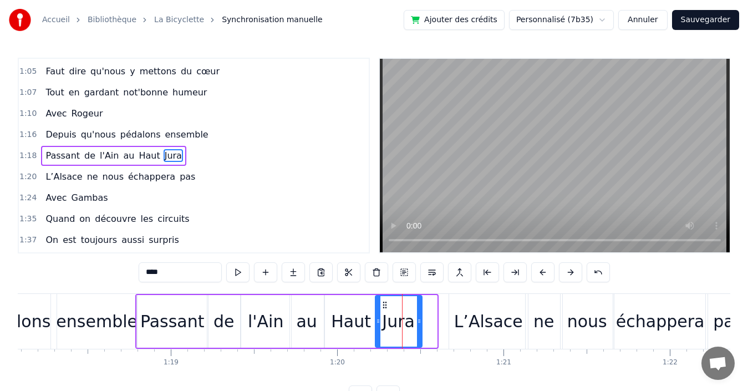
drag, startPoint x: 398, startPoint y: 304, endPoint x: 383, endPoint y: 306, distance: 15.1
click at [383, 306] on icon at bounding box center [384, 305] width 9 height 9
click at [187, 175] on div "1:20 L’Alsace ne nous échappera pas" at bounding box center [194, 176] width 350 height 21
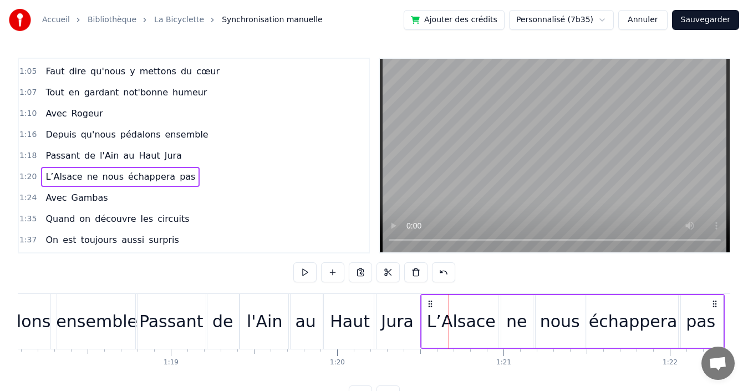
drag, startPoint x: 457, startPoint y: 300, endPoint x: 429, endPoint y: 301, distance: 28.3
click at [429, 301] on icon at bounding box center [430, 303] width 9 height 9
click at [222, 140] on div "1:16 Depuis qu'nous pédalons ensemble" at bounding box center [194, 134] width 350 height 21
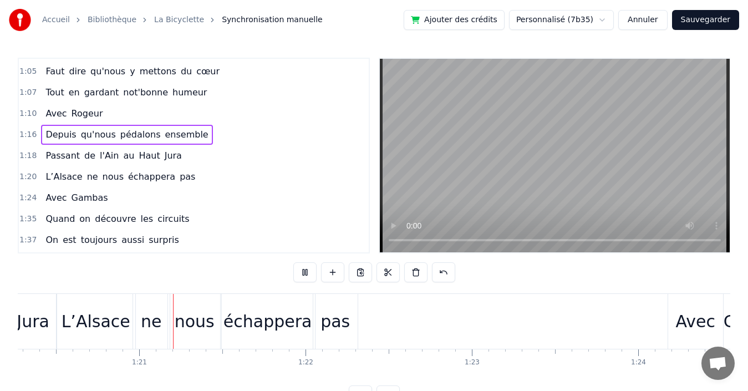
scroll to position [0, 13396]
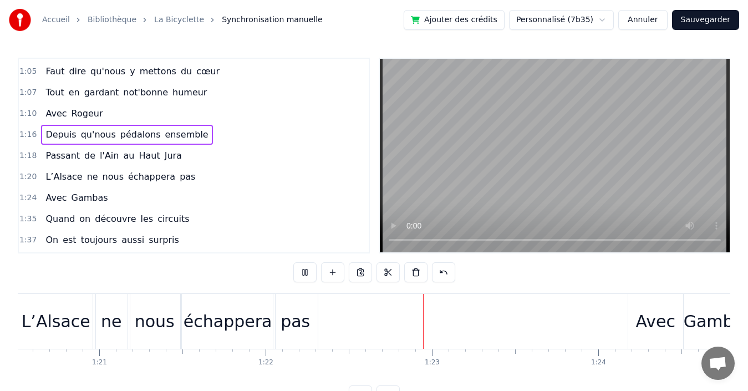
click at [229, 109] on div "1:10 Avec [PERSON_NAME]" at bounding box center [194, 113] width 350 height 21
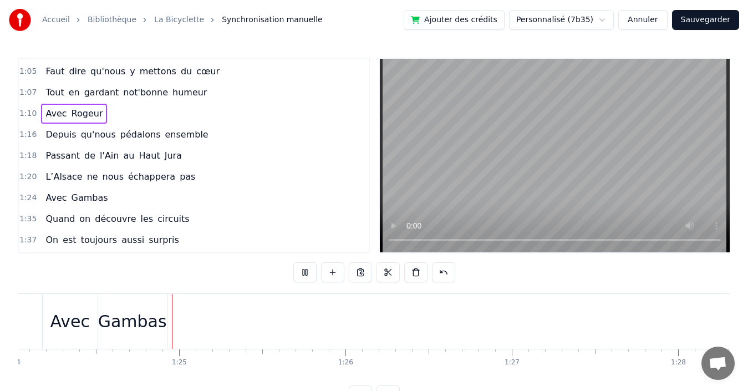
scroll to position [0, 14013]
click at [146, 115] on div "1:10 Avec [PERSON_NAME]" at bounding box center [194, 113] width 350 height 21
click at [200, 115] on div "1:10 Avec [PERSON_NAME]" at bounding box center [194, 113] width 350 height 21
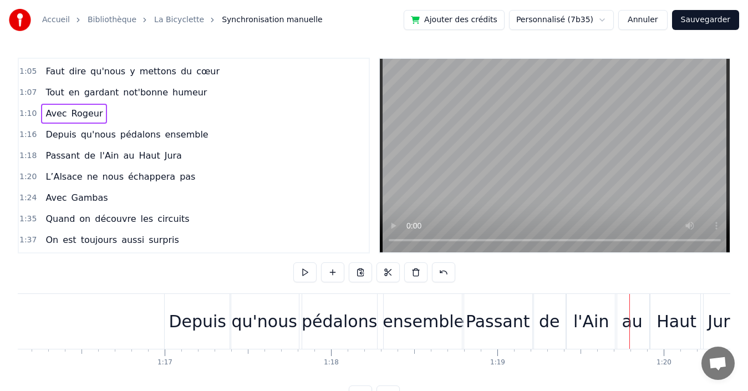
scroll to position [0, 12384]
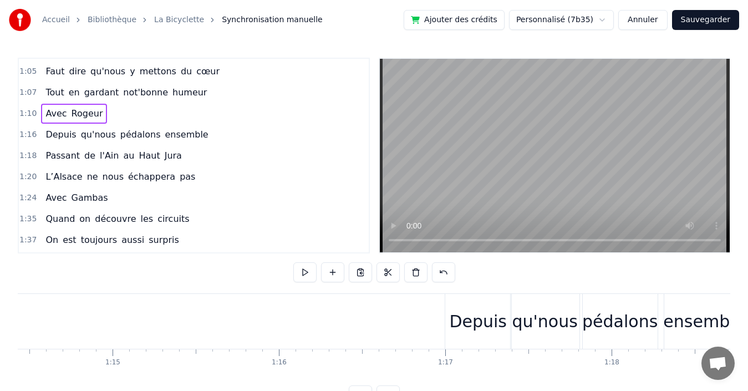
click at [225, 131] on div "1:16 Depuis qu'nous pédalons ensemble" at bounding box center [194, 134] width 350 height 21
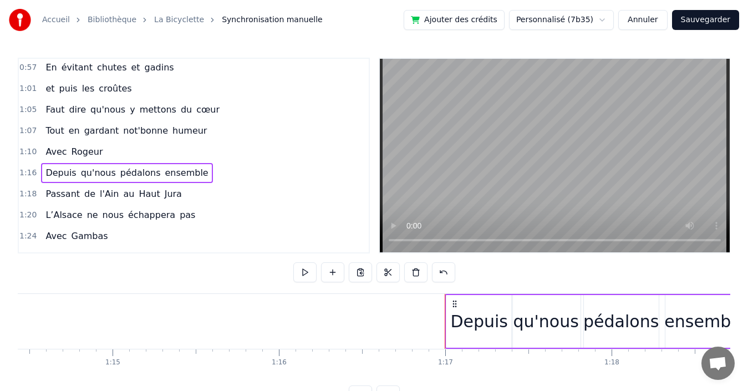
scroll to position [237, 0]
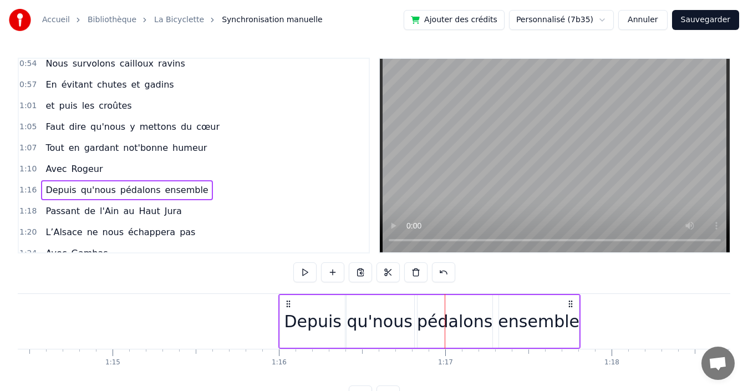
drag, startPoint x: 455, startPoint y: 303, endPoint x: 288, endPoint y: 304, distance: 166.4
click at [288, 304] on icon at bounding box center [288, 303] width 9 height 9
click at [222, 163] on div "1:10 Avec [PERSON_NAME]" at bounding box center [194, 169] width 350 height 21
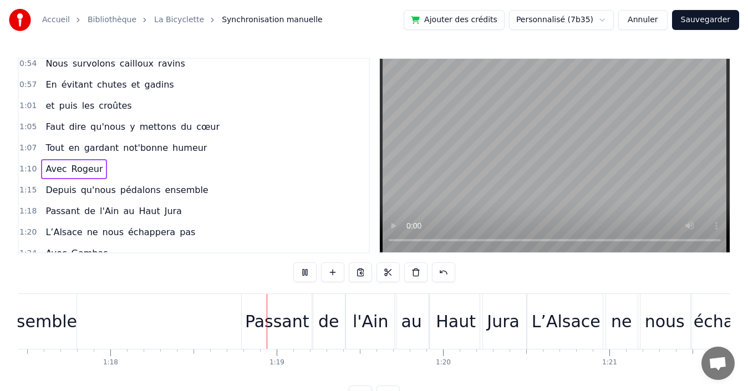
scroll to position [0, 13010]
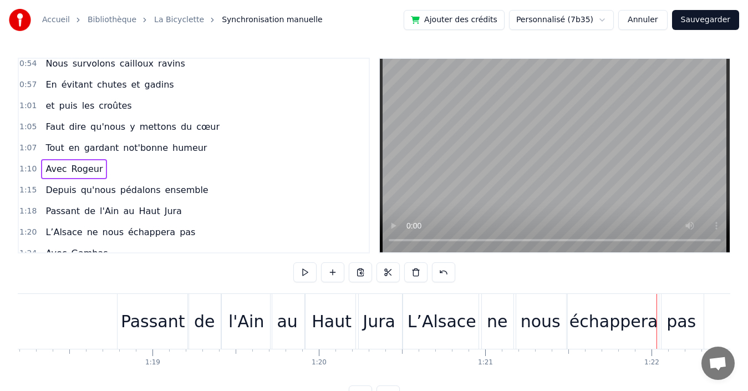
click at [214, 210] on div "1:18 Passant de l'Ain au [GEOGRAPHIC_DATA]" at bounding box center [194, 211] width 350 height 21
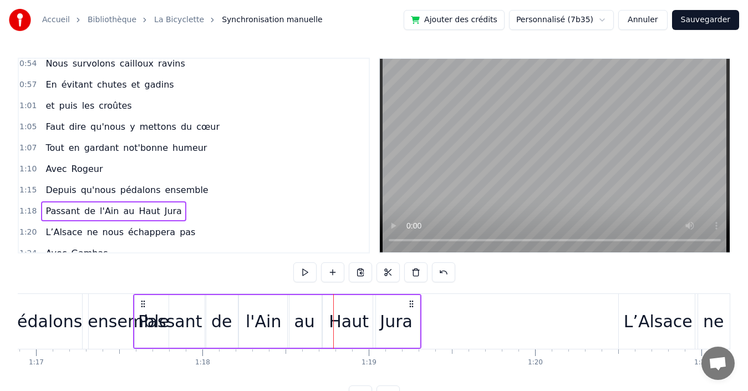
scroll to position [0, 12787]
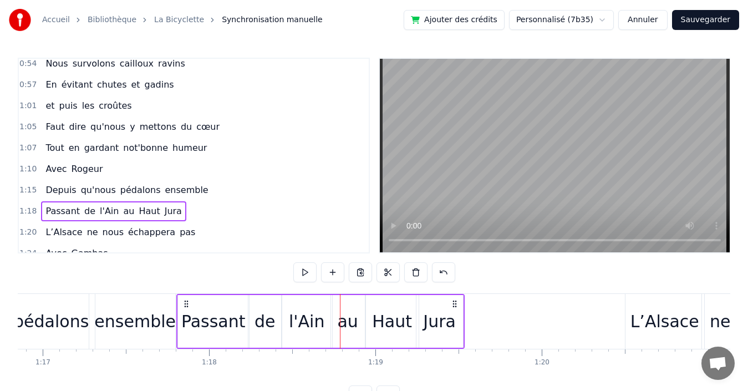
drag, startPoint x: 127, startPoint y: 302, endPoint x: 181, endPoint y: 278, distance: 59.4
click at [186, 283] on div "0:19 Quand nous partons tous les printemps 0:21 Quand nous partons dans toute l…" at bounding box center [374, 232] width 713 height 348
click at [188, 231] on div "1:20 L’Alsace ne nous échappera pas" at bounding box center [194, 232] width 350 height 21
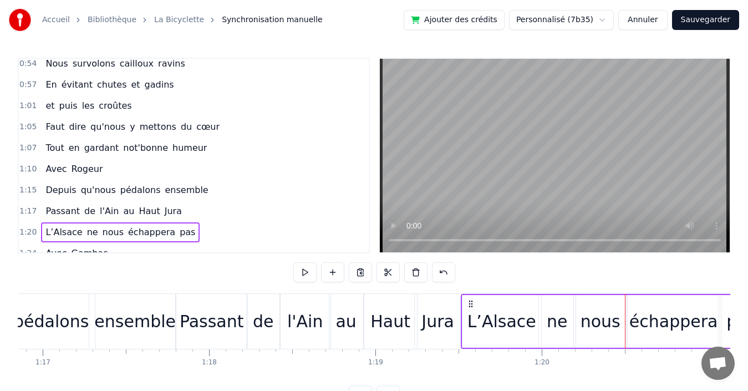
drag, startPoint x: 636, startPoint y: 302, endPoint x: 471, endPoint y: 305, distance: 164.2
click at [471, 305] on icon at bounding box center [470, 303] width 9 height 9
click at [209, 187] on div "1:15 Depuis qu'nous pédalons ensemble" at bounding box center [194, 190] width 350 height 21
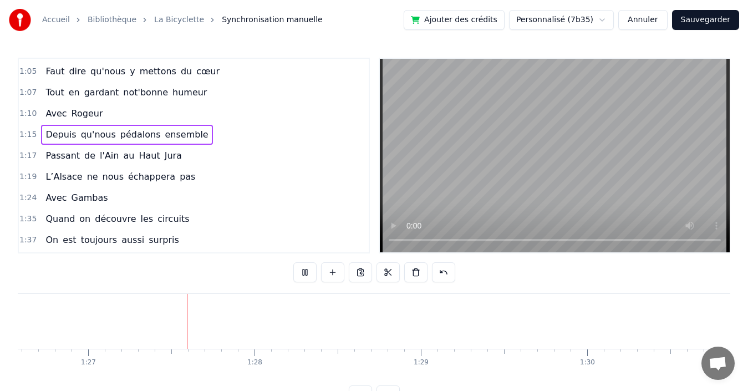
scroll to position [0, 14437]
click at [194, 218] on div "1:35 Quand on découvre les circuits" at bounding box center [194, 219] width 350 height 21
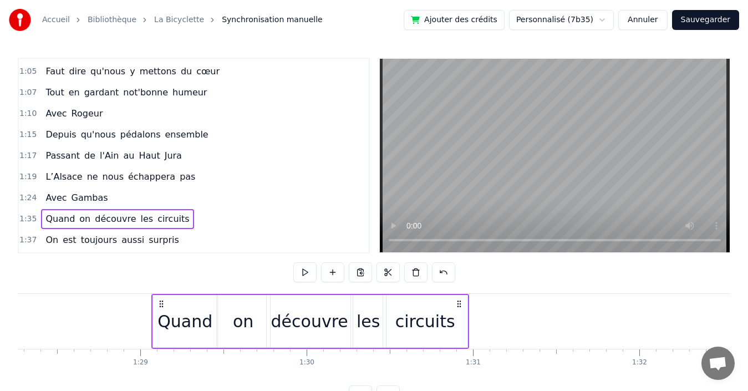
scroll to position [0, 14685]
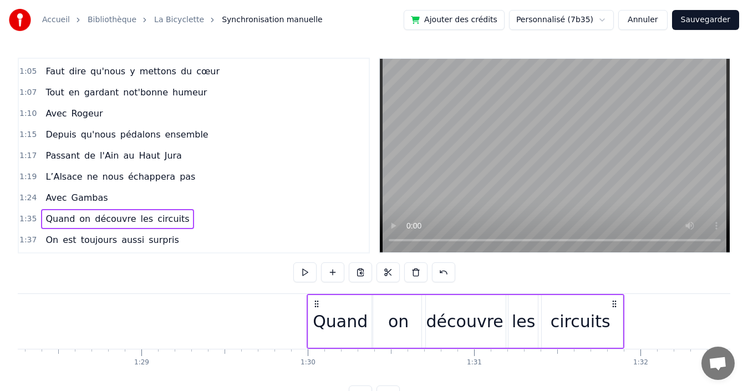
drag, startPoint x: 82, startPoint y: 305, endPoint x: 314, endPoint y: 299, distance: 233.0
click at [314, 299] on icon at bounding box center [316, 303] width 9 height 9
click at [204, 178] on div "1:19 L’Alsace ne nous échappera pas" at bounding box center [194, 176] width 350 height 21
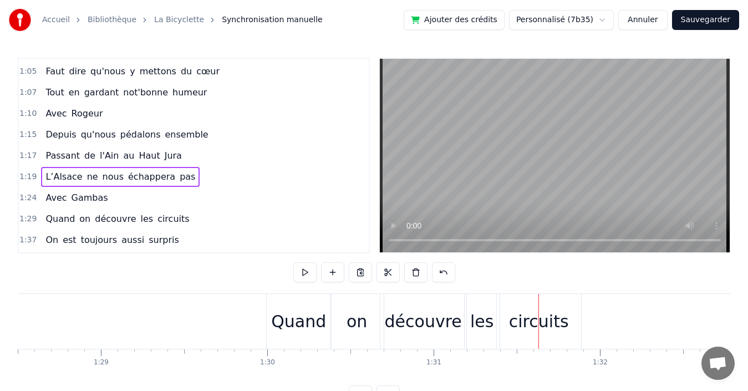
scroll to position [0, 14679]
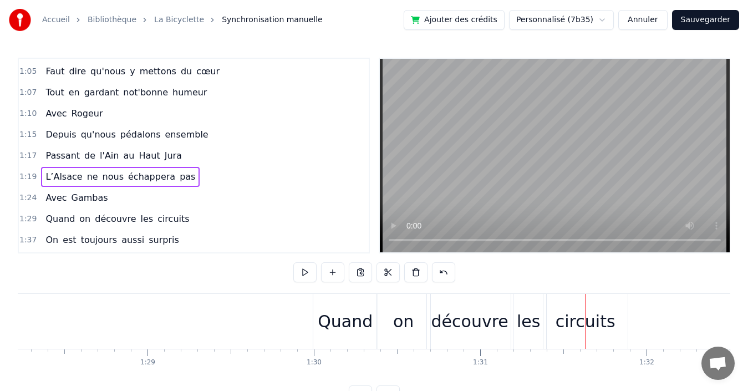
click at [195, 219] on div "1:29 Quand on découvre les circuits" at bounding box center [194, 219] width 350 height 21
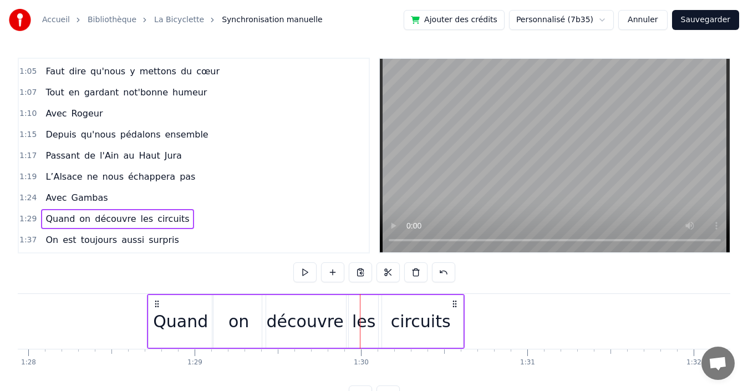
scroll to position [0, 14628]
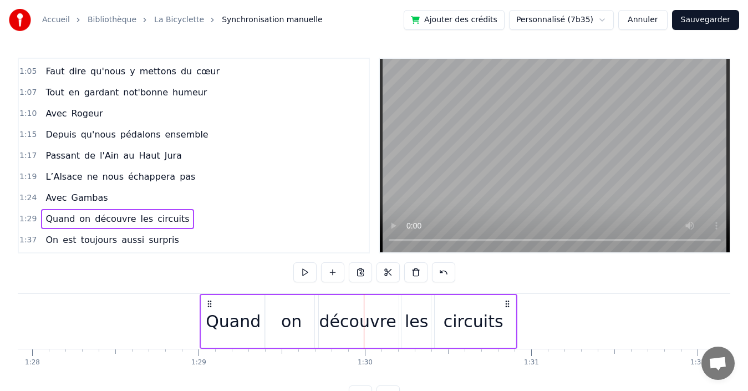
drag, startPoint x: 321, startPoint y: 301, endPoint x: 207, endPoint y: 287, distance: 114.0
click at [207, 287] on div "0:19 Quand nous partons tous les printemps 0:21 Quand nous partons dans toute l…" at bounding box center [374, 232] width 713 height 348
click at [204, 194] on div "1:24 Avec Gambas" at bounding box center [194, 197] width 350 height 21
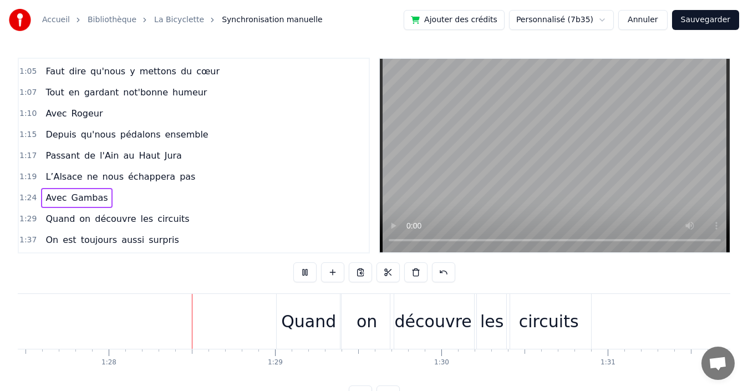
scroll to position [0, 14592]
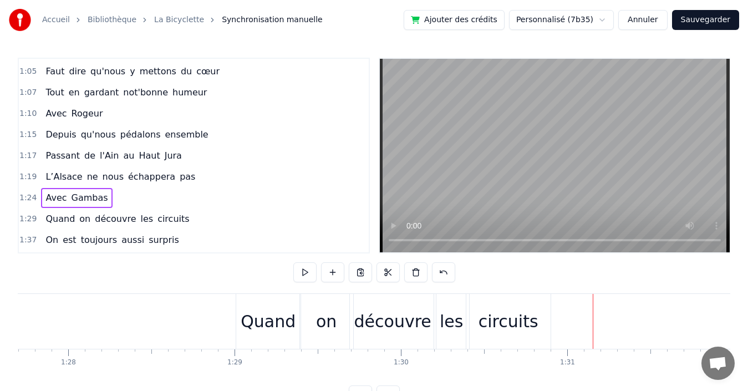
click at [190, 219] on div "1:29 Quand on découvre les circuits" at bounding box center [194, 219] width 350 height 21
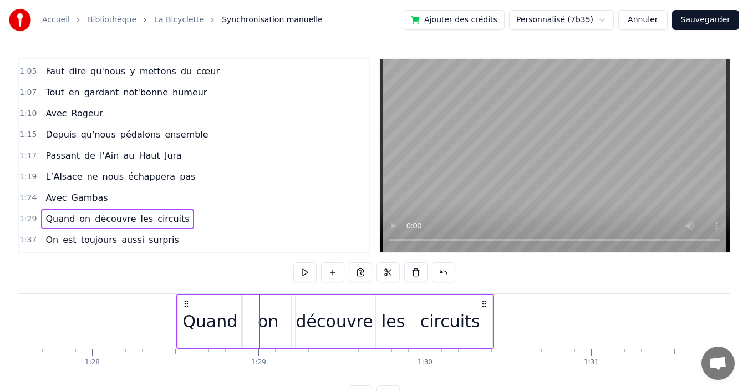
scroll to position [0, 14565]
drag, startPoint x: 245, startPoint y: 302, endPoint x: 186, endPoint y: 301, distance: 58.8
click at [186, 301] on icon at bounding box center [186, 303] width 9 height 9
click at [169, 237] on div "1:37 On est toujours aussi surpris" at bounding box center [194, 240] width 350 height 21
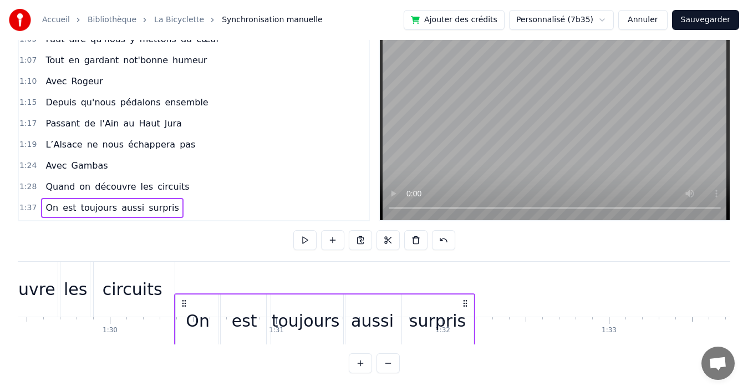
scroll to position [34, 0]
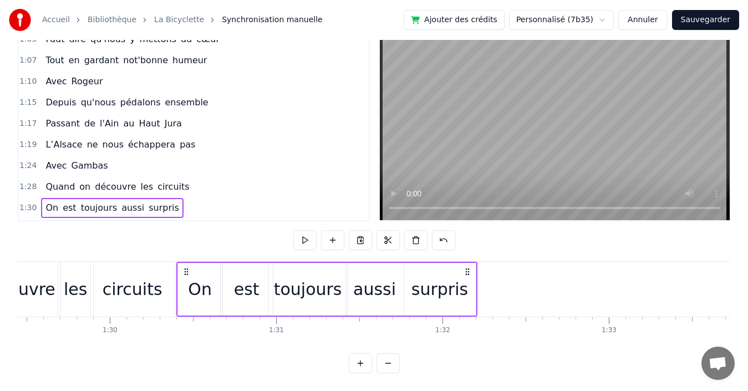
click at [194, 161] on div "1:24 Avec Gambas" at bounding box center [194, 165] width 350 height 21
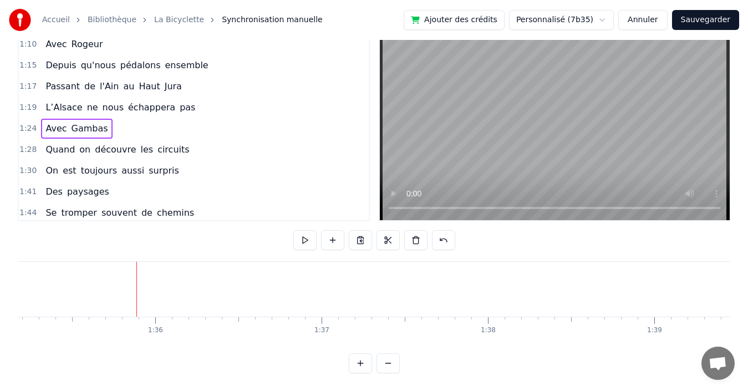
scroll to position [348, 0]
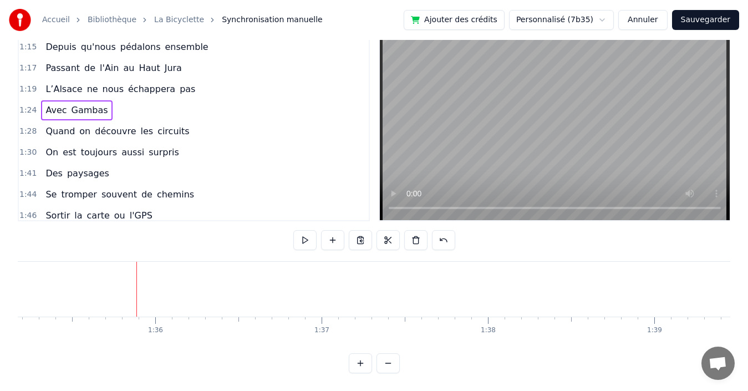
click at [202, 172] on div "1:41 Des paysages" at bounding box center [194, 173] width 350 height 21
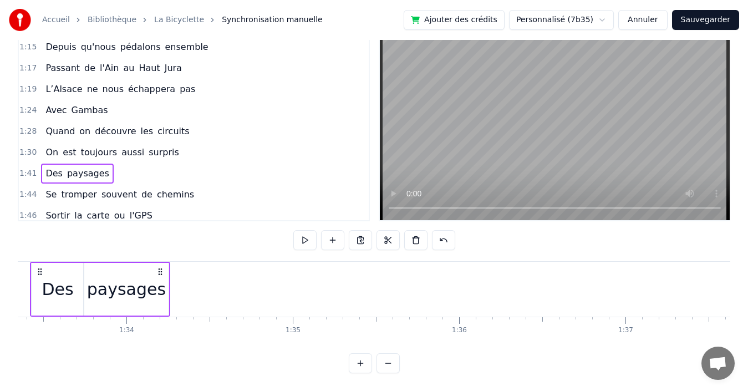
scroll to position [0, 15462]
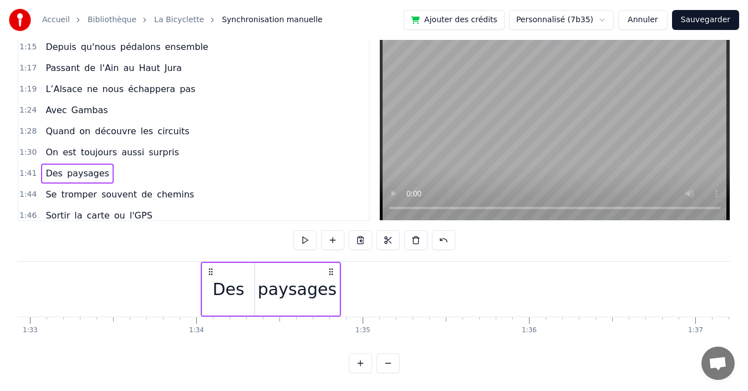
drag, startPoint x: 83, startPoint y: 267, endPoint x: 210, endPoint y: 257, distance: 127.4
click at [210, 257] on div "0:19 Quand nous partons tous les printemps 0:21 Quand nous partons dans toute l…" at bounding box center [374, 200] width 713 height 348
click at [209, 125] on div "1:28 Quand on découvre les circuits" at bounding box center [194, 131] width 350 height 21
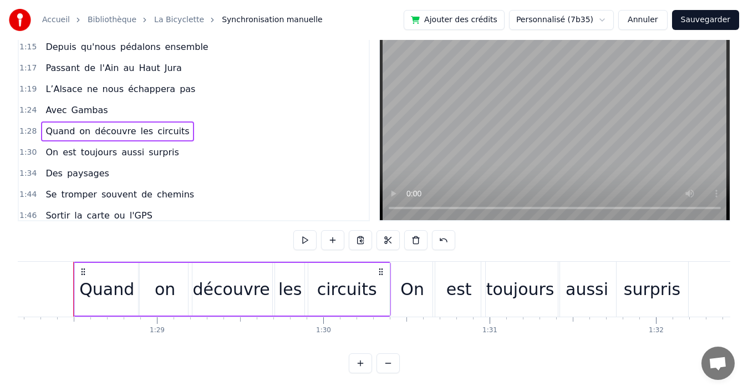
scroll to position [0, 14669]
click at [321, 297] on div "circuits" at bounding box center [348, 289] width 84 height 53
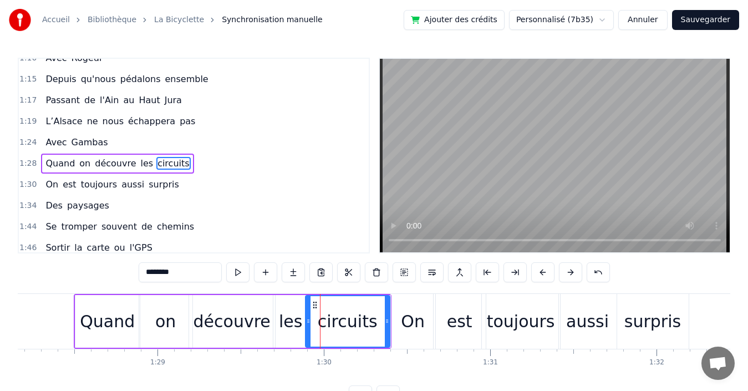
scroll to position [356, 0]
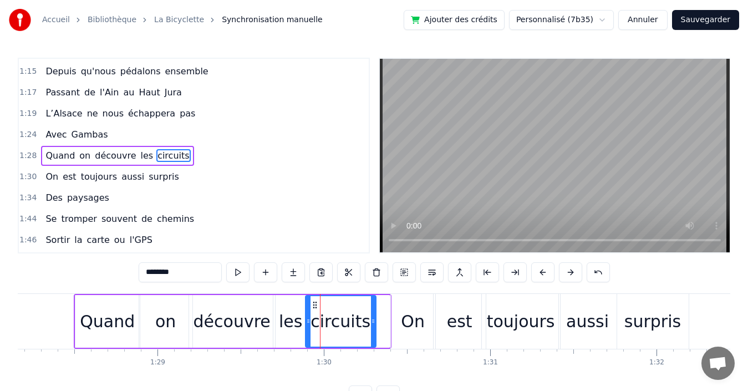
drag, startPoint x: 388, startPoint y: 318, endPoint x: 374, endPoint y: 318, distance: 13.9
click at [374, 318] on icon at bounding box center [373, 321] width 4 height 9
click at [231, 320] on div "découvre" at bounding box center [232, 321] width 77 height 25
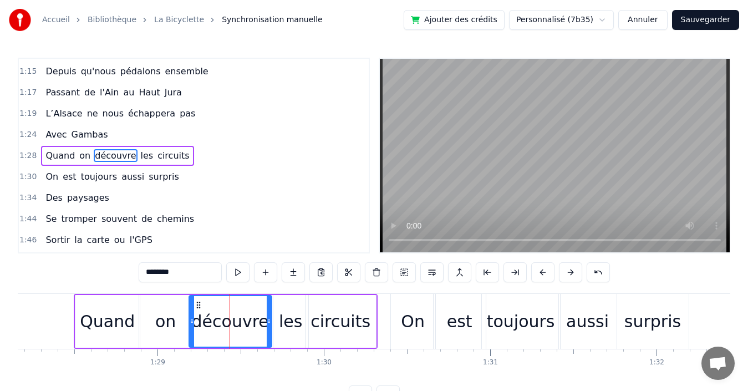
click at [268, 323] on icon at bounding box center [269, 321] width 4 height 9
click at [148, 317] on div "on" at bounding box center [165, 321] width 53 height 53
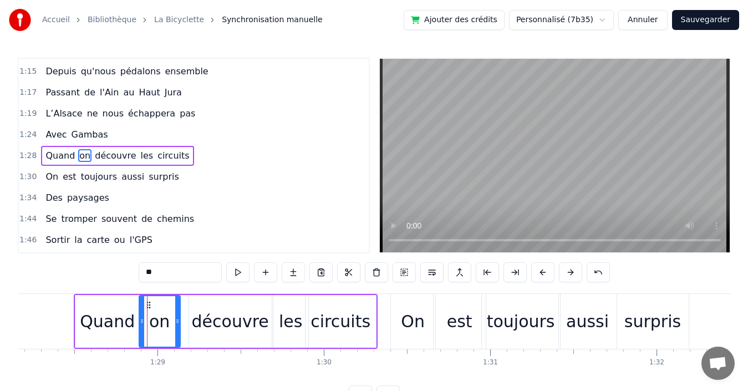
drag, startPoint x: 189, startPoint y: 316, endPoint x: 177, endPoint y: 317, distance: 12.3
click at [177, 317] on div at bounding box center [177, 321] width 4 height 50
click at [205, 309] on div "découvre" at bounding box center [230, 321] width 77 height 25
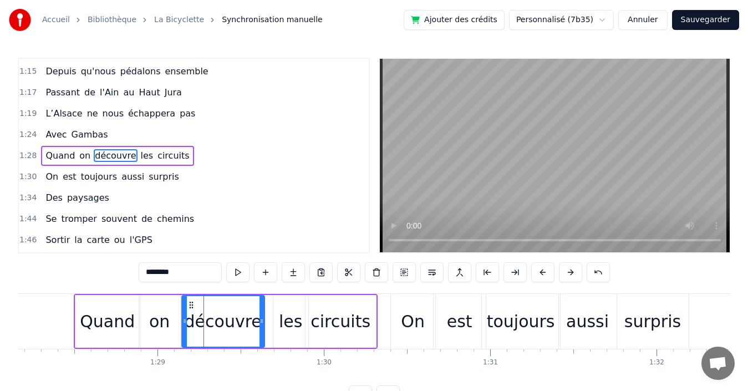
drag, startPoint x: 197, startPoint y: 303, endPoint x: 190, endPoint y: 303, distance: 7.2
click at [190, 303] on icon at bounding box center [191, 305] width 9 height 9
click at [281, 310] on div "les" at bounding box center [290, 321] width 23 height 25
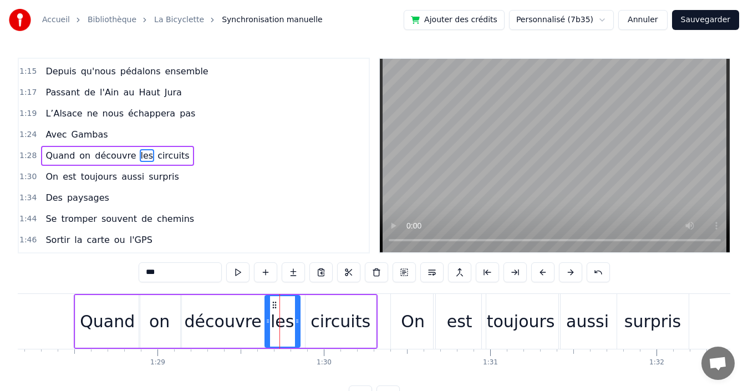
drag, startPoint x: 283, startPoint y: 304, endPoint x: 275, endPoint y: 307, distance: 8.8
click at [275, 307] on icon at bounding box center [274, 305] width 9 height 9
click at [330, 309] on div "circuits" at bounding box center [341, 321] width 60 height 25
type input "********"
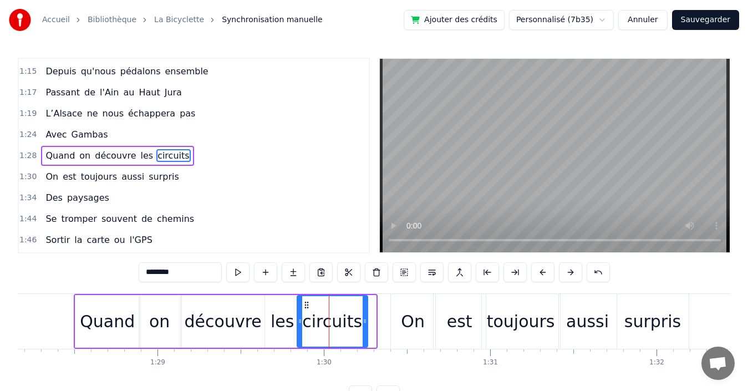
drag, startPoint x: 314, startPoint y: 303, endPoint x: 306, endPoint y: 305, distance: 8.5
click at [306, 305] on icon at bounding box center [306, 305] width 9 height 9
click at [210, 181] on div "1:30 On est toujours aussi surpris" at bounding box center [194, 176] width 350 height 21
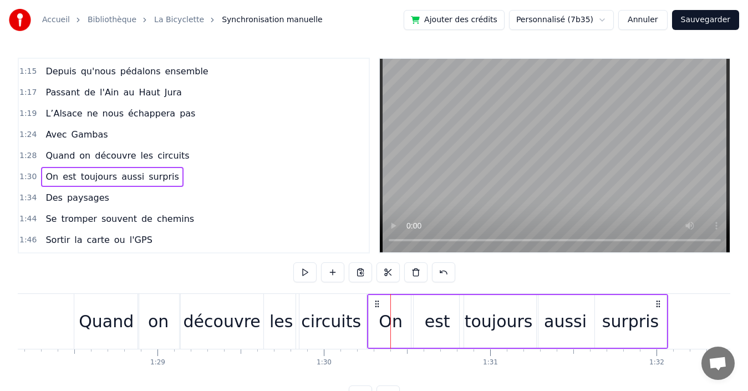
drag, startPoint x: 399, startPoint y: 305, endPoint x: 376, endPoint y: 307, distance: 23.4
click at [376, 307] on icon at bounding box center [377, 303] width 9 height 9
click at [429, 314] on div "est" at bounding box center [438, 321] width 26 height 25
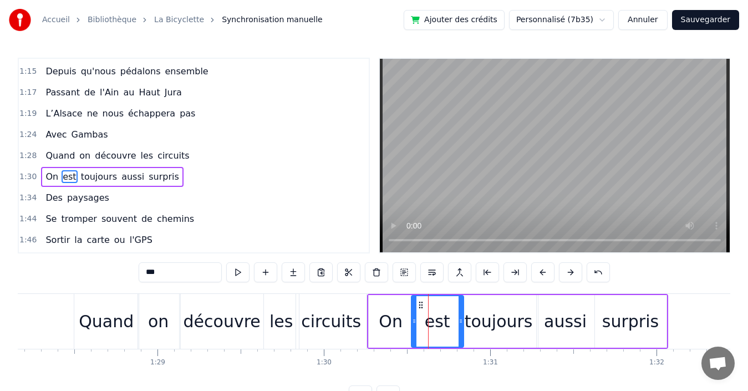
scroll to position [377, 0]
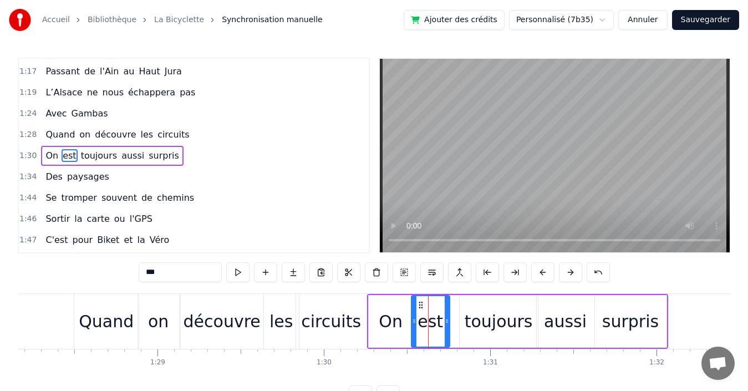
drag, startPoint x: 460, startPoint y: 312, endPoint x: 446, endPoint y: 311, distance: 13.9
click at [446, 311] on div at bounding box center [447, 321] width 4 height 50
click at [509, 307] on div "toujours" at bounding box center [499, 321] width 78 height 53
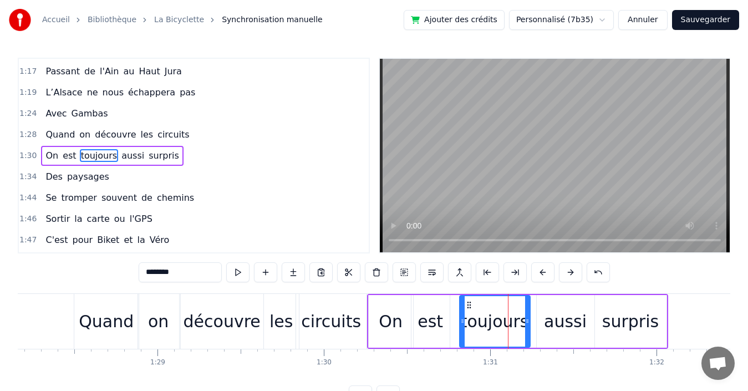
drag, startPoint x: 536, startPoint y: 313, endPoint x: 528, endPoint y: 316, distance: 8.4
click at [528, 316] on div at bounding box center [527, 321] width 4 height 50
drag, startPoint x: 469, startPoint y: 302, endPoint x: 458, endPoint y: 304, distance: 10.7
click at [458, 304] on icon at bounding box center [458, 305] width 9 height 9
click at [554, 309] on div "aussi" at bounding box center [565, 321] width 43 height 25
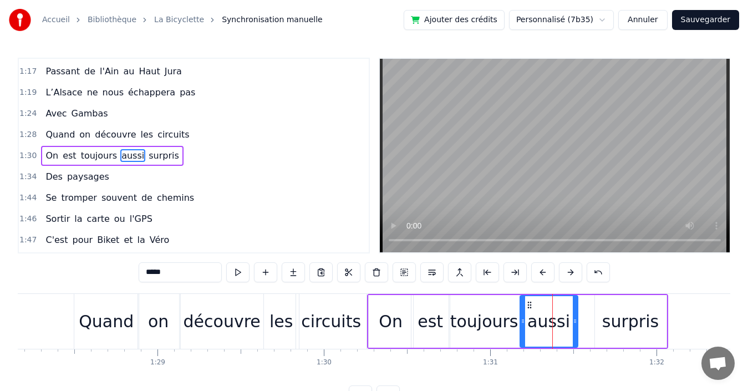
drag, startPoint x: 545, startPoint y: 305, endPoint x: 528, endPoint y: 307, distance: 16.8
click at [528, 307] on icon at bounding box center [529, 305] width 9 height 9
click at [624, 309] on div "surpris" at bounding box center [630, 321] width 57 height 25
type input "*******"
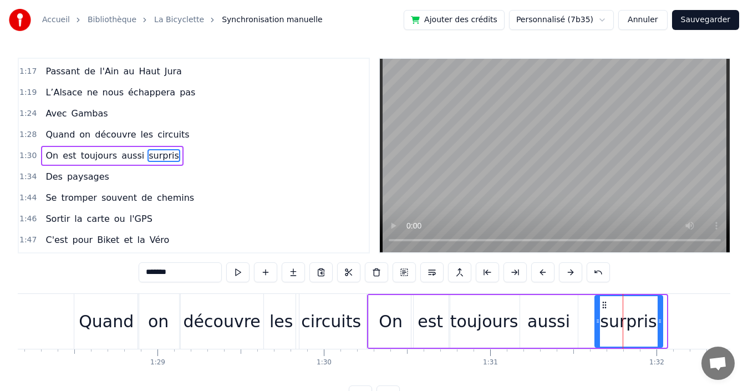
click at [662, 317] on div at bounding box center [660, 321] width 4 height 50
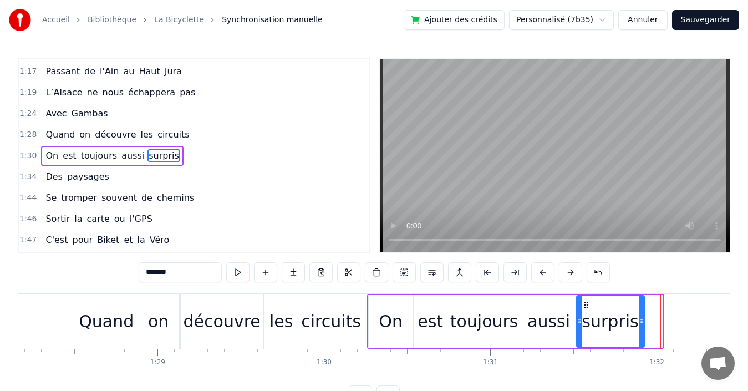
drag, startPoint x: 605, startPoint y: 304, endPoint x: 586, endPoint y: 306, distance: 18.4
click at [586, 306] on icon at bounding box center [586, 305] width 9 height 9
click at [190, 136] on div "1:28 Quand on découvre les circuits" at bounding box center [194, 134] width 350 height 21
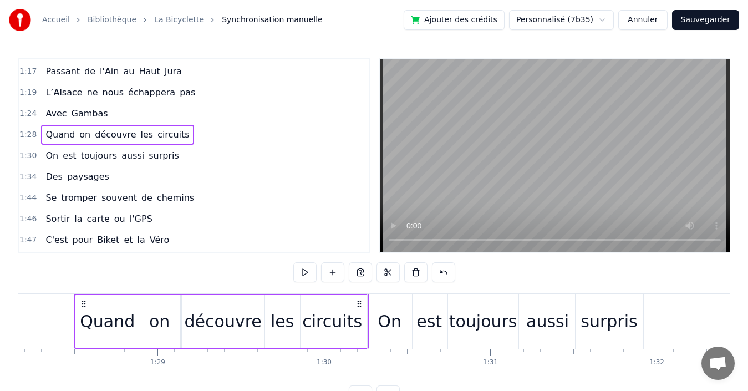
click at [185, 113] on div "1:24 Avec Gambas" at bounding box center [194, 113] width 350 height 21
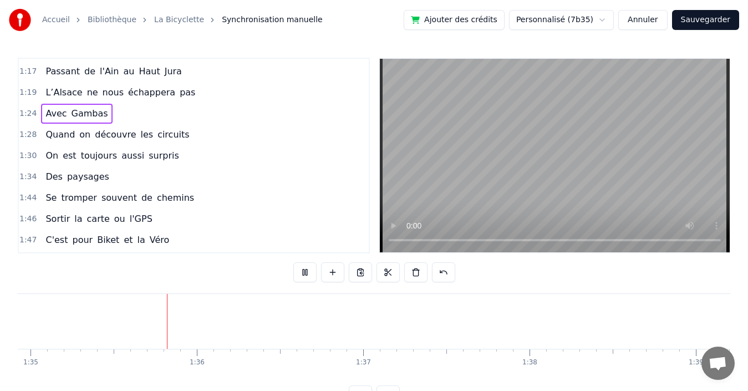
scroll to position [0, 15828]
click at [191, 197] on div "1:44 Se tromper souvent de chemins" at bounding box center [194, 197] width 350 height 21
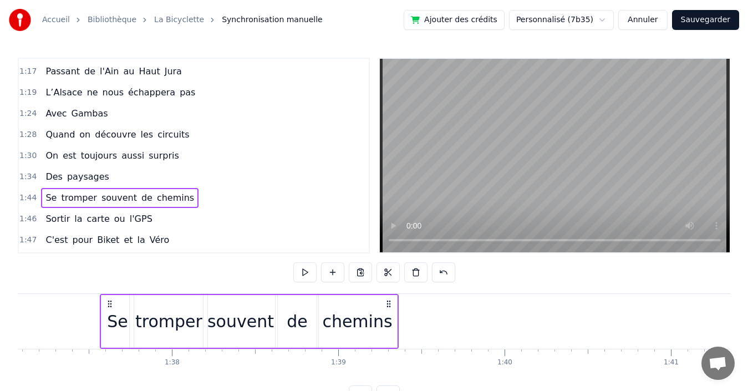
scroll to position [0, 16133]
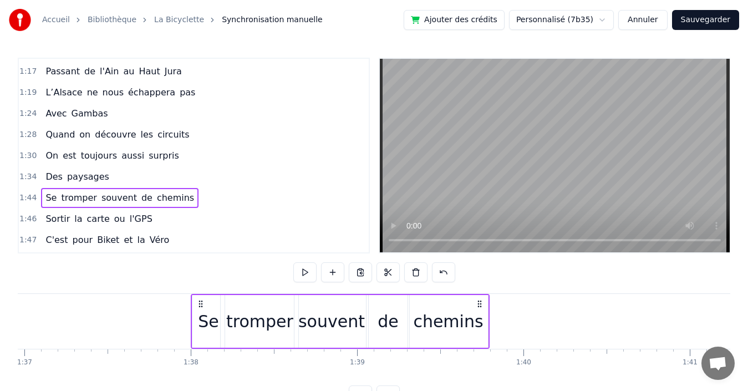
drag, startPoint x: 83, startPoint y: 303, endPoint x: 200, endPoint y: 305, distance: 117.0
click at [200, 305] on icon at bounding box center [200, 303] width 9 height 9
click at [158, 217] on div "1:46 Sortir la carte ou l'GPS" at bounding box center [194, 219] width 350 height 21
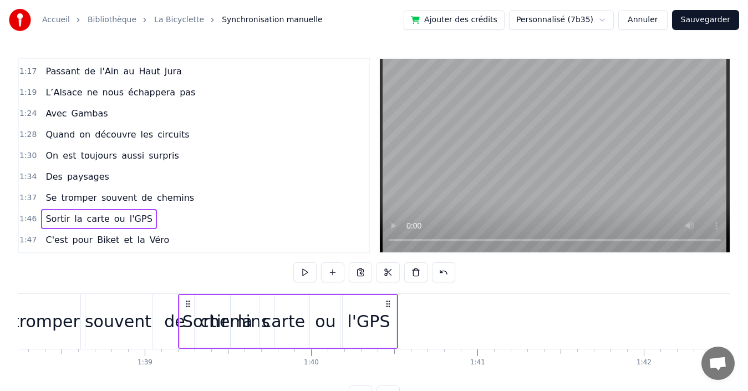
scroll to position [0, 16334]
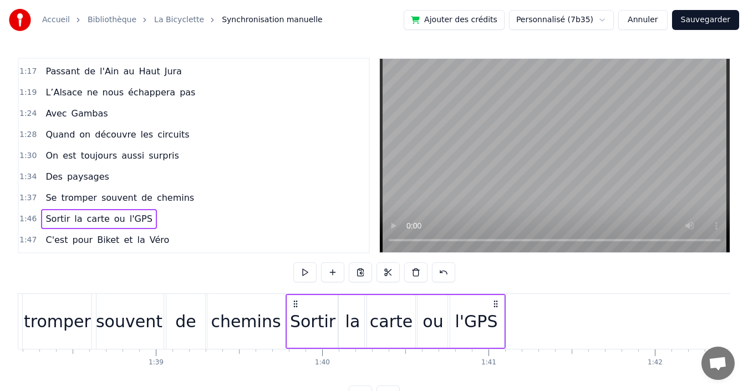
drag, startPoint x: 83, startPoint y: 302, endPoint x: 295, endPoint y: 314, distance: 212.2
click at [295, 314] on div "Sortir la carte ou l'GPS" at bounding box center [396, 321] width 221 height 55
click at [169, 239] on div "1:47 C'est pour Biket et la Véro" at bounding box center [194, 240] width 350 height 21
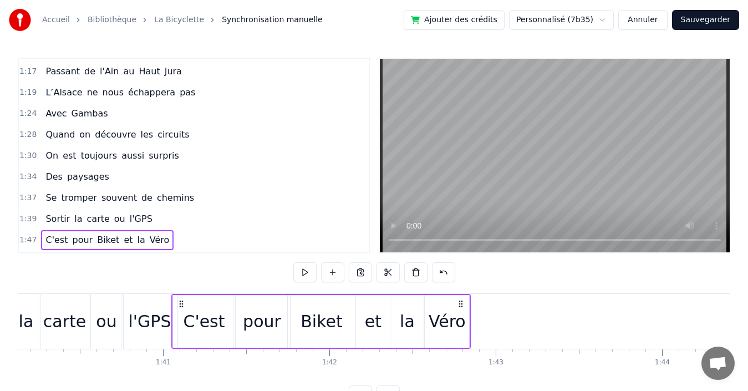
scroll to position [0, 16657]
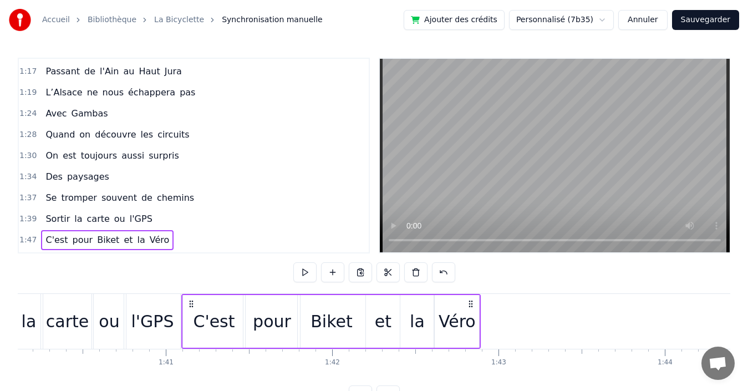
drag, startPoint x: 84, startPoint y: 304, endPoint x: 191, endPoint y: 308, distance: 107.7
click at [191, 308] on div "C'est pour Biket et la Véro" at bounding box center [331, 321] width 300 height 55
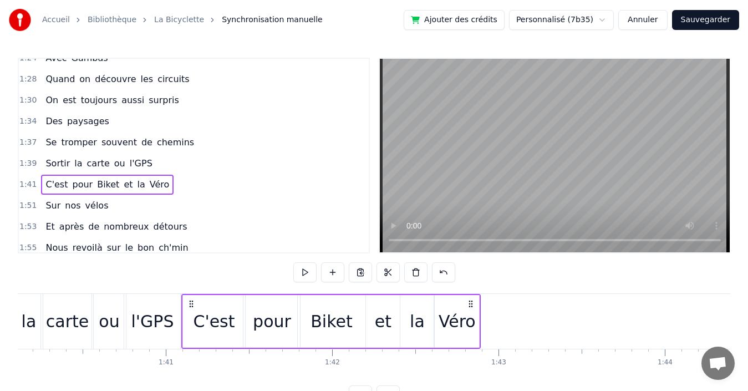
click at [204, 204] on div "1:51 Sur nos vélos" at bounding box center [194, 205] width 350 height 21
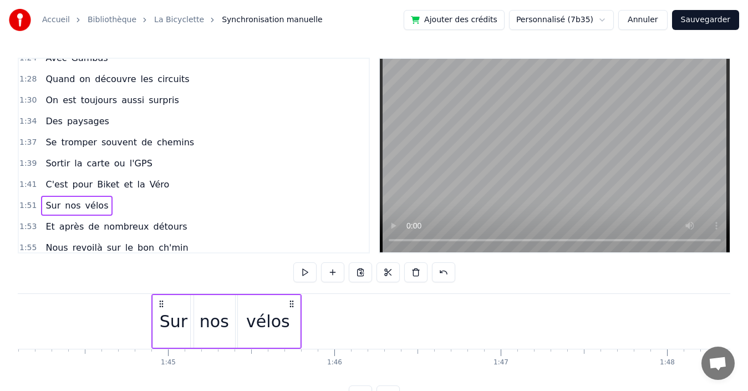
scroll to position [0, 17314]
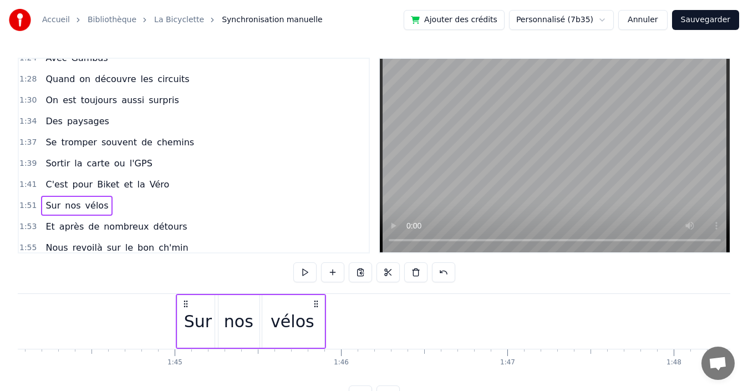
drag, startPoint x: 83, startPoint y: 303, endPoint x: 185, endPoint y: 312, distance: 103.0
click at [185, 312] on div "Sur nos vélos" at bounding box center [251, 321] width 150 height 55
click at [207, 76] on div "1:28 Quand on découvre les circuits" at bounding box center [194, 79] width 350 height 21
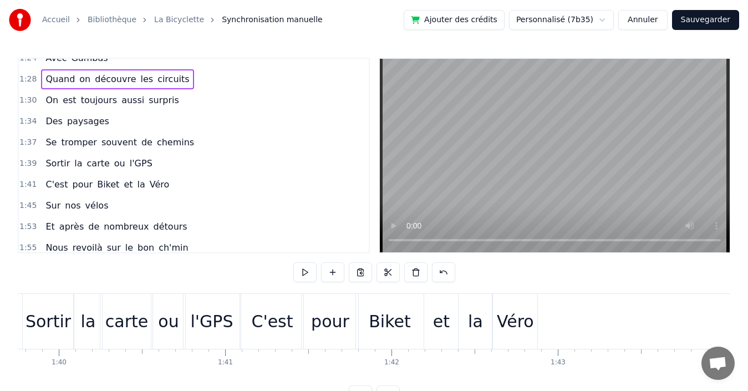
scroll to position [0, 16528]
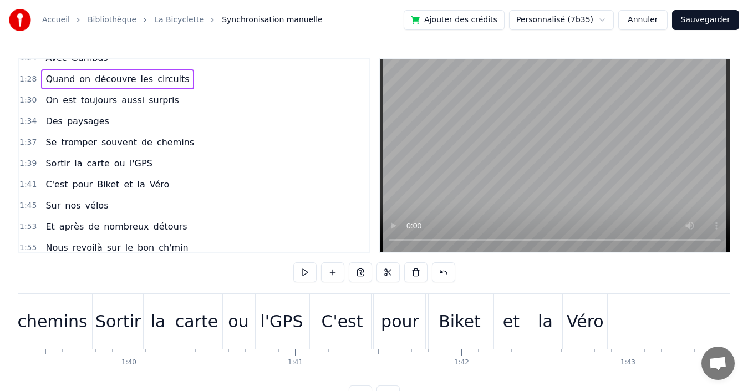
click at [173, 182] on div "1:41 C'est pour Biket et la Véro" at bounding box center [194, 184] width 350 height 21
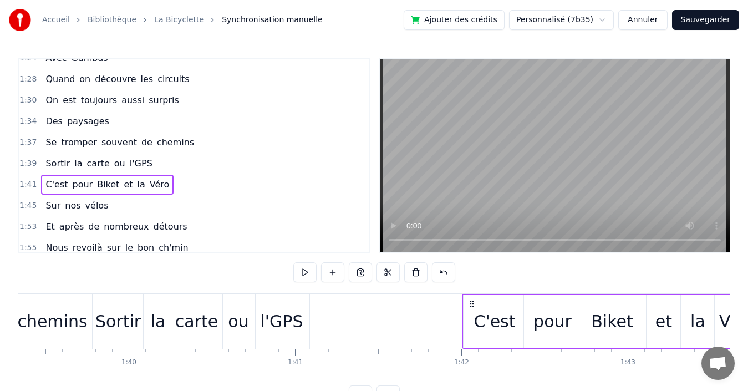
drag, startPoint x: 320, startPoint y: 303, endPoint x: 471, endPoint y: 300, distance: 151.4
click at [471, 300] on icon at bounding box center [472, 303] width 9 height 9
click at [698, 21] on button "Sauvegarder" at bounding box center [705, 20] width 67 height 20
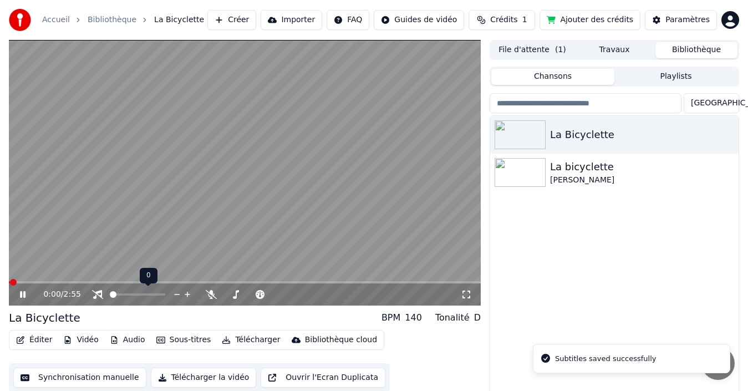
click at [110, 295] on span at bounding box center [113, 294] width 7 height 7
click at [22, 295] on icon at bounding box center [23, 294] width 6 height 7
